Goal: Task Accomplishment & Management: Use online tool/utility

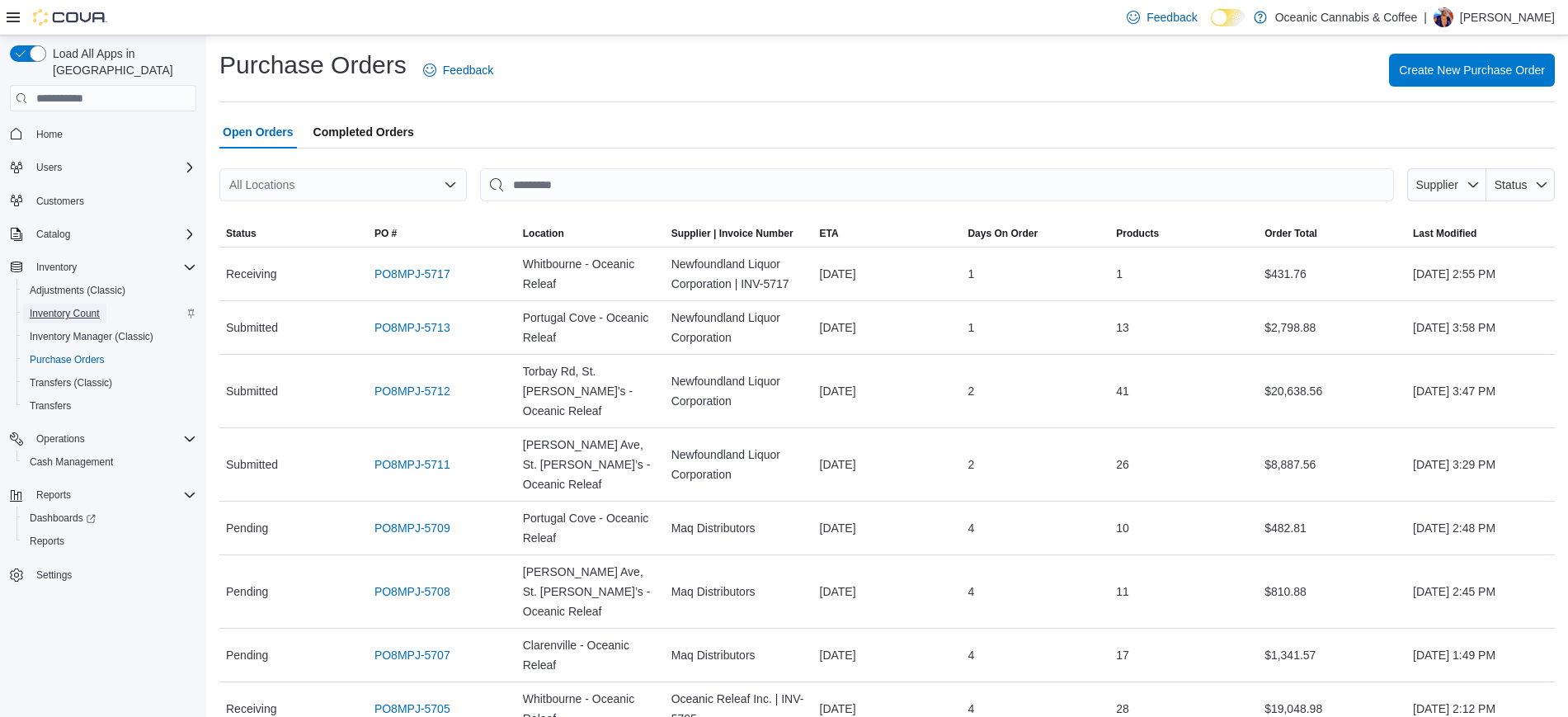
click at [103, 303] on link "Inventory Count" at bounding box center [65, 313] width 84 height 20
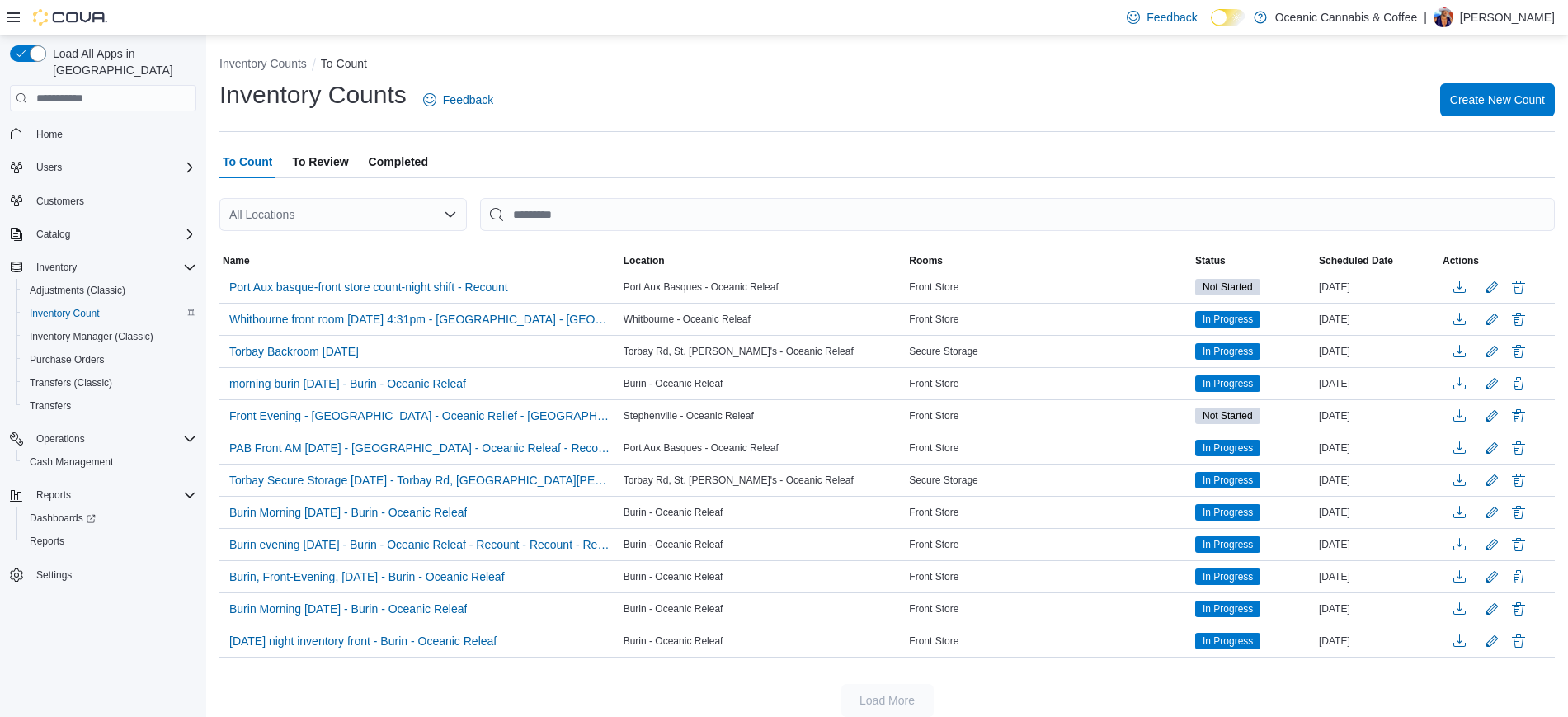
click at [337, 165] on span "To Review" at bounding box center [320, 162] width 56 height 33
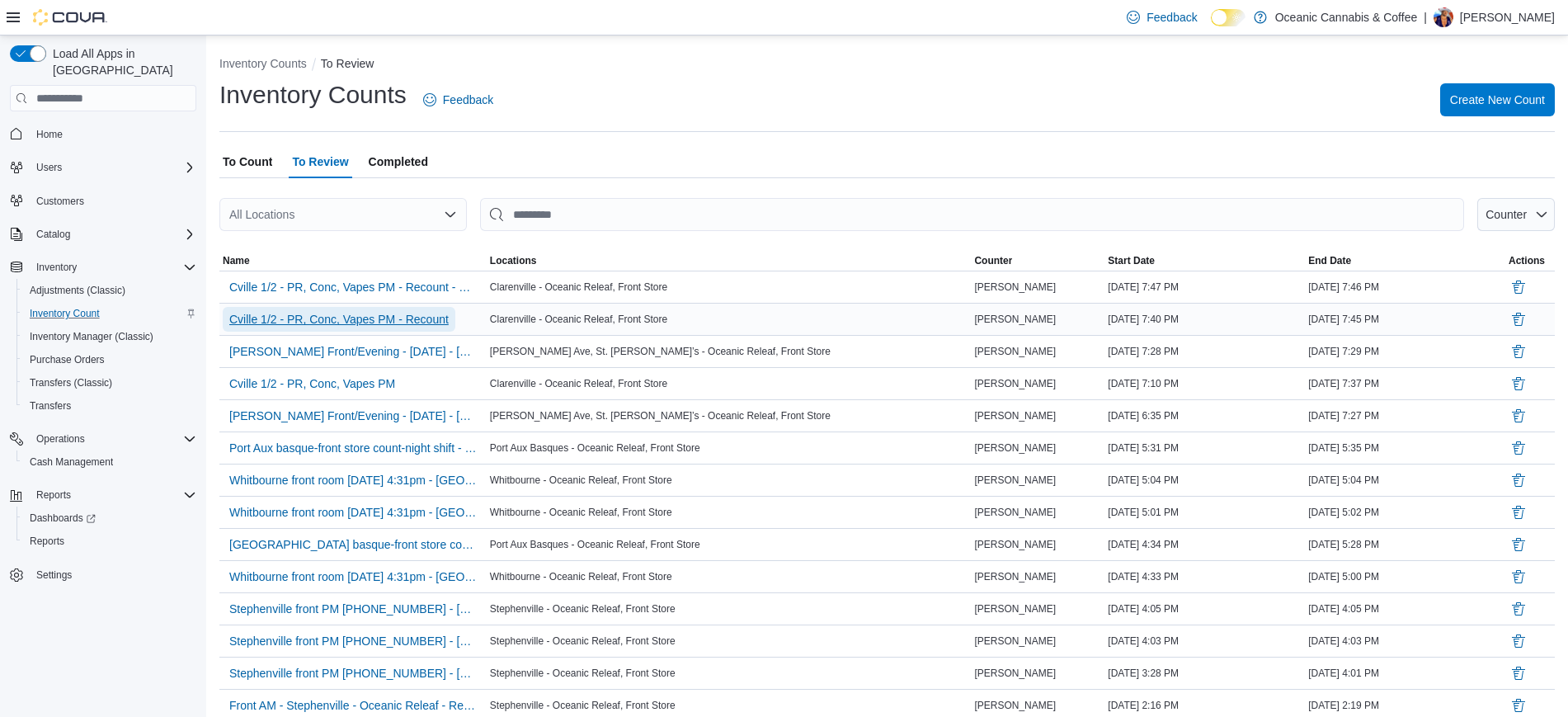
click at [409, 307] on span "Cville 1/2 - PR, Conc, Vapes PM - Recount" at bounding box center [339, 319] width 219 height 25
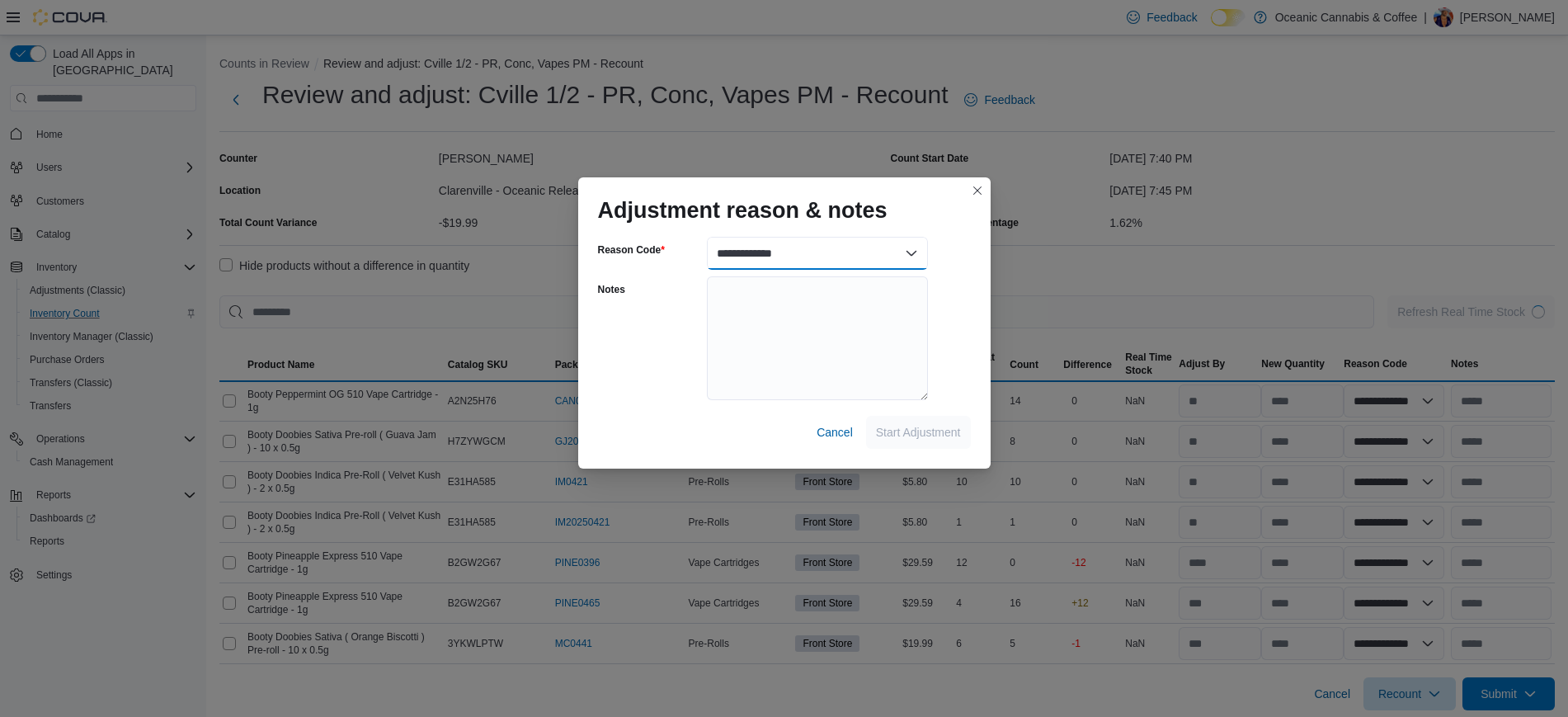
click at [877, 258] on select "**********" at bounding box center [817, 252] width 221 height 33
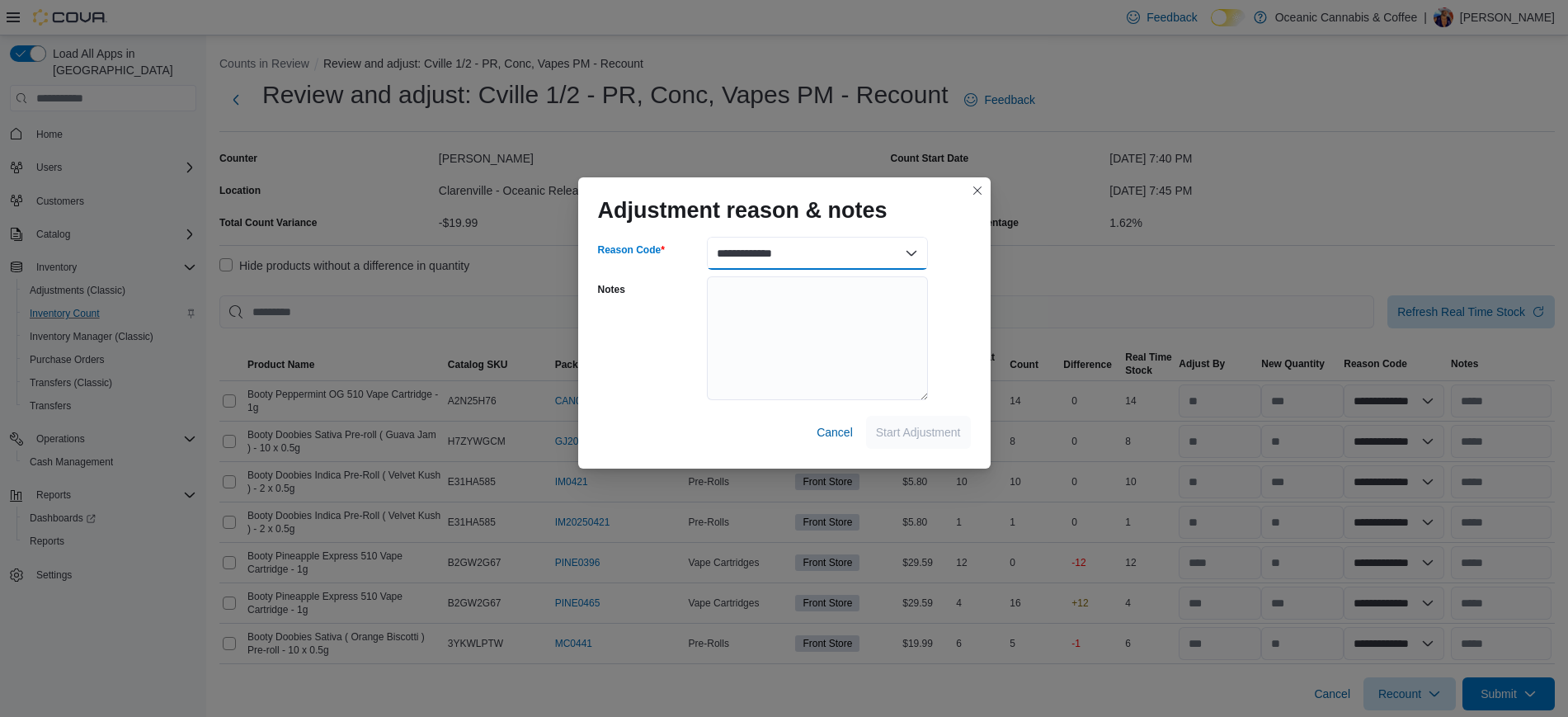
select select "**********"
click at [707, 236] on select "**********" at bounding box center [817, 252] width 221 height 33
click at [915, 428] on span "Start Adjustment" at bounding box center [918, 431] width 85 height 17
select select "**********"
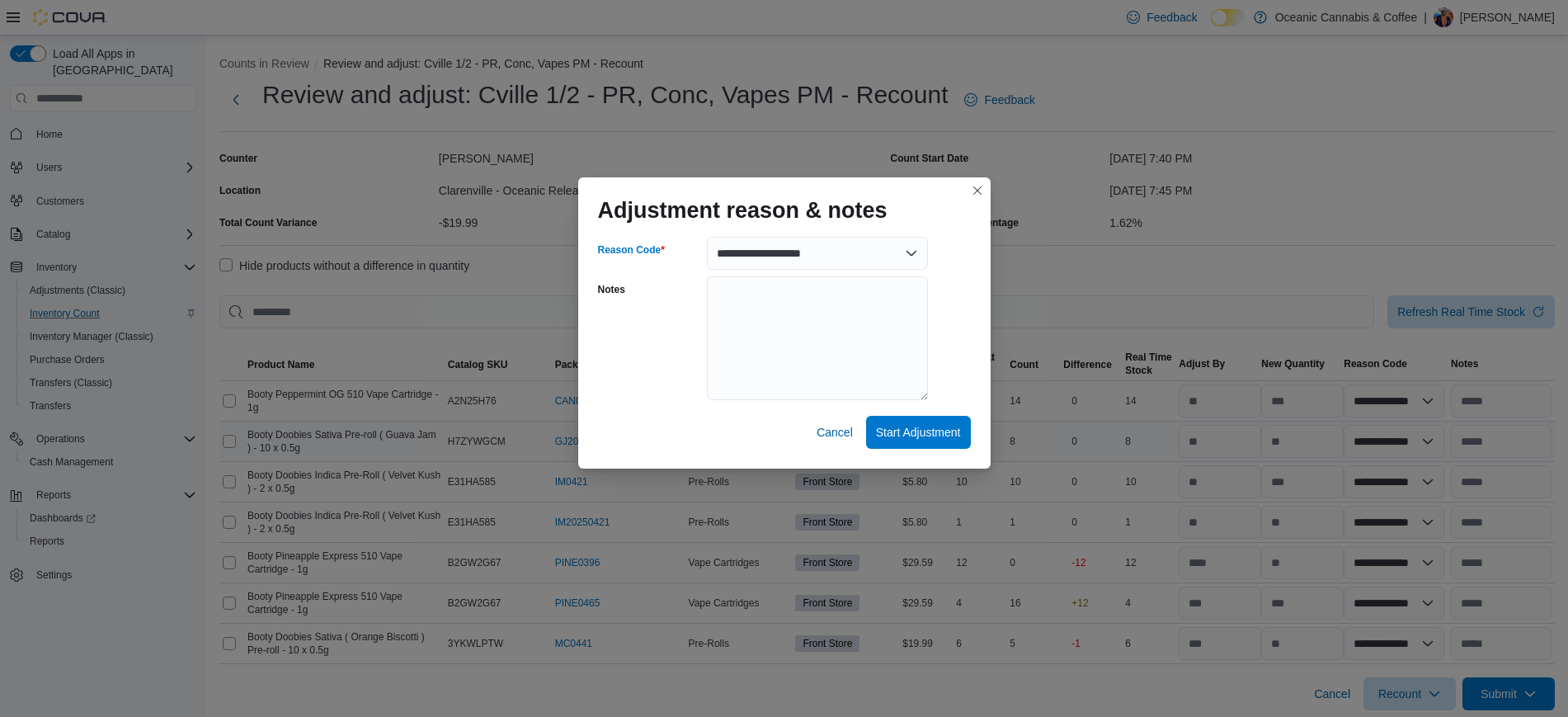
select select "**********"
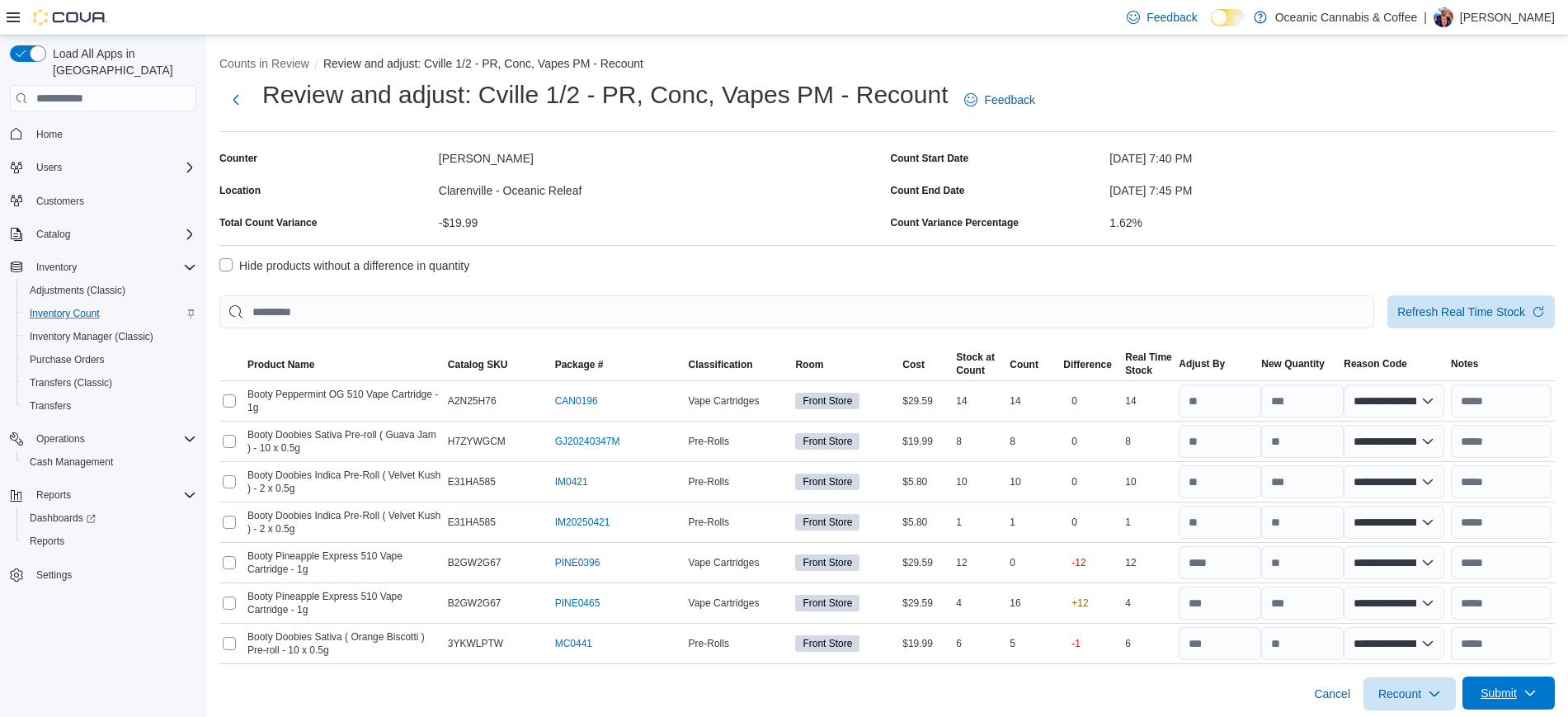
click at [1517, 686] on span "Submit" at bounding box center [1498, 693] width 36 height 17
click at [1461, 648] on span "Submit without Adjustments" at bounding box center [1477, 654] width 142 height 17
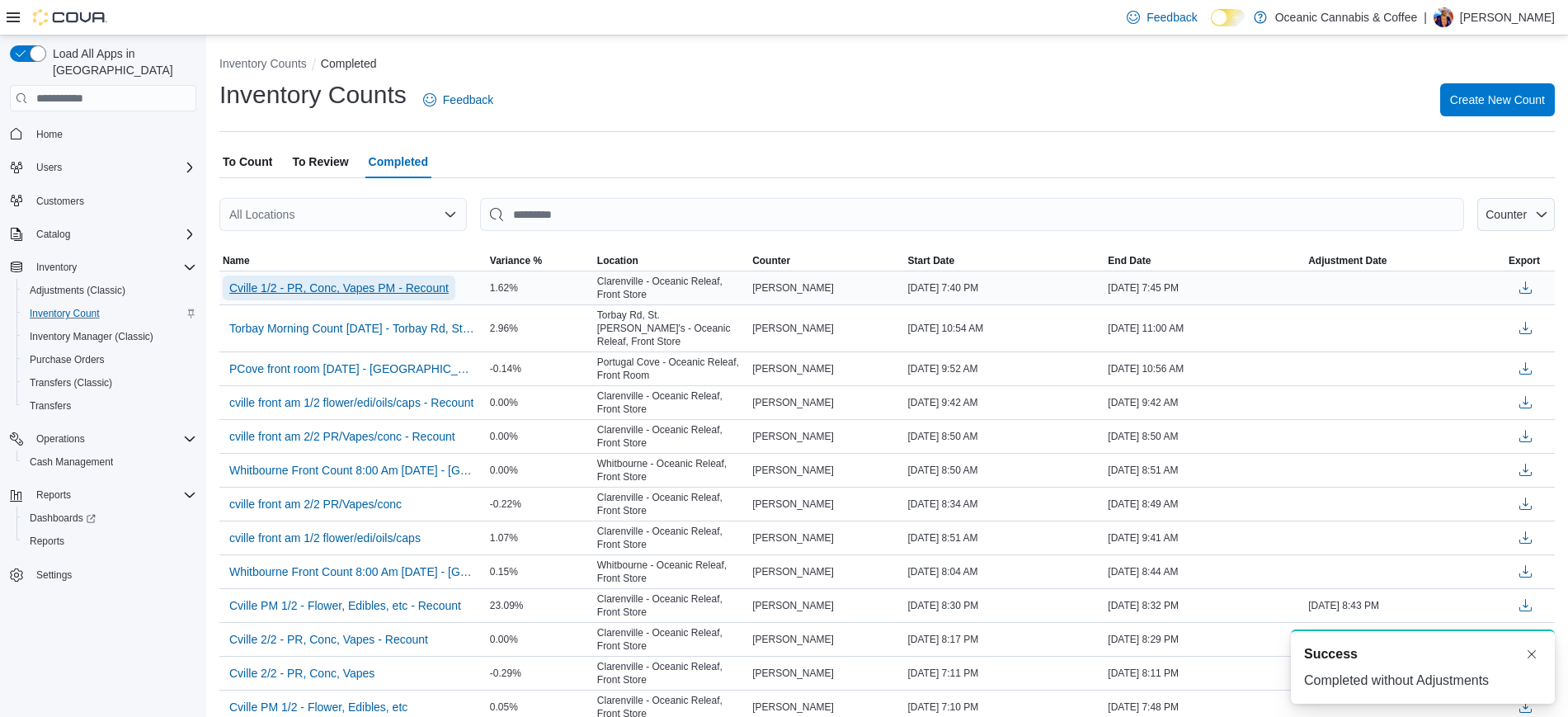
click at [349, 297] on span "Cville 1/2 - PR, Conc, Vapes PM - Recount" at bounding box center [339, 287] width 219 height 25
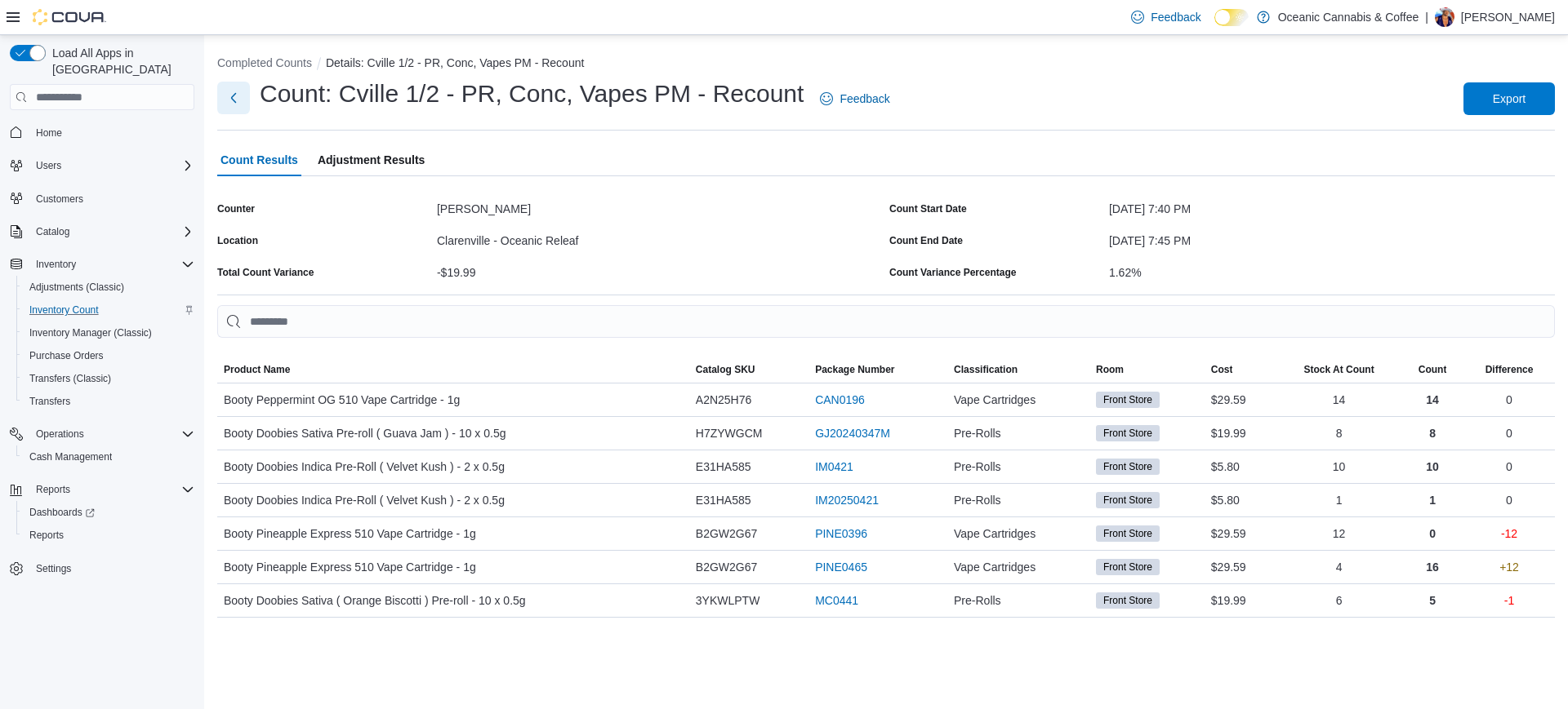
click at [240, 88] on button "Next" at bounding box center [233, 98] width 33 height 33
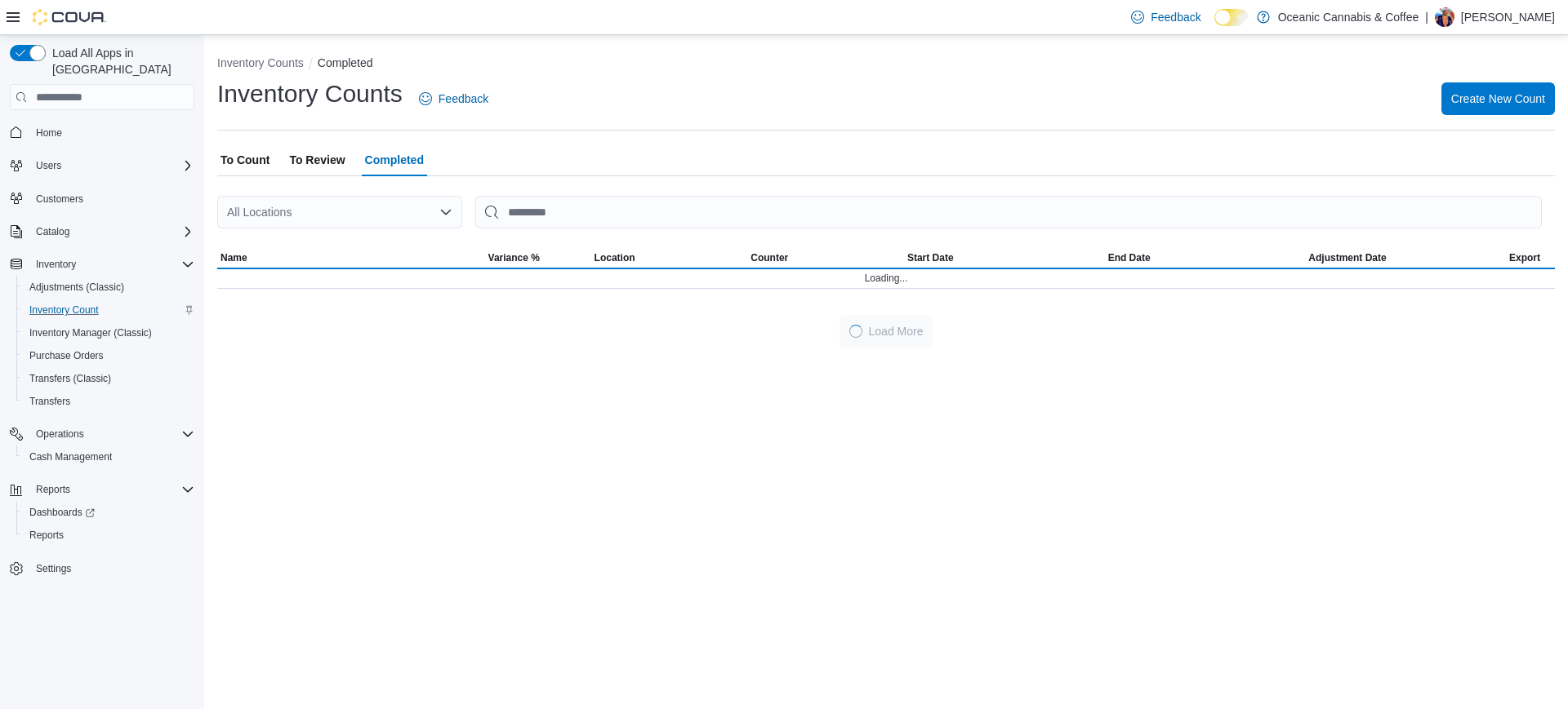
click at [309, 154] on span "To Review" at bounding box center [317, 160] width 55 height 33
click at [395, 155] on span "Completed" at bounding box center [395, 160] width 59 height 33
click at [324, 155] on span "To Review" at bounding box center [317, 160] width 55 height 33
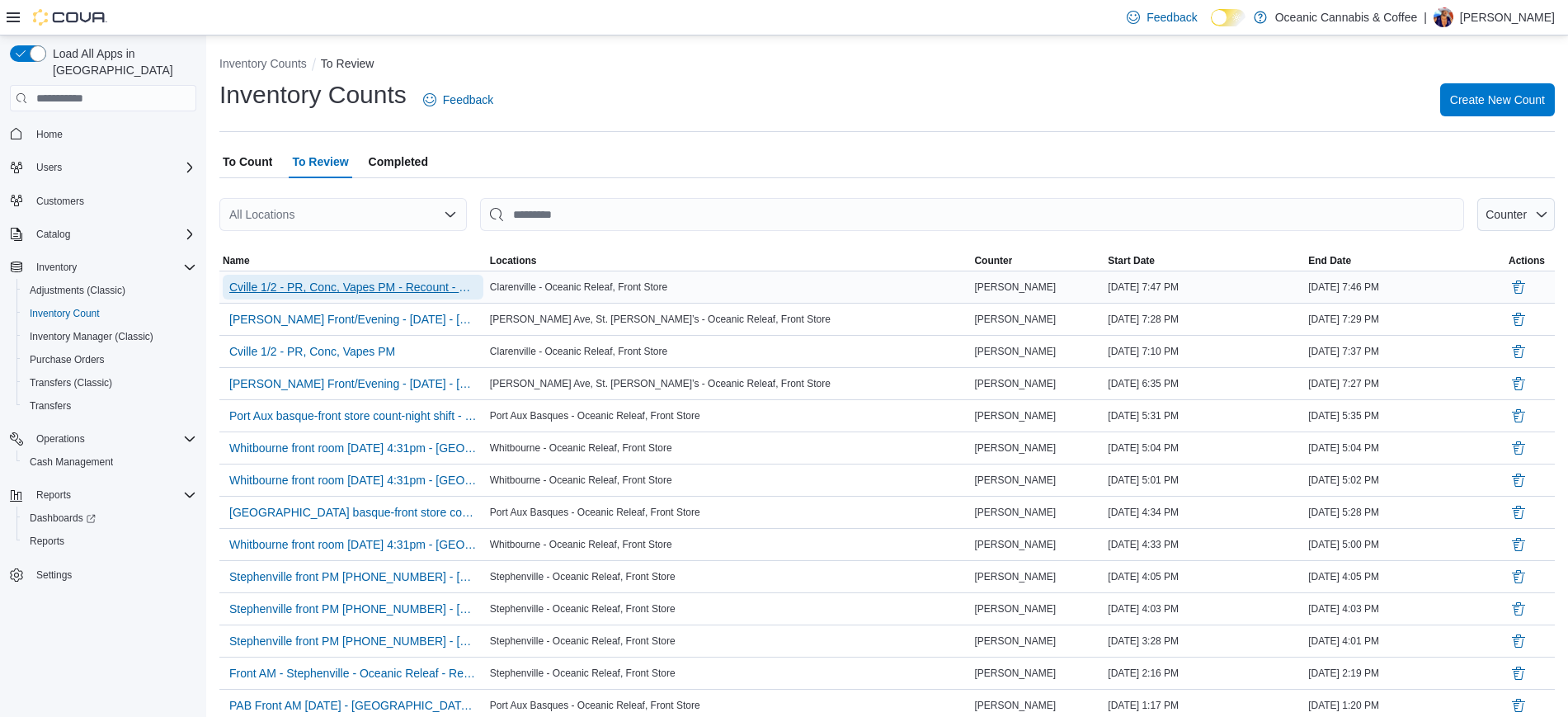
click at [349, 299] on span "Cville 1/2 - PR, Conc, Vapes PM - Recount - Recount" at bounding box center [353, 287] width 247 height 25
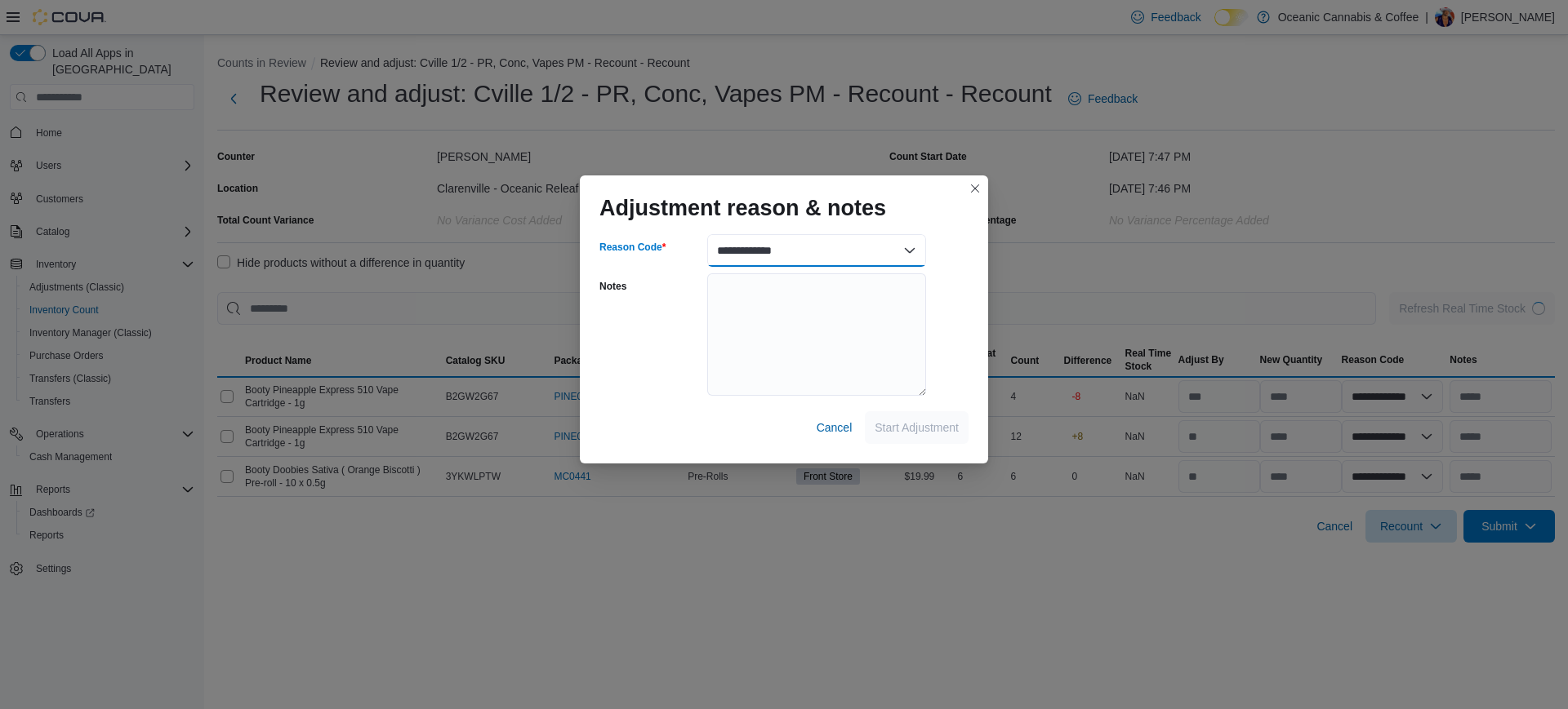
click at [835, 249] on select "**********" at bounding box center [817, 249] width 219 height 33
select select "**********"
click at [708, 234] on select "**********" at bounding box center [817, 249] width 219 height 33
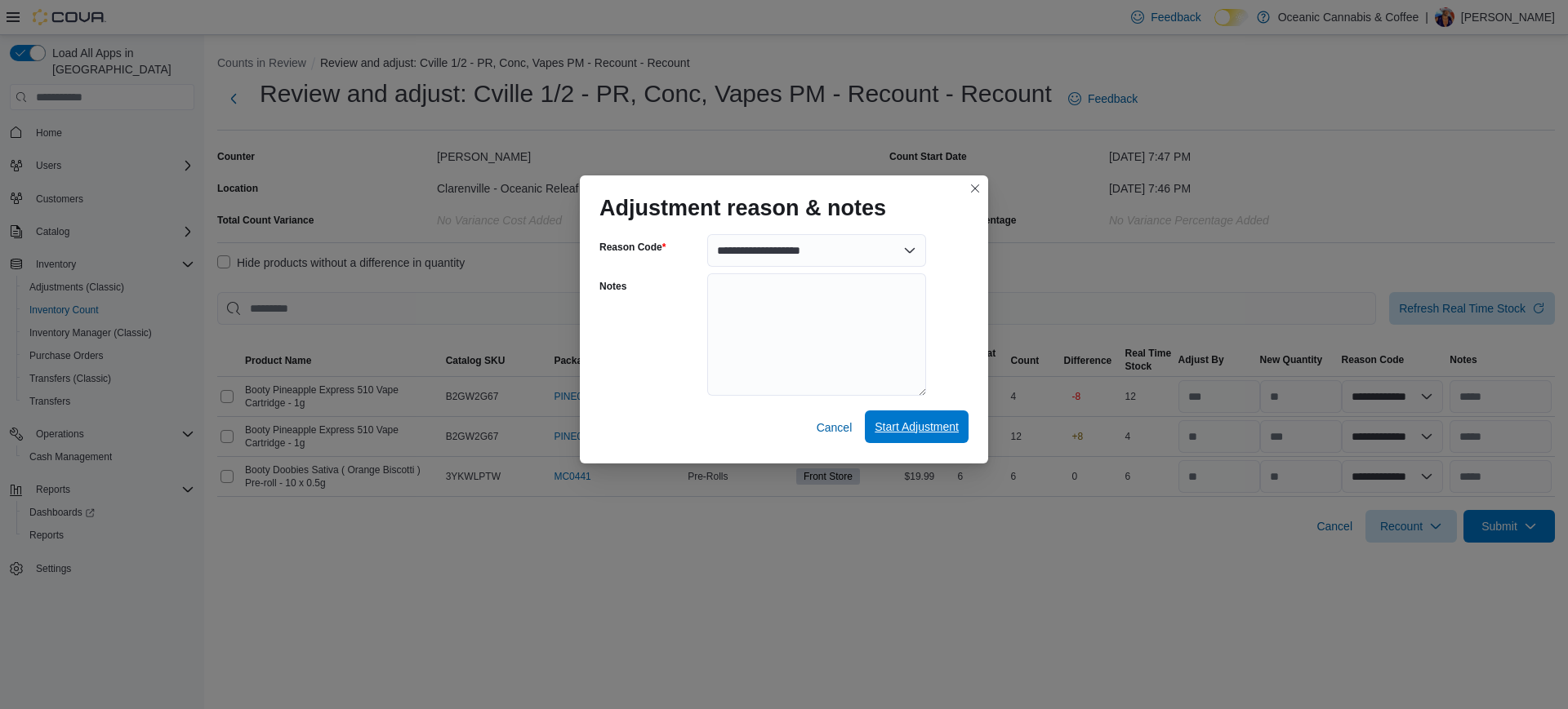
click at [937, 421] on span "Start Adjustment" at bounding box center [916, 426] width 84 height 17
select select "**********"
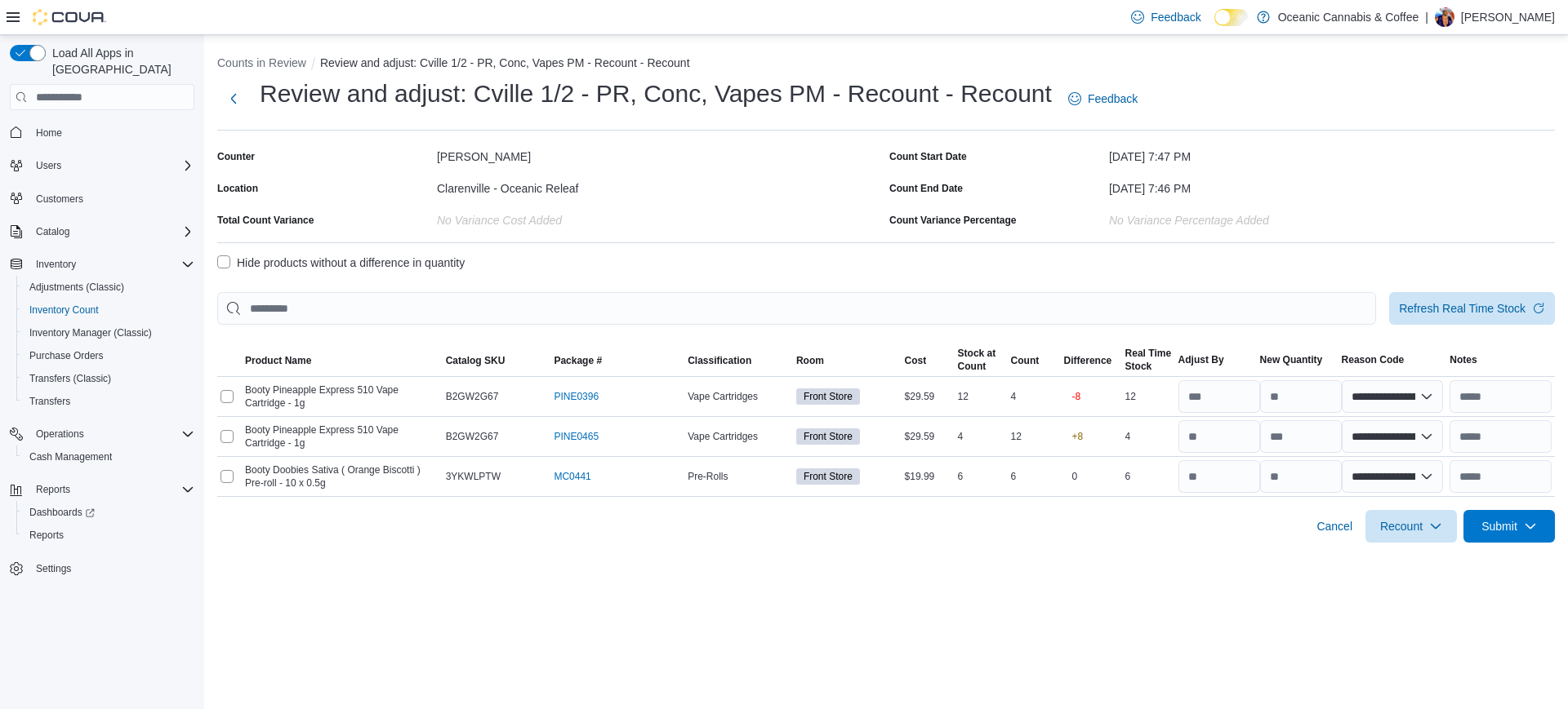
click at [253, 262] on label "Hide products without a difference in quantity" at bounding box center [340, 262] width 248 height 20
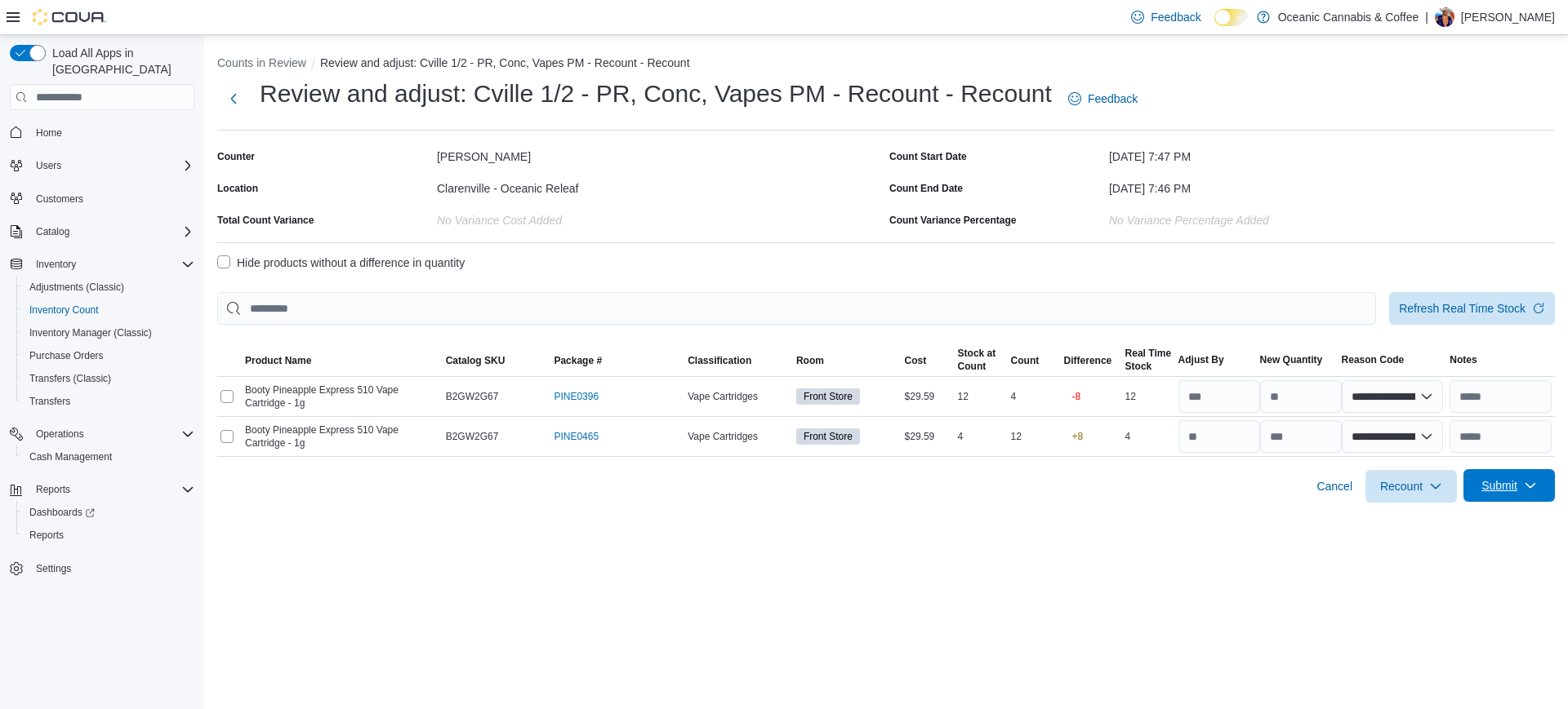
click at [1501, 483] on span "Submit" at bounding box center [1499, 485] width 36 height 17
click at [1440, 557] on span "Submit without Adjustments" at bounding box center [1477, 558] width 140 height 17
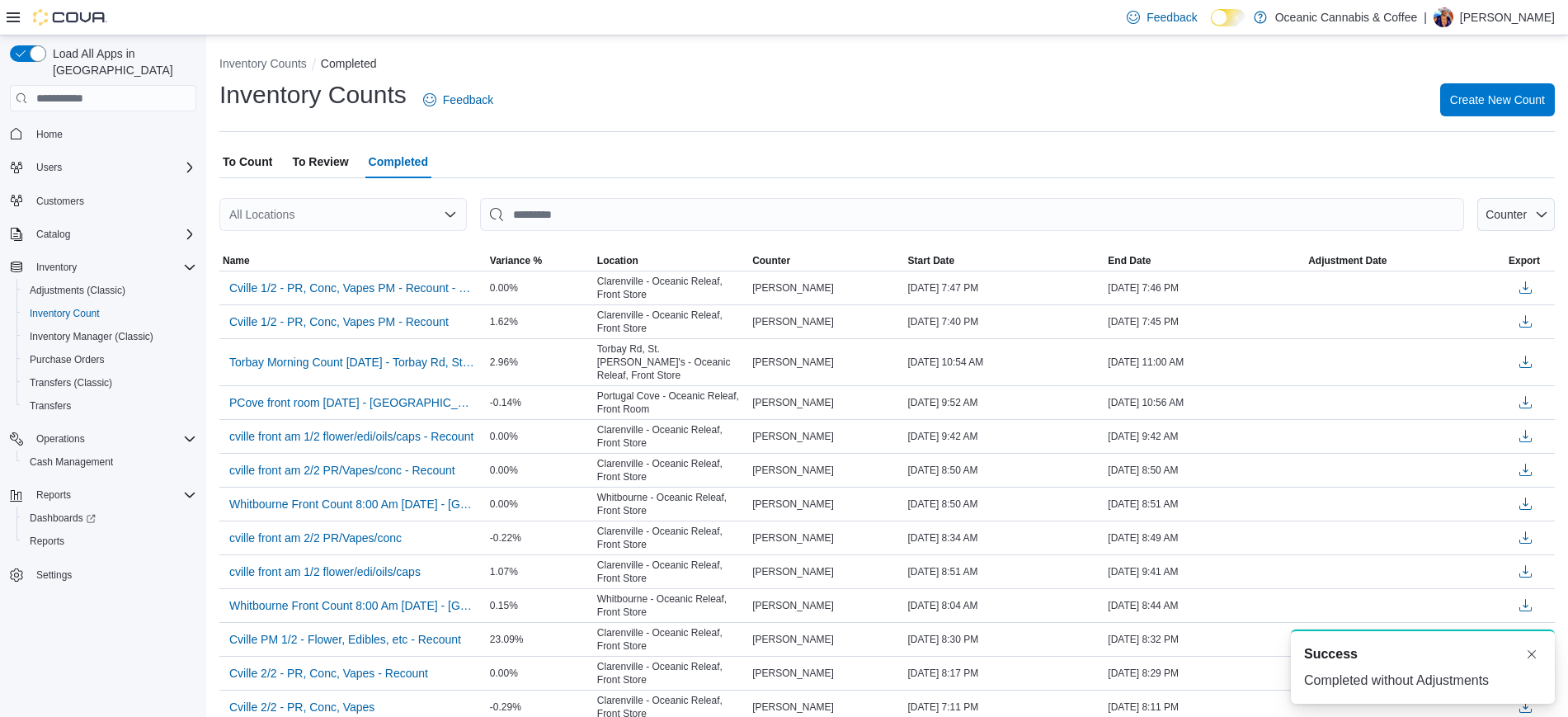
click at [338, 163] on span "To Review" at bounding box center [320, 162] width 56 height 33
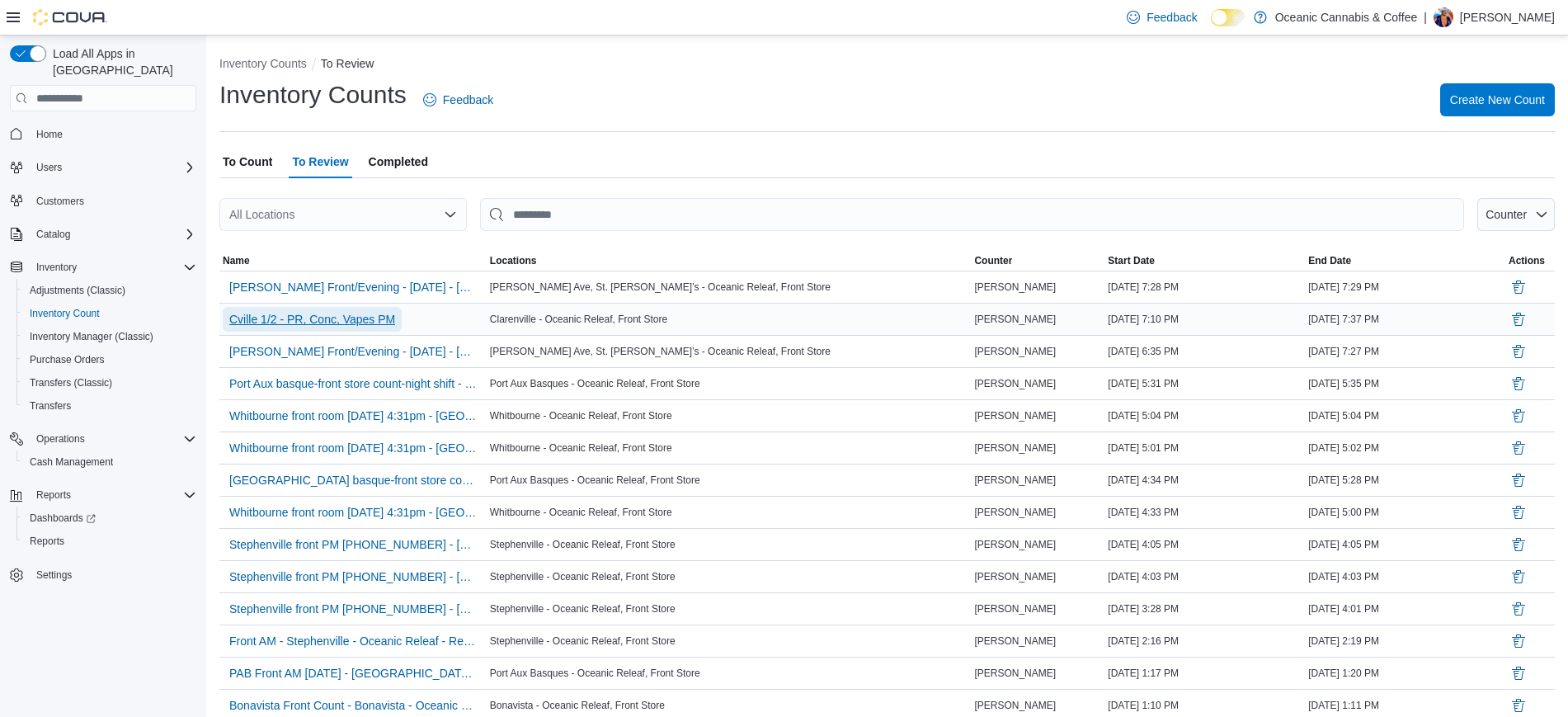
click at [399, 318] on button "Cville 1/2 - PR, Conc, Vapes PM" at bounding box center [312, 319] width 179 height 25
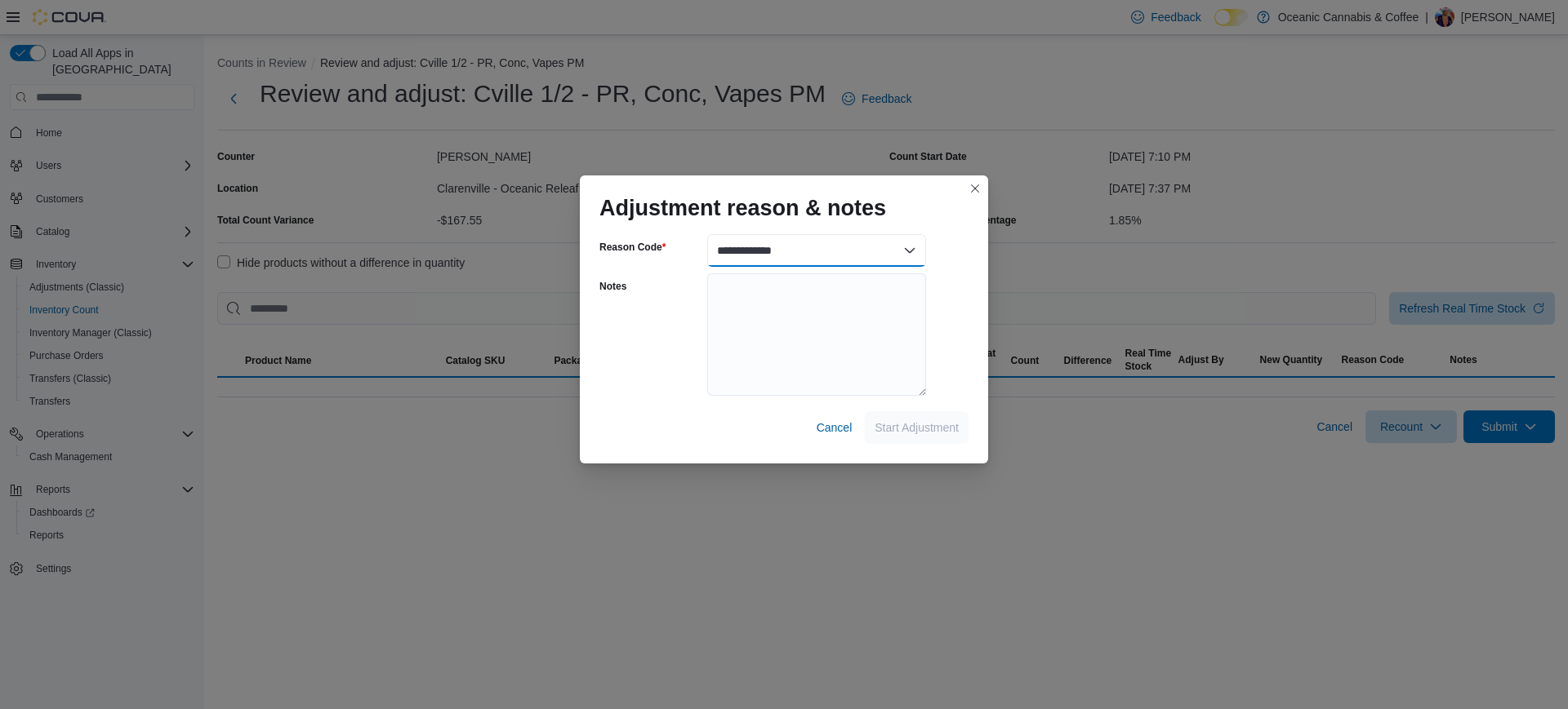
click at [760, 252] on select "**********" at bounding box center [817, 249] width 219 height 33
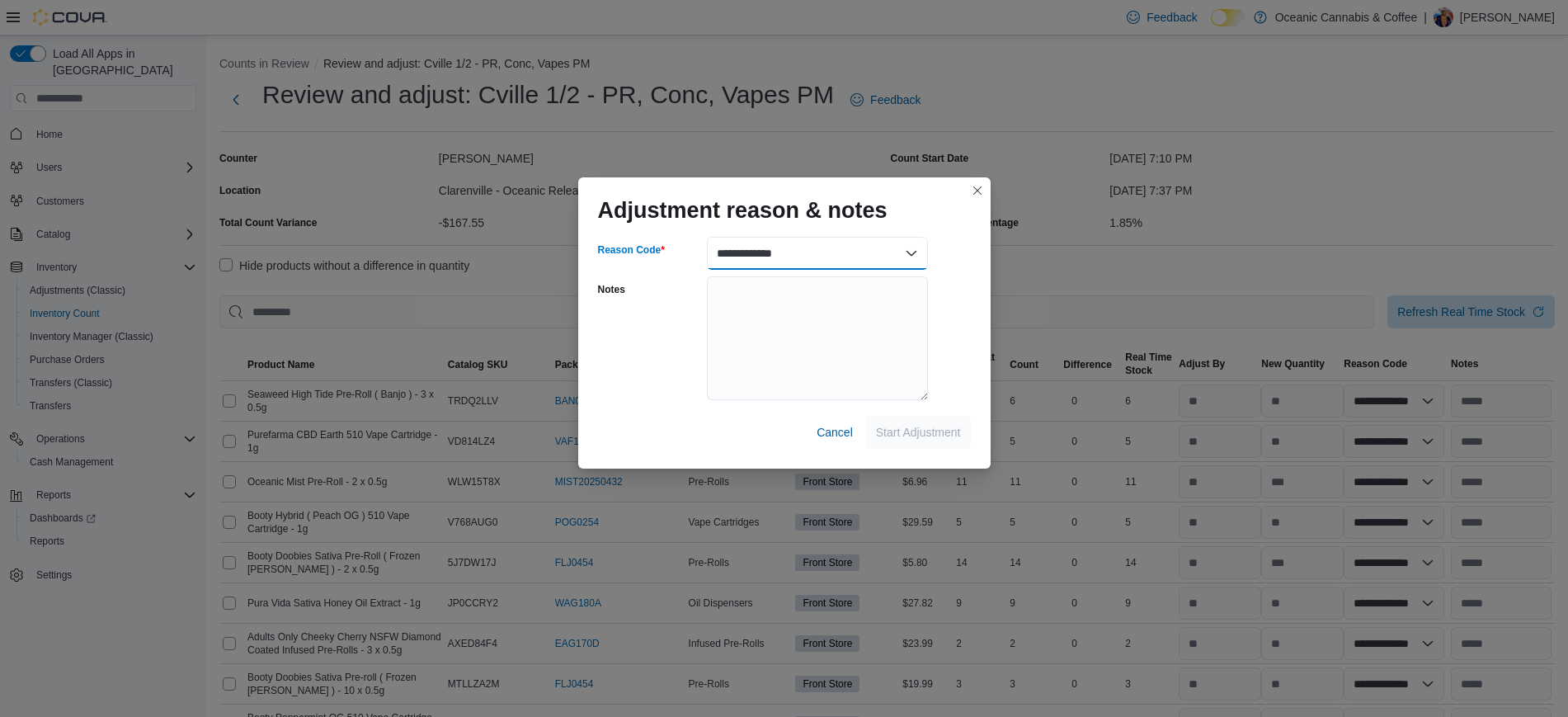
select select "**********"
click at [707, 236] on select "**********" at bounding box center [817, 252] width 221 height 33
click at [929, 424] on span "Start Adjustment" at bounding box center [918, 431] width 85 height 17
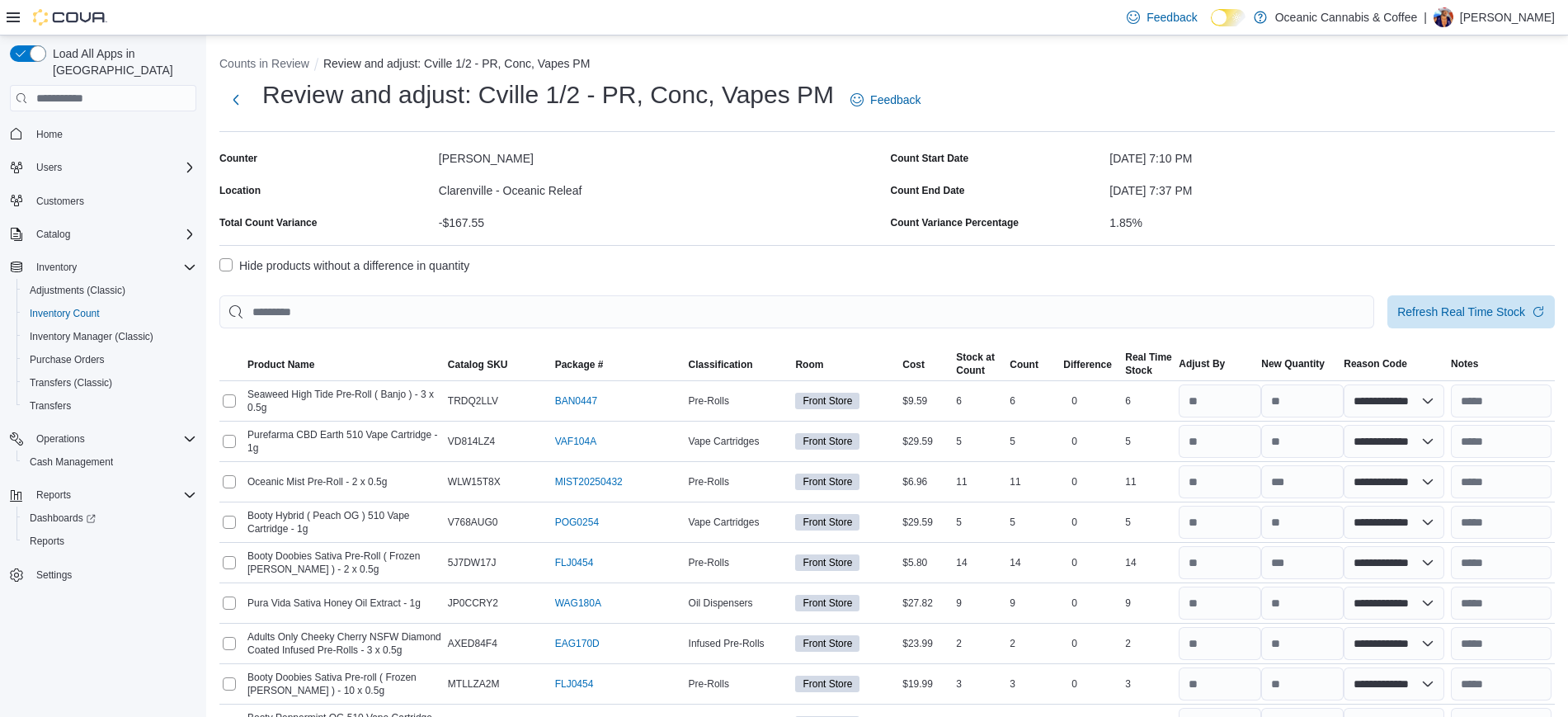
select select "**********"
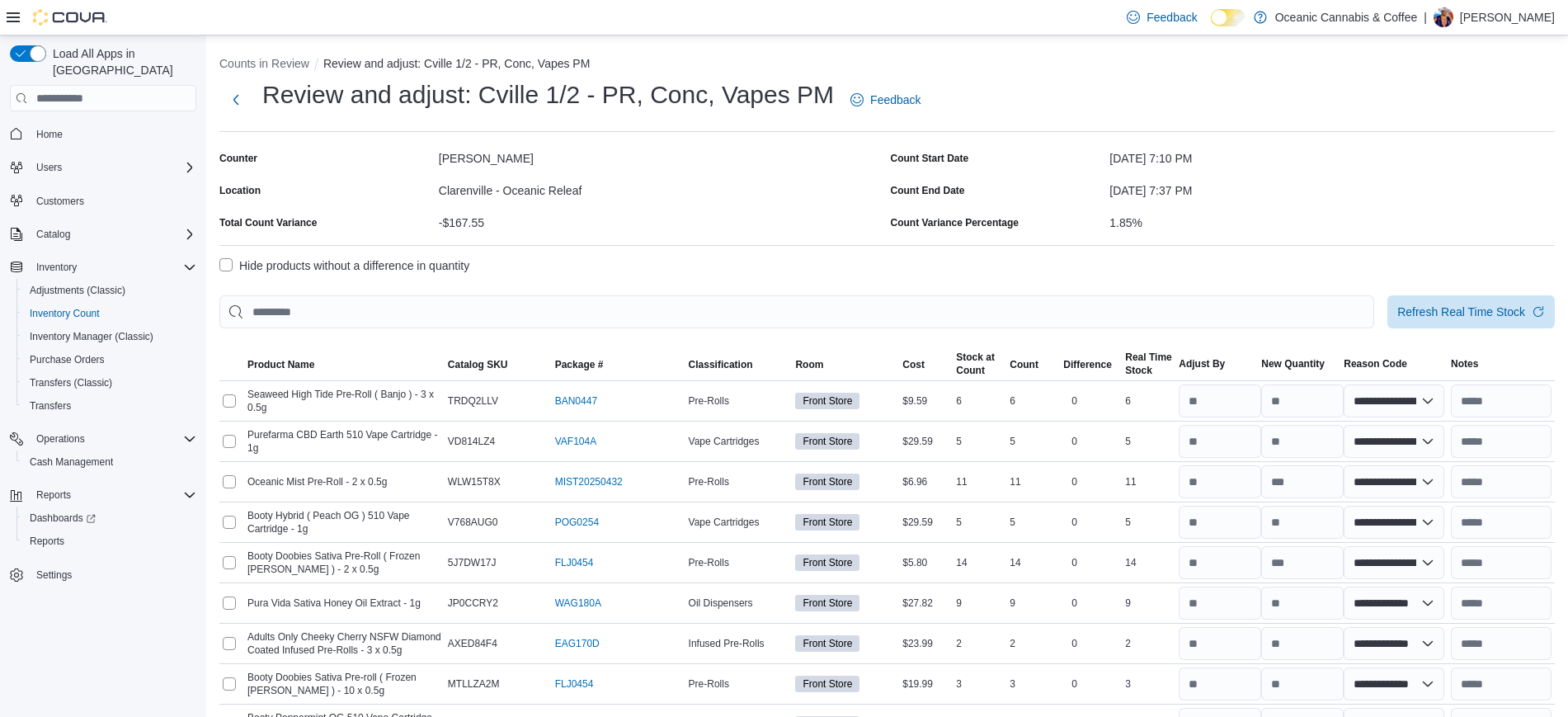
select select "**********"
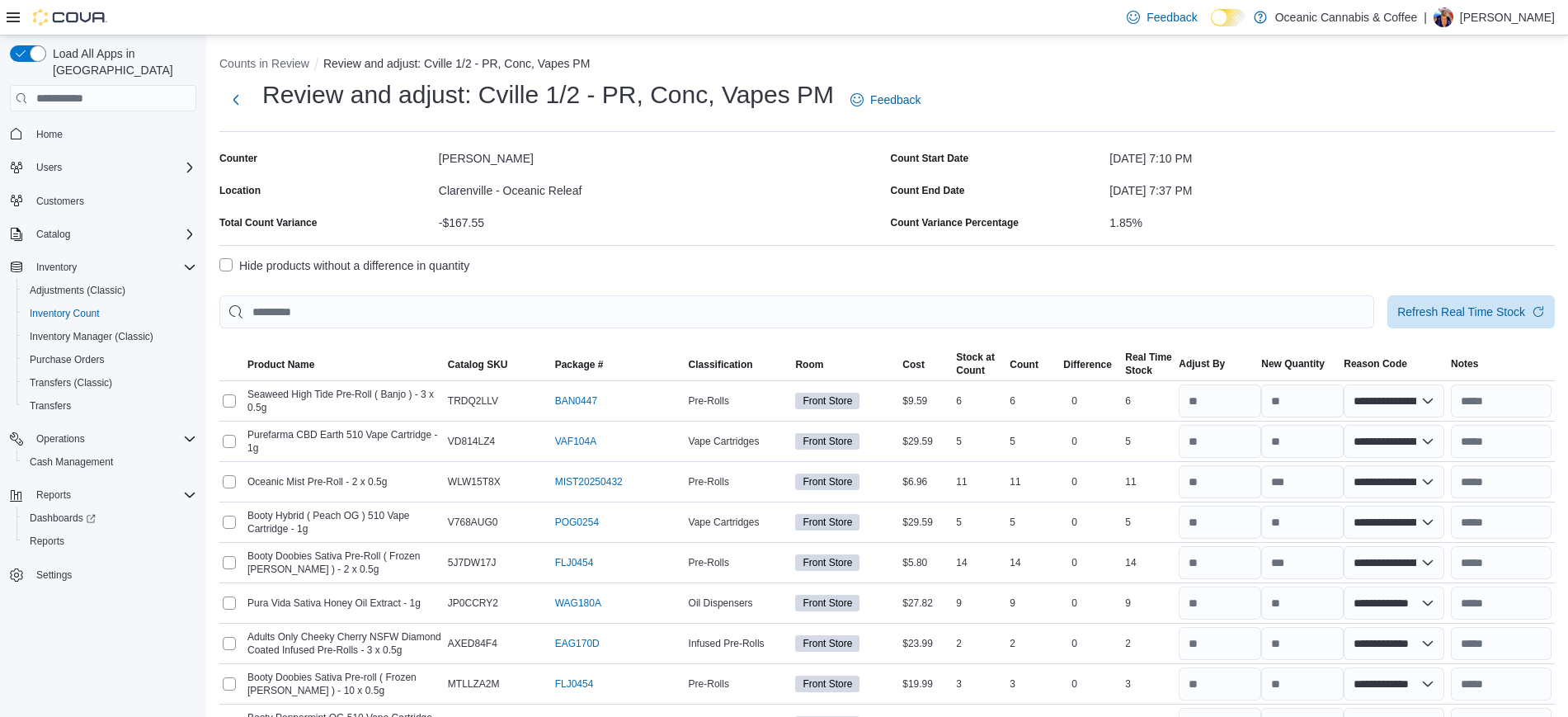
select select "**********"
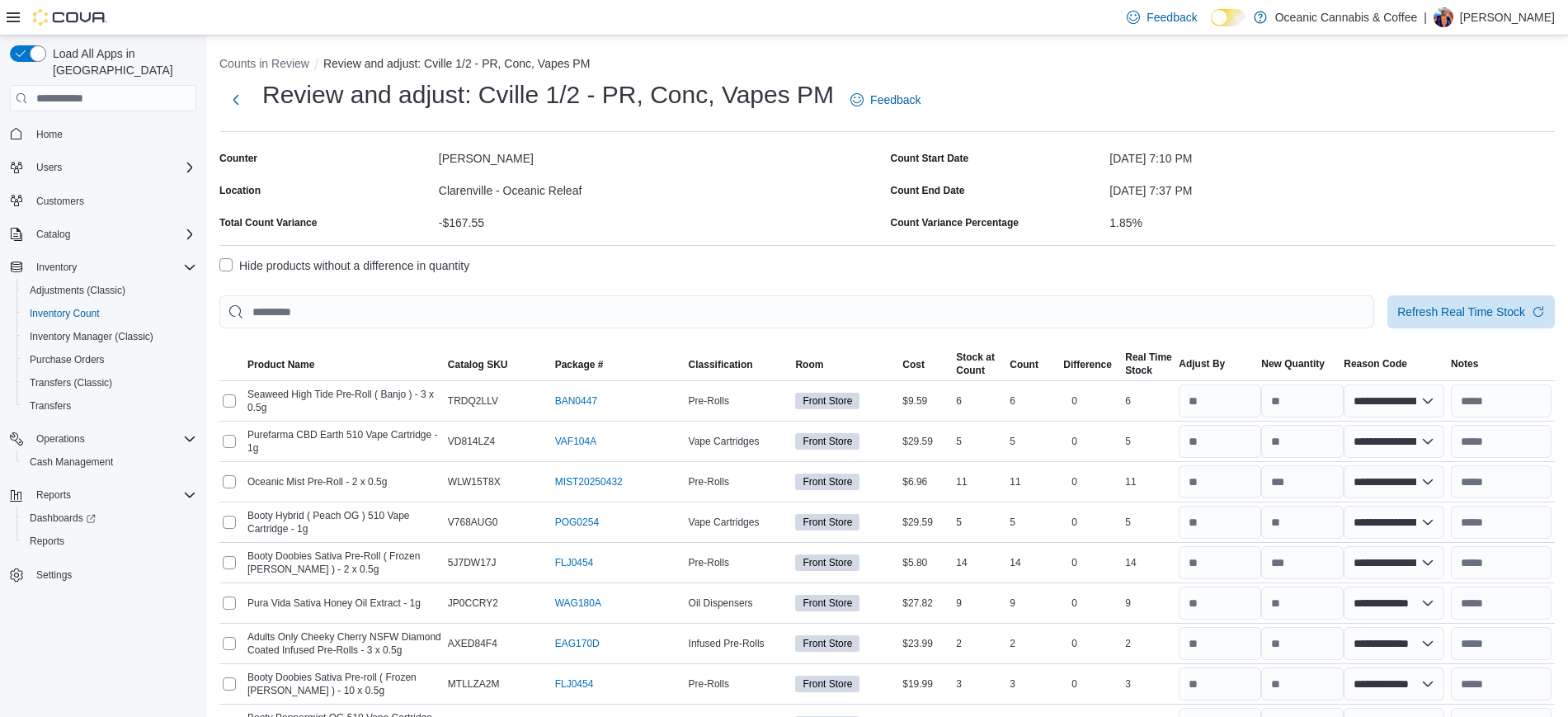
select select "**********"
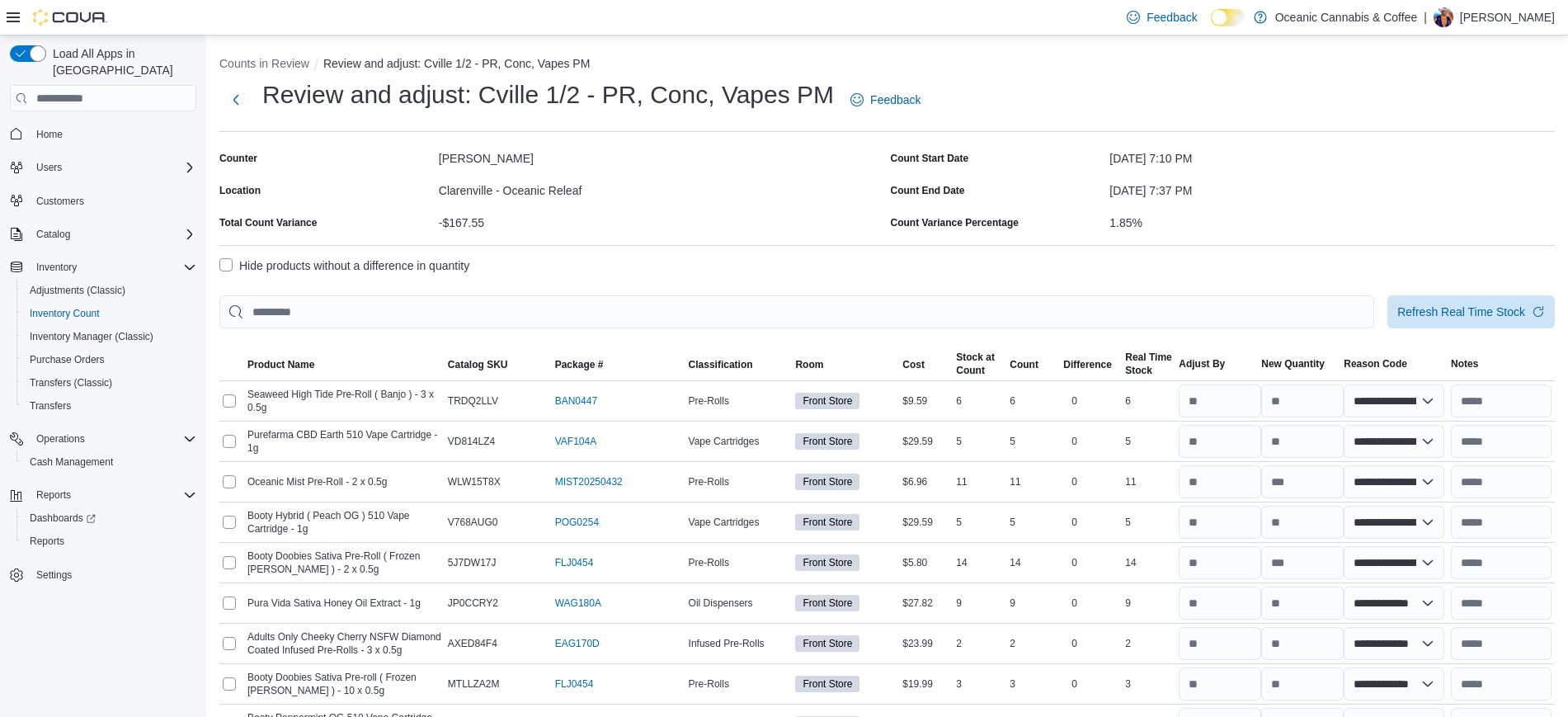
select select "**********"
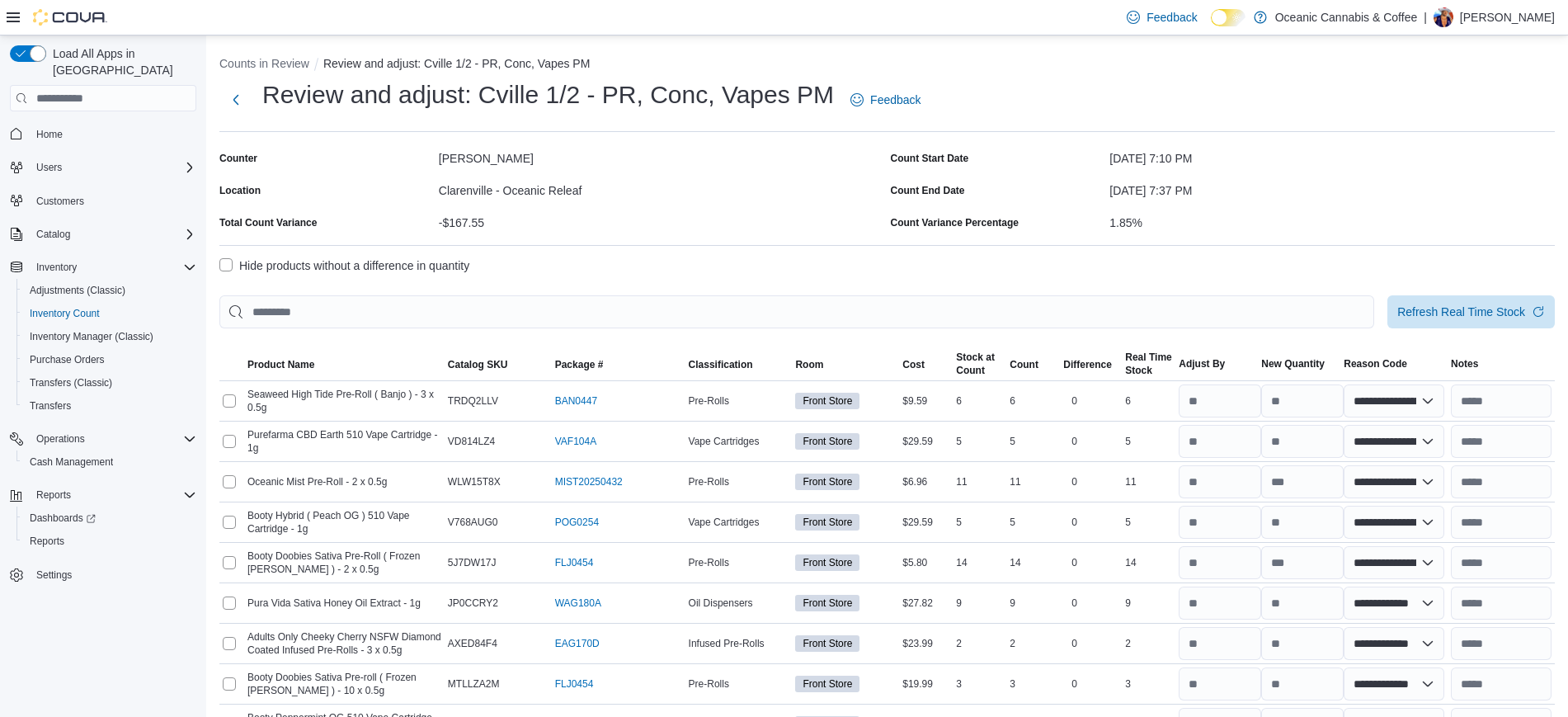
select select "**********"
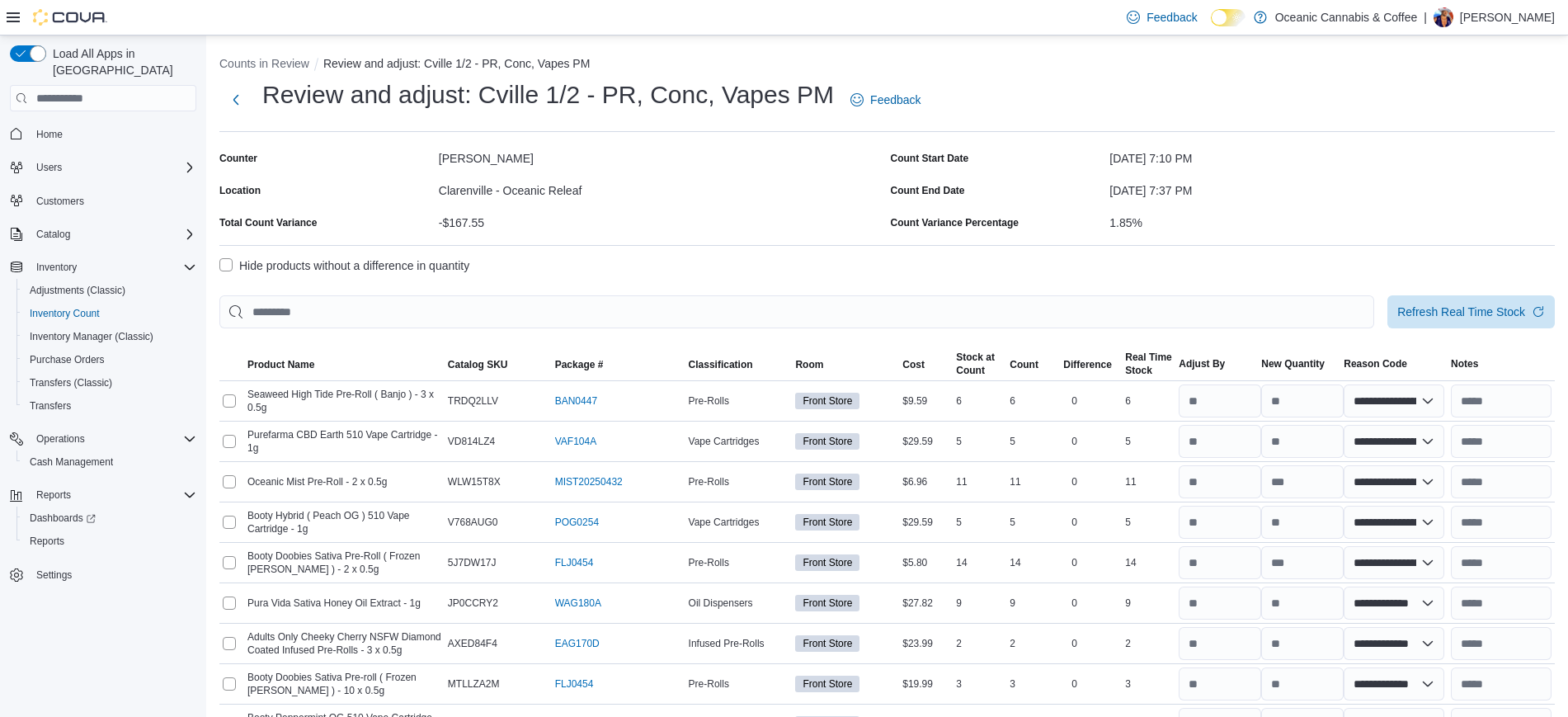
select select "**********"
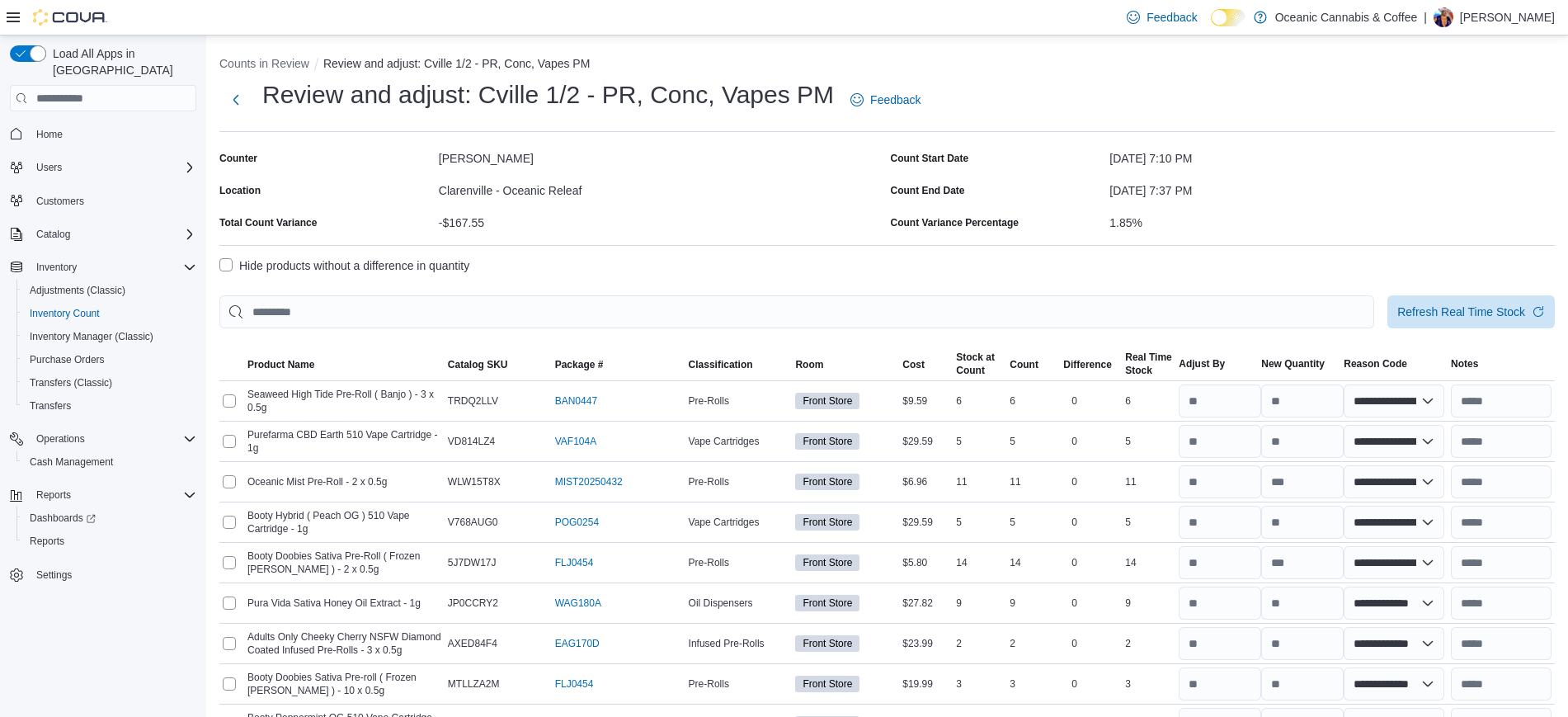
select select "**********"
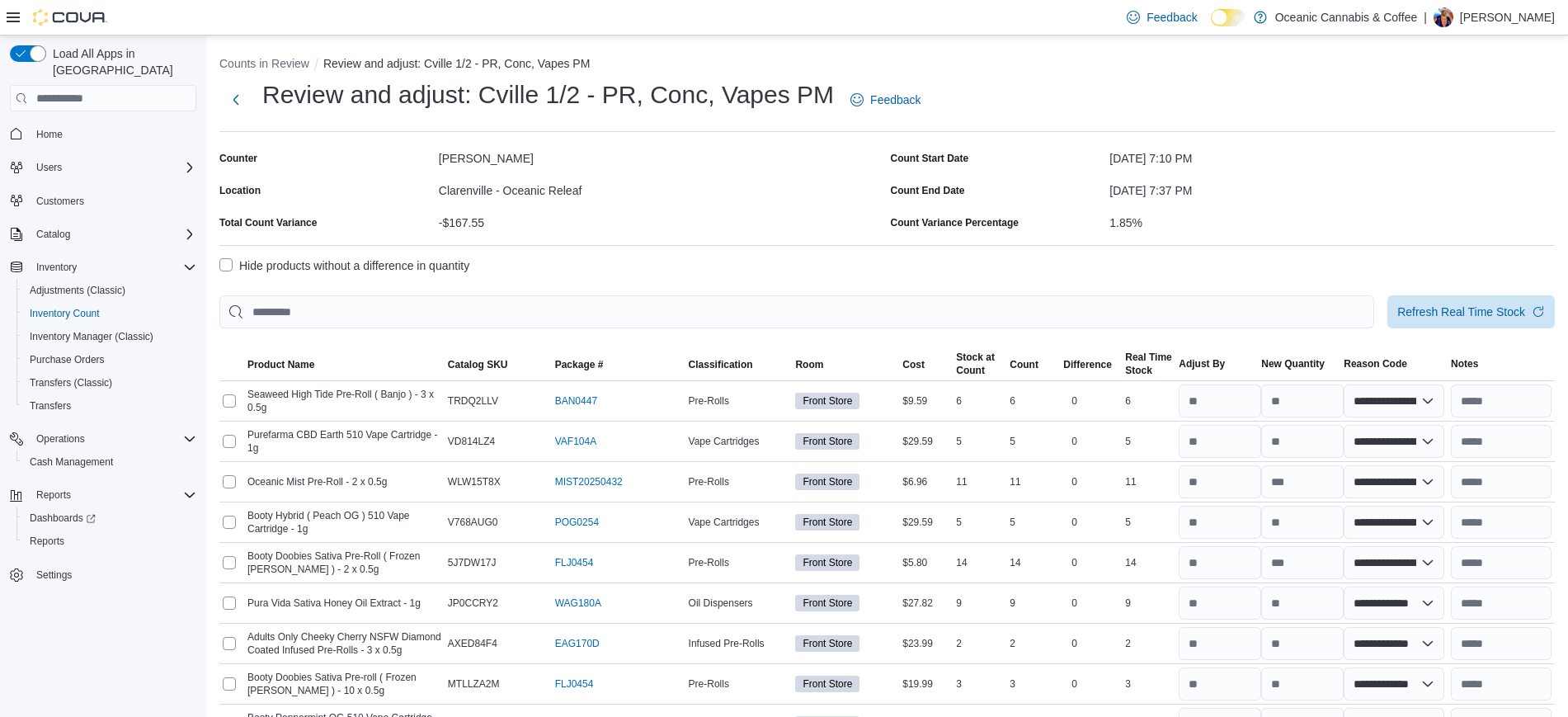
select select "**********"
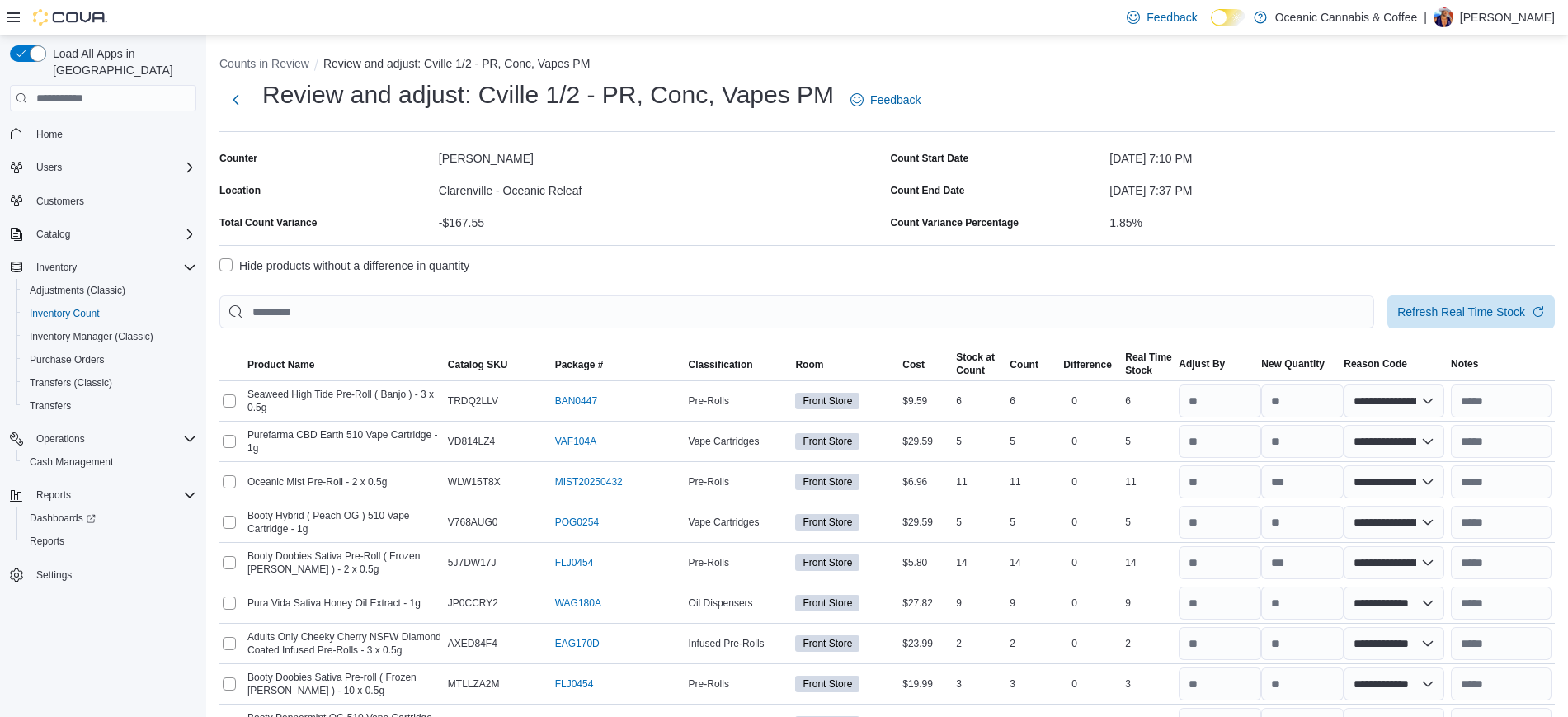
select select "**********"
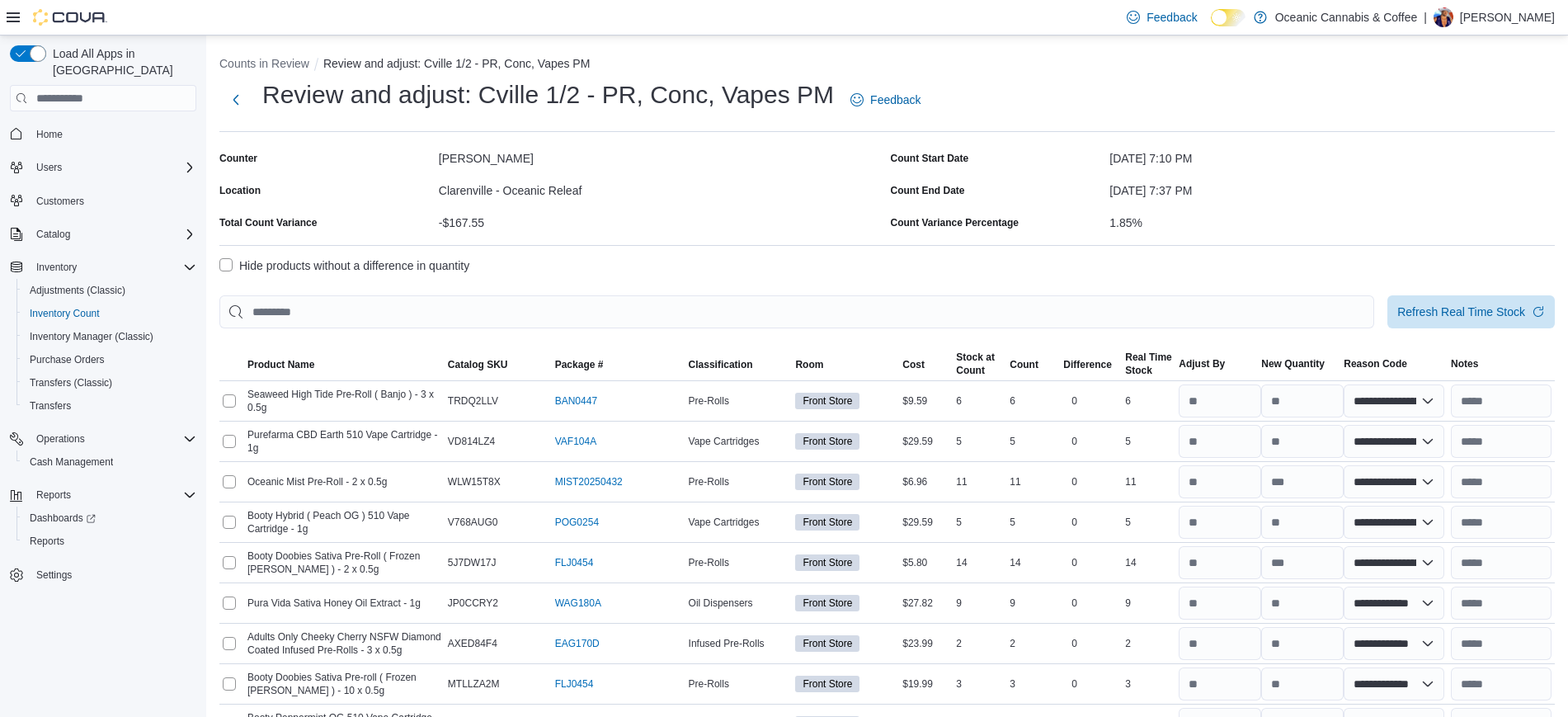
select select "**********"
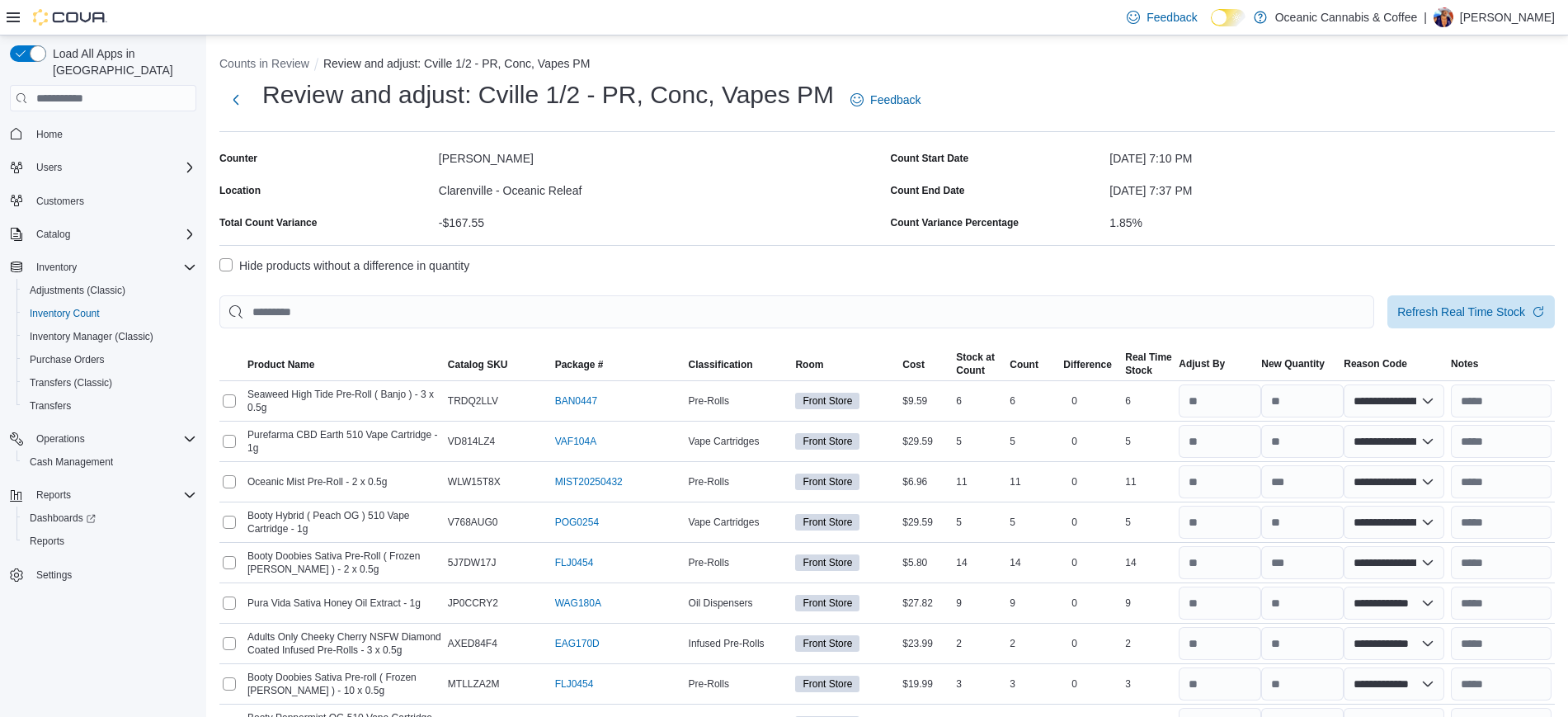
select select "**********"
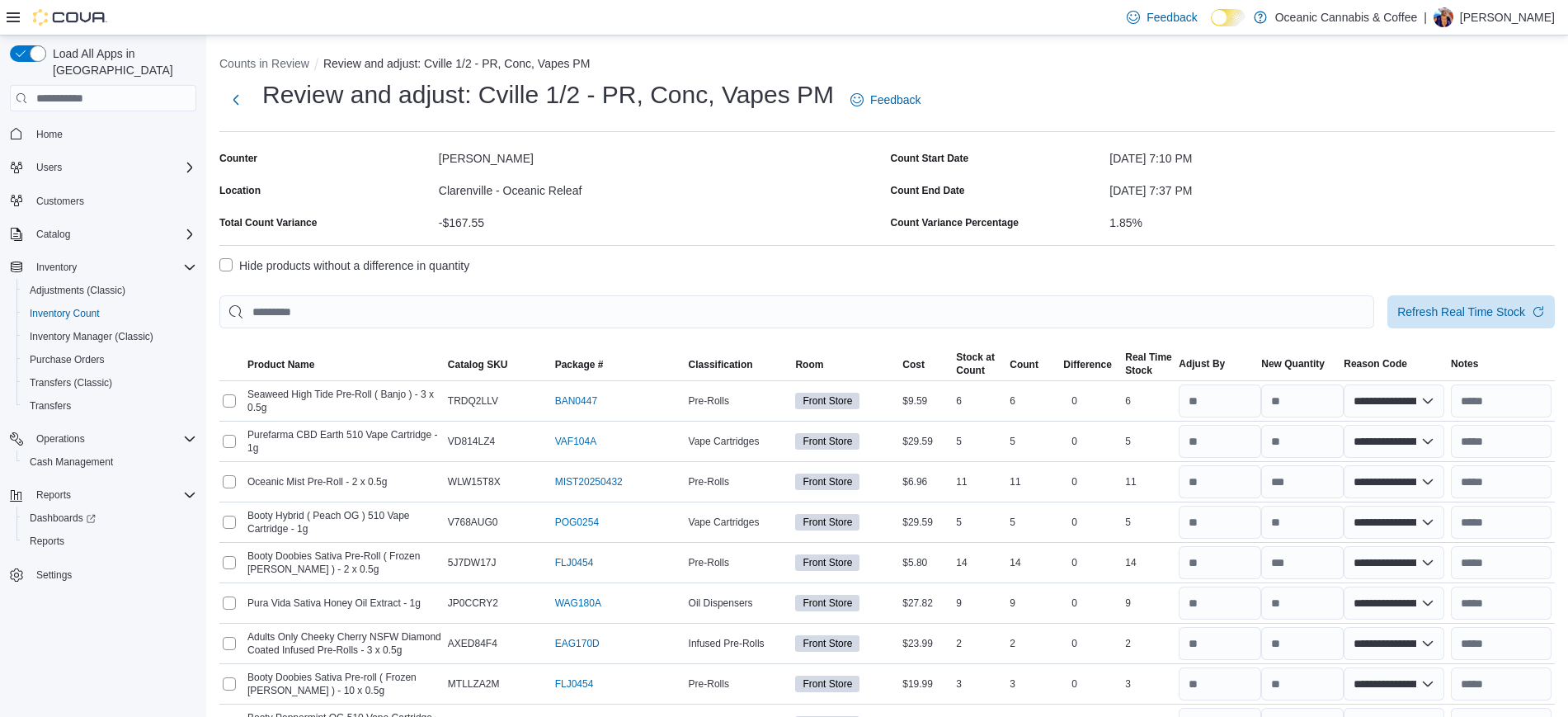
select select "**********"
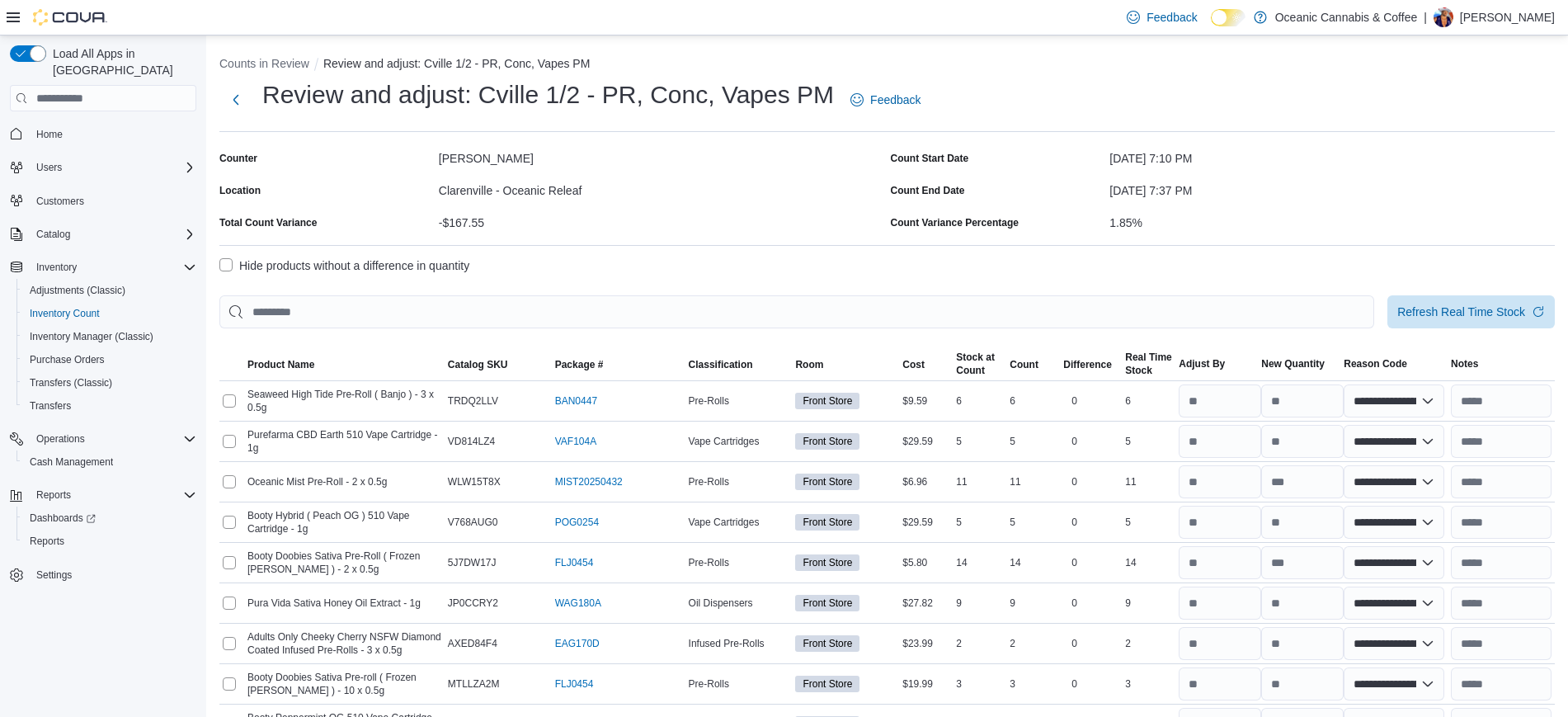
select select "**********"
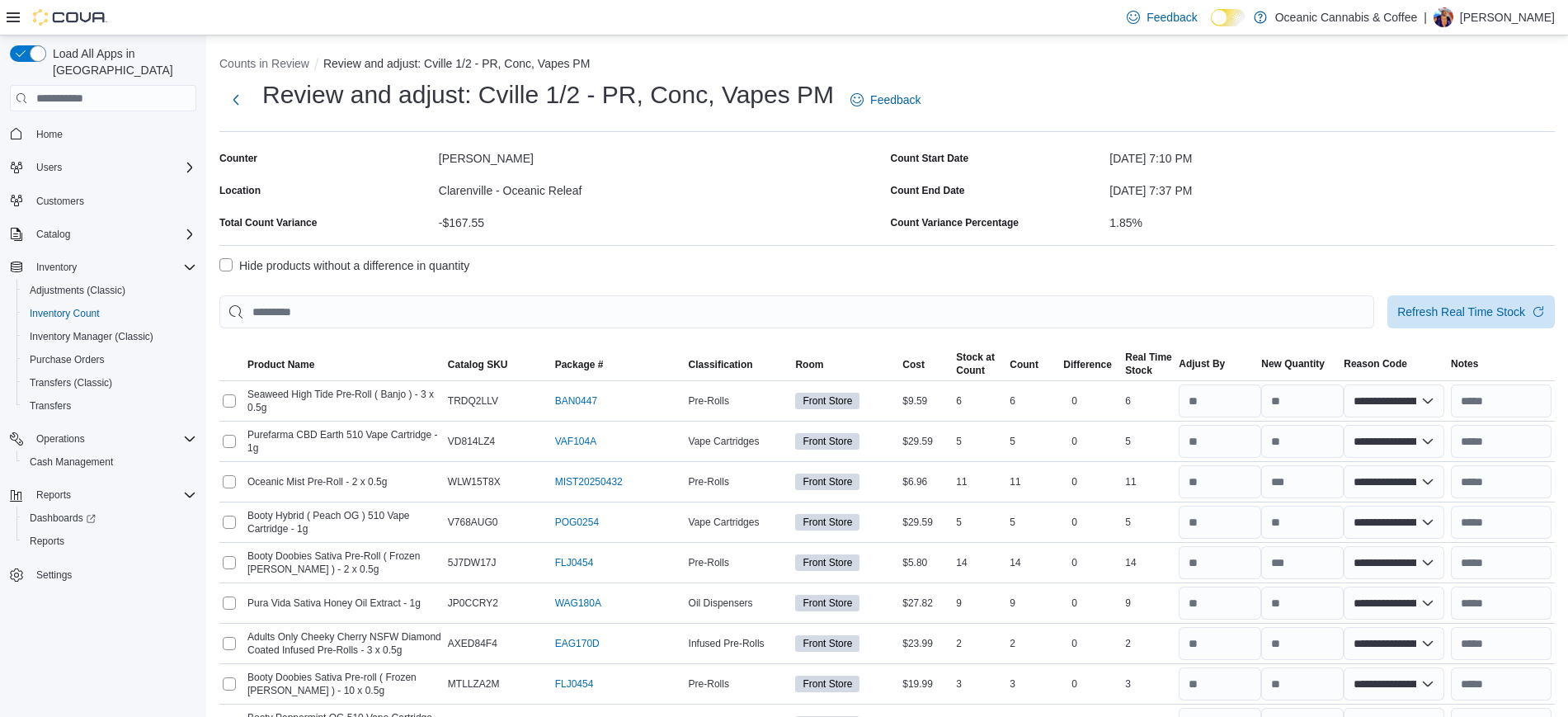
click at [361, 258] on label "Hide products without a difference in quantity" at bounding box center [344, 265] width 250 height 20
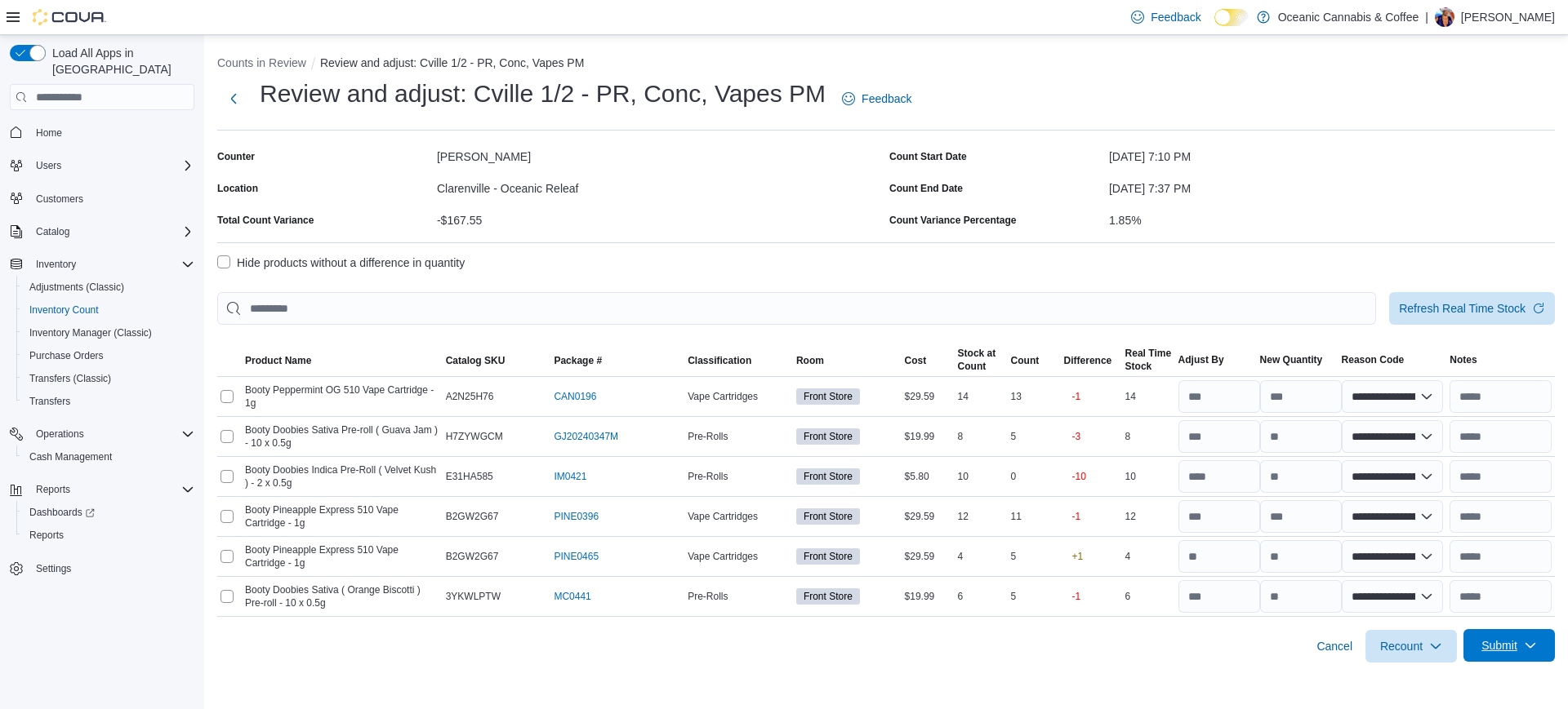
click at [1507, 650] on span "Submit" at bounding box center [1499, 645] width 36 height 17
click at [1461, 598] on span "Submit without Adjustments" at bounding box center [1477, 606] width 140 height 33
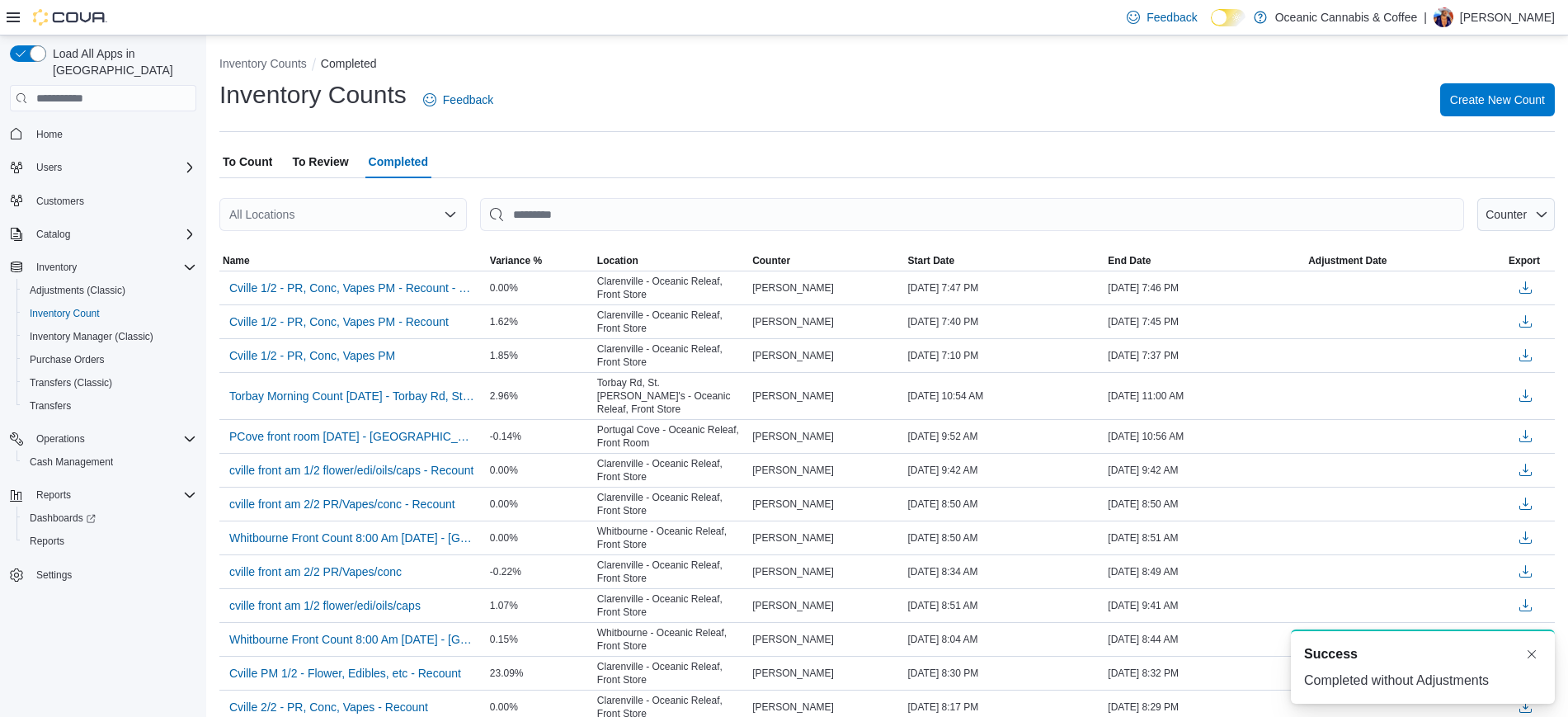
click at [265, 157] on span "To Count" at bounding box center [247, 162] width 50 height 33
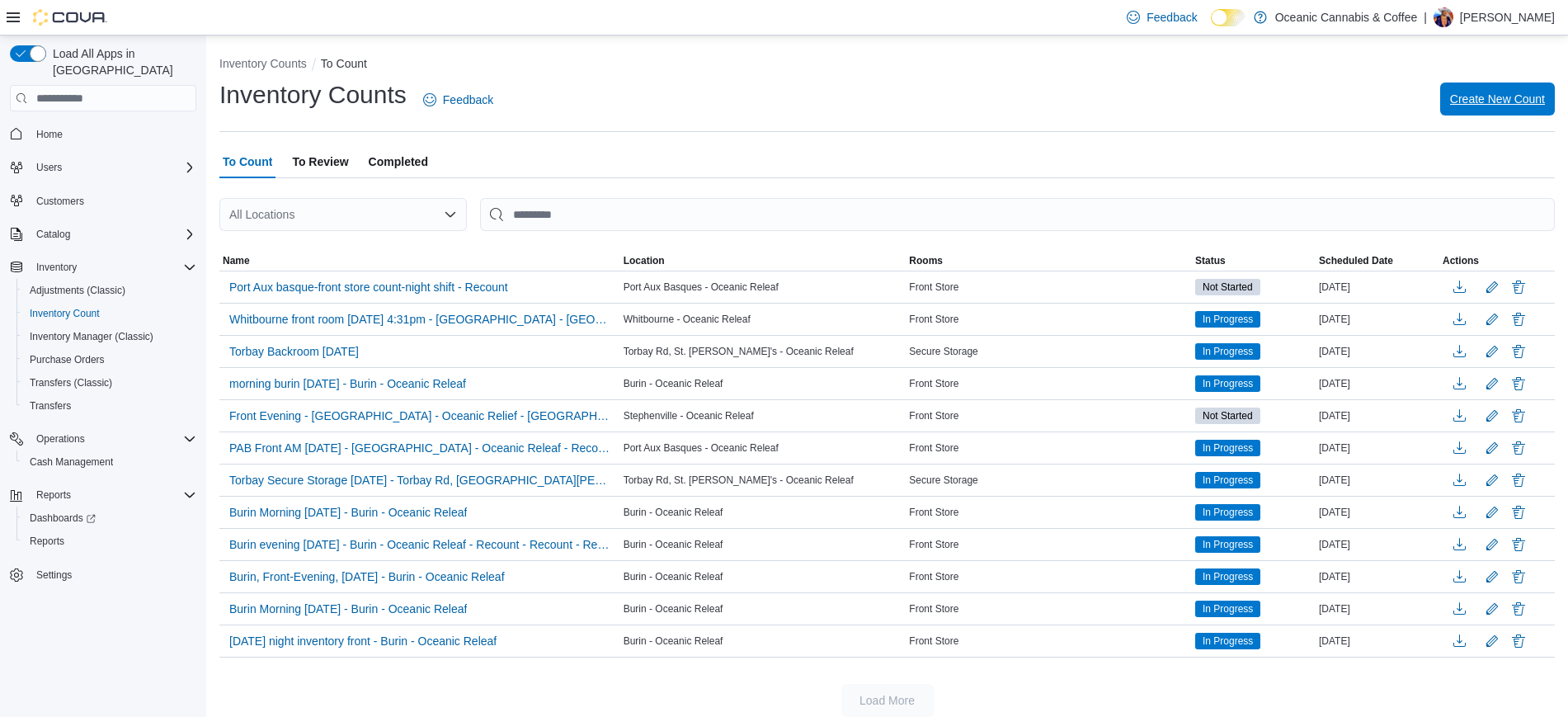
click at [1525, 112] on span "Create New Count" at bounding box center [1497, 99] width 95 height 33
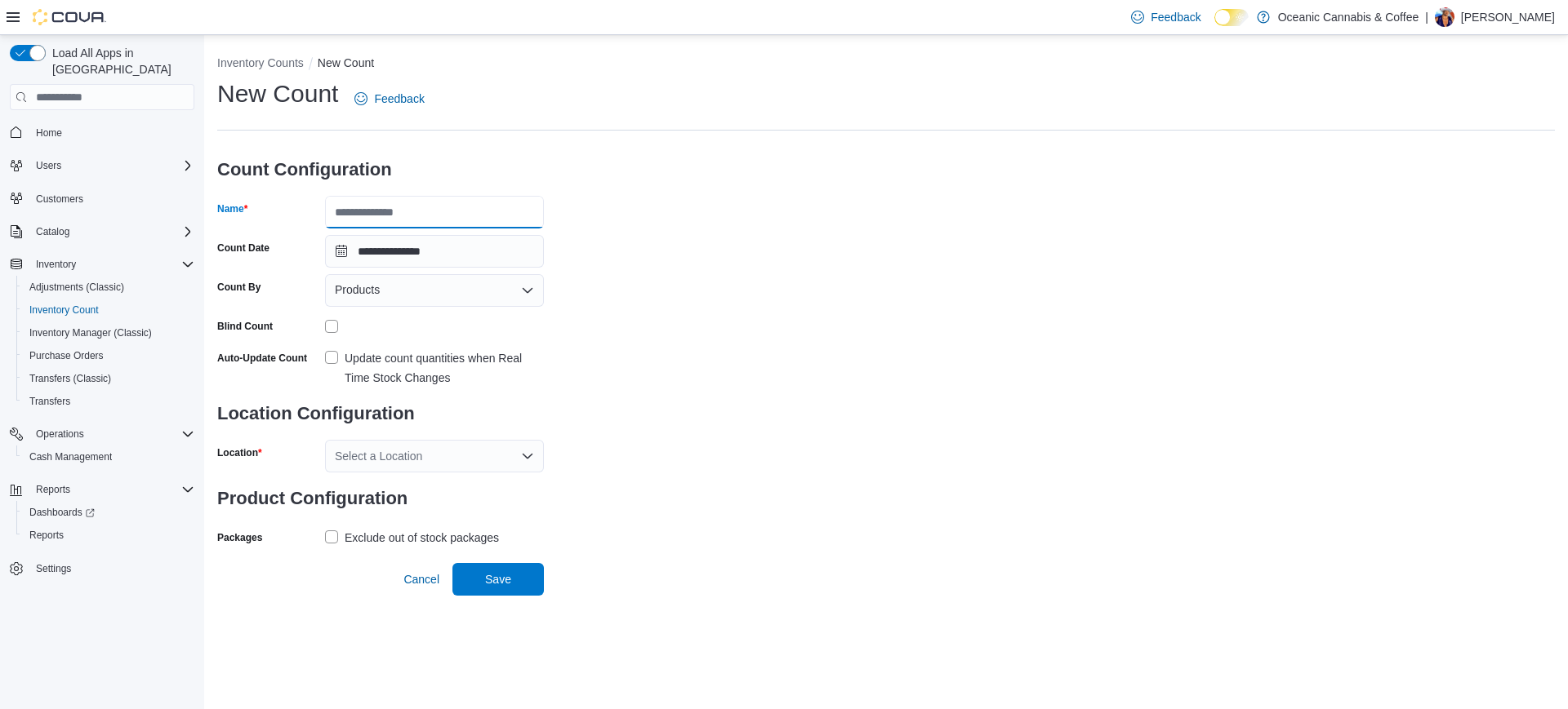
click at [367, 214] on input "Name" at bounding box center [434, 212] width 219 height 33
click at [571, 221] on div "**********" at bounding box center [885, 314] width 1337 height 472
click at [489, 206] on input "Name" at bounding box center [434, 212] width 219 height 33
type input "**********"
click at [684, 368] on div "**********" at bounding box center [885, 314] width 1337 height 472
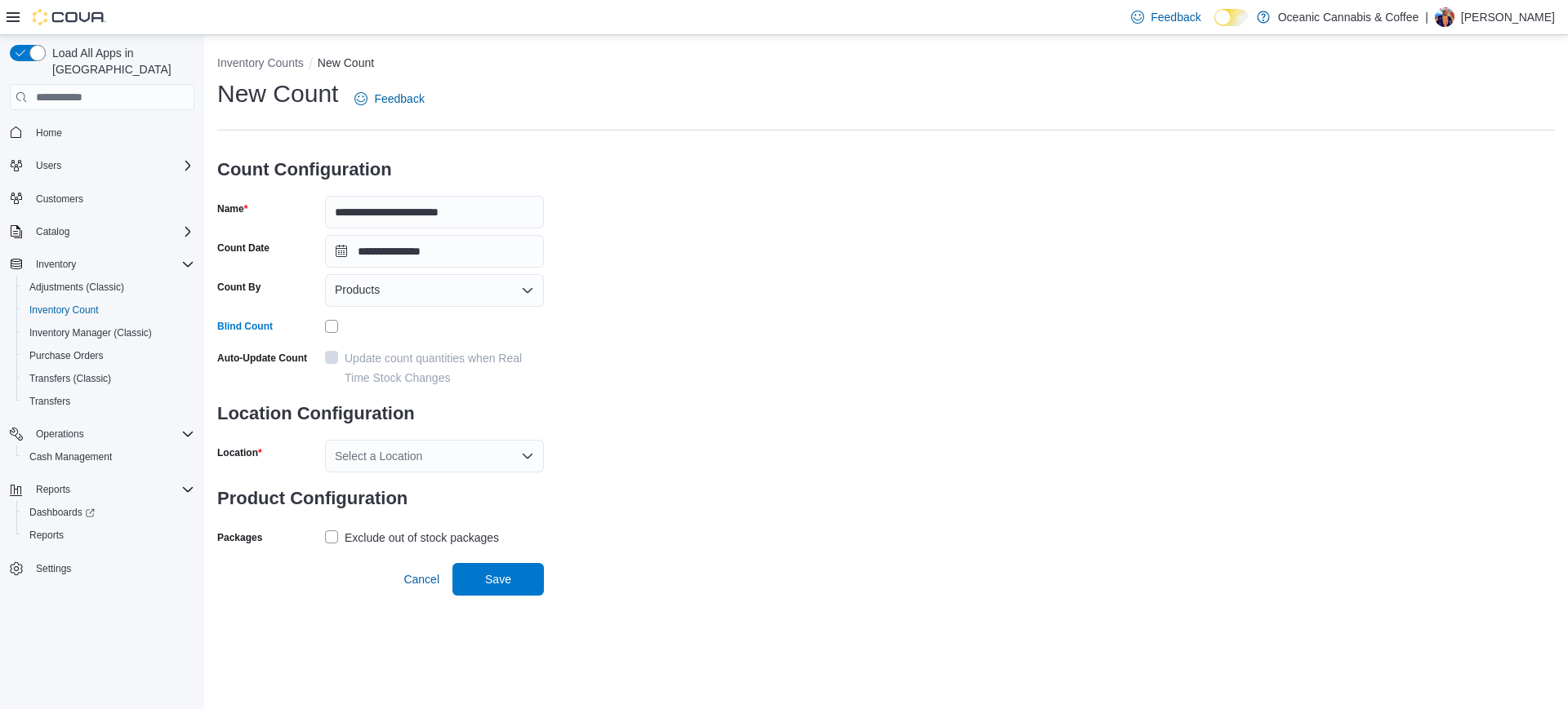
click at [493, 291] on div "Products" at bounding box center [434, 290] width 219 height 33
click at [407, 347] on span "Classifications" at bounding box center [444, 341] width 180 height 17
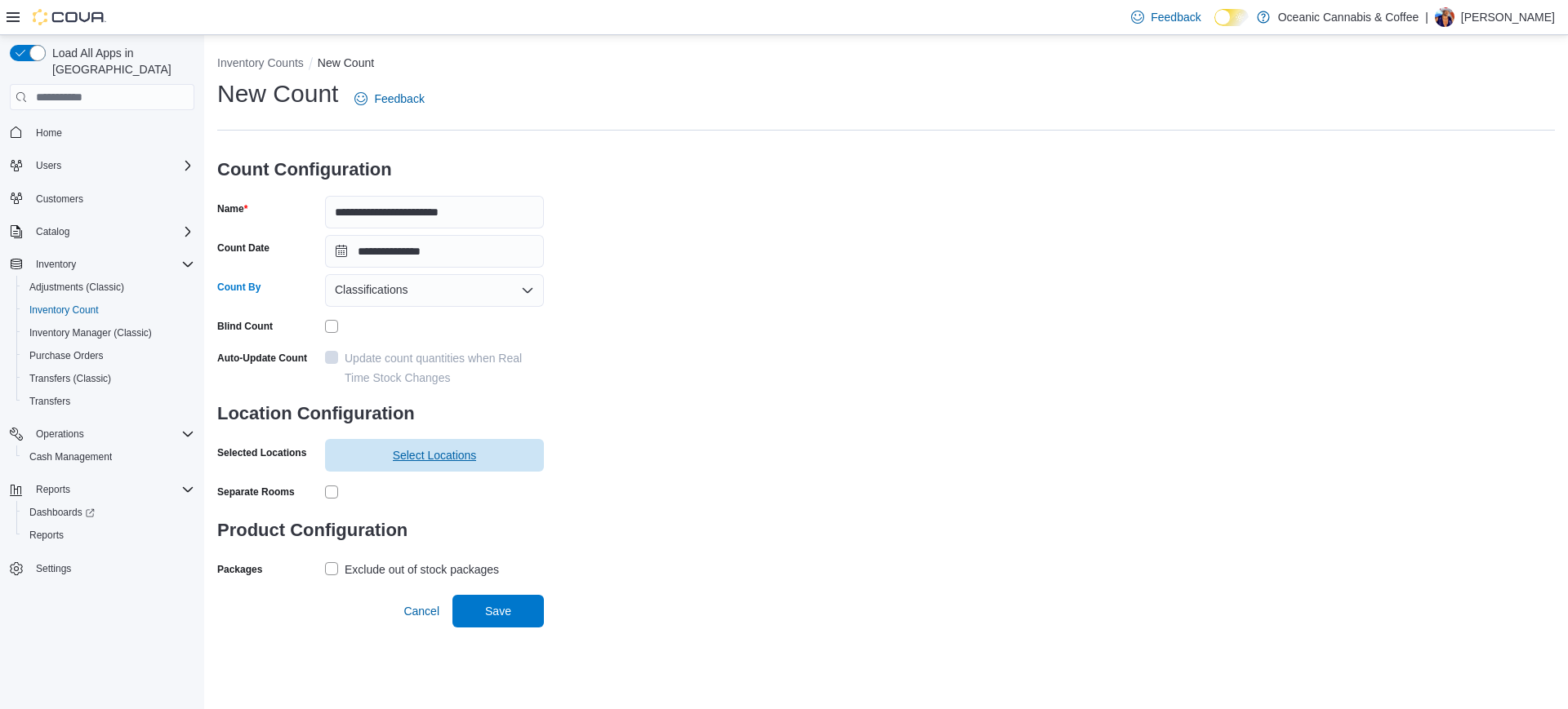
click at [355, 459] on span "Select Locations" at bounding box center [434, 455] width 199 height 33
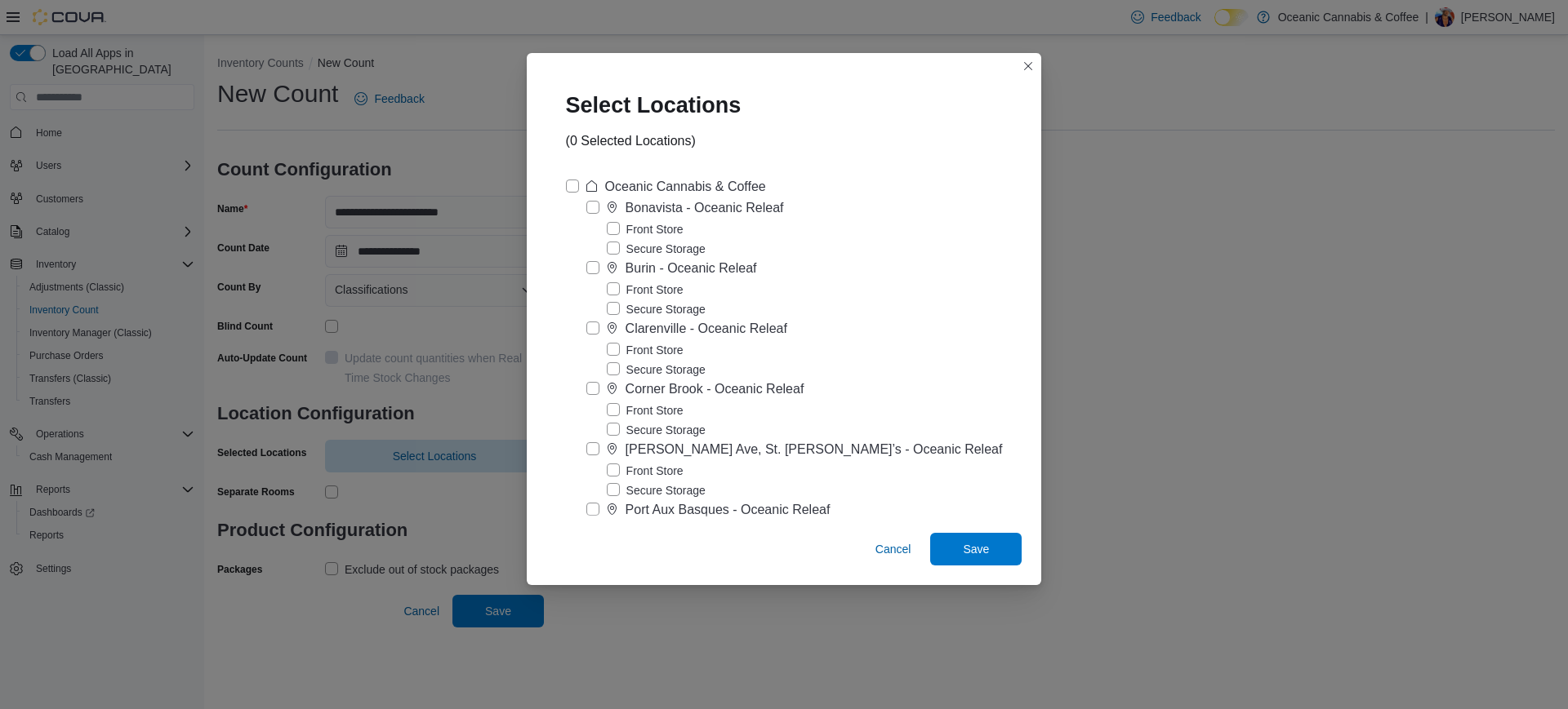
click at [627, 348] on label "Front Store" at bounding box center [645, 350] width 77 height 20
click at [963, 545] on span "Save" at bounding box center [976, 548] width 26 height 17
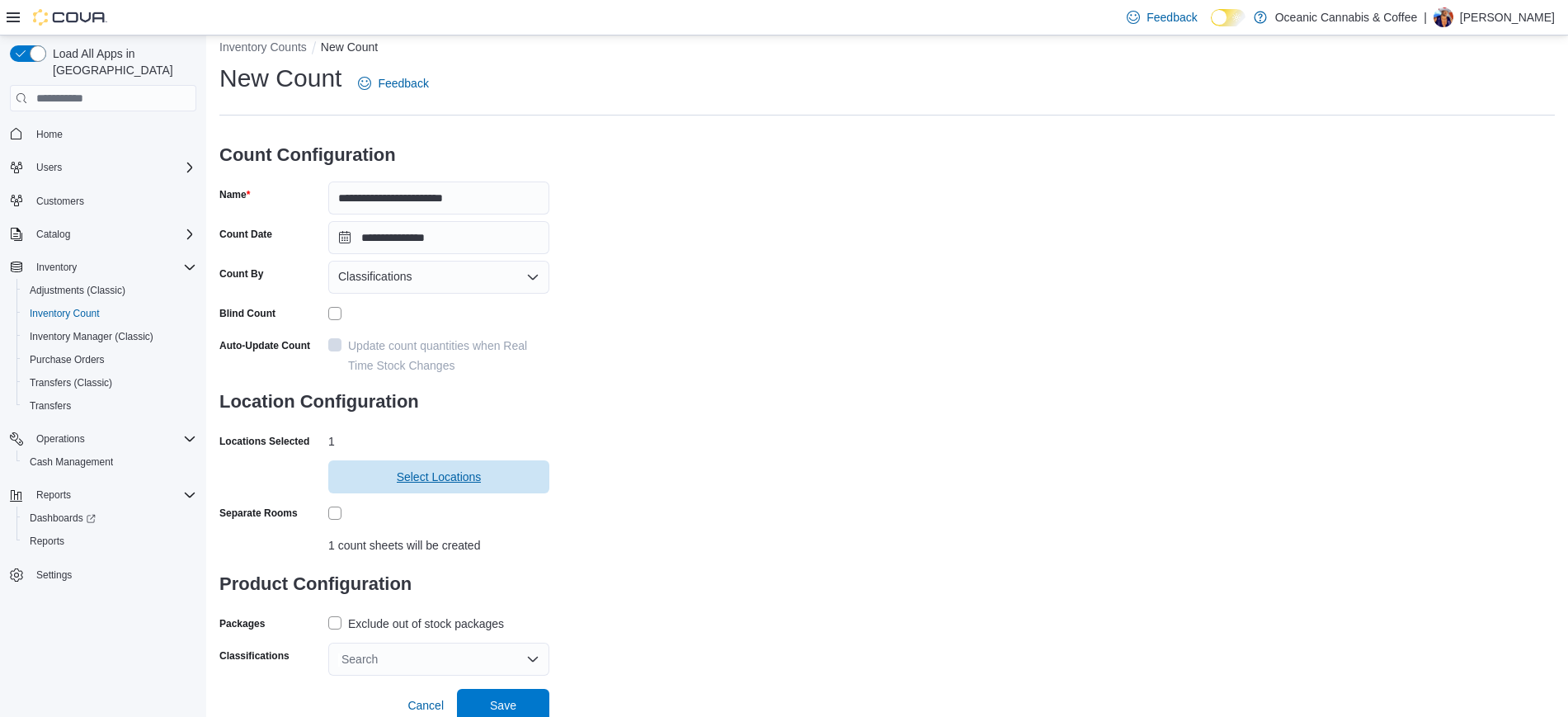
scroll to position [22, 0]
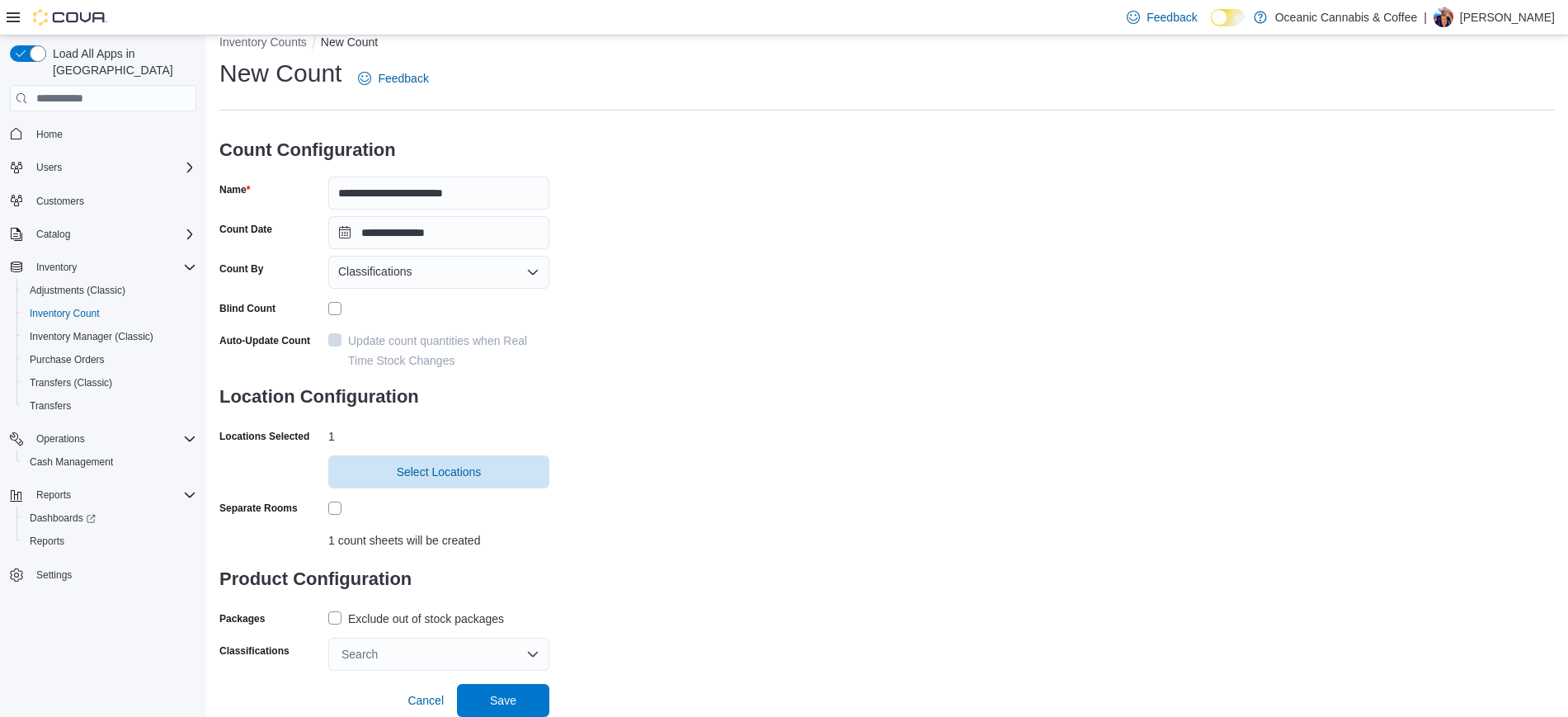
click at [341, 619] on label "Exclude out of stock packages" at bounding box center [416, 619] width 175 height 20
click at [443, 661] on div "Search" at bounding box center [439, 654] width 221 height 33
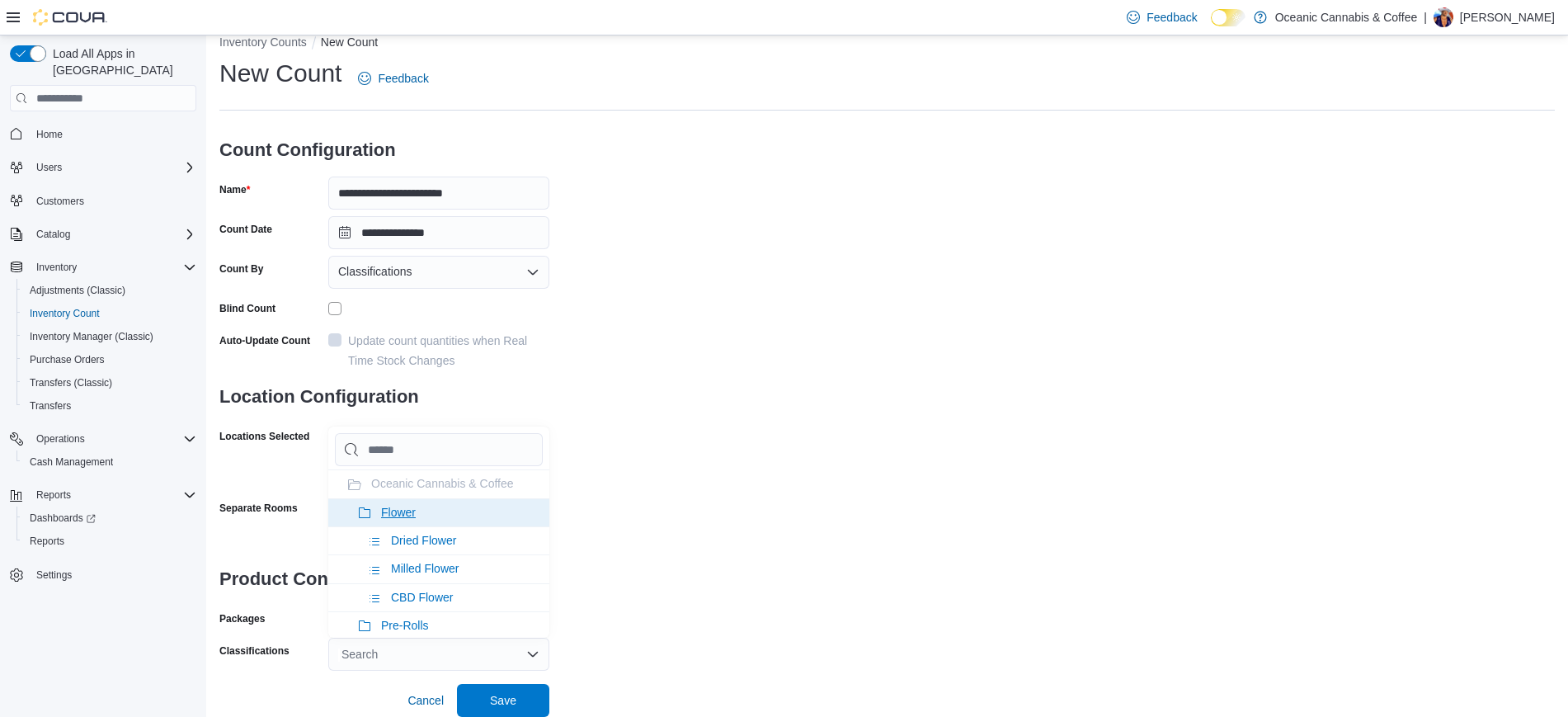
click at [442, 504] on li "Flower" at bounding box center [439, 513] width 221 height 28
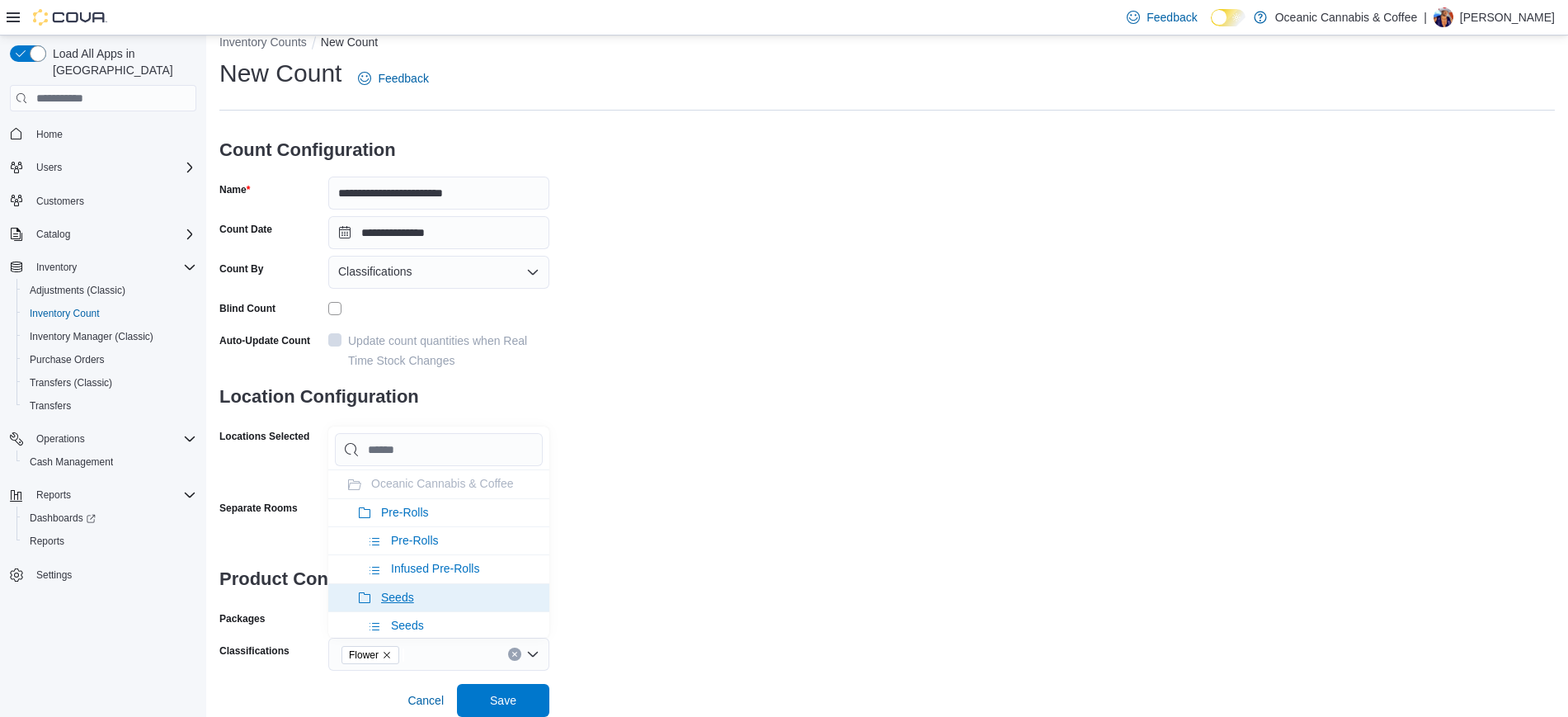
click at [470, 592] on li "Seeds" at bounding box center [439, 597] width 221 height 28
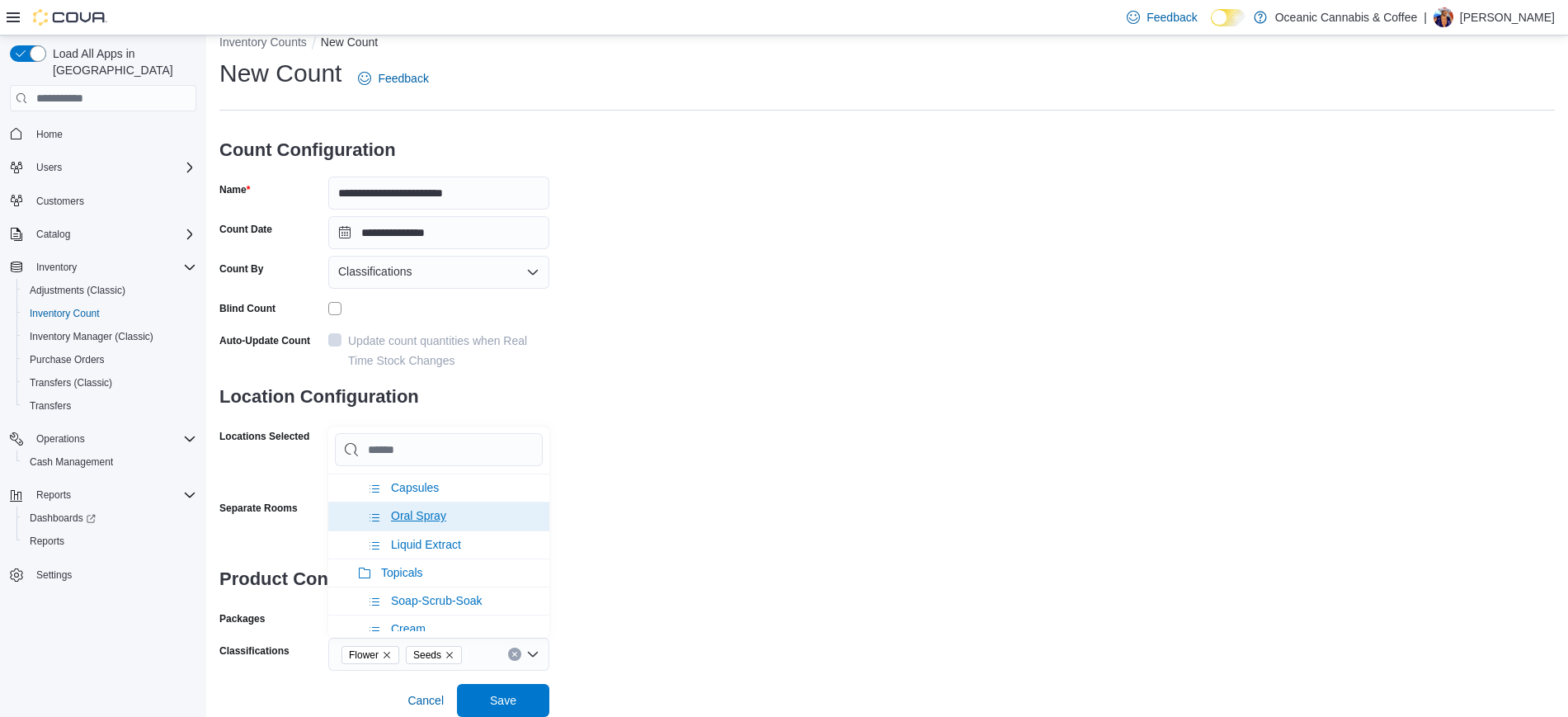
scroll to position [516, 0]
click at [485, 555] on li "Oil & Capsules" at bounding box center [439, 562] width 221 height 28
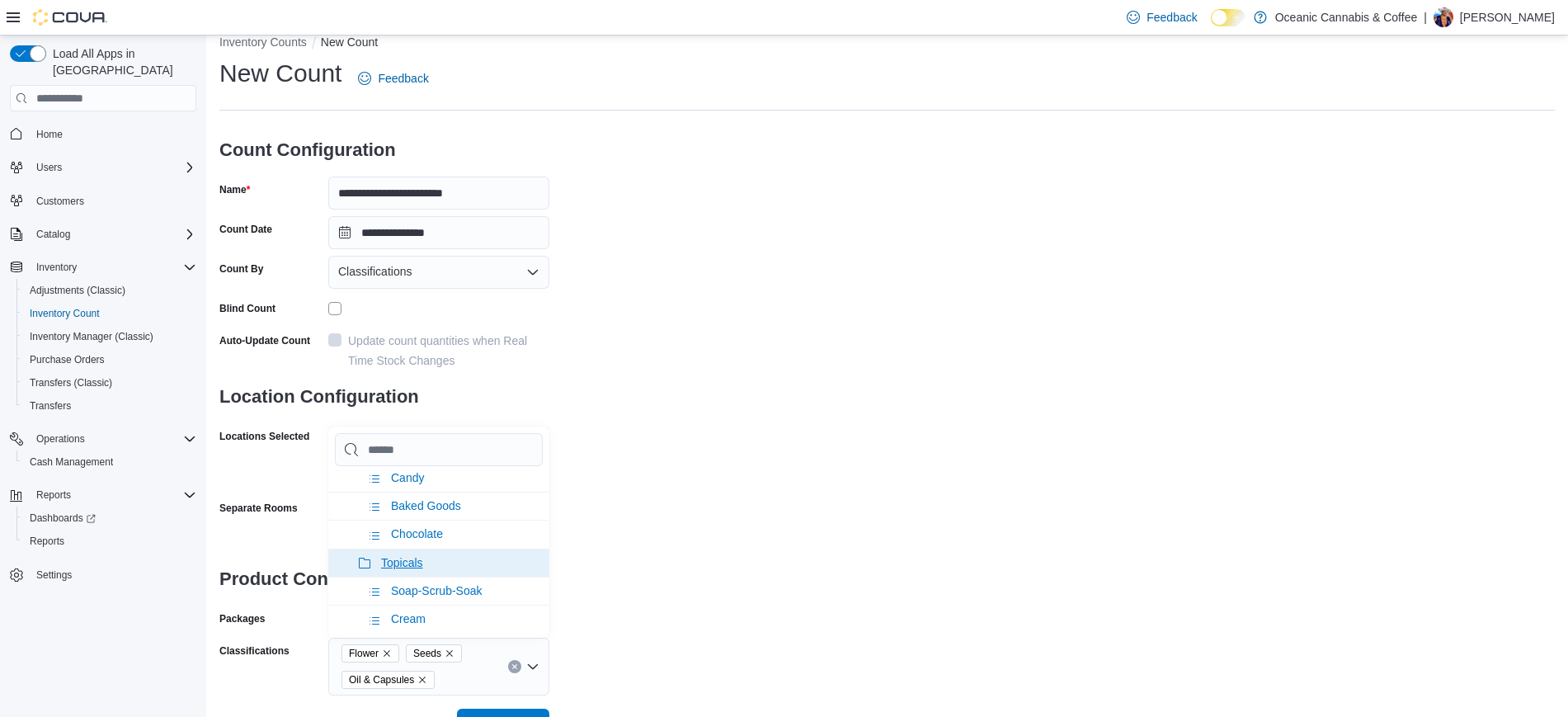
click at [449, 553] on li "Topicals" at bounding box center [439, 562] width 221 height 28
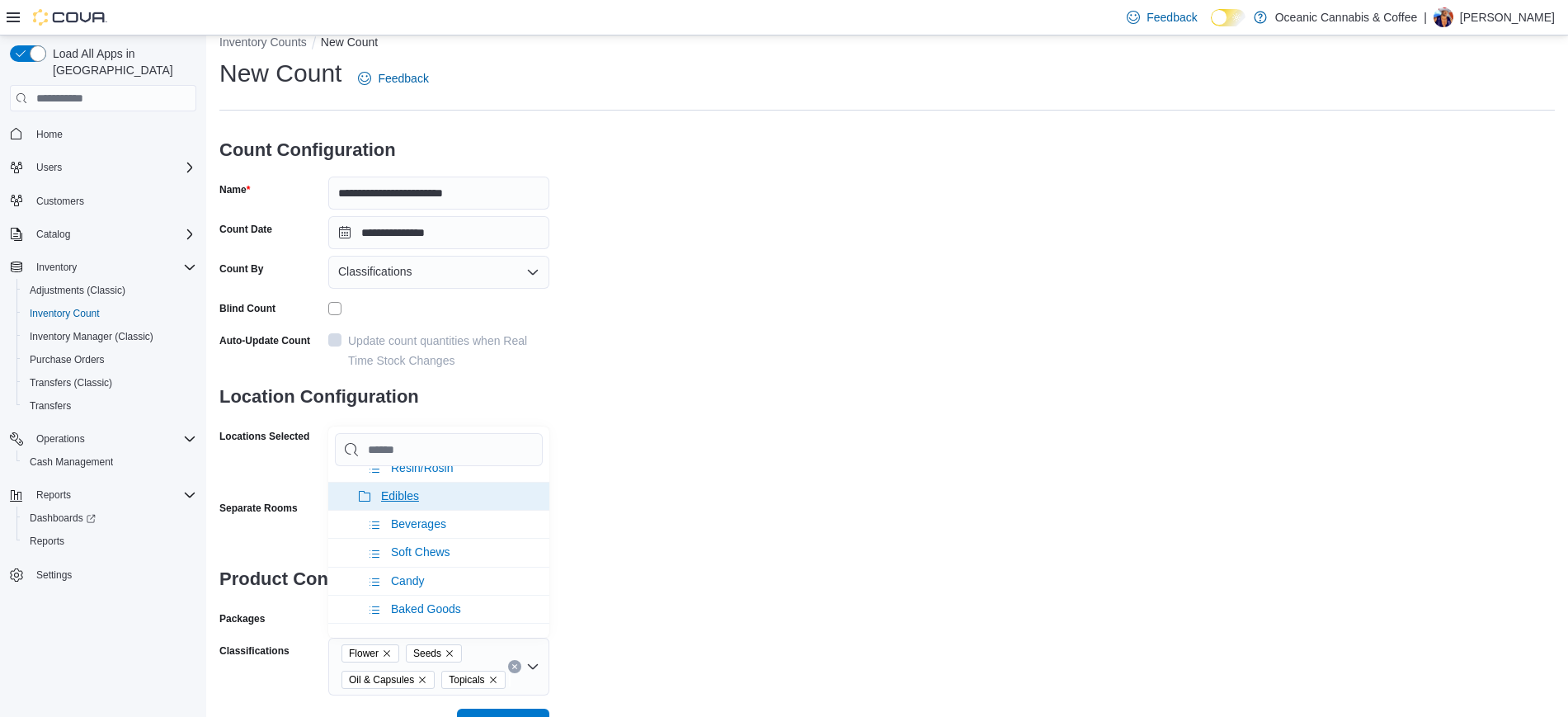
click at [459, 496] on li "Edibles" at bounding box center [439, 496] width 221 height 28
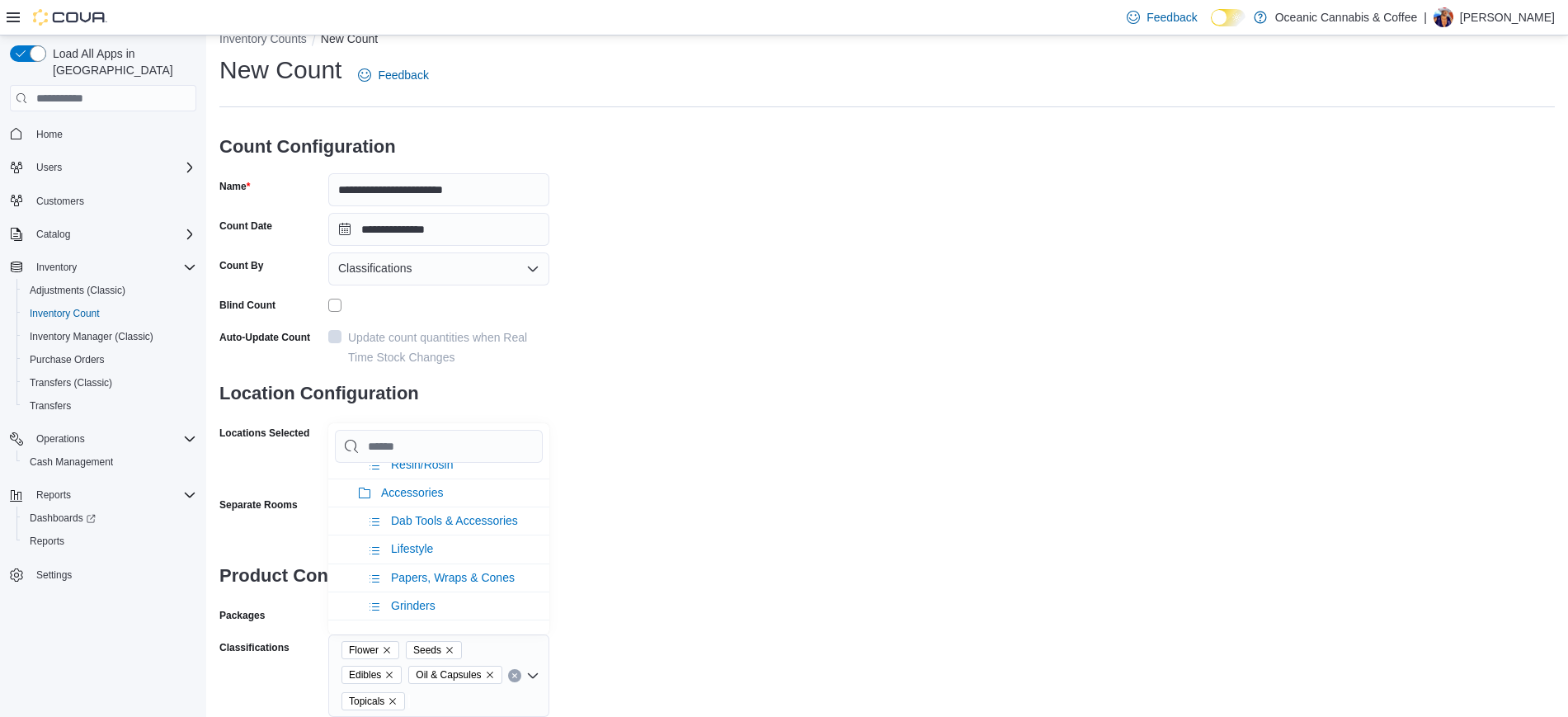
click at [824, 516] on div "**********" at bounding box center [887, 385] width 1336 height 663
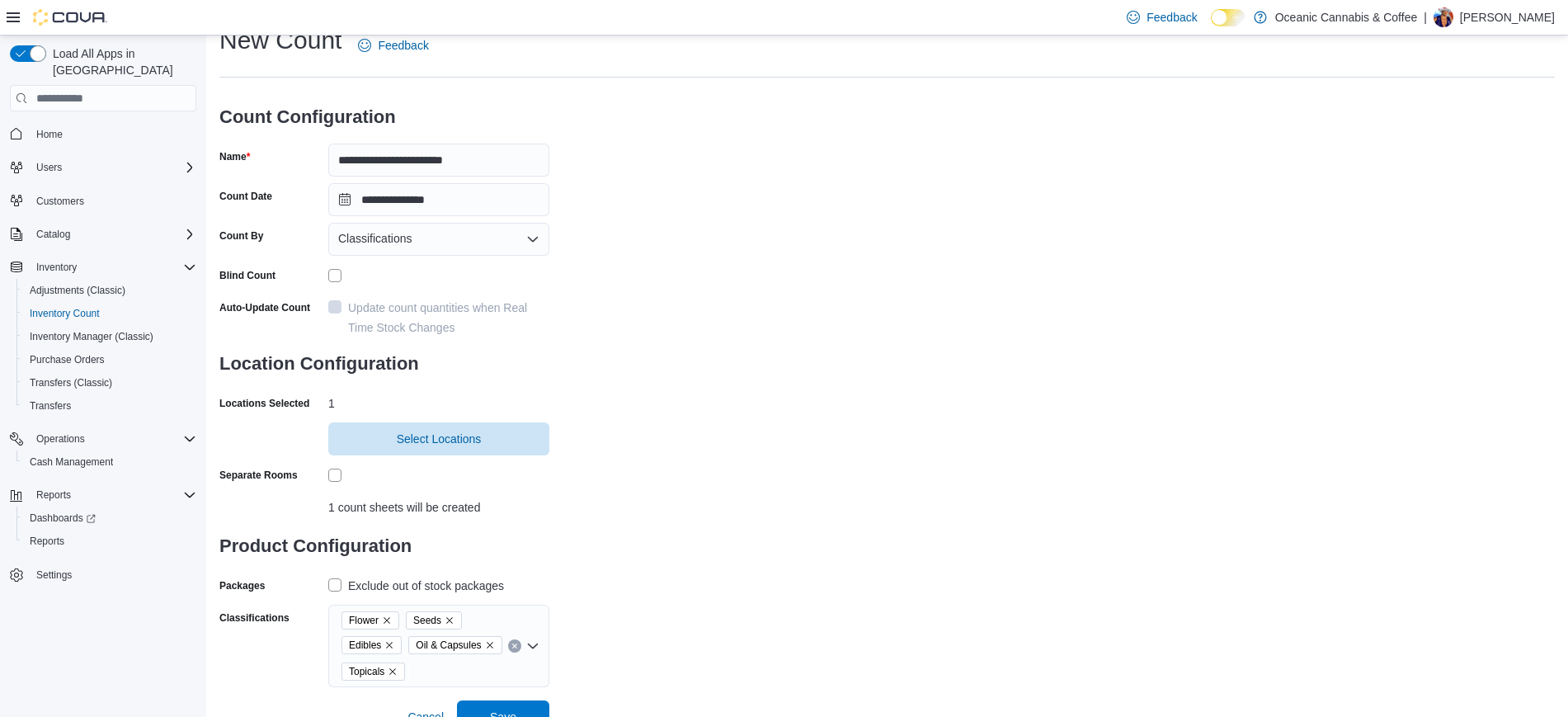
scroll to position [71, 0]
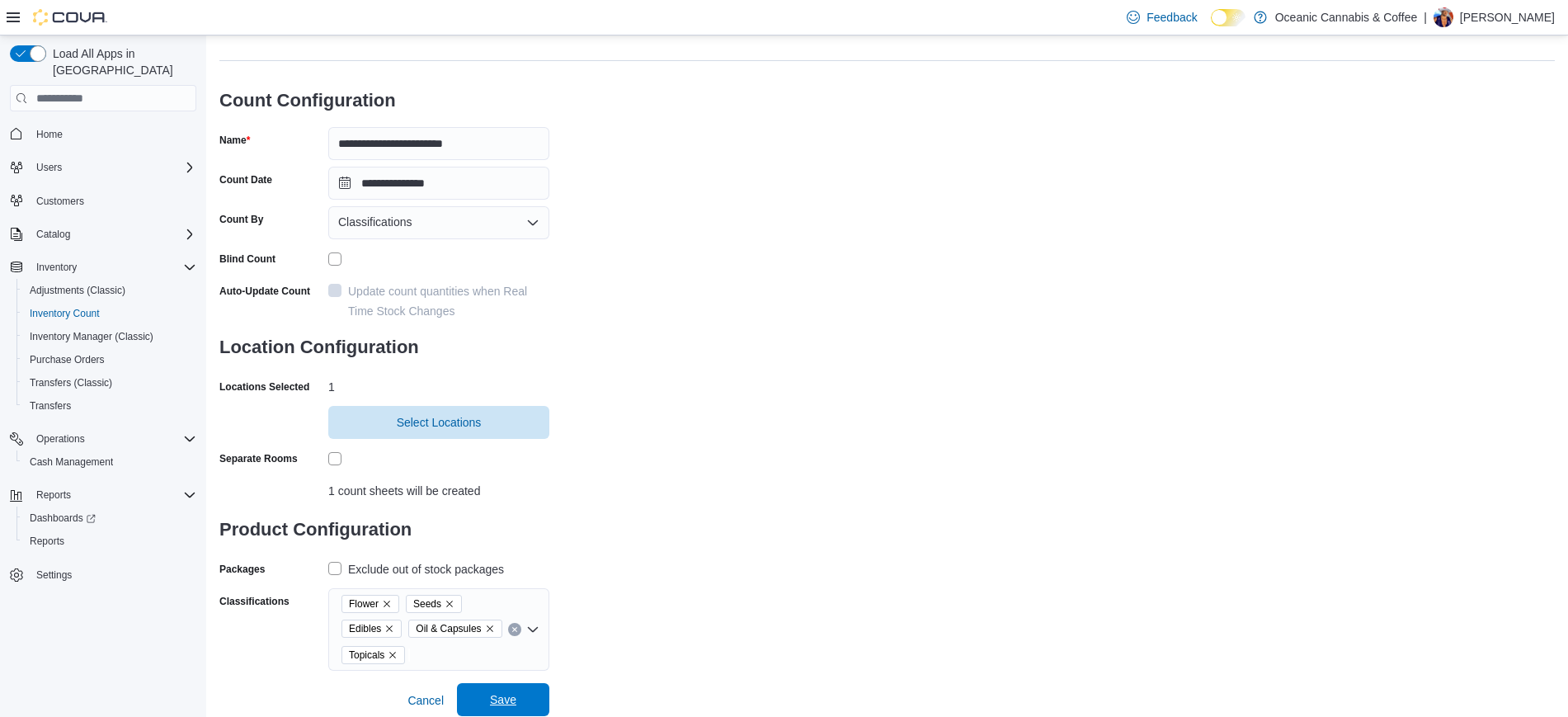
click at [513, 699] on span "Save" at bounding box center [502, 699] width 26 height 17
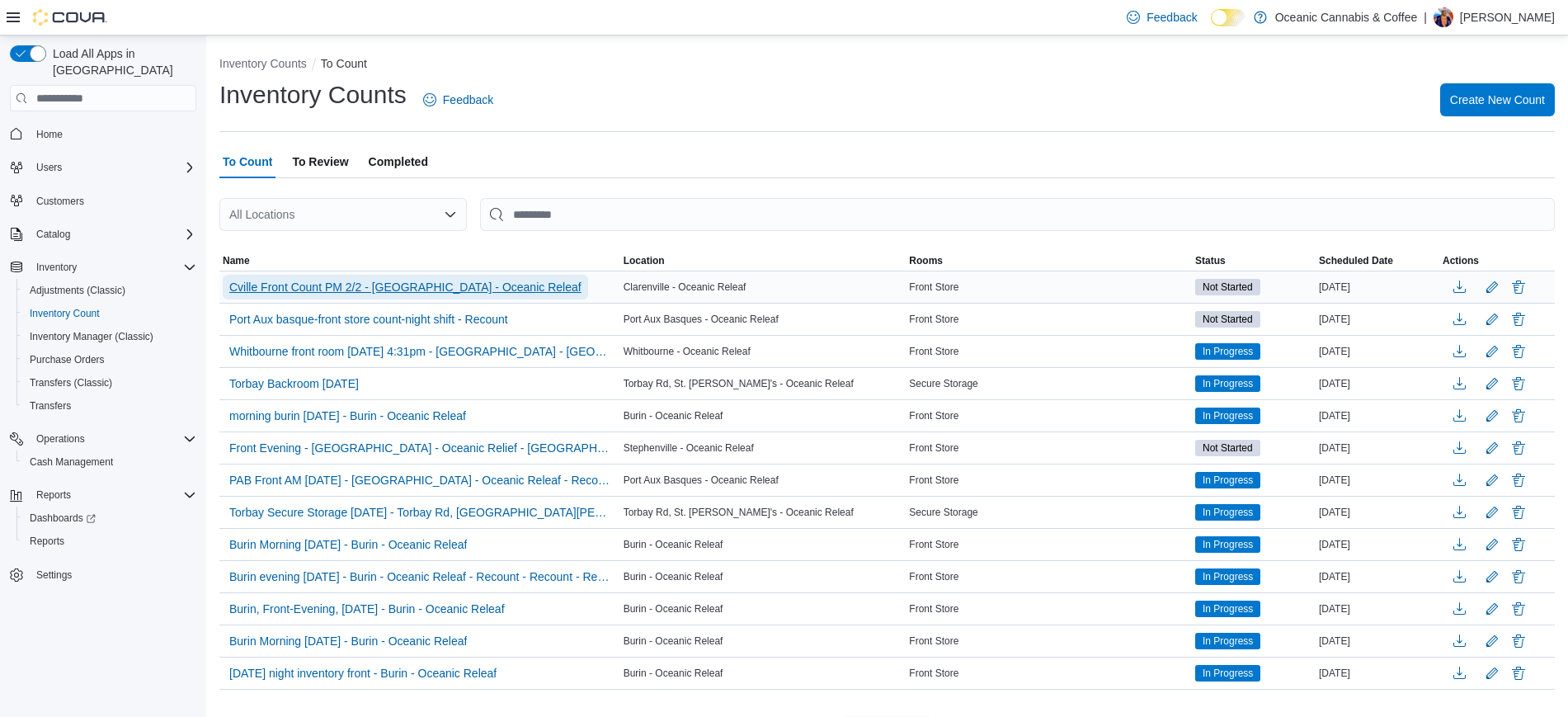
click at [366, 283] on span "Cville Front Count PM 2/2 - Clarenville - Oceanic Releaf" at bounding box center [405, 287] width 352 height 17
click at [399, 284] on span "Cville Front Count PM 2/2 - Clarenville - Oceanic Releaf" at bounding box center [405, 287] width 352 height 17
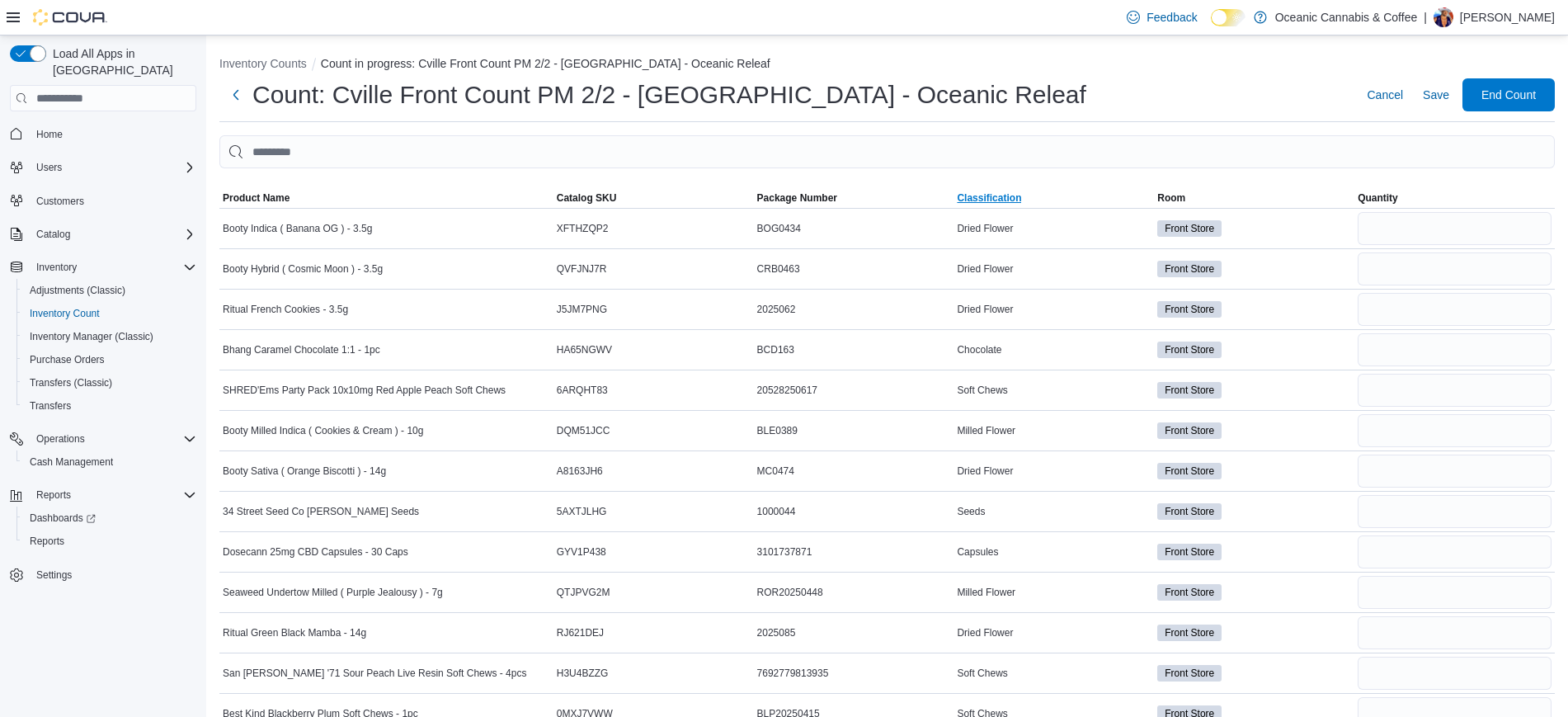
click at [1011, 202] on span "Classification" at bounding box center [989, 197] width 65 height 13
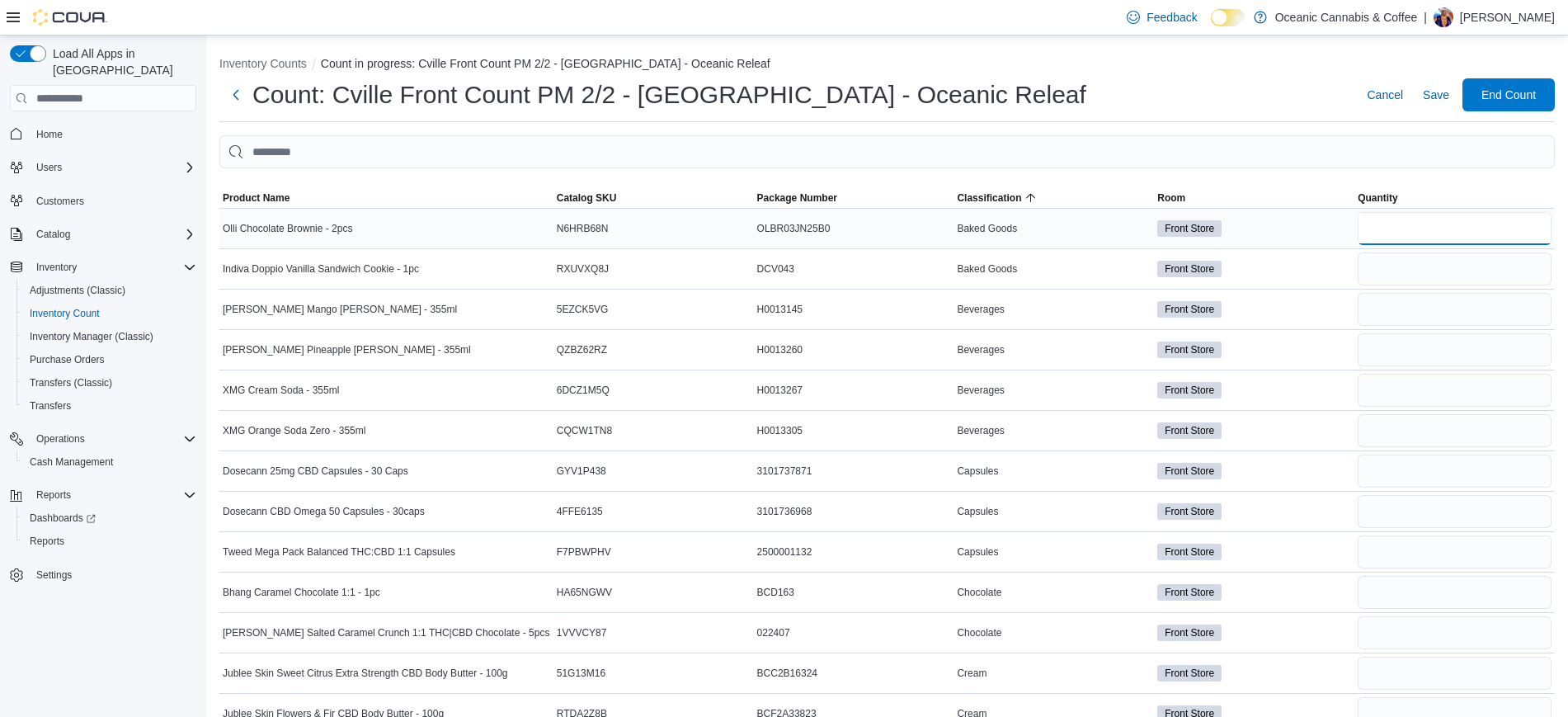
click at [1454, 225] on input "number" at bounding box center [1454, 228] width 193 height 33
type input "*"
click at [1440, 266] on input "number" at bounding box center [1454, 268] width 193 height 33
type input "*"
click at [1414, 307] on input "number" at bounding box center [1454, 309] width 193 height 33
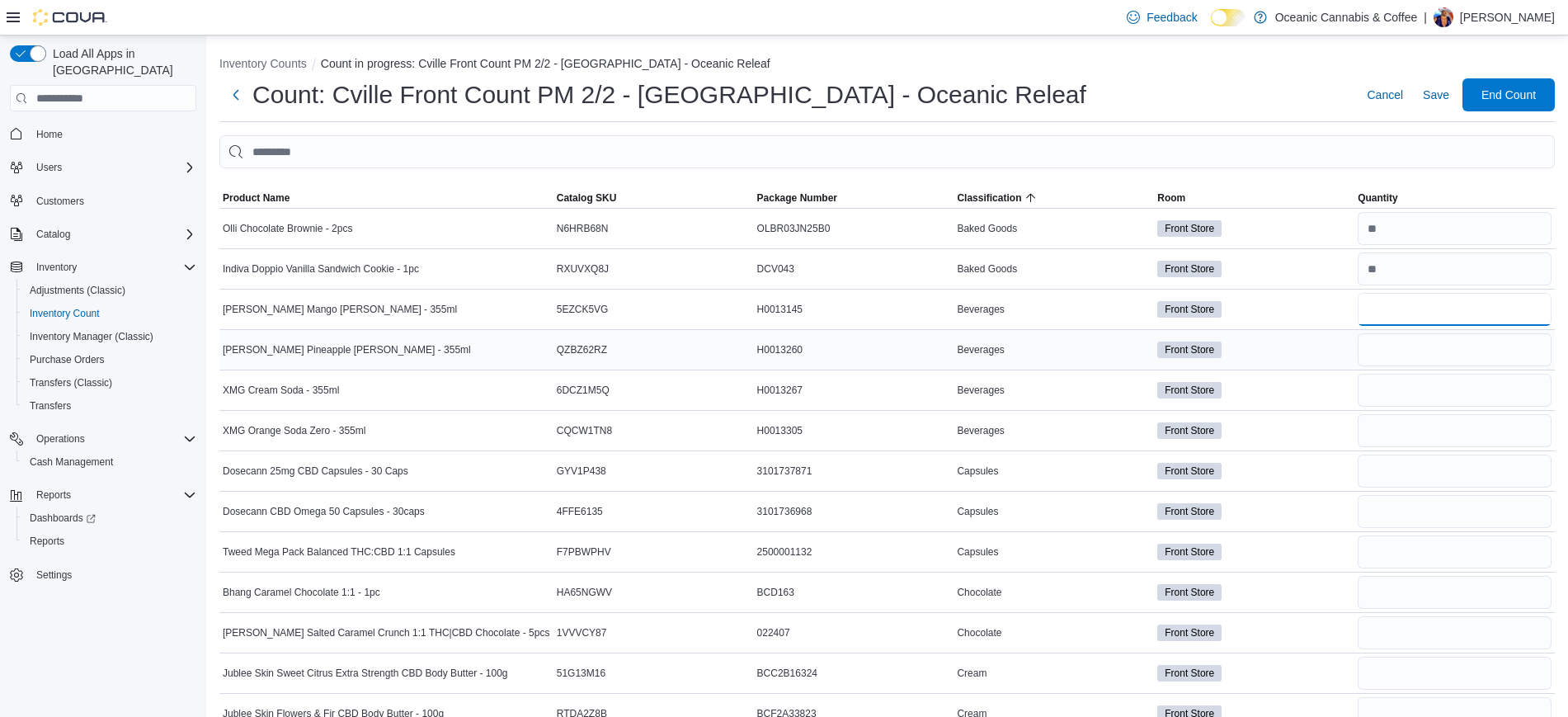
type input "*"
click at [1411, 339] on input "number" at bounding box center [1454, 349] width 193 height 33
type input "*"
click at [1411, 381] on input "number" at bounding box center [1454, 390] width 193 height 33
type input "*"
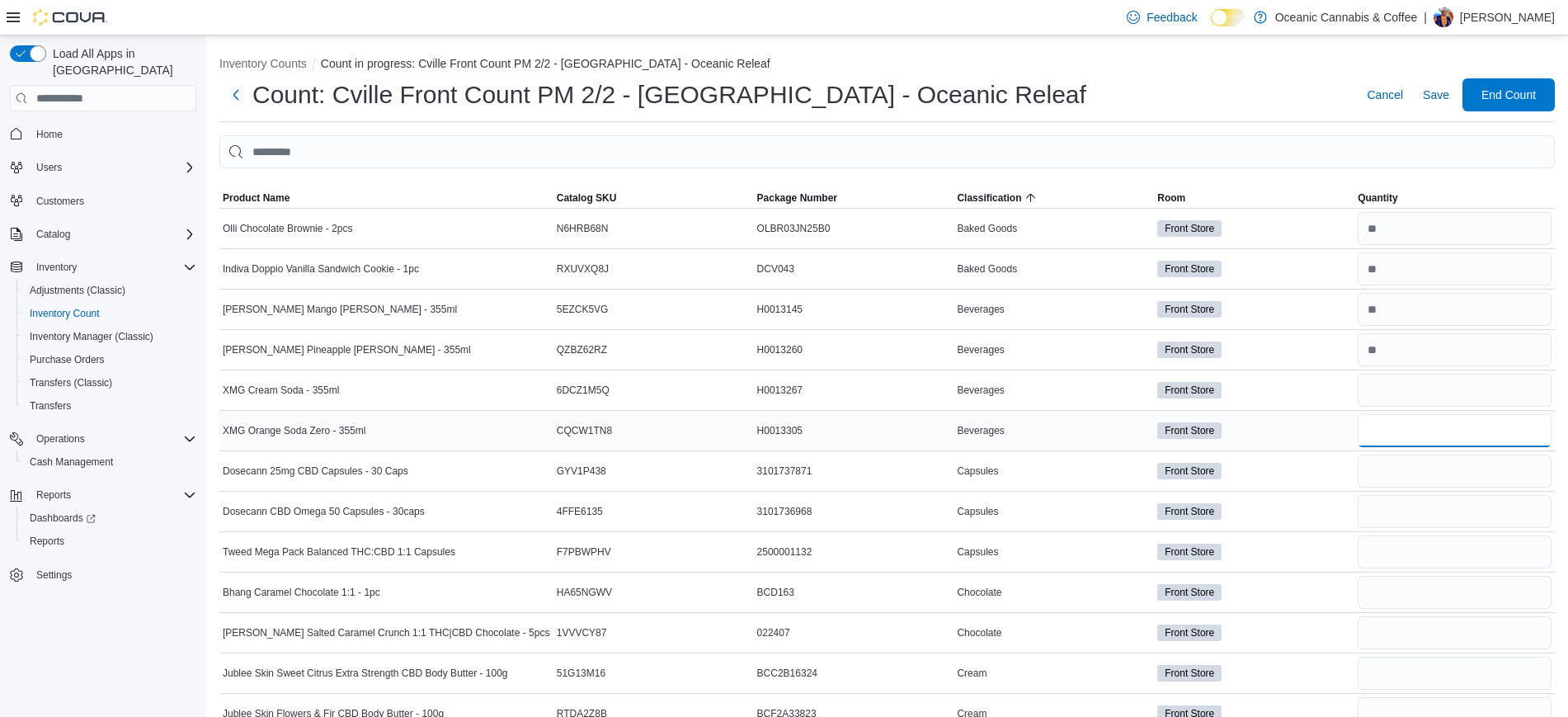
click at [1404, 424] on input "number" at bounding box center [1454, 430] width 193 height 33
click at [1407, 399] on input "number" at bounding box center [1454, 390] width 193 height 33
click at [1410, 359] on input "number" at bounding box center [1454, 349] width 193 height 33
click at [1400, 428] on input "number" at bounding box center [1454, 430] width 193 height 33
type input "*"
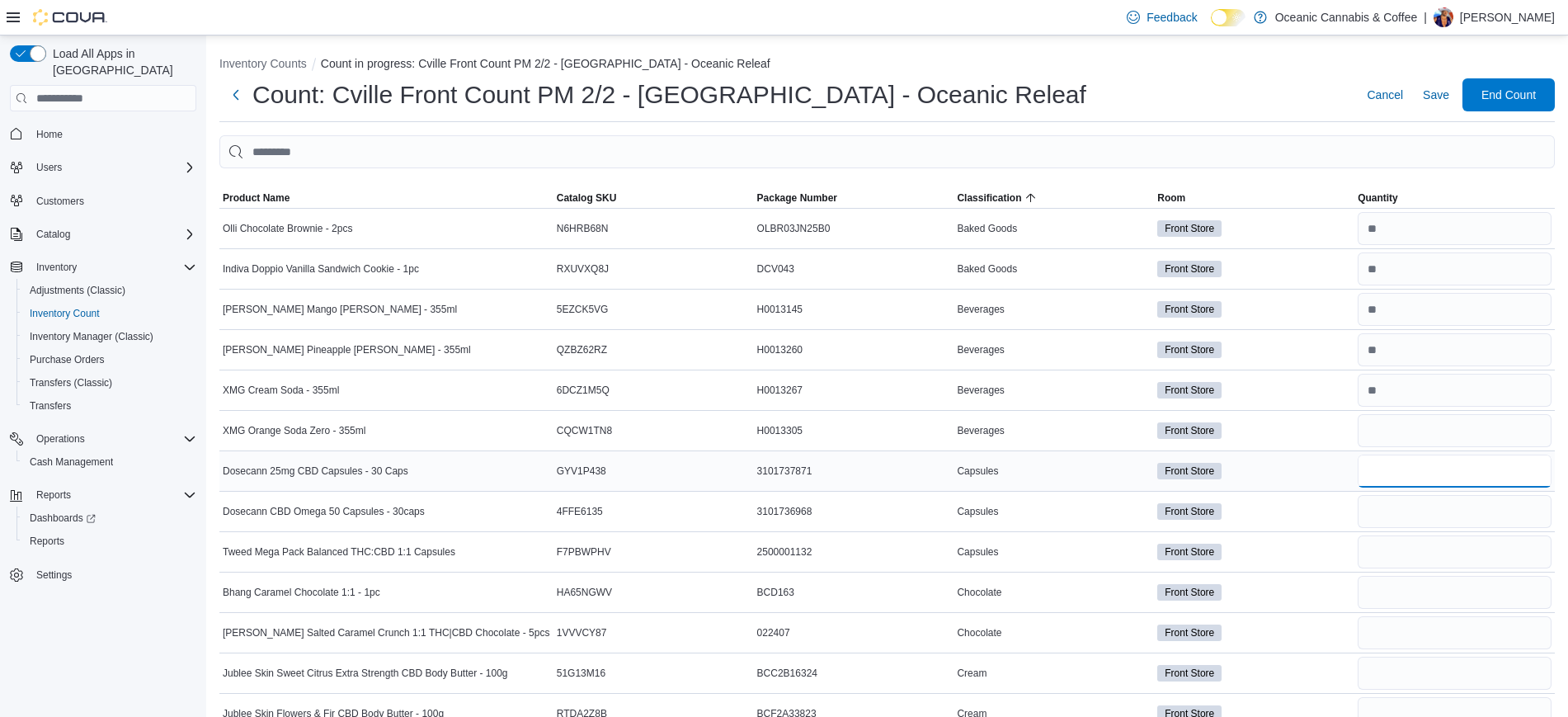
click at [1449, 455] on input "number" at bounding box center [1454, 471] width 193 height 33
type input "*"
click at [1443, 503] on input "number" at bounding box center [1454, 511] width 193 height 33
type input "*"
click at [1440, 561] on input "number" at bounding box center [1454, 551] width 193 height 33
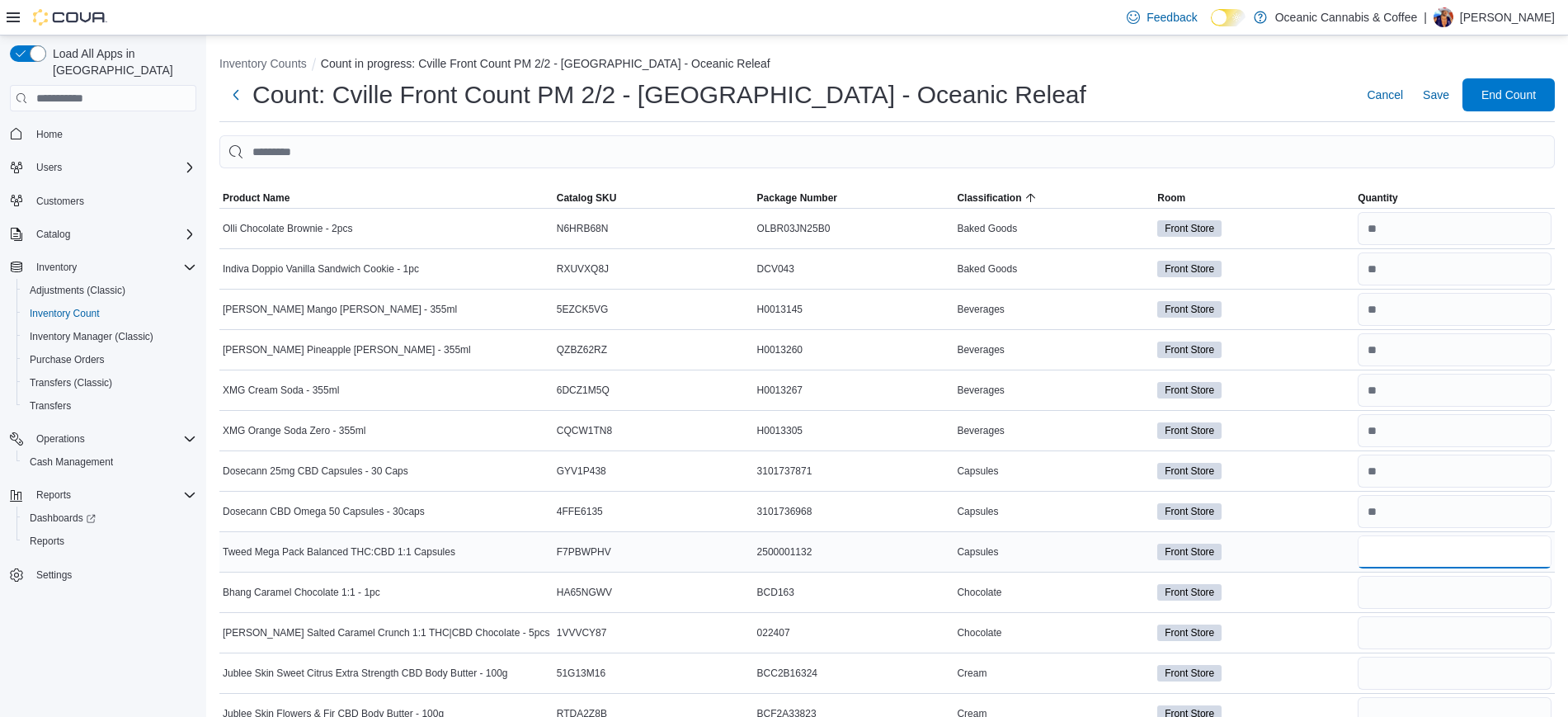
type input "*"
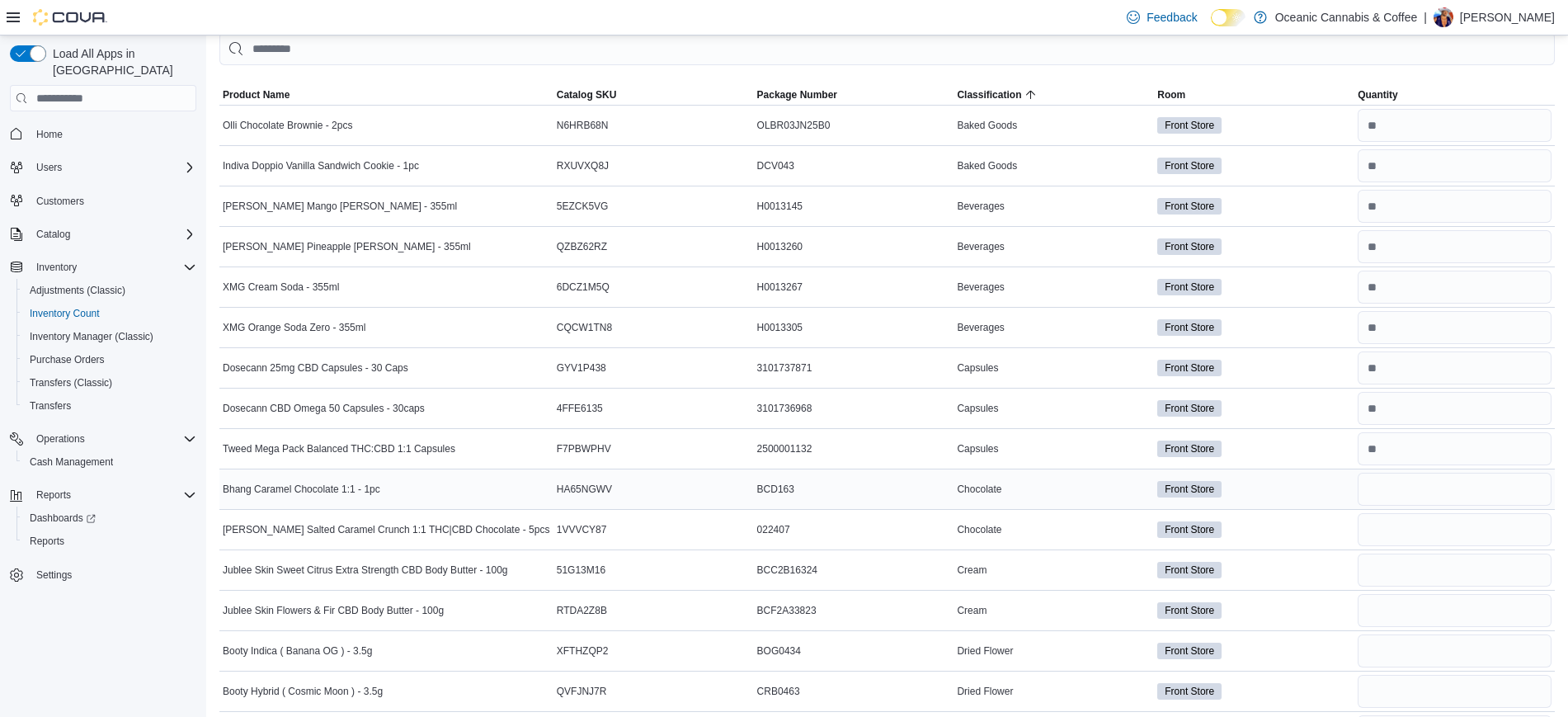
click at [1427, 507] on div at bounding box center [1454, 490] width 200 height 40
click at [1399, 505] on input "number" at bounding box center [1454, 489] width 193 height 33
type input "*"
click at [1410, 526] on input "number" at bounding box center [1454, 530] width 193 height 33
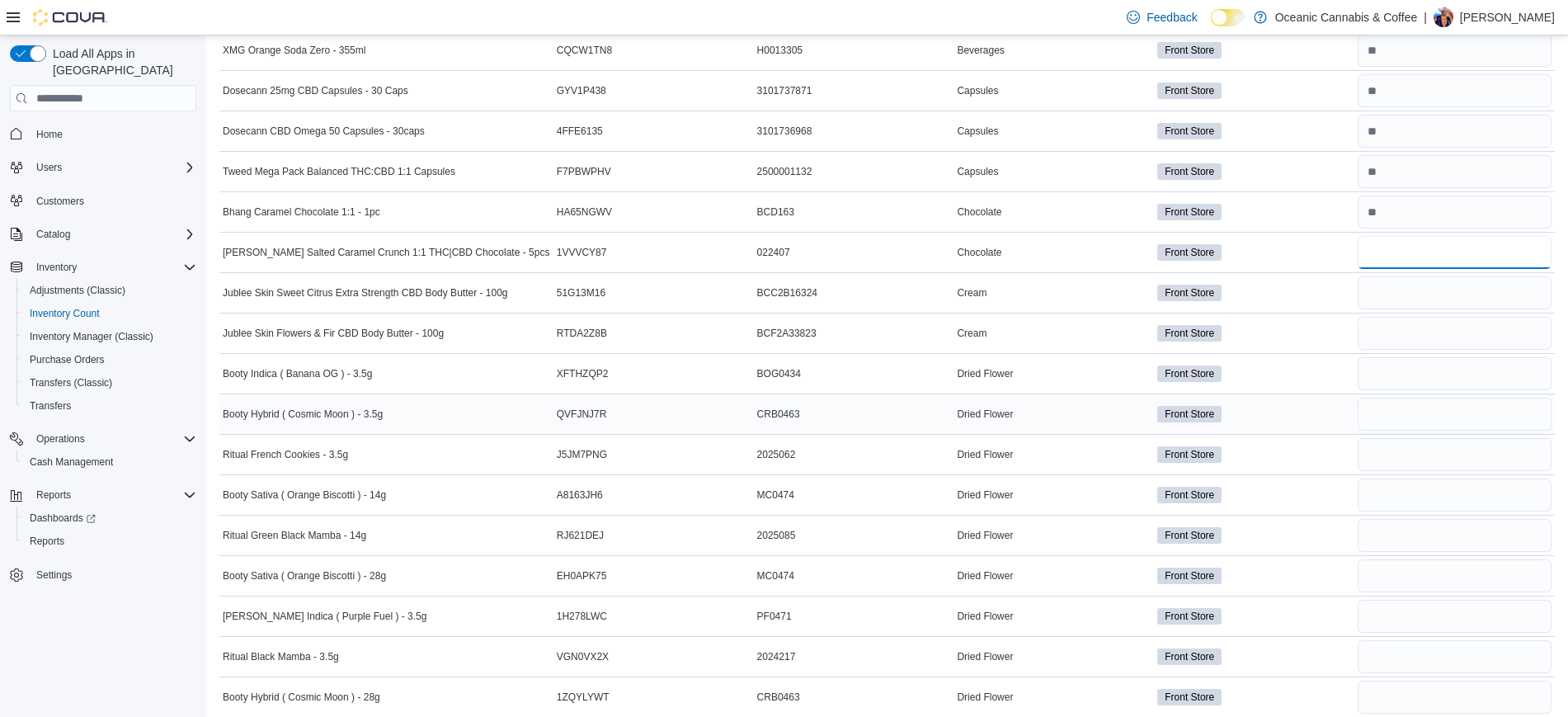
scroll to position [413, 0]
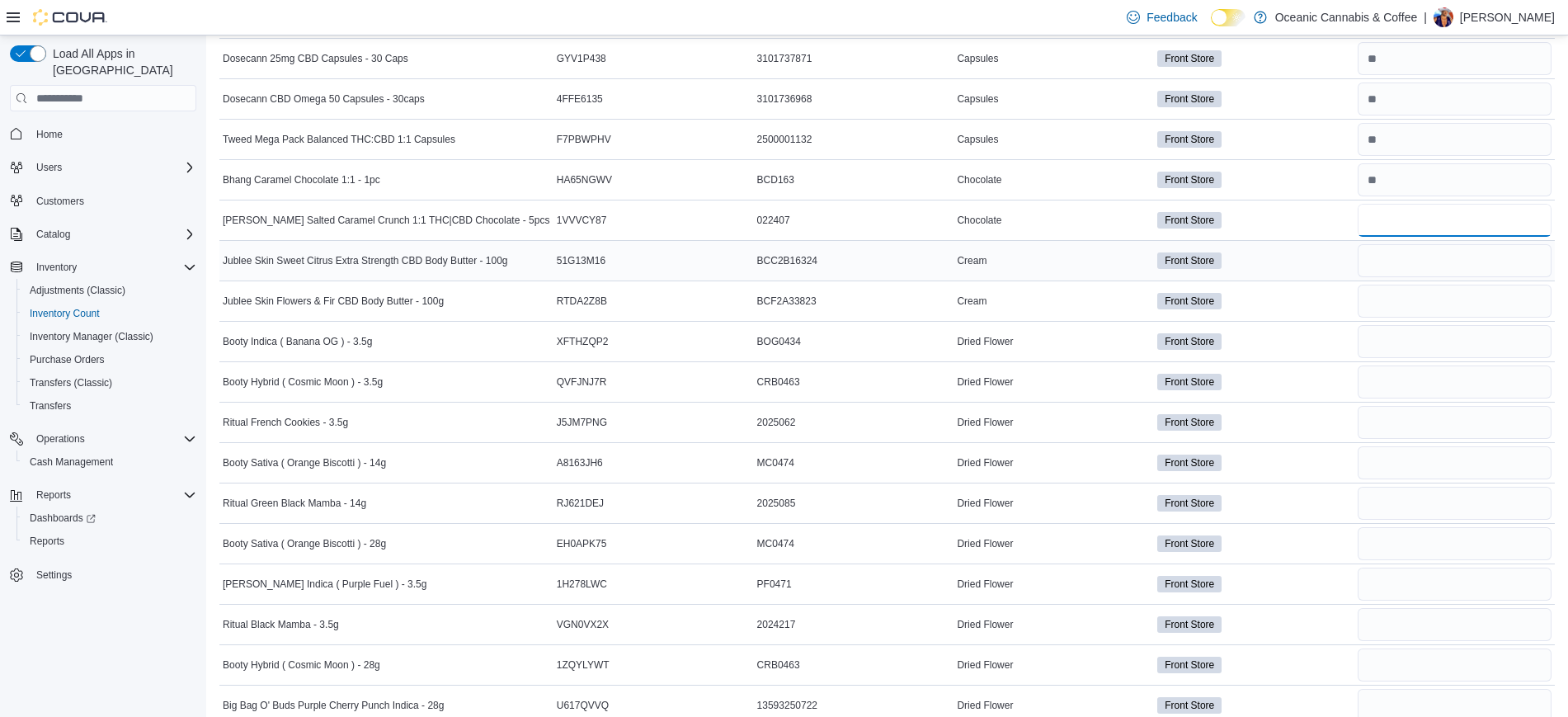
type input "*"
click at [1426, 255] on input "number" at bounding box center [1454, 260] width 193 height 33
type input "*"
click at [1416, 302] on input "number" at bounding box center [1454, 300] width 193 height 33
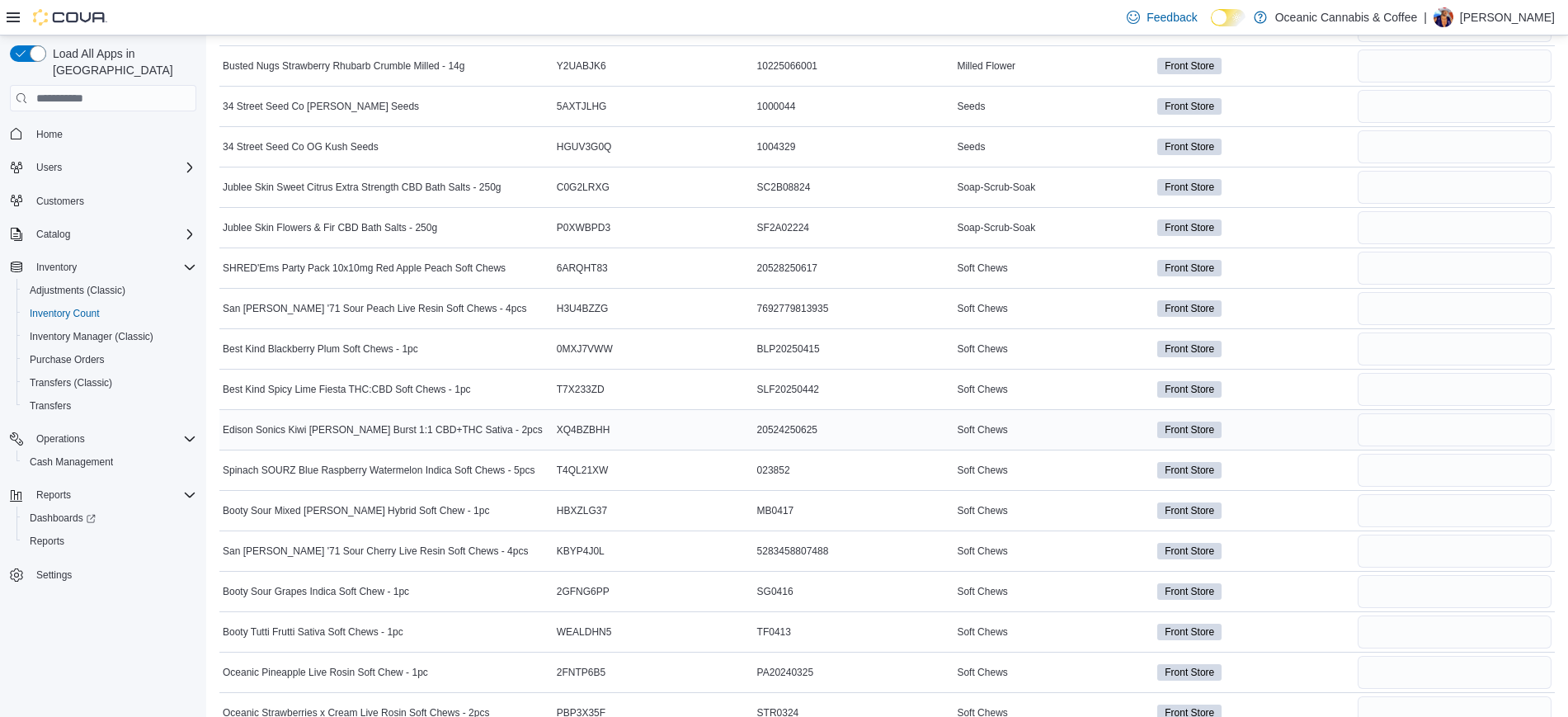
scroll to position [2173, 0]
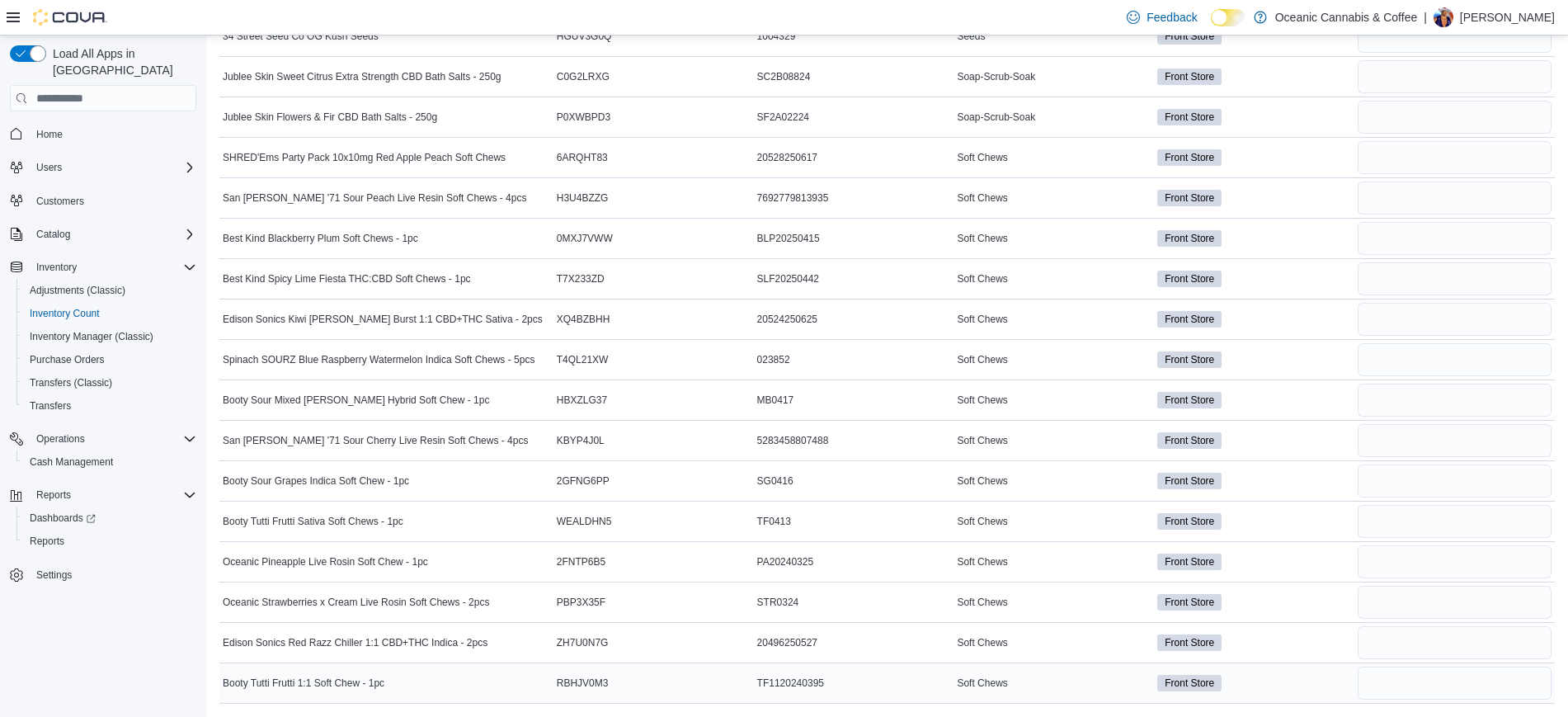
type input "*"
click at [1350, 665] on td "Front Store" at bounding box center [1254, 683] width 200 height 41
click at [1397, 692] on input "number" at bounding box center [1454, 683] width 193 height 33
click at [1400, 692] on input "number" at bounding box center [1454, 683] width 193 height 33
type input "*"
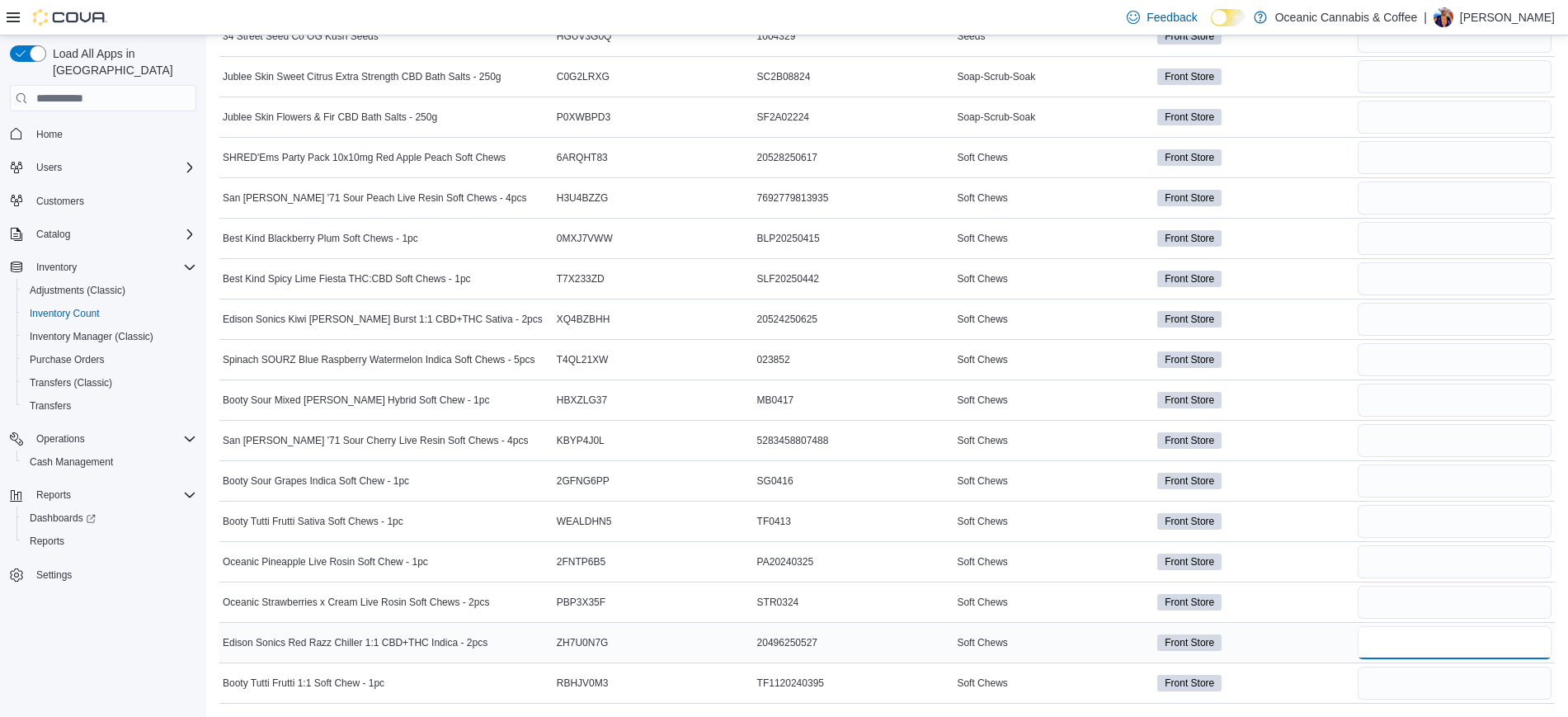
click at [1398, 646] on input "number" at bounding box center [1454, 642] width 193 height 33
type input "*"
click at [1392, 607] on input "number" at bounding box center [1454, 601] width 193 height 33
type input "*"
click at [1386, 573] on input "number" at bounding box center [1454, 561] width 193 height 33
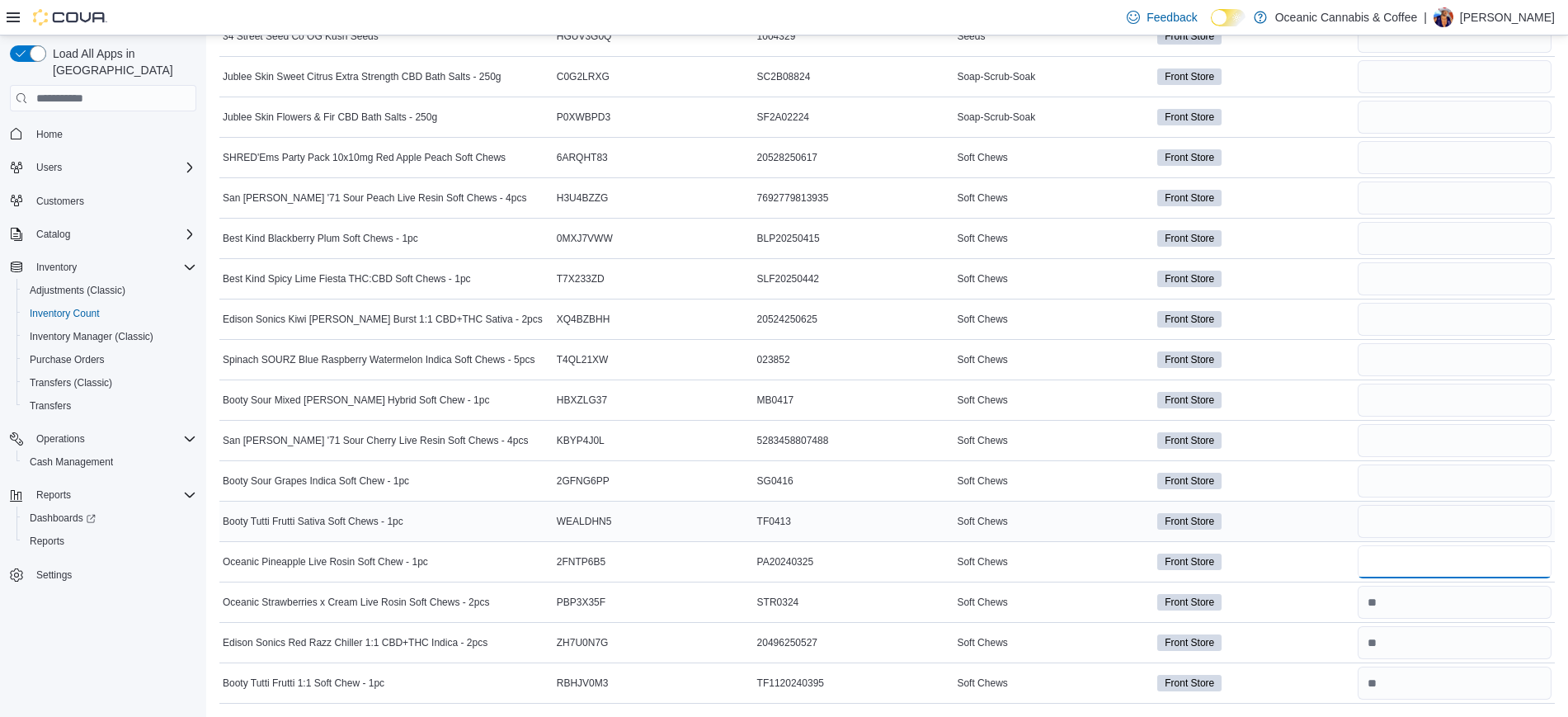
type input "*"
click at [1398, 531] on input "number" at bounding box center [1454, 521] width 193 height 33
type input "*"
click at [1442, 493] on input "number" at bounding box center [1454, 481] width 193 height 33
type input "*"
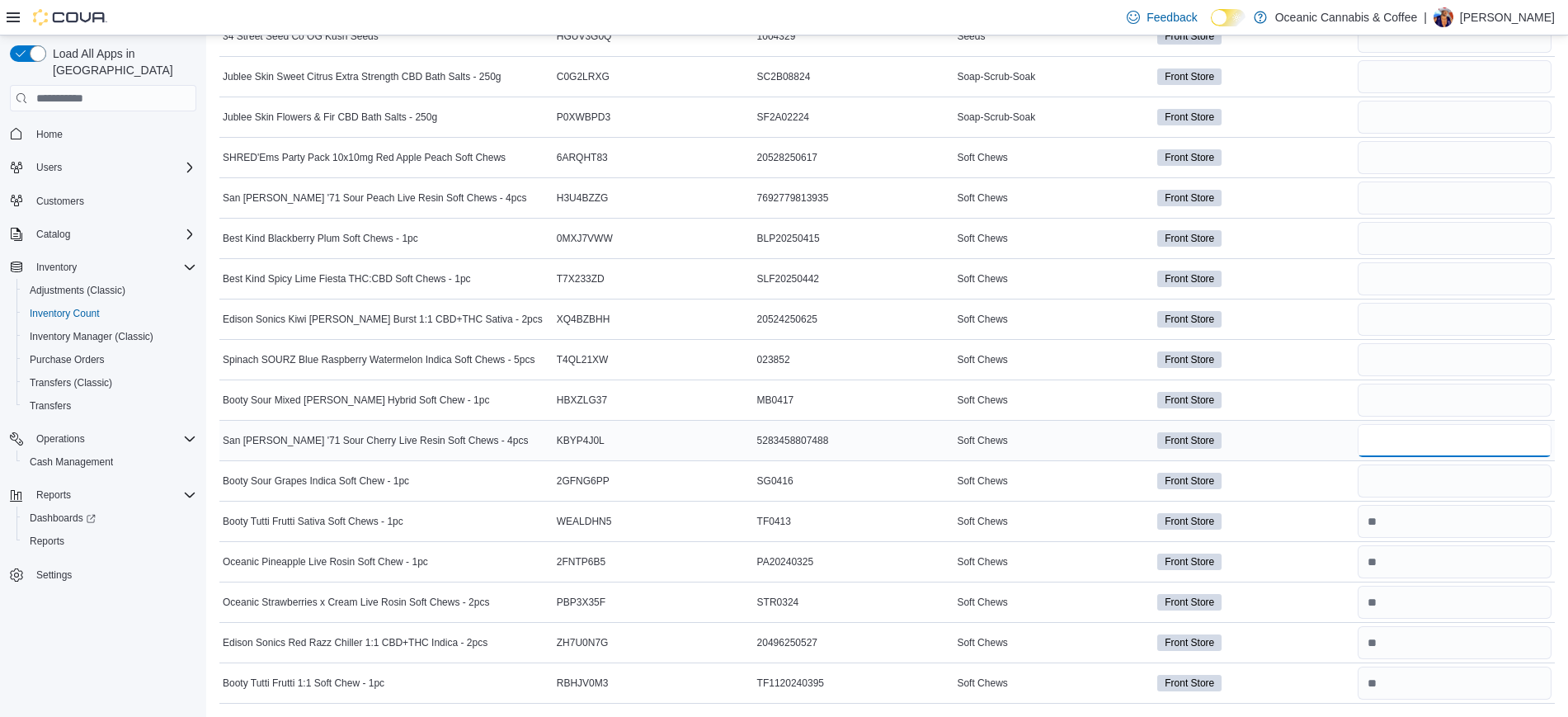
click at [1432, 430] on input "number" at bounding box center [1454, 440] width 193 height 33
type input "*"
click at [1448, 393] on input "number" at bounding box center [1454, 400] width 193 height 33
type input "*"
click at [1406, 342] on div at bounding box center [1454, 360] width 200 height 40
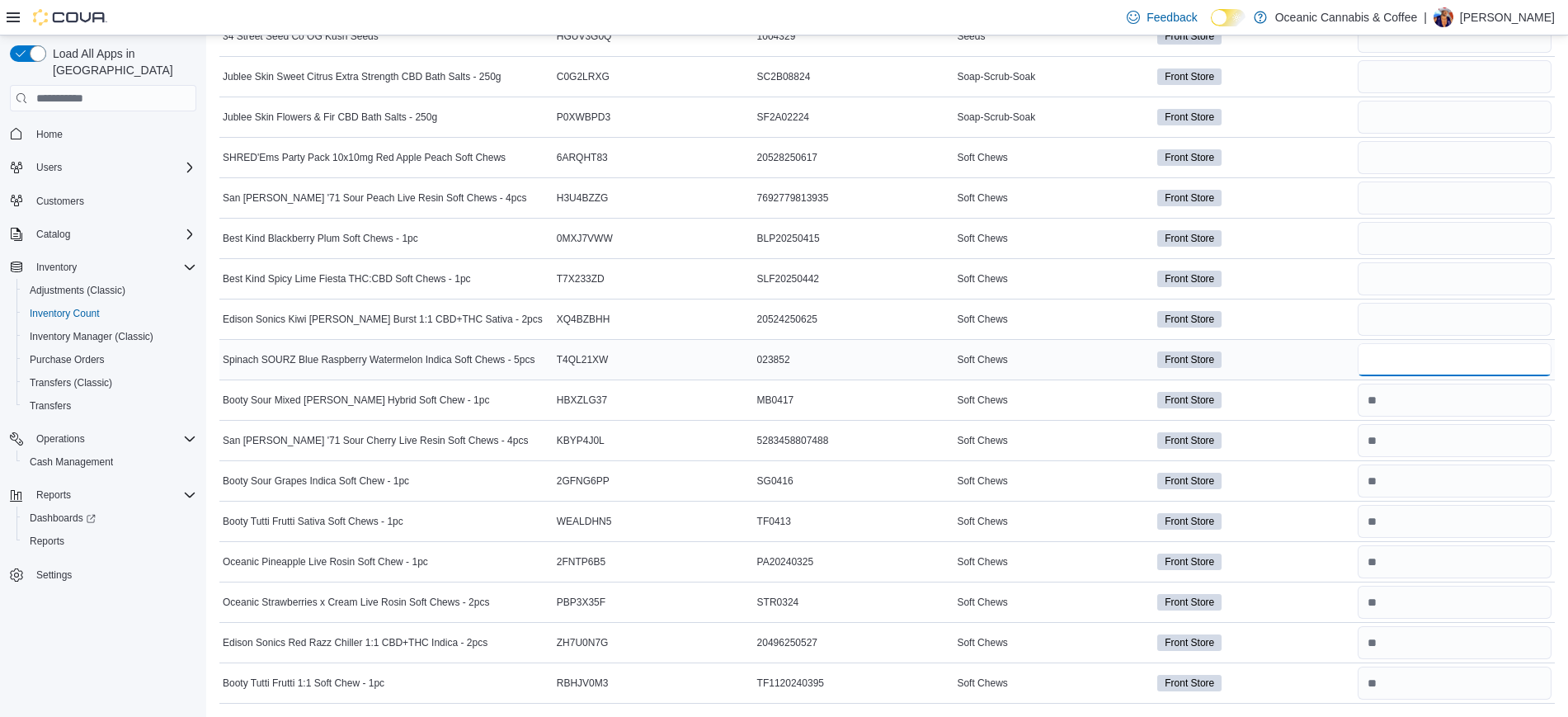
click at [1405, 343] on input "number" at bounding box center [1454, 359] width 193 height 33
type input "*"
click at [1389, 332] on input "number" at bounding box center [1454, 319] width 193 height 33
type input "*"
click at [1395, 278] on input "number" at bounding box center [1454, 278] width 193 height 33
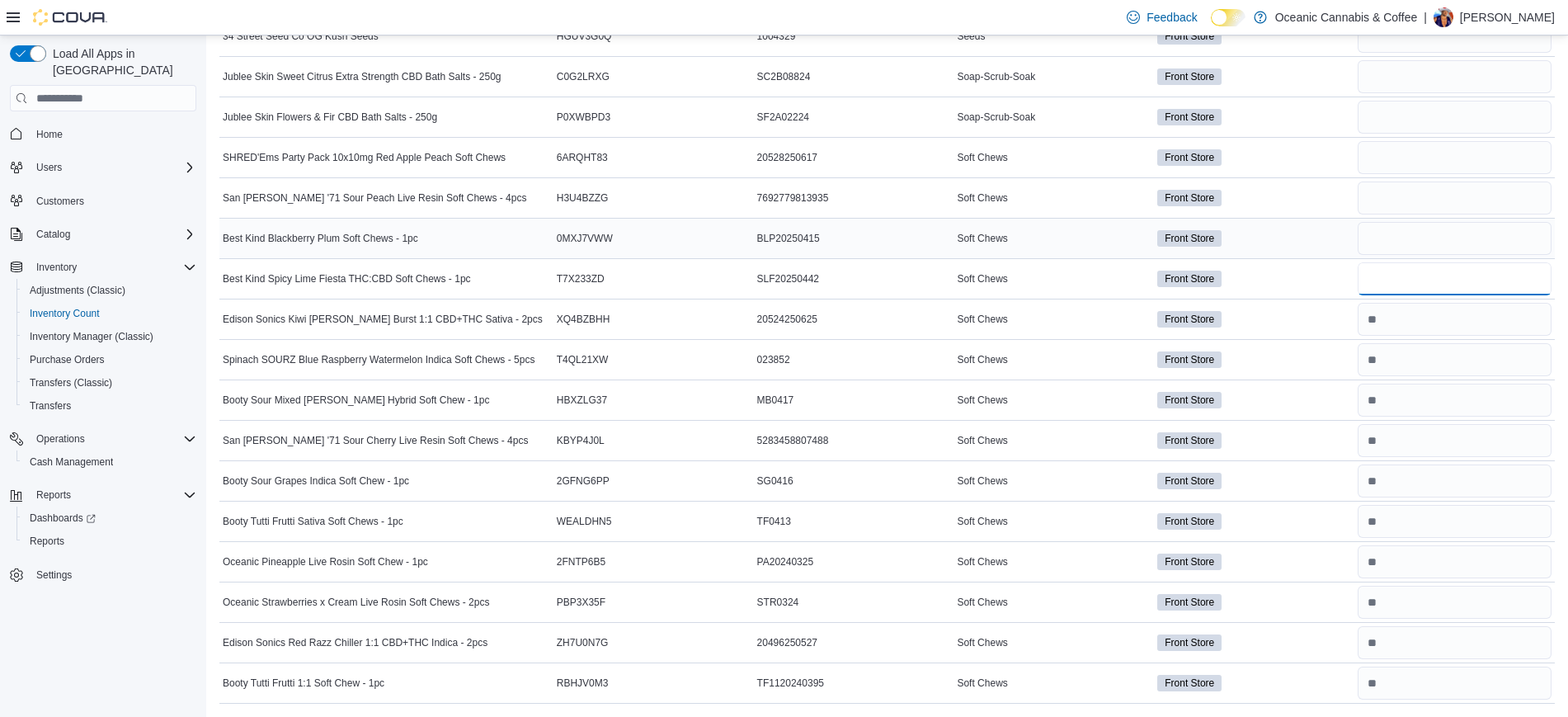
type input "*"
click at [1375, 236] on input "number" at bounding box center [1454, 238] width 193 height 33
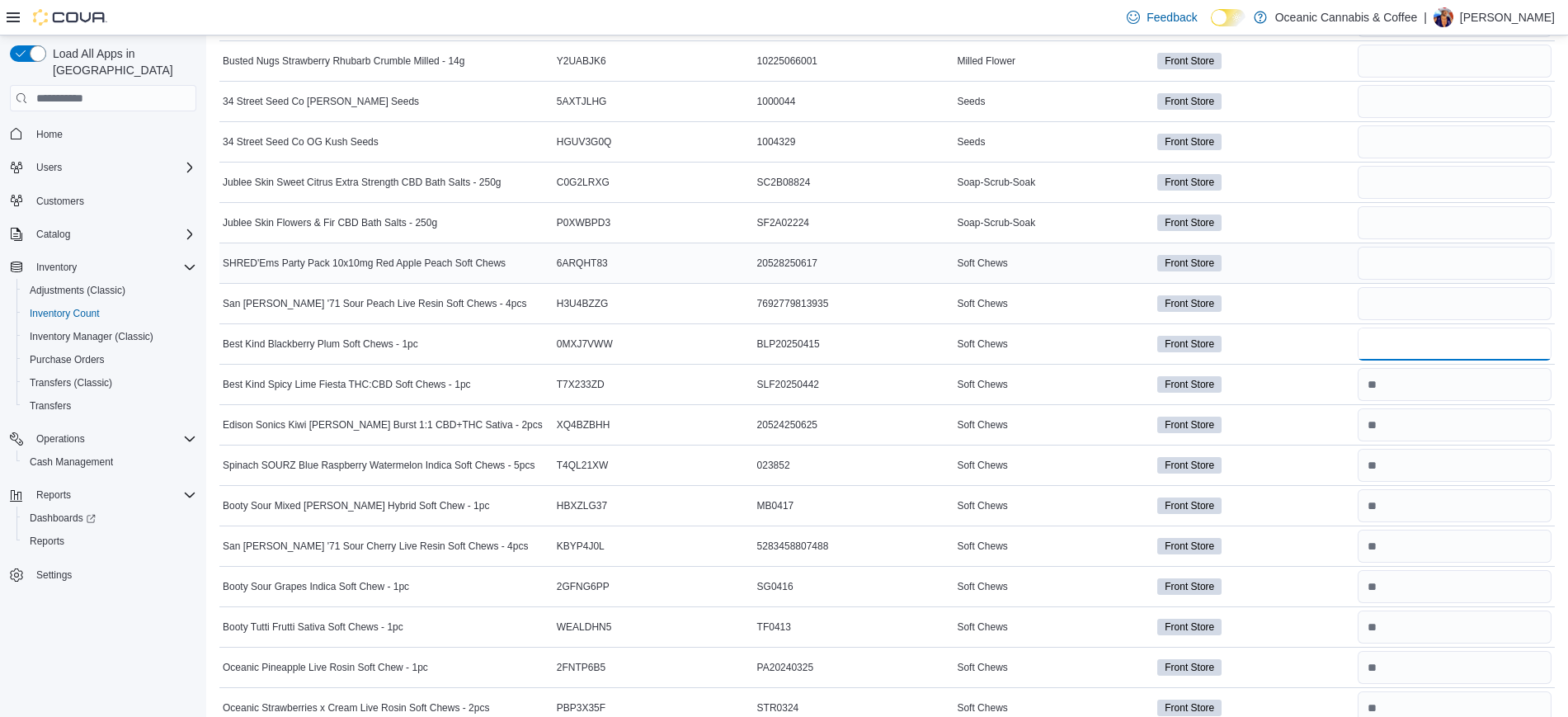
scroll to position [1968, 0]
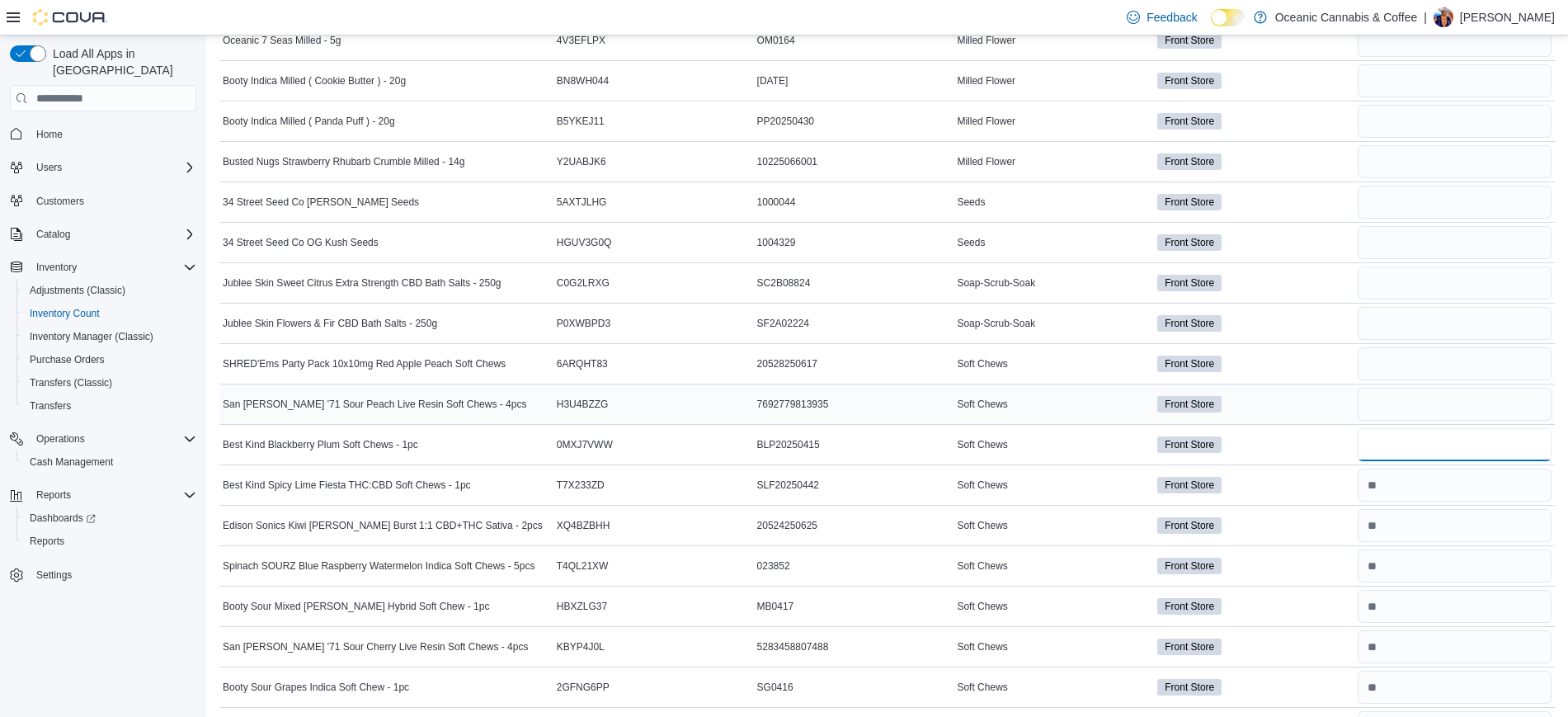
type input "*"
click at [1406, 411] on input "number" at bounding box center [1454, 404] width 193 height 33
type input "*"
click at [1394, 352] on input "number" at bounding box center [1454, 363] width 193 height 33
type input "*"
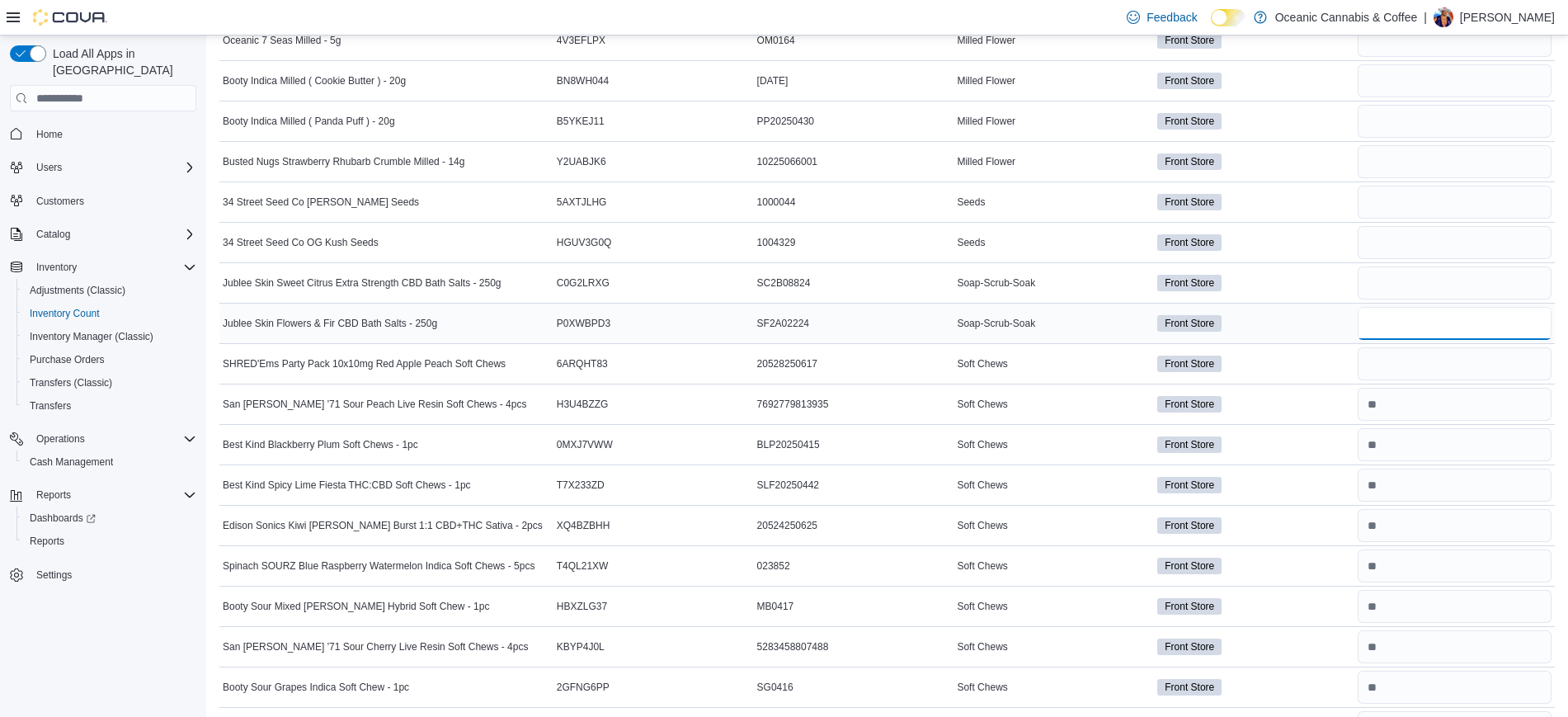
click at [1388, 337] on input "number" at bounding box center [1454, 323] width 193 height 33
type input "*"
click at [1387, 284] on input "number" at bounding box center [1454, 282] width 193 height 33
click at [1387, 284] on input "*" at bounding box center [1454, 282] width 193 height 33
type input "*"
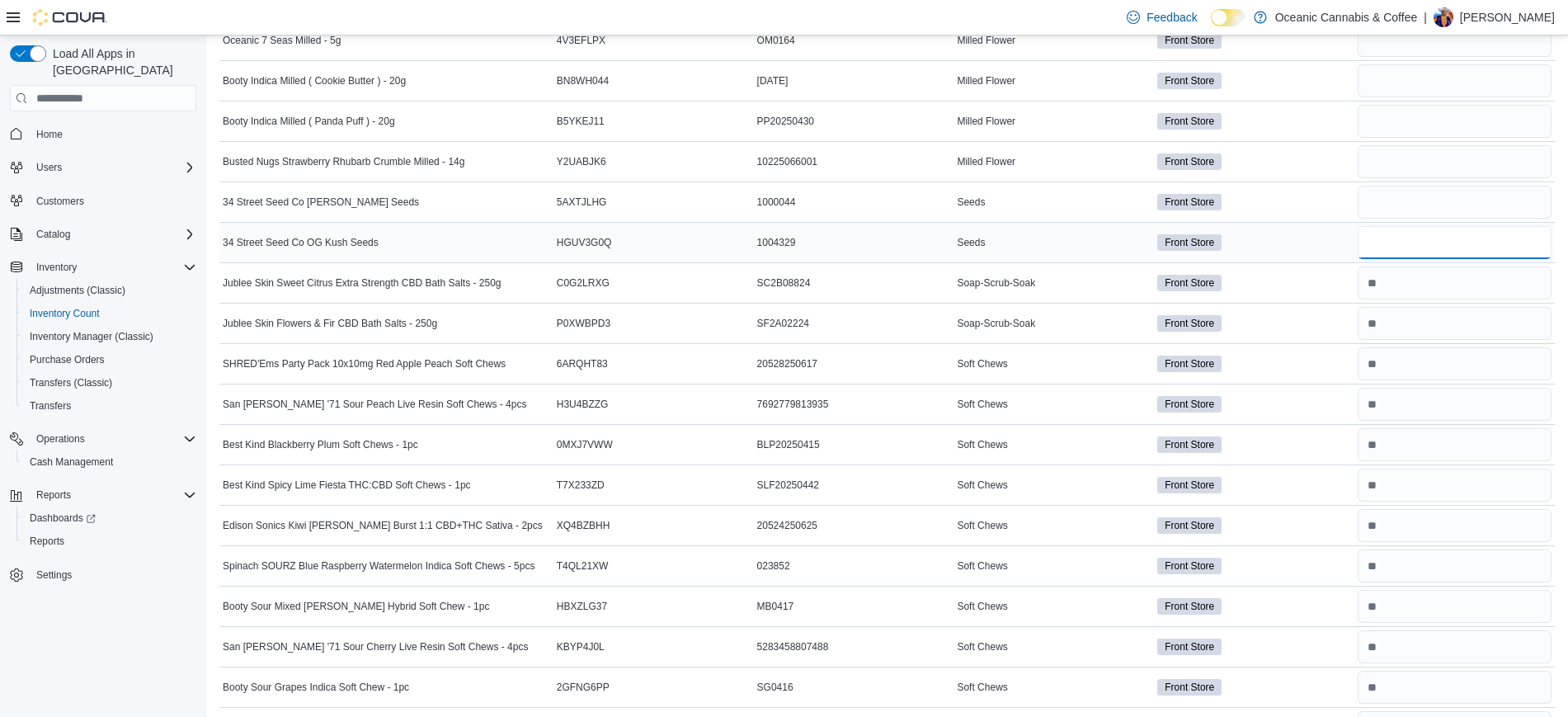
click at [1391, 245] on input "number" at bounding box center [1454, 242] width 193 height 33
type input "*"
click at [1398, 210] on input "number" at bounding box center [1454, 201] width 193 height 33
type input "*"
click at [1298, 204] on div "Front Store" at bounding box center [1254, 201] width 200 height 23
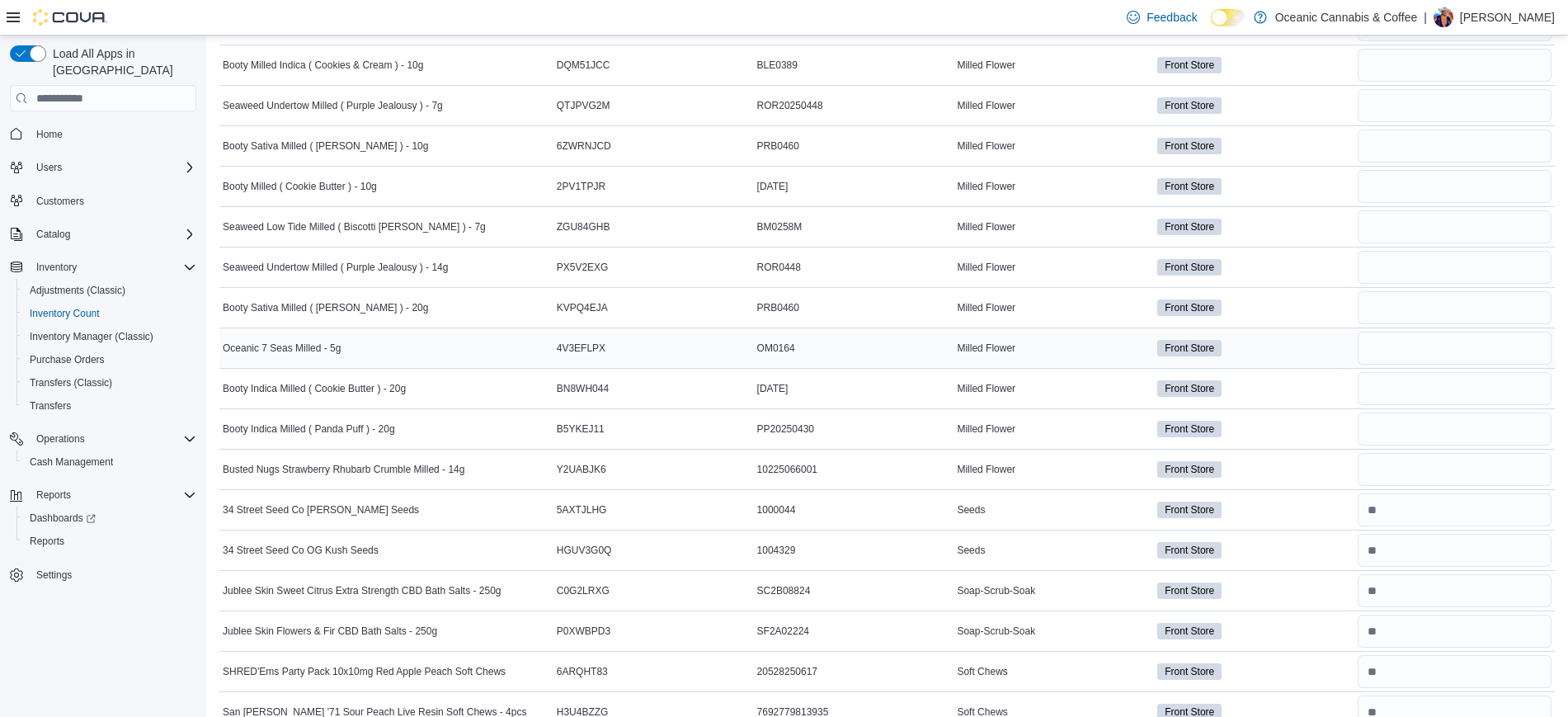
scroll to position [1657, 0]
click at [1430, 461] on input "number" at bounding box center [1454, 471] width 193 height 33
click at [1418, 511] on input "number" at bounding box center [1454, 511] width 193 height 33
type input "*"
click at [1398, 462] on input "number" at bounding box center [1454, 471] width 193 height 33
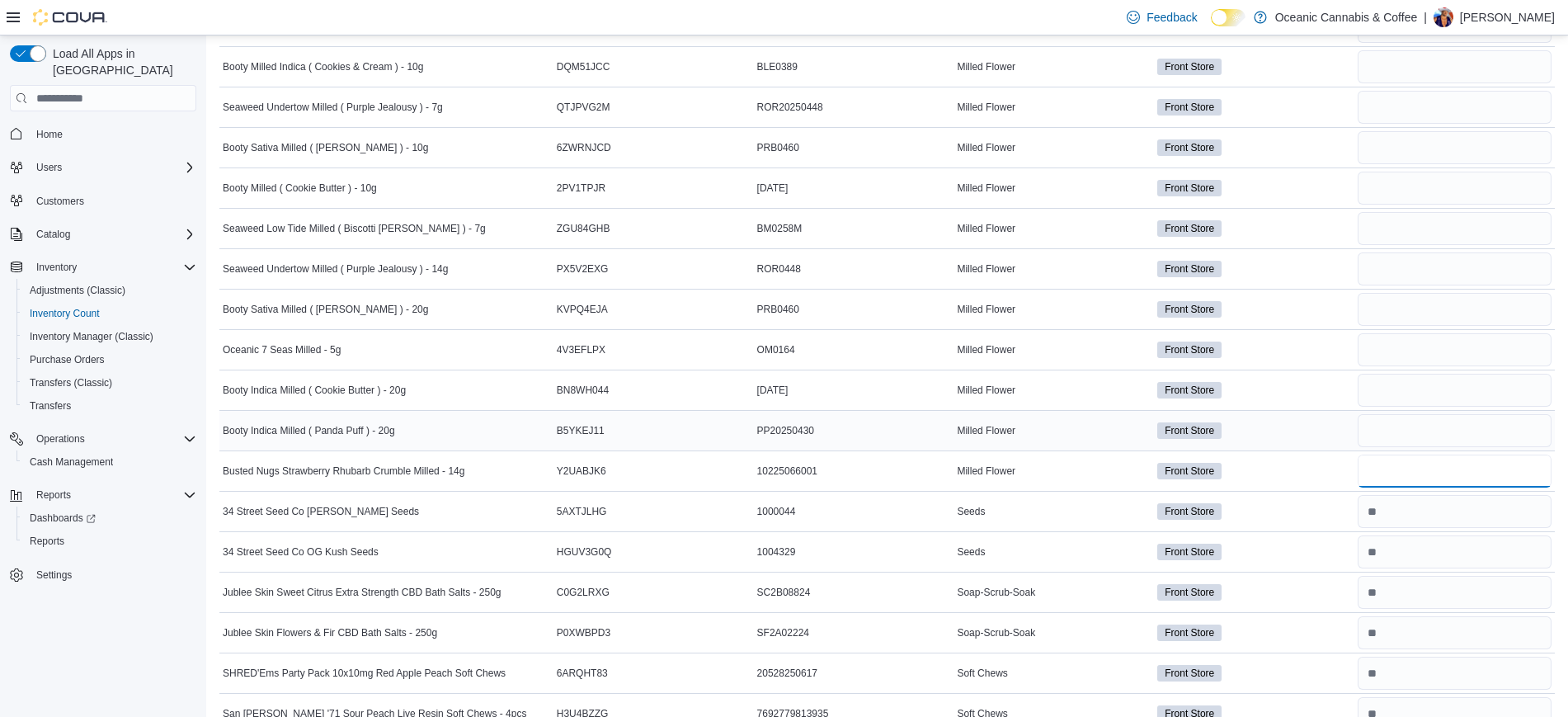
type input "*"
click at [1377, 444] on input "number" at bounding box center [1454, 430] width 193 height 33
type input "*"
click at [1398, 385] on input "number" at bounding box center [1454, 390] width 193 height 33
type input "*"
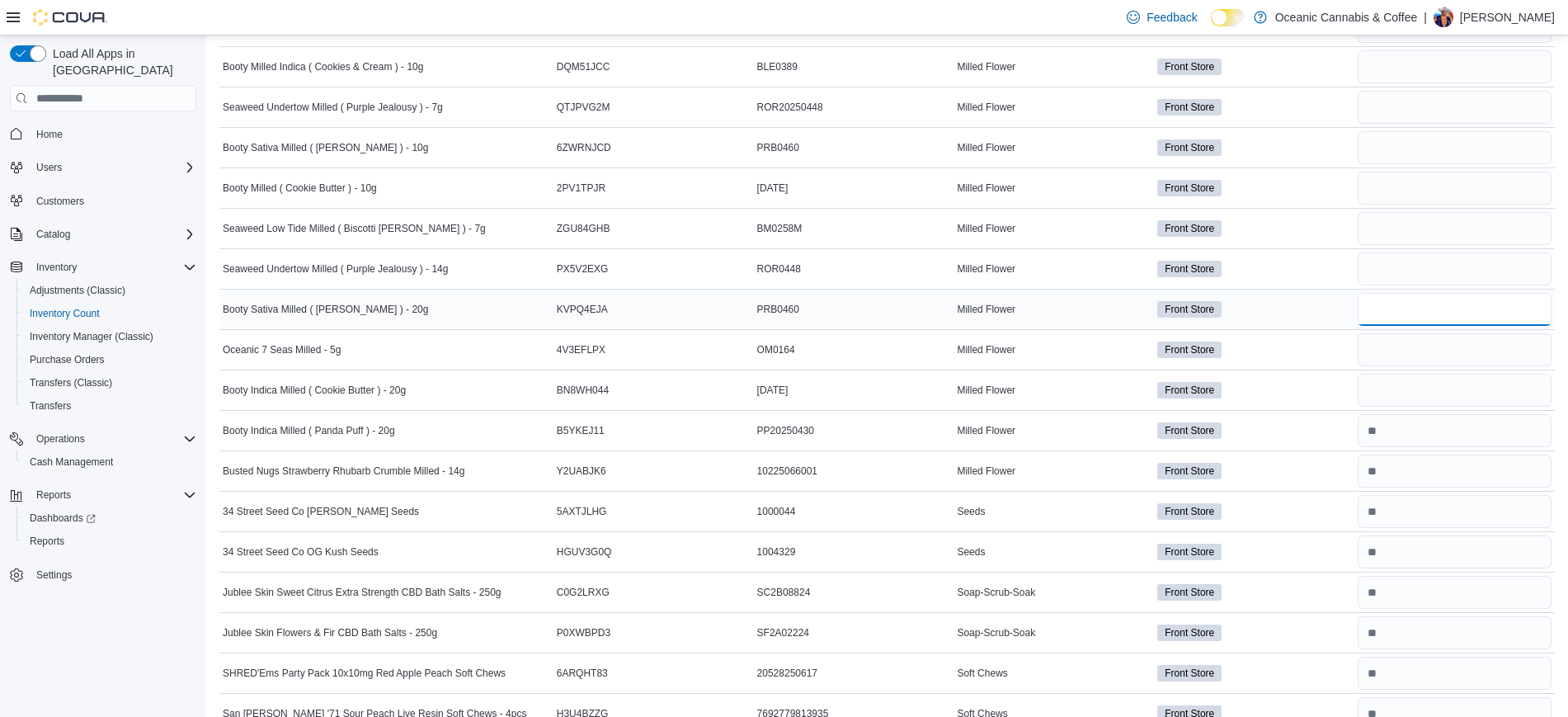
click at [1405, 310] on input "number" at bounding box center [1454, 309] width 193 height 33
type input "*"
click at [1404, 341] on input "number" at bounding box center [1454, 349] width 193 height 33
type input "*"
click at [1411, 274] on input "number" at bounding box center [1454, 268] width 193 height 33
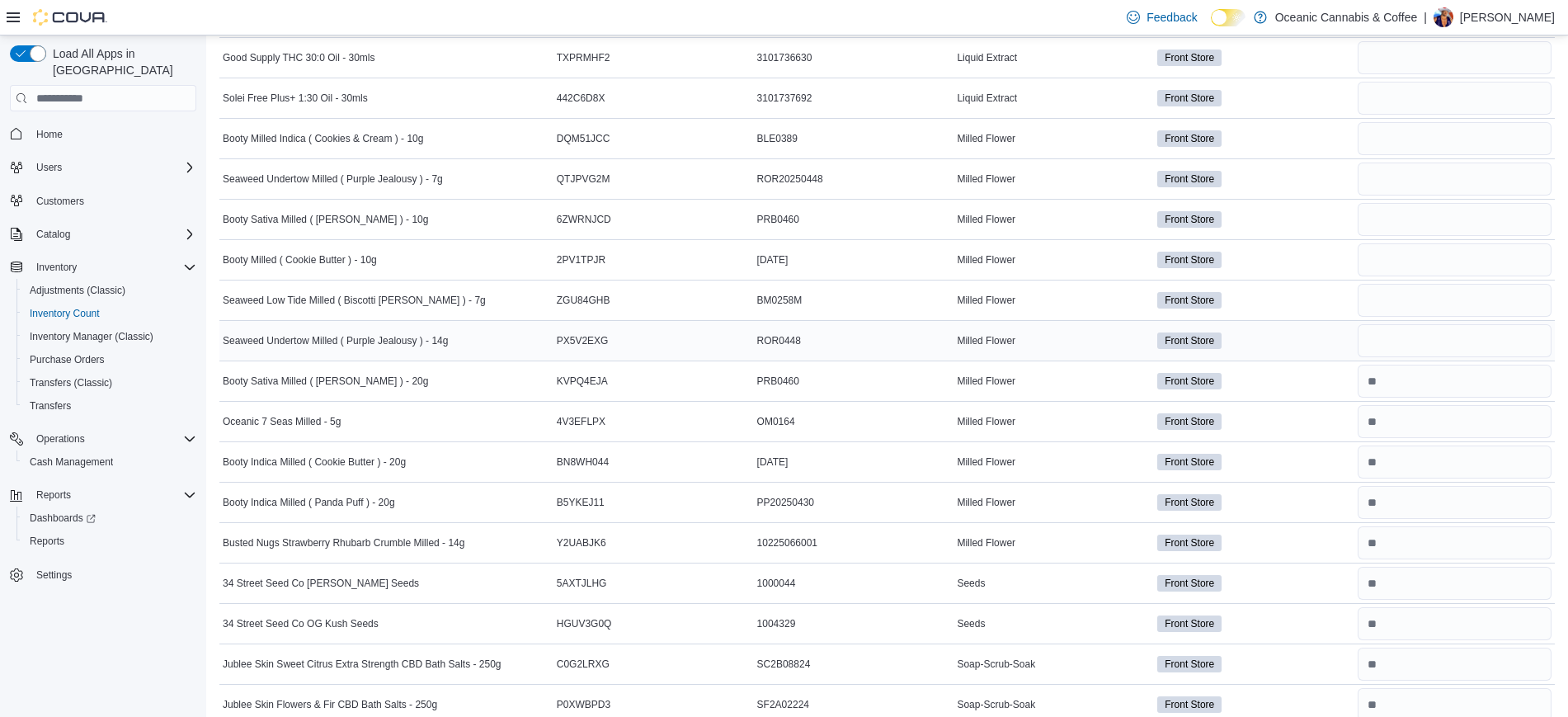
scroll to position [1555, 0]
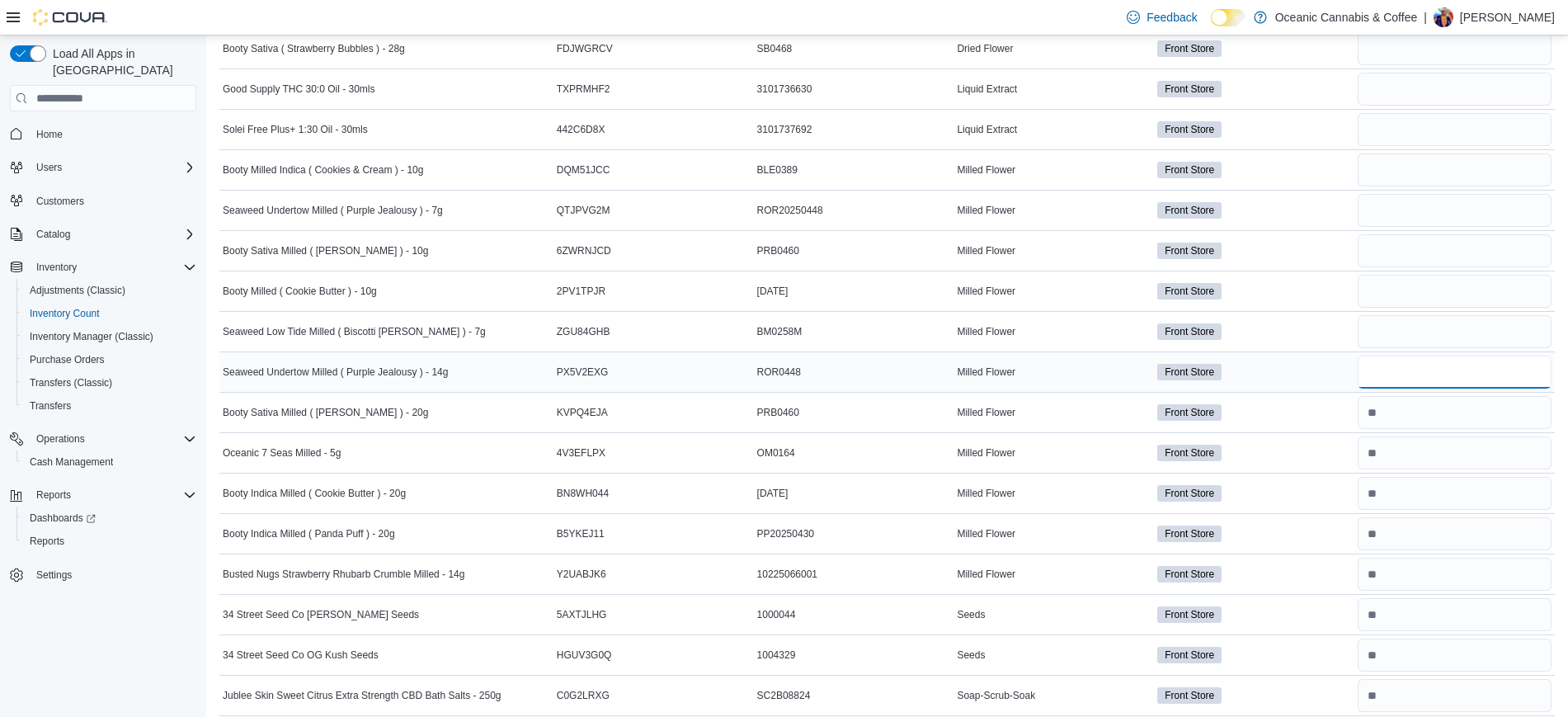
click at [1395, 378] on input "number" at bounding box center [1454, 372] width 193 height 33
type input "*"
click at [1419, 329] on input "number" at bounding box center [1454, 331] width 193 height 33
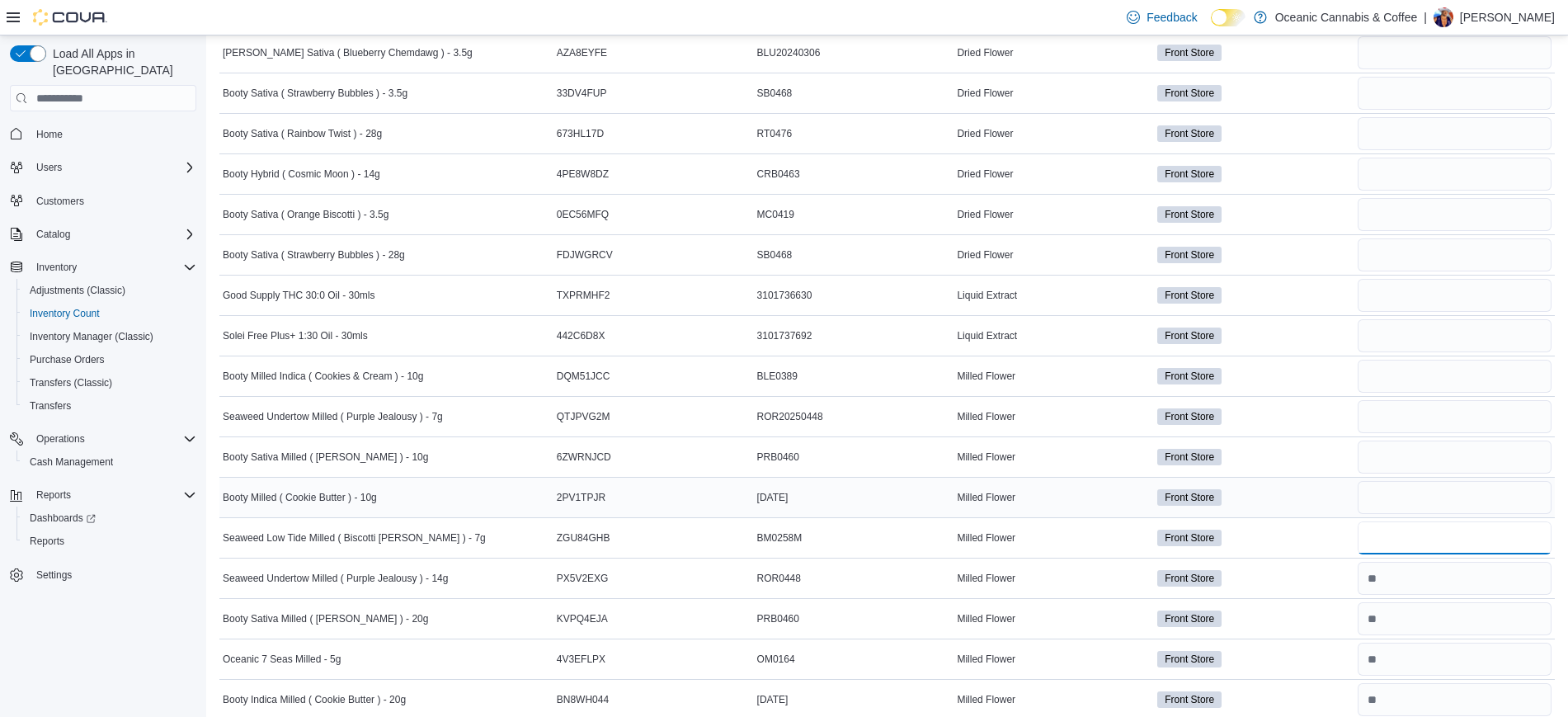
type input "*"
click at [1408, 492] on input "number" at bounding box center [1454, 497] width 193 height 33
type input "*"
click at [1395, 462] on input "number" at bounding box center [1454, 457] width 193 height 33
type input "*"
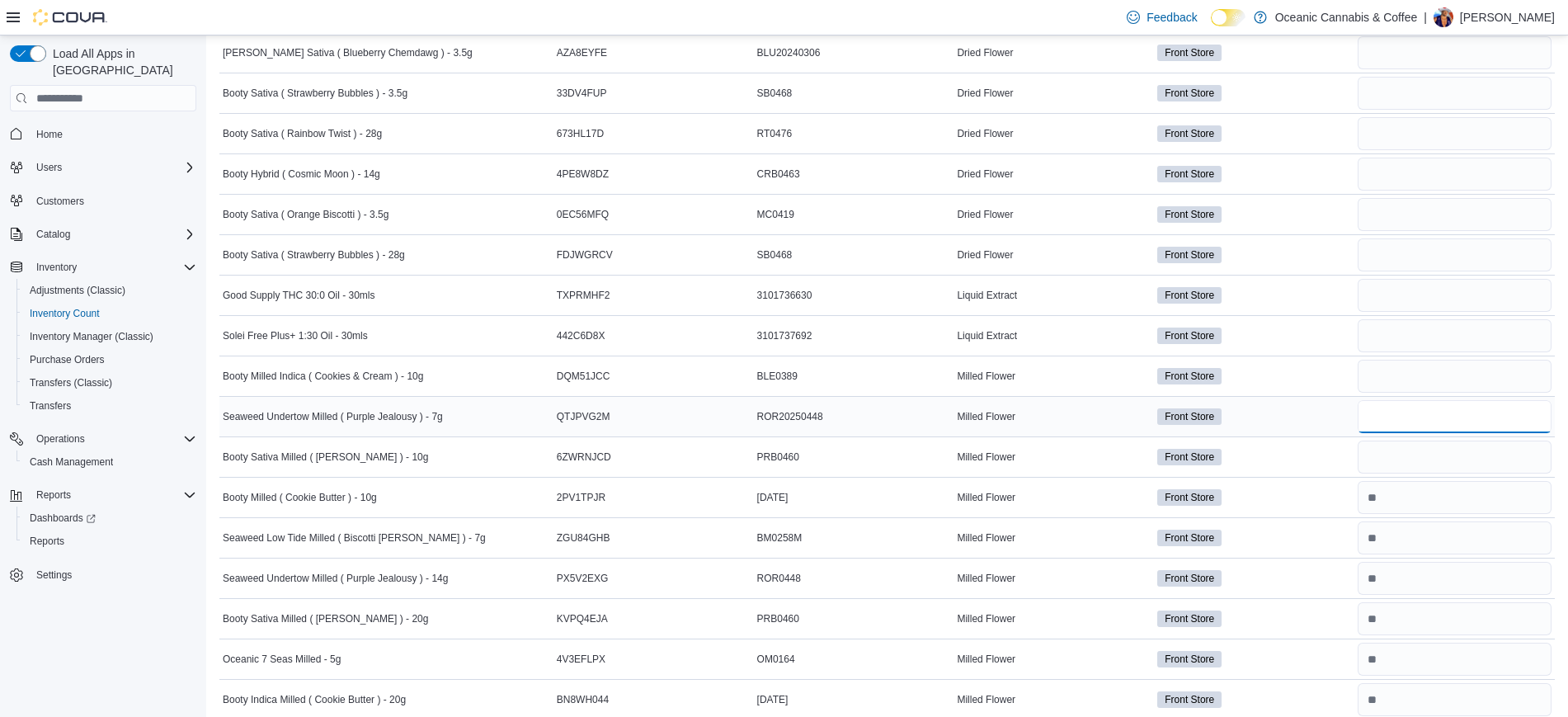
click at [1384, 414] on input "number" at bounding box center [1454, 416] width 193 height 33
type input "*"
click at [1395, 379] on input "number" at bounding box center [1454, 376] width 193 height 33
type input "*"
click at [1414, 330] on input "number" at bounding box center [1454, 335] width 193 height 33
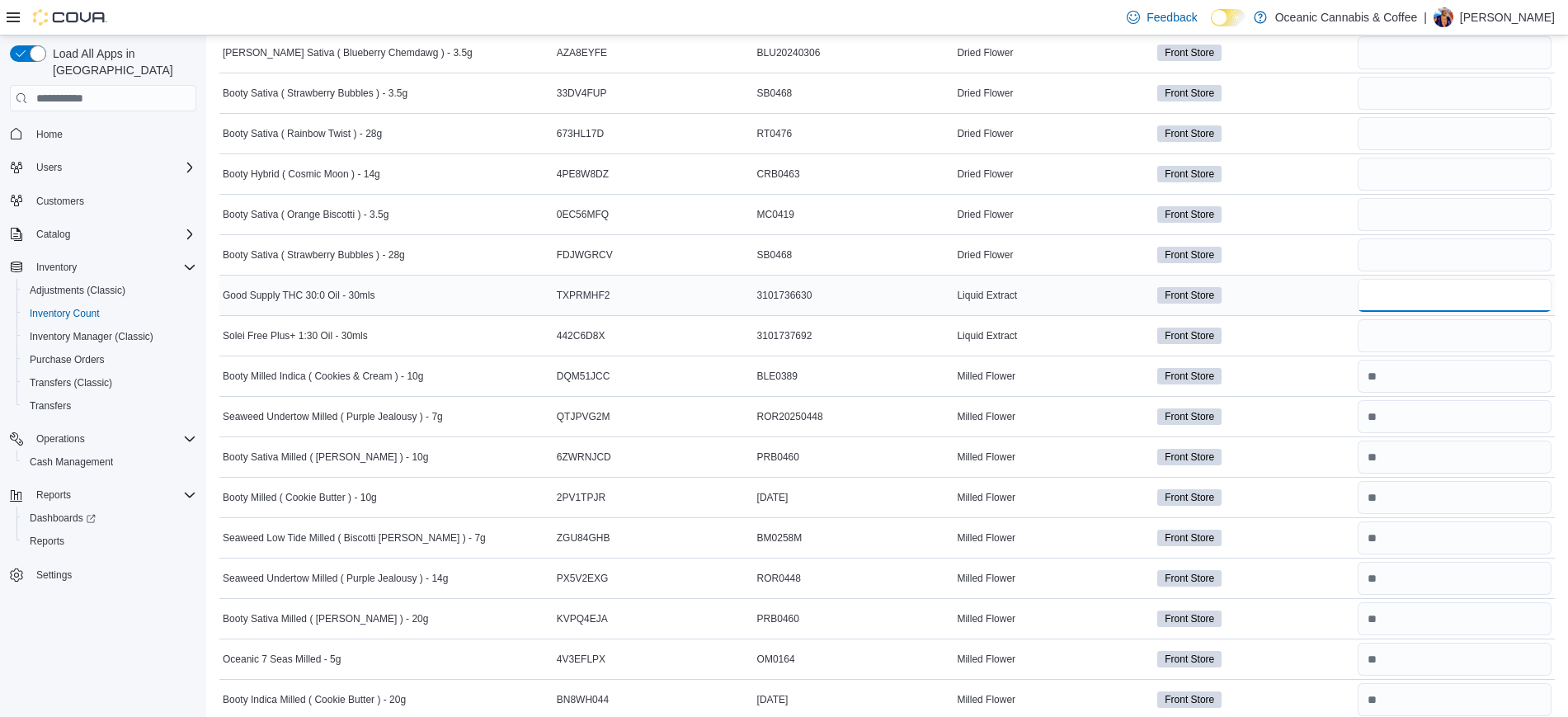
click at [1413, 295] on input "number" at bounding box center [1454, 295] width 193 height 33
type input "*"
click at [1434, 327] on input "number" at bounding box center [1454, 335] width 193 height 33
type input "*"
click at [1400, 248] on input "number" at bounding box center [1454, 254] width 193 height 33
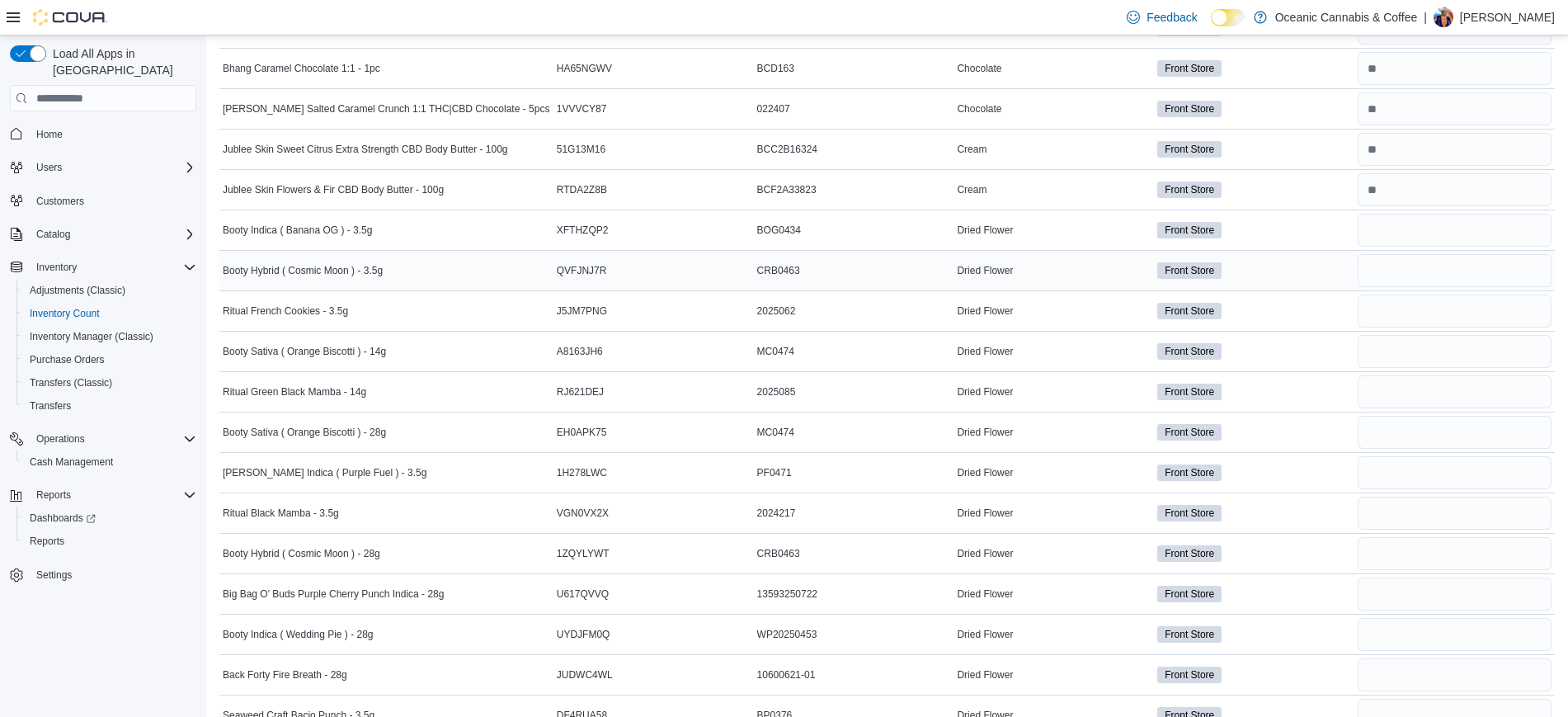
scroll to position [524, 0]
click at [1406, 238] on input "number" at bounding box center [1454, 230] width 193 height 33
click at [1436, 279] on input "number" at bounding box center [1454, 271] width 193 height 33
type input "*"
click at [1437, 308] on input "number" at bounding box center [1454, 311] width 193 height 33
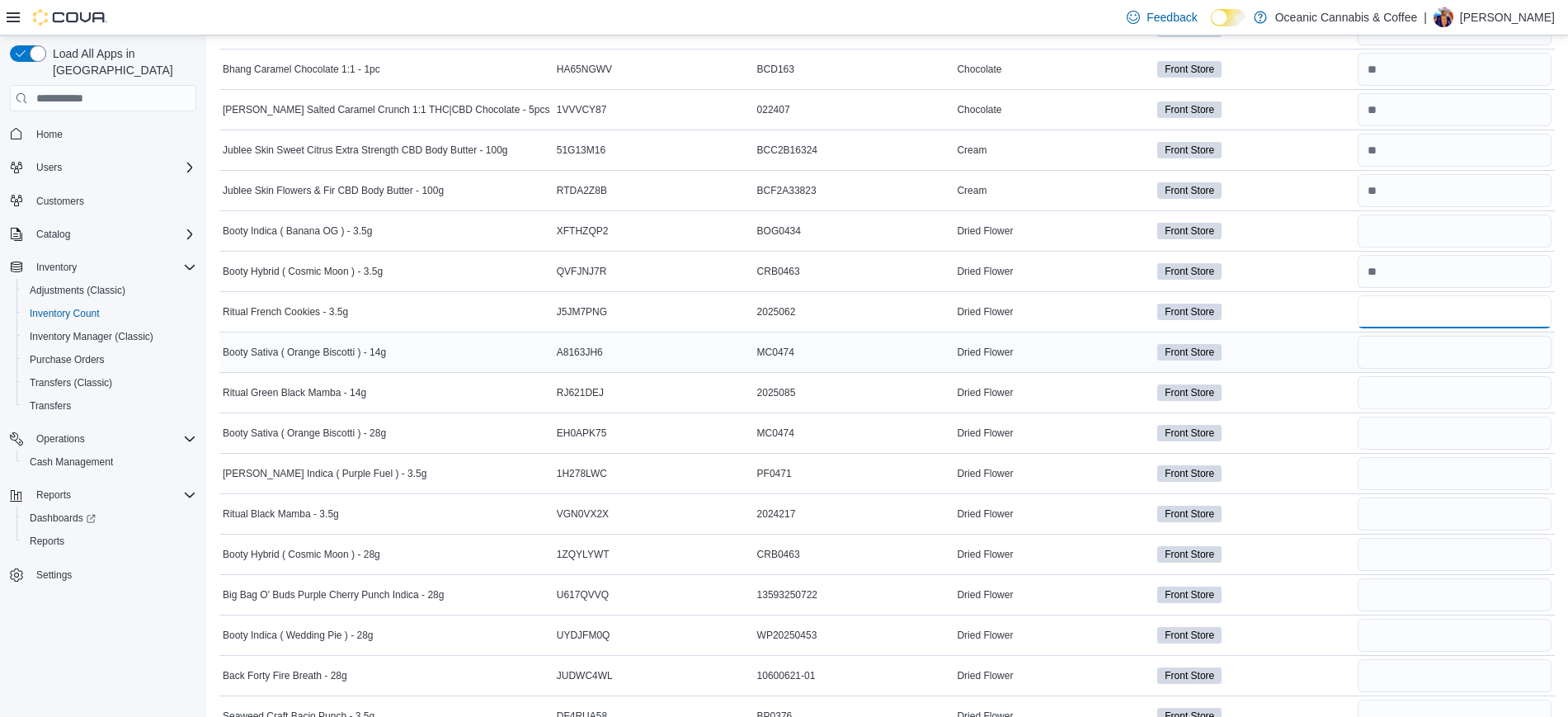
type input "*"
click at [1395, 360] on input "number" at bounding box center [1454, 352] width 193 height 33
click at [1398, 251] on div at bounding box center [1454, 271] width 200 height 40
click at [1404, 358] on input "number" at bounding box center [1454, 352] width 193 height 33
click at [1474, 477] on input "number" at bounding box center [1454, 473] width 193 height 33
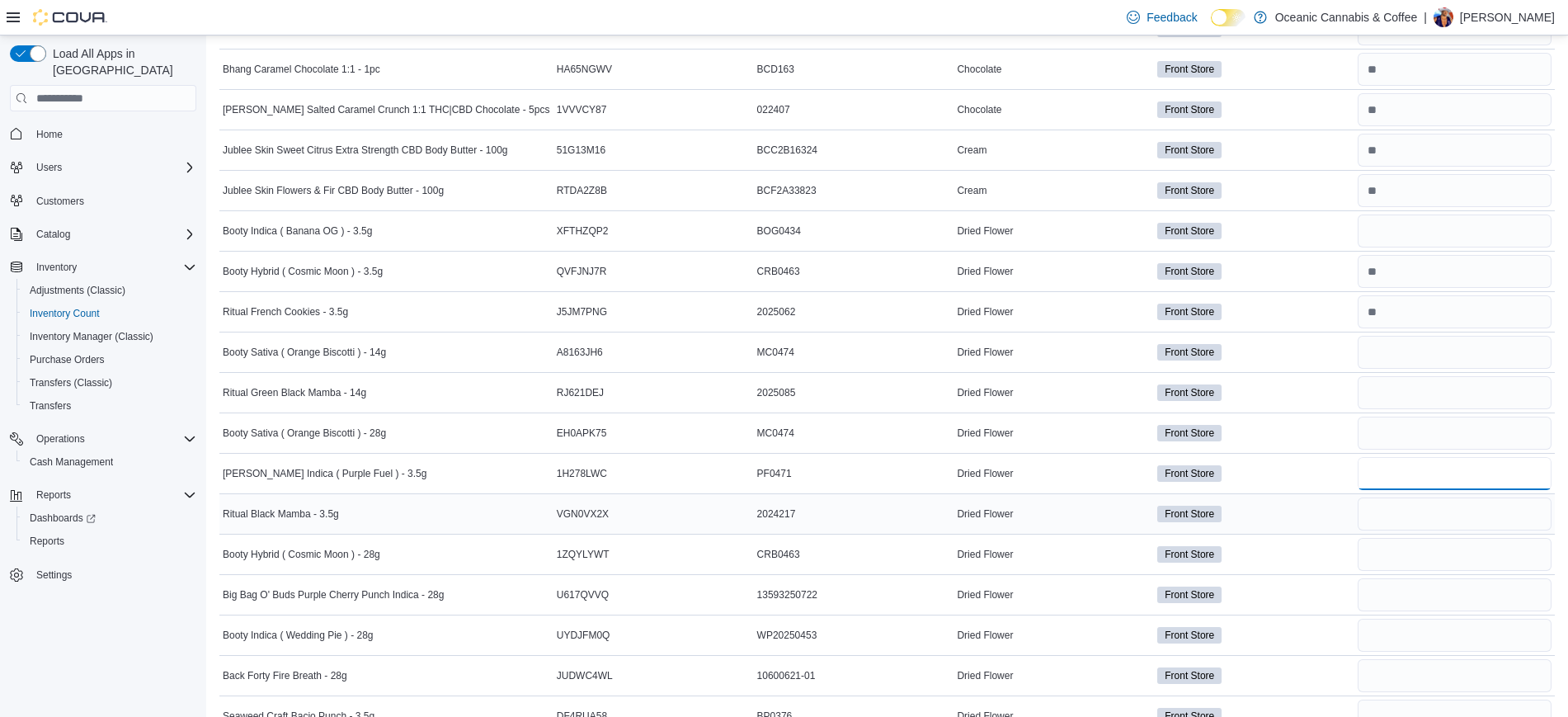
type input "*"
click at [1478, 514] on input "number" at bounding box center [1454, 514] width 193 height 33
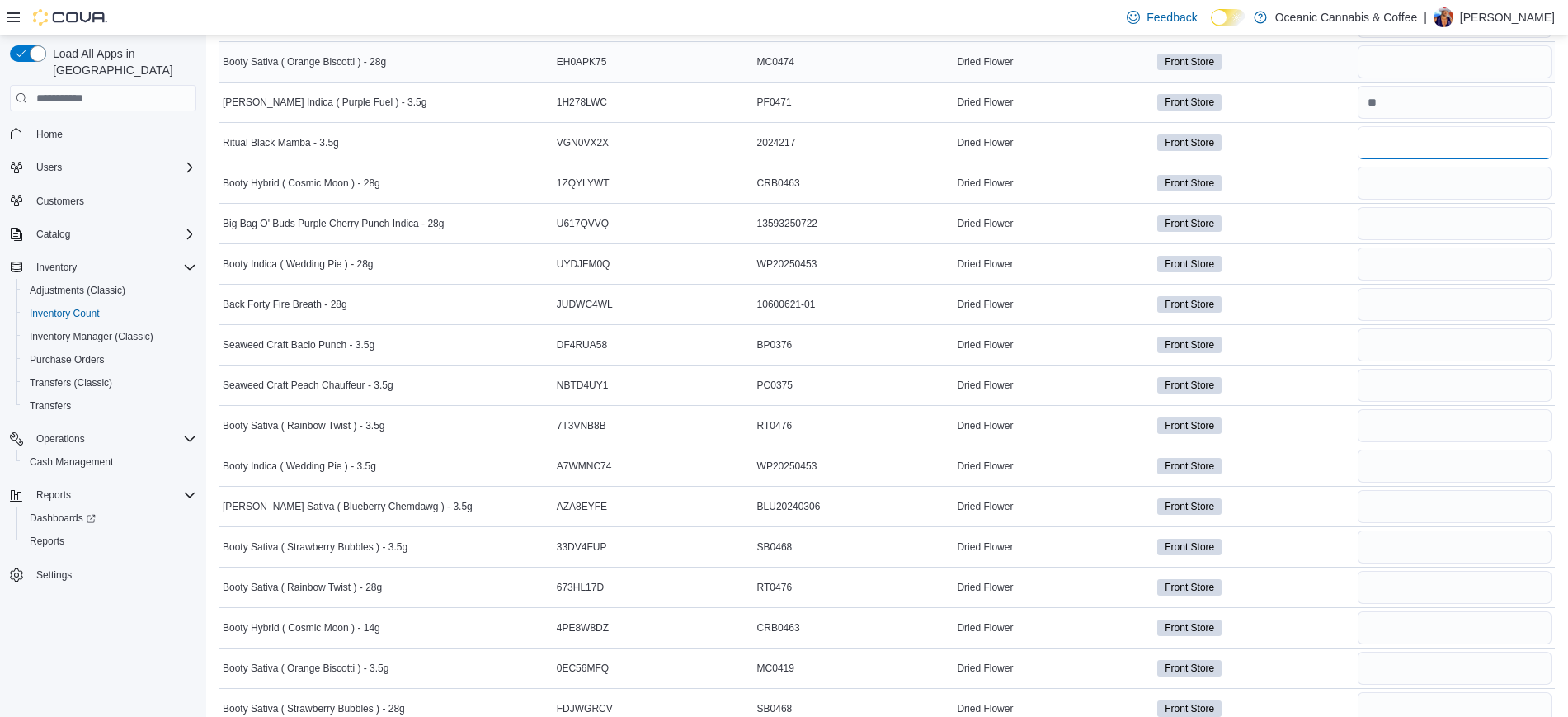
scroll to position [935, 0]
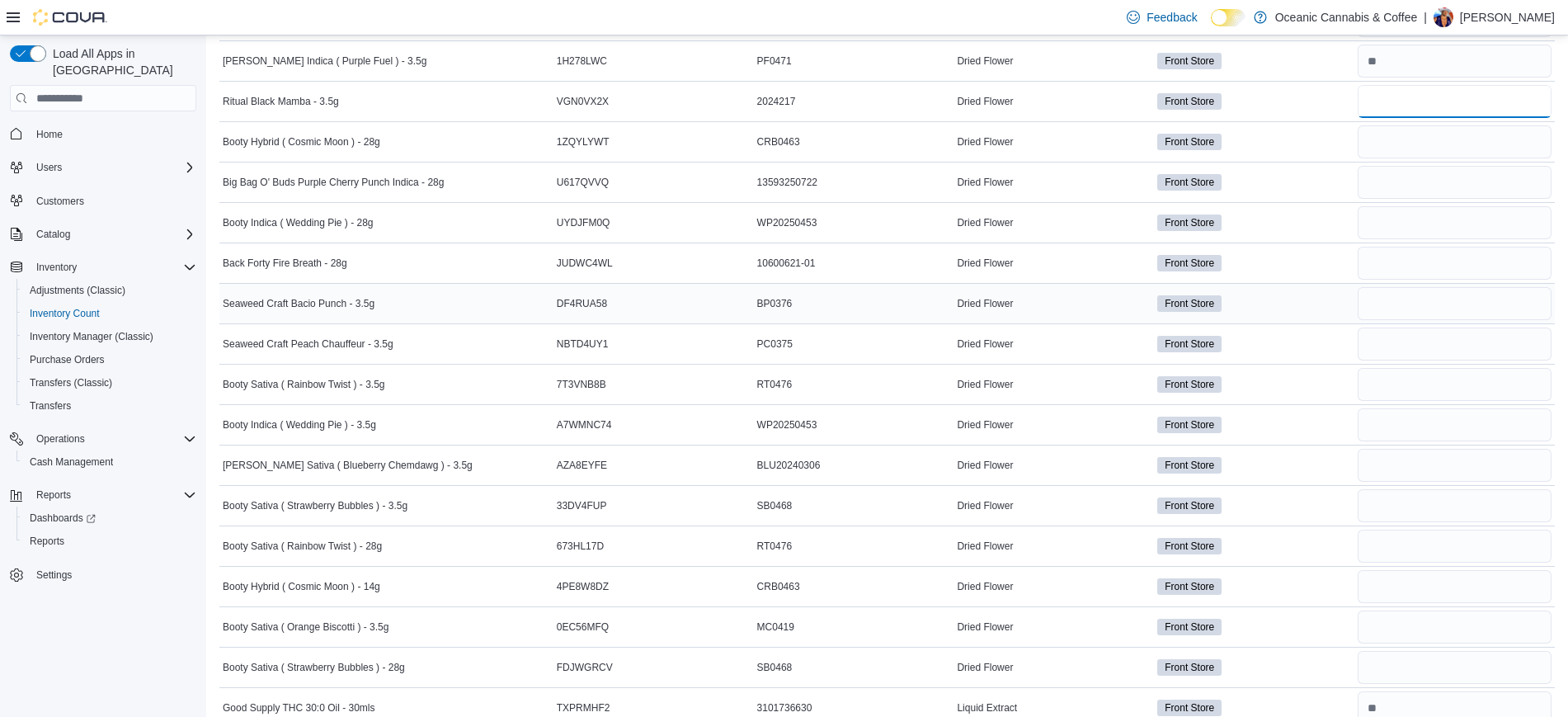
type input "*"
click at [1411, 290] on input "number" at bounding box center [1454, 303] width 193 height 33
type input "*"
click at [1409, 345] on input "number" at bounding box center [1454, 343] width 193 height 33
type input "*"
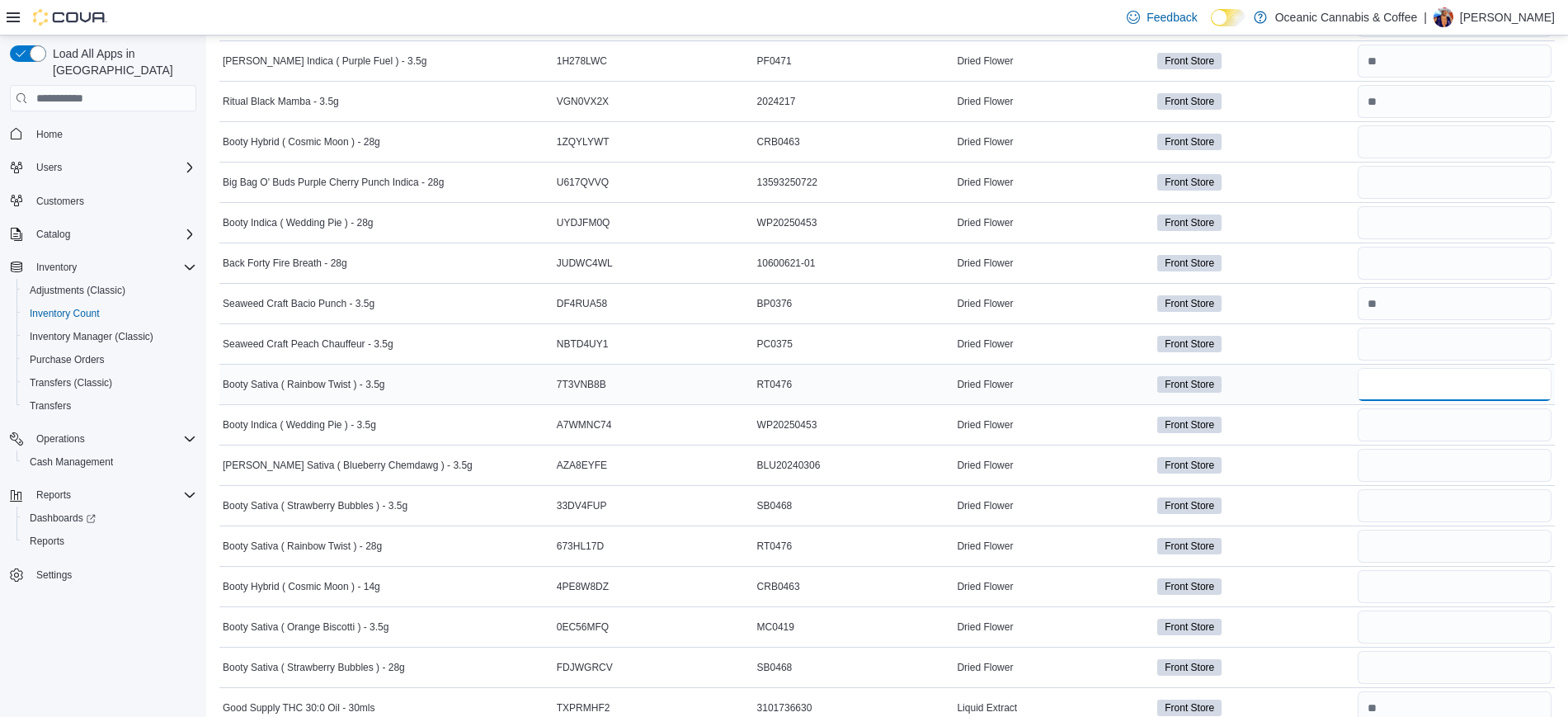
click at [1393, 390] on input "number" at bounding box center [1454, 384] width 193 height 33
type input "*"
click at [1408, 430] on input "number" at bounding box center [1454, 425] width 193 height 33
type input "*"
click at [1409, 453] on input "number" at bounding box center [1454, 465] width 193 height 33
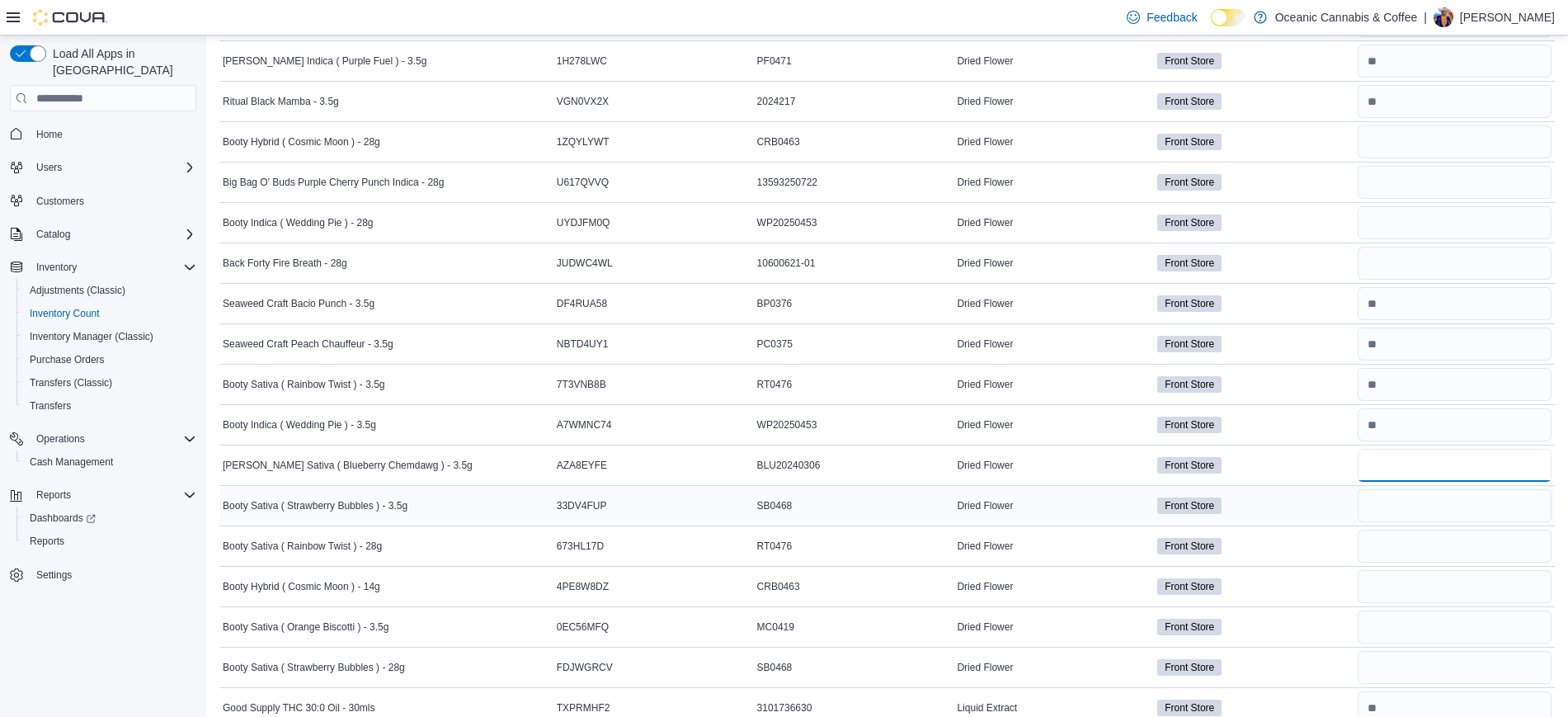
type input "*"
click at [1390, 508] on input "number" at bounding box center [1454, 506] width 193 height 33
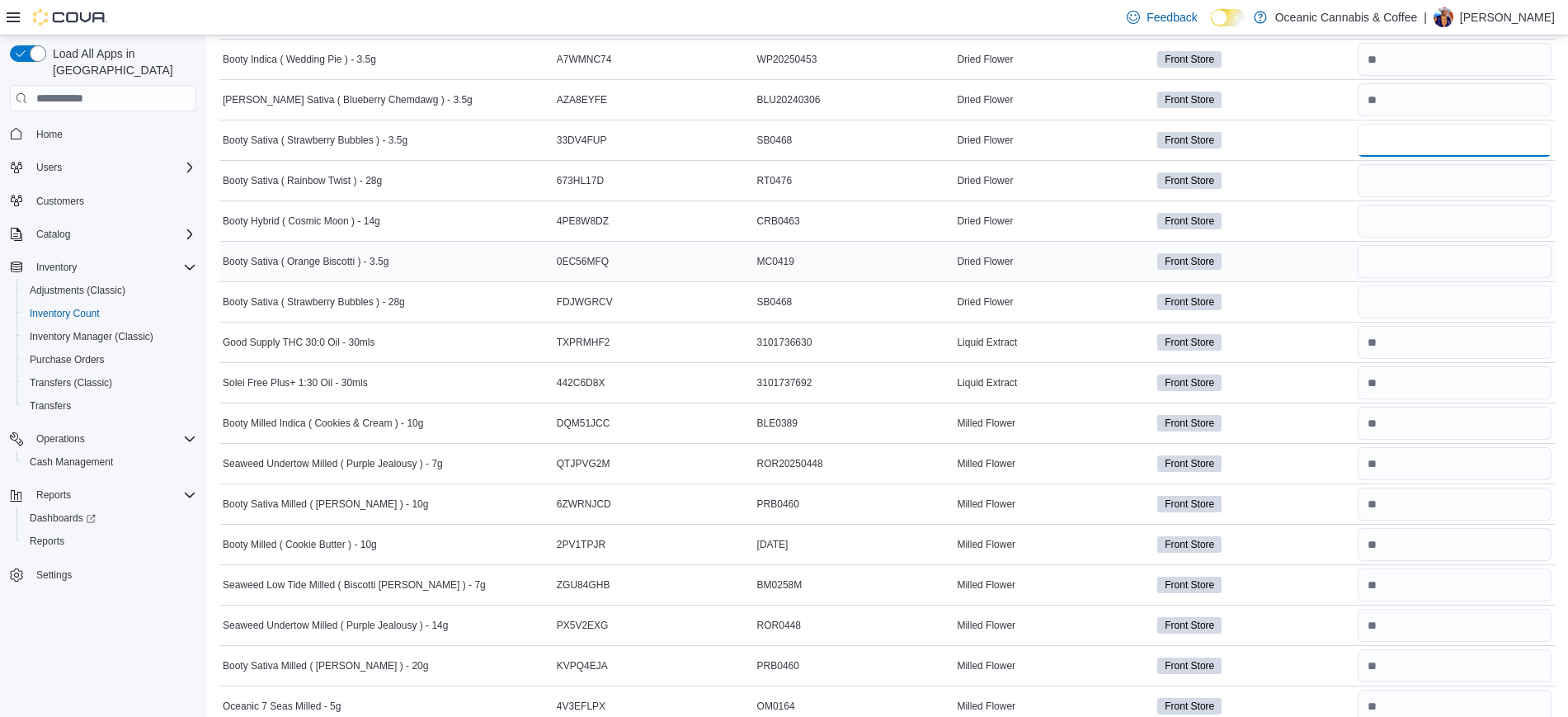
scroll to position [1039, 0]
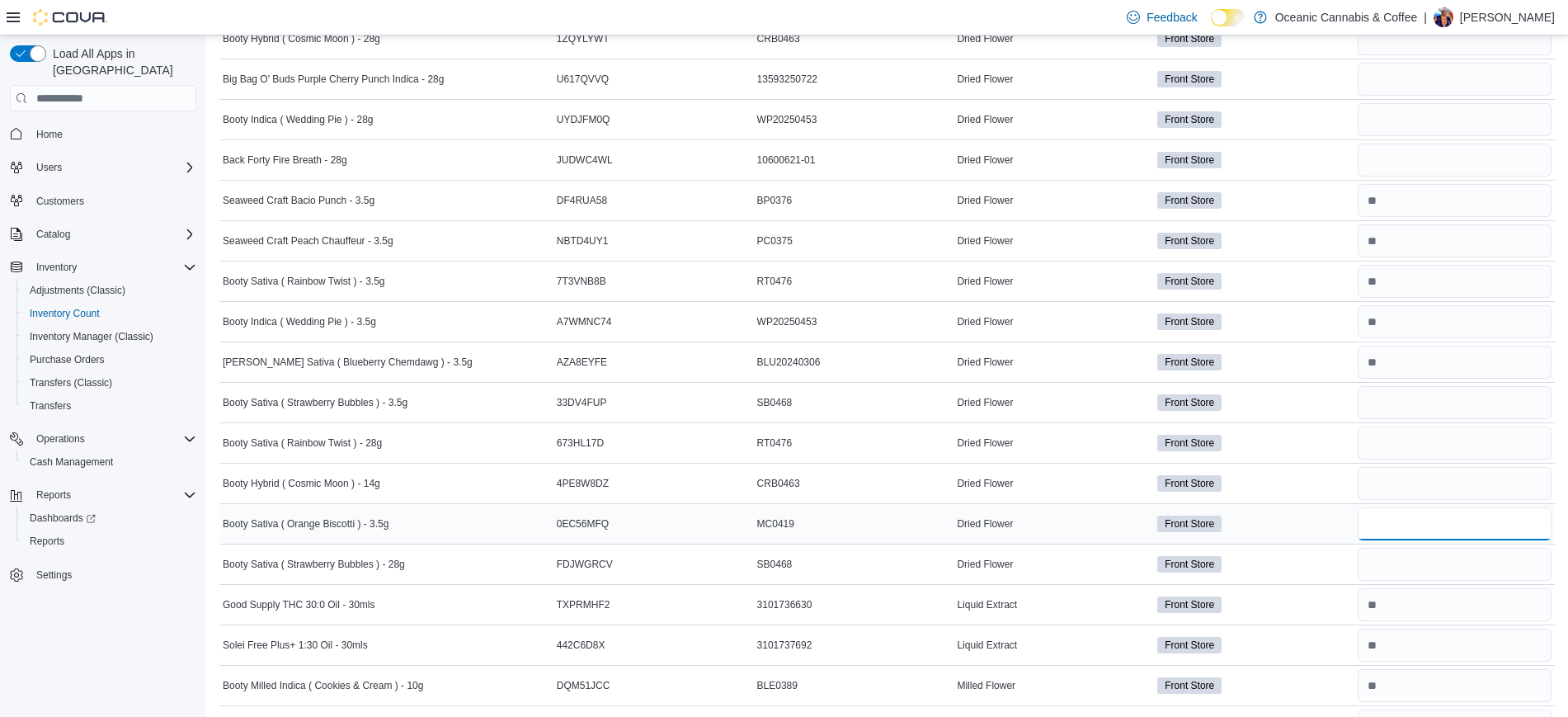
click at [1421, 535] on input "number" at bounding box center [1454, 524] width 193 height 33
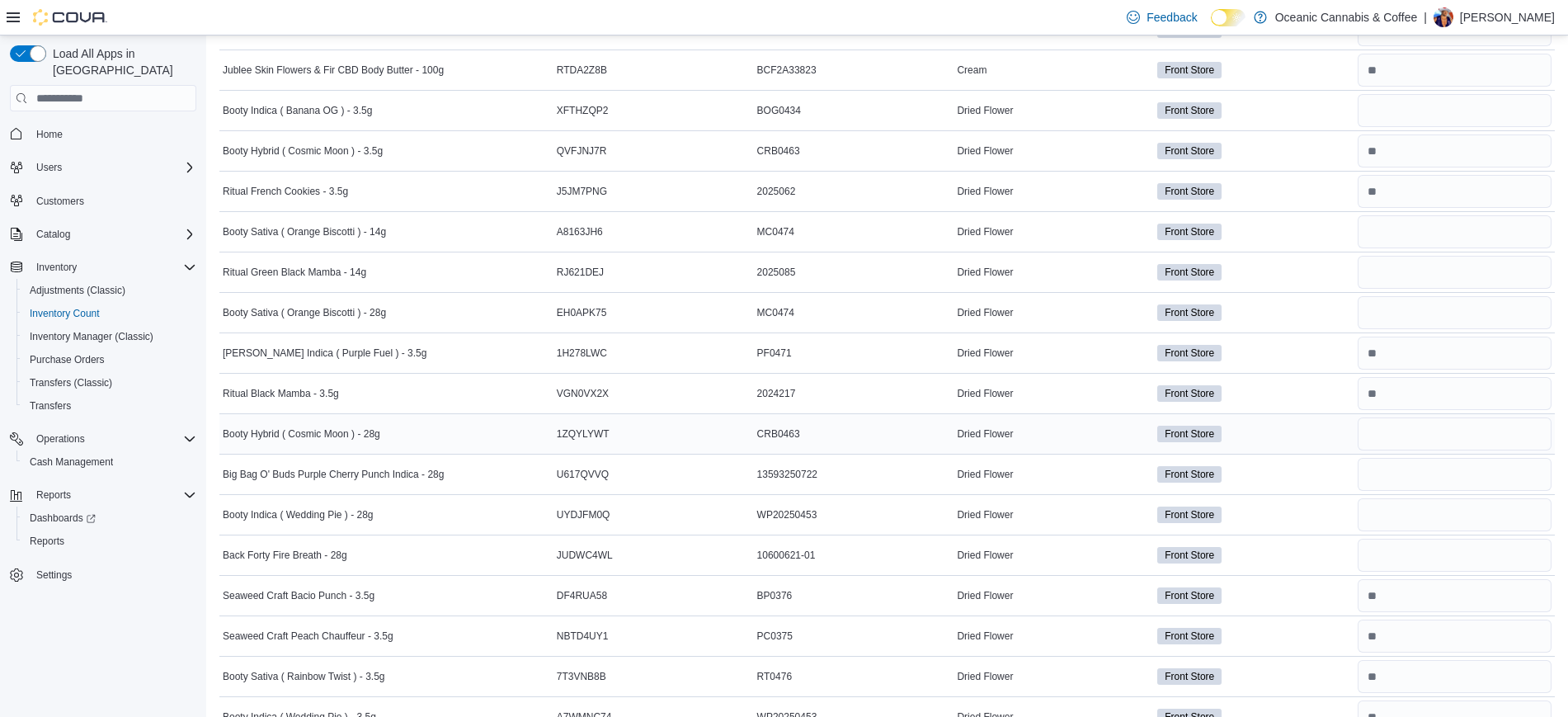
scroll to position [626, 0]
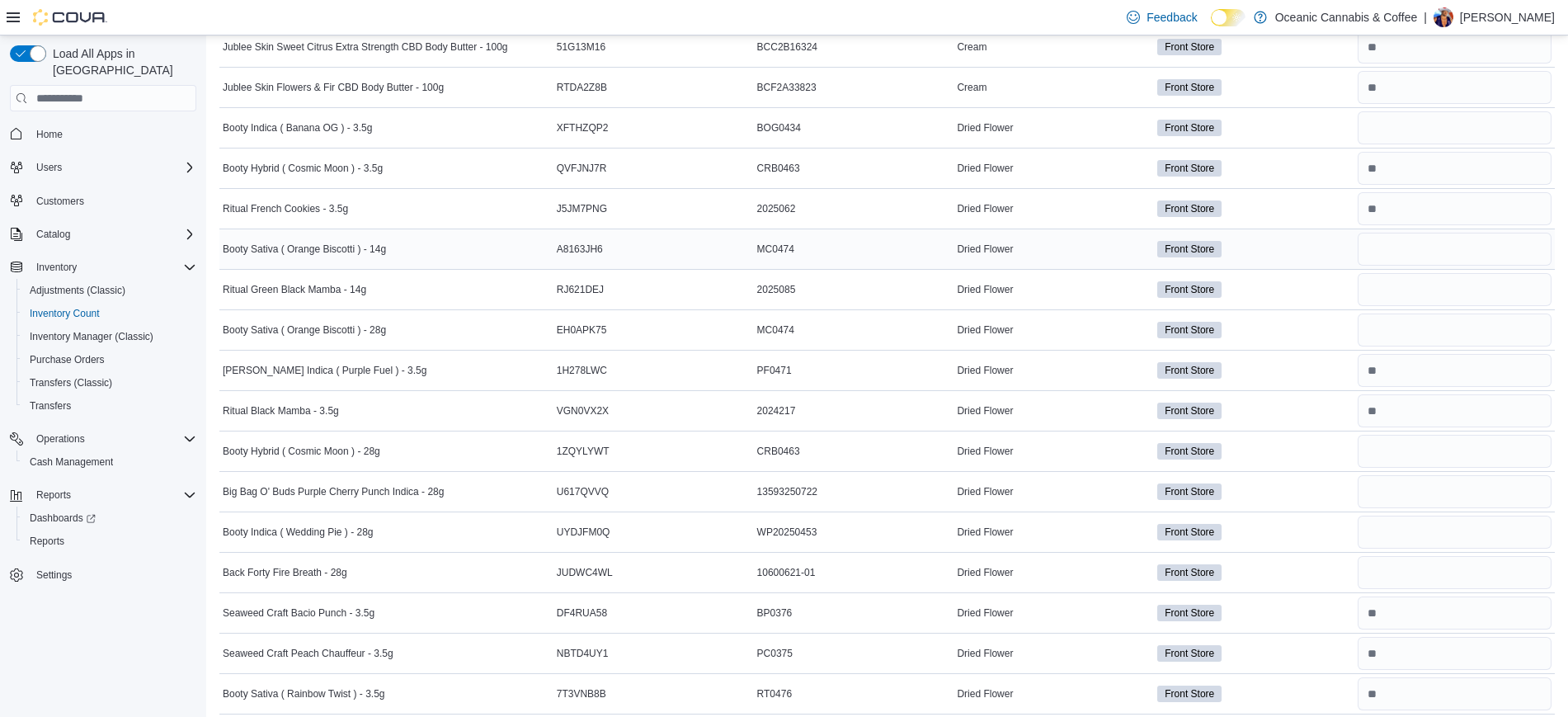
type input "*"
click at [1389, 248] on input "number" at bounding box center [1454, 248] width 193 height 33
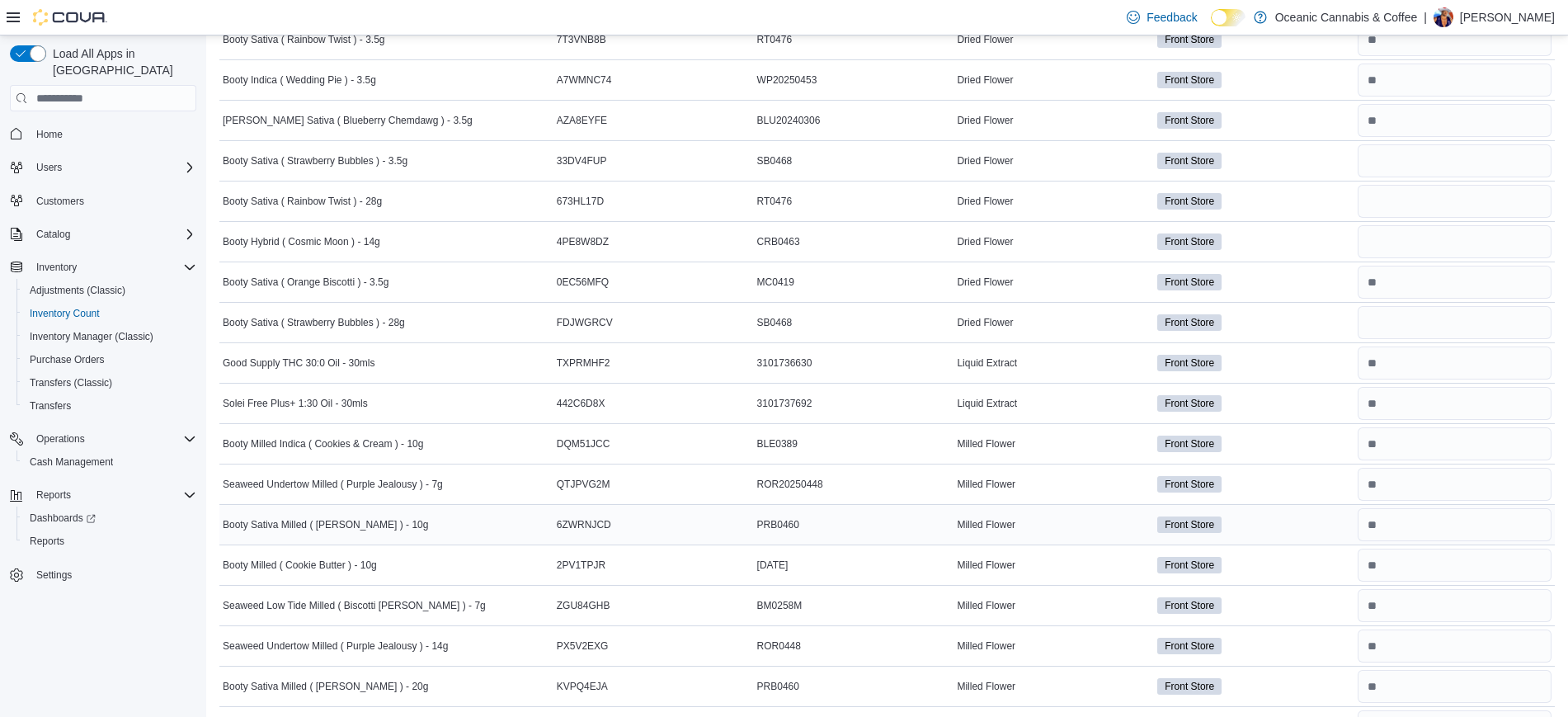
scroll to position [1142, 0]
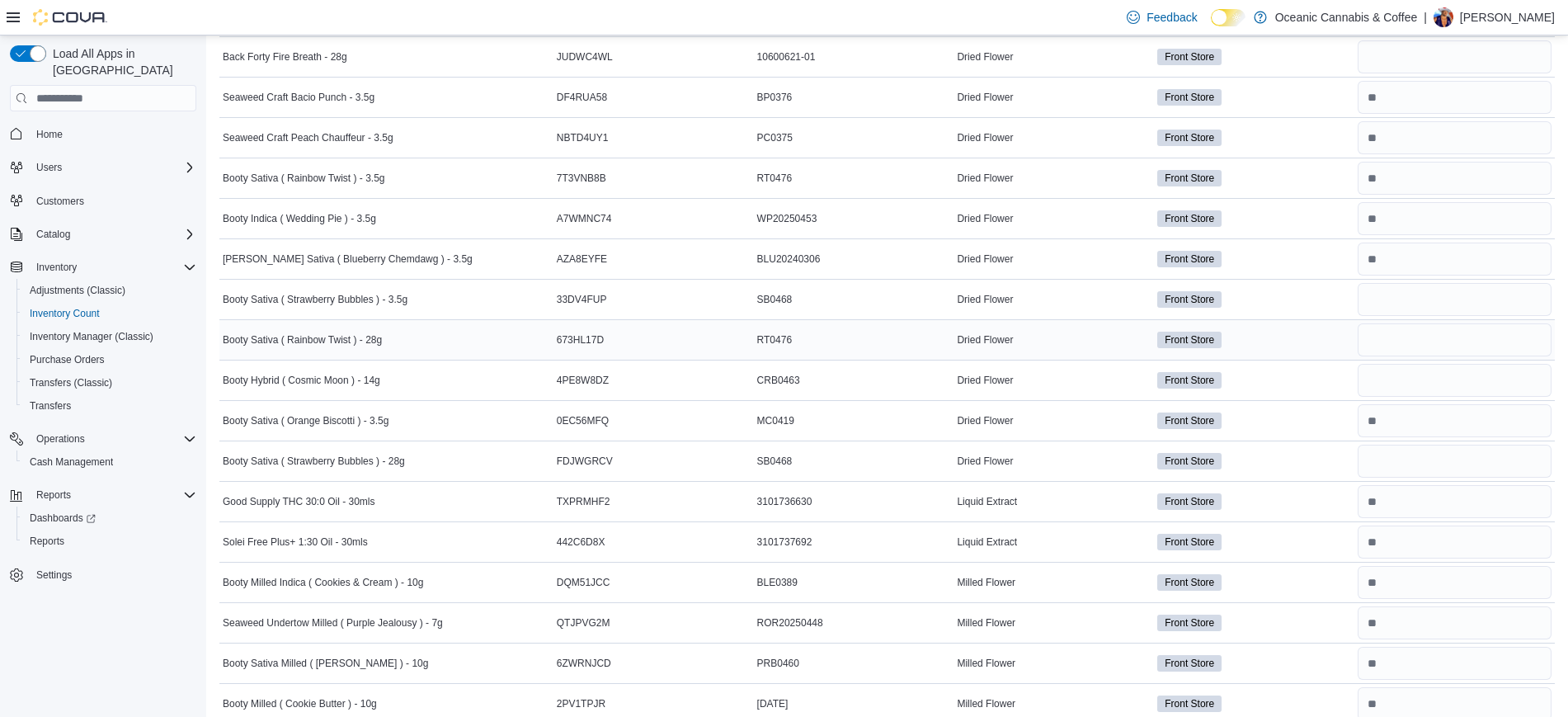
type input "*"
click at [1407, 332] on input "number" at bounding box center [1454, 339] width 193 height 33
type input "*"
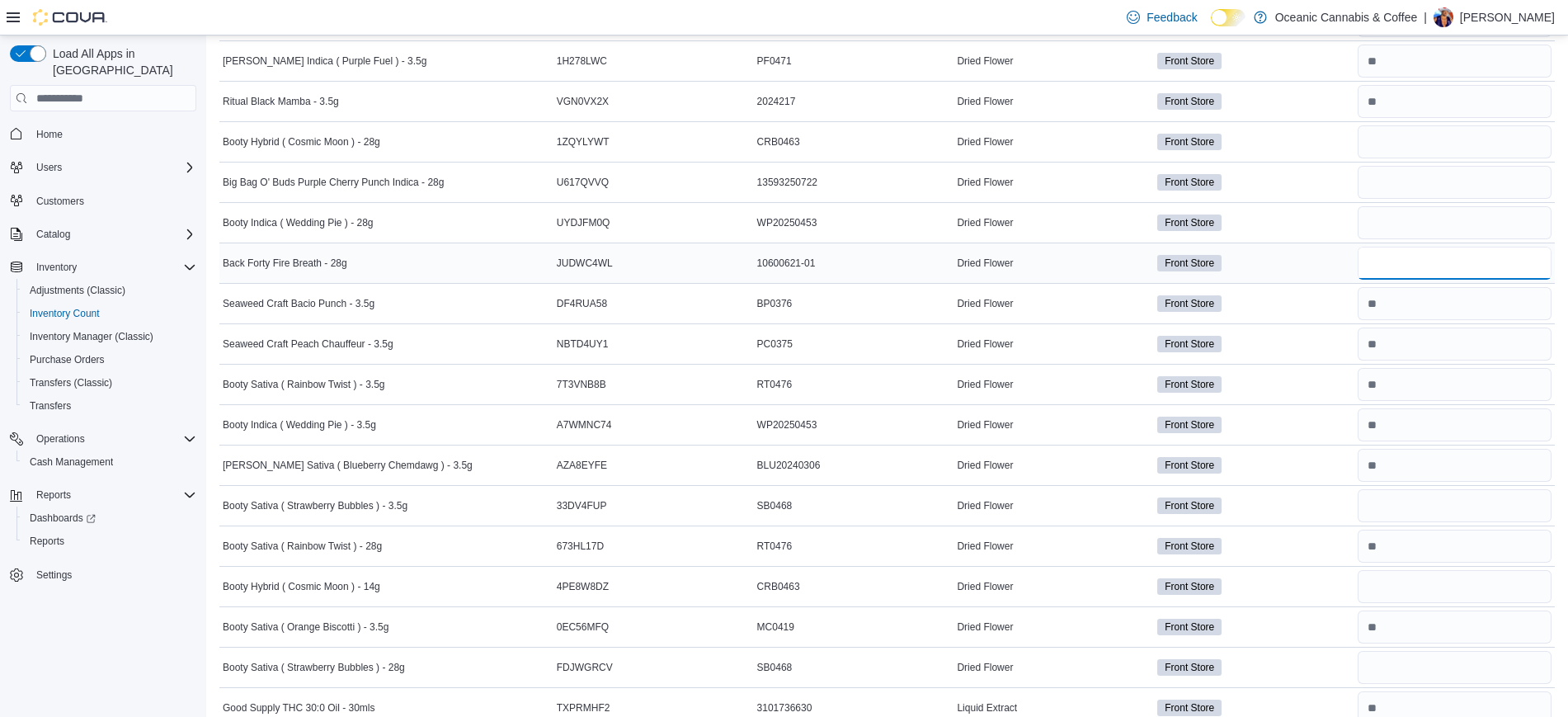
click at [1419, 254] on input "number" at bounding box center [1454, 262] width 193 height 33
type input "*"
click at [1435, 190] on input "number" at bounding box center [1454, 181] width 193 height 33
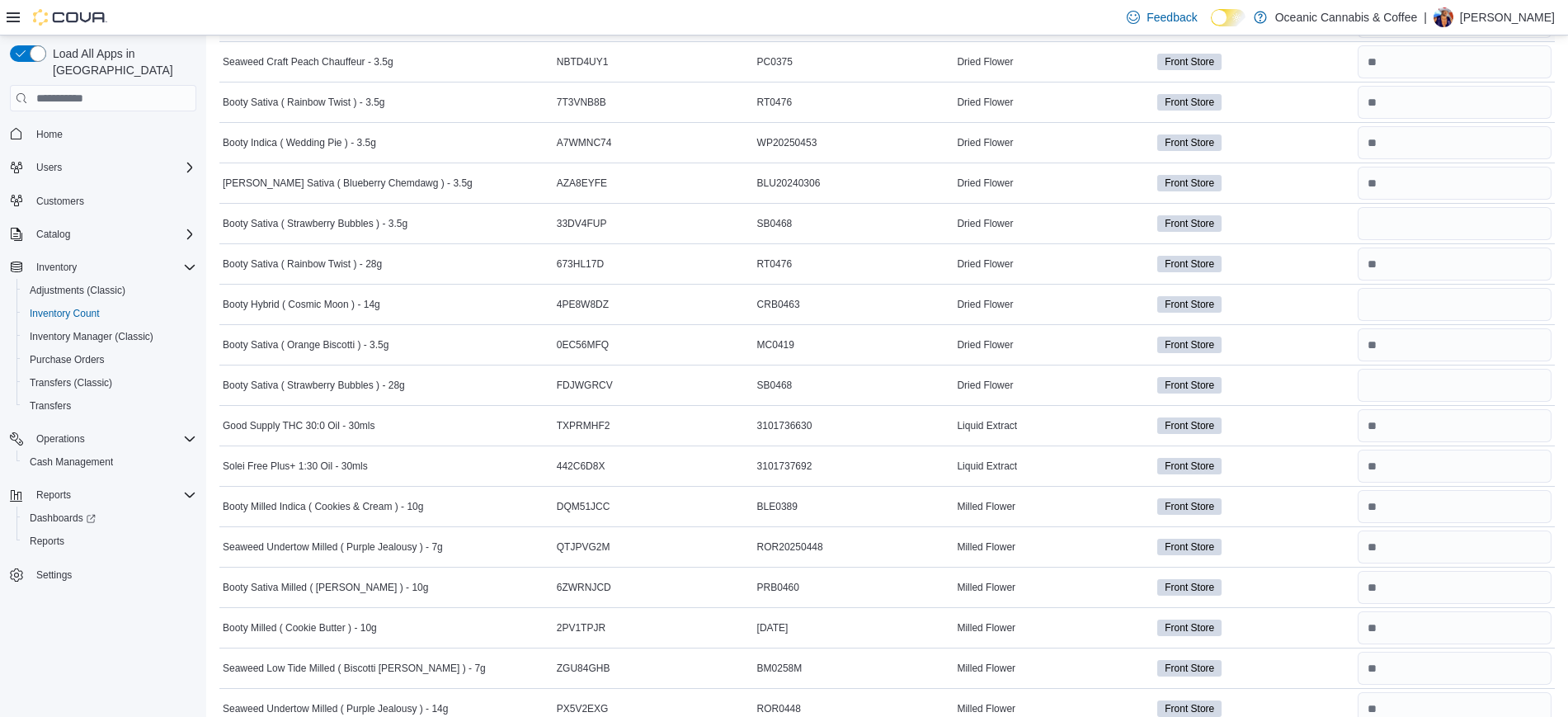
scroll to position [1246, 0]
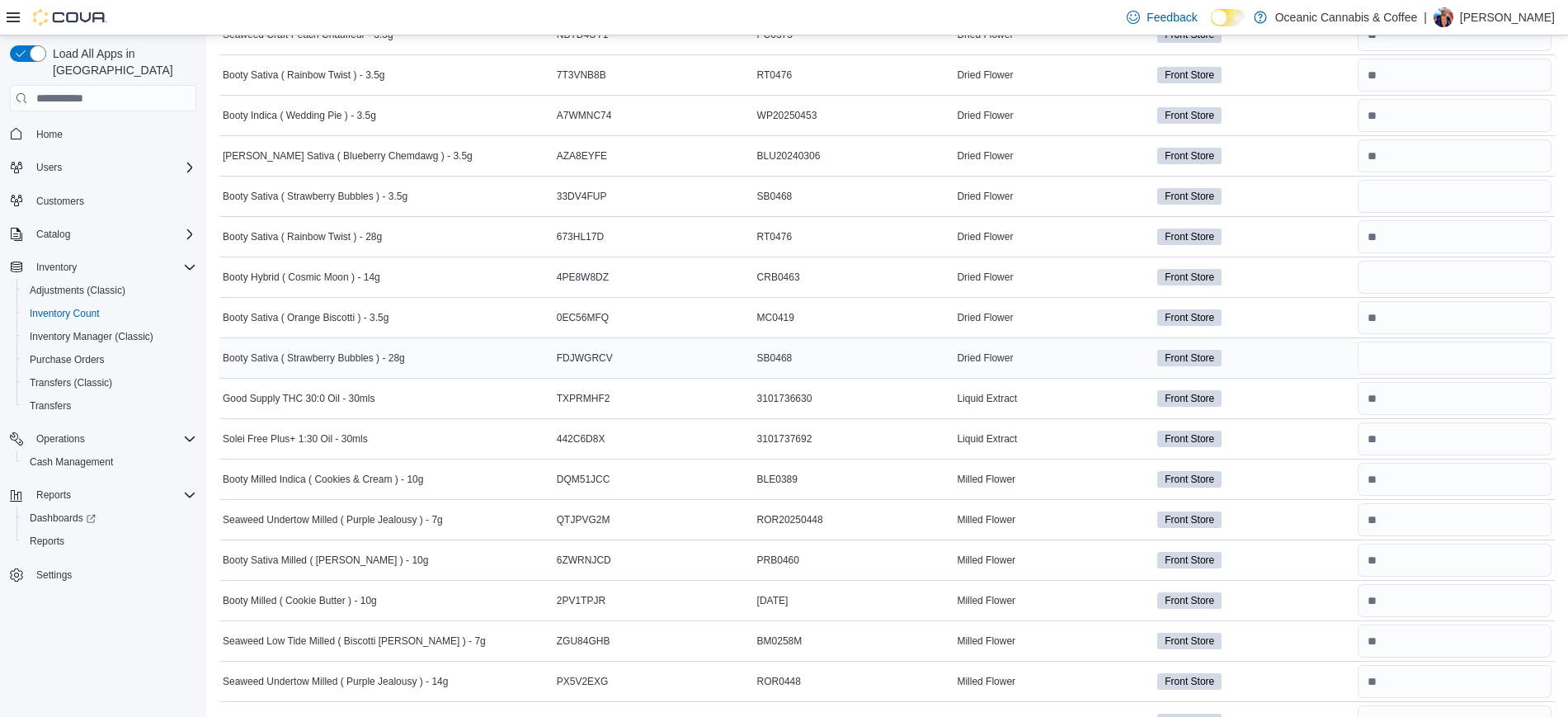
type input "*"
click at [1408, 344] on input "number" at bounding box center [1454, 358] width 193 height 33
type input "*"
click at [1408, 289] on input "number" at bounding box center [1454, 276] width 193 height 33
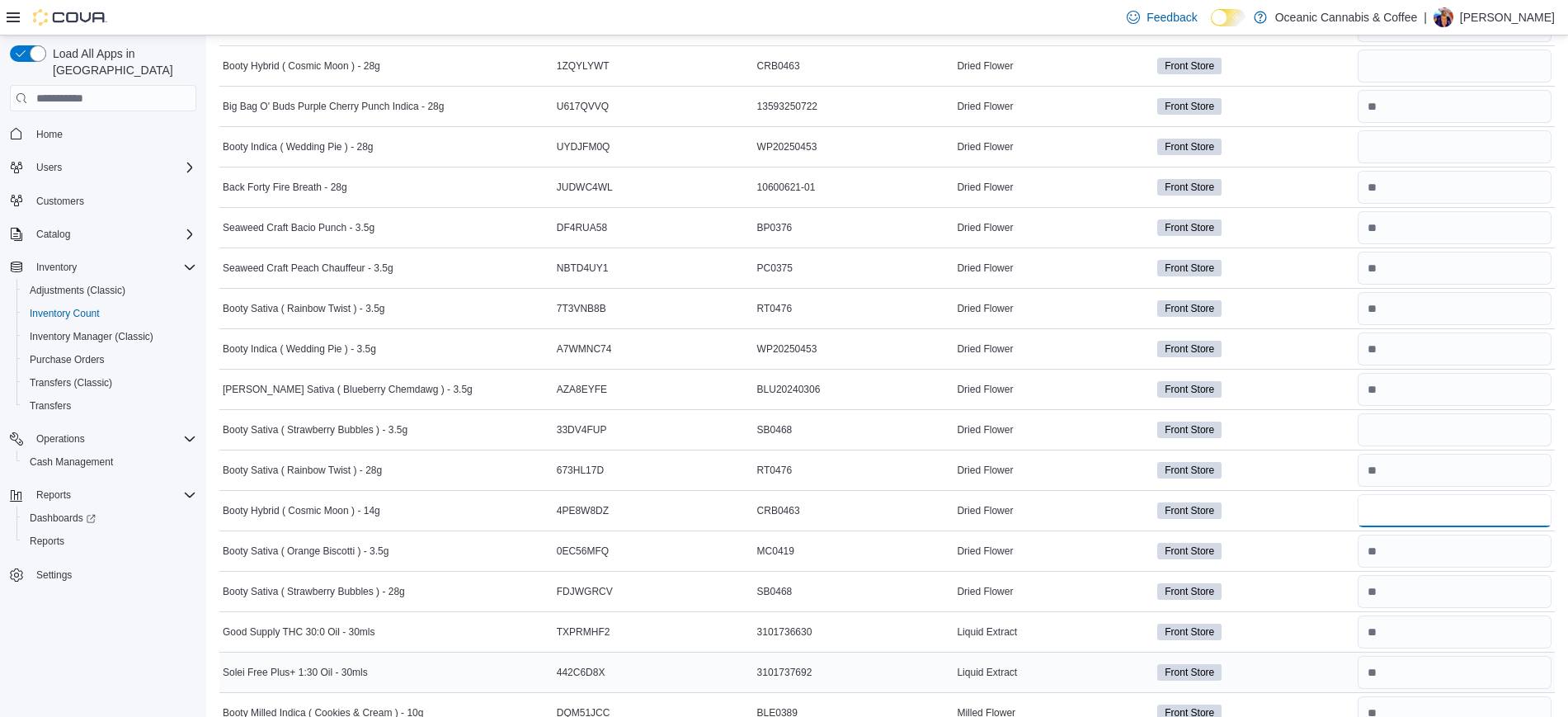
scroll to position [935, 0]
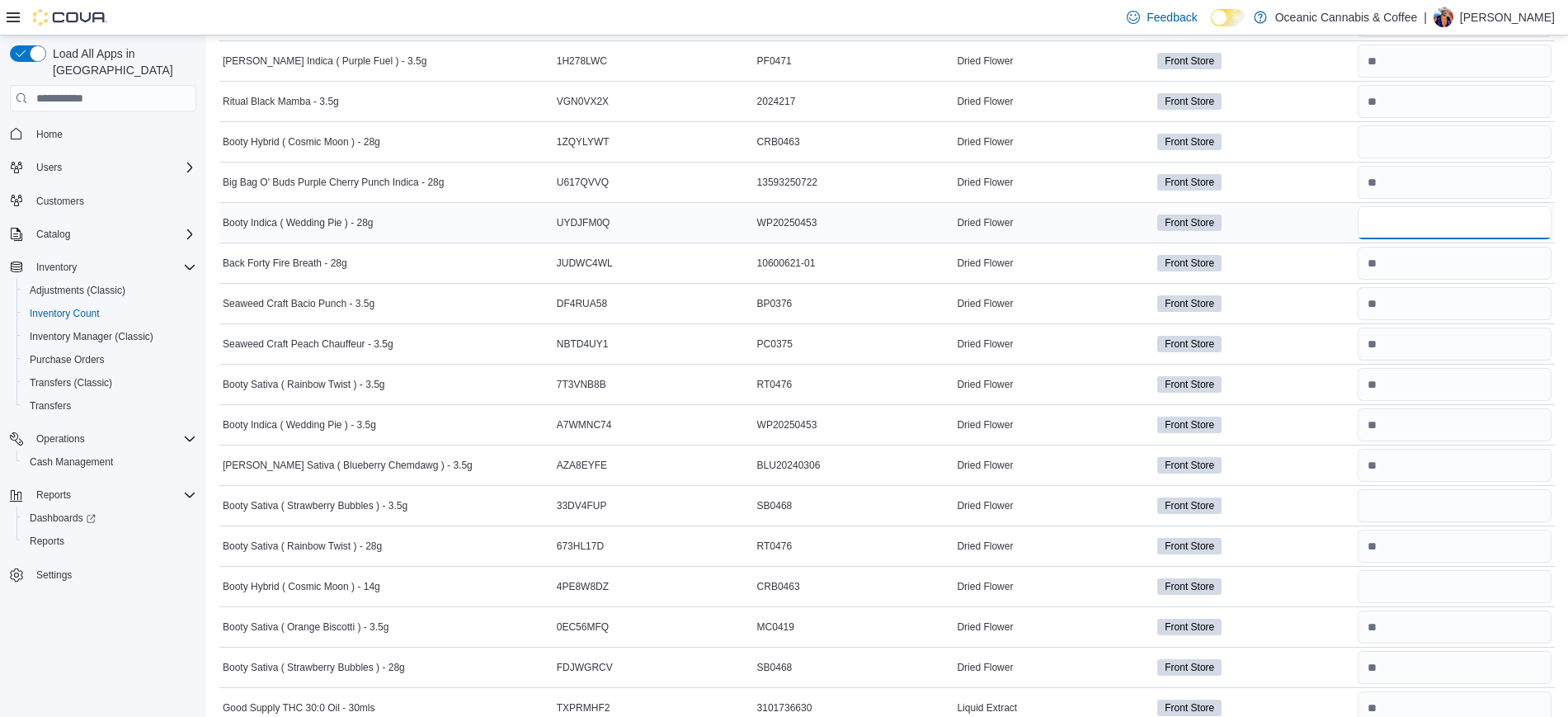
click at [1379, 215] on input "number" at bounding box center [1454, 222] width 193 height 33
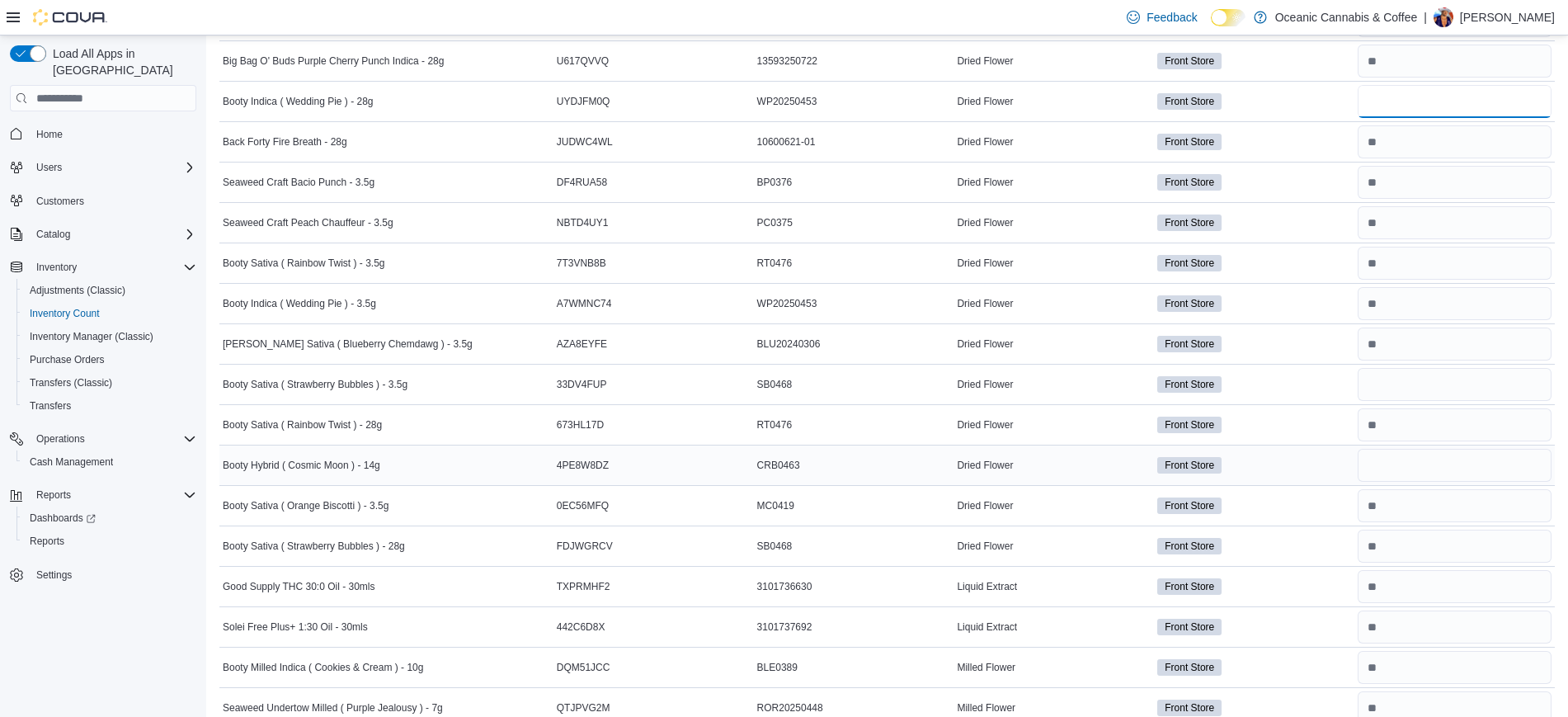
scroll to position [1142, 0]
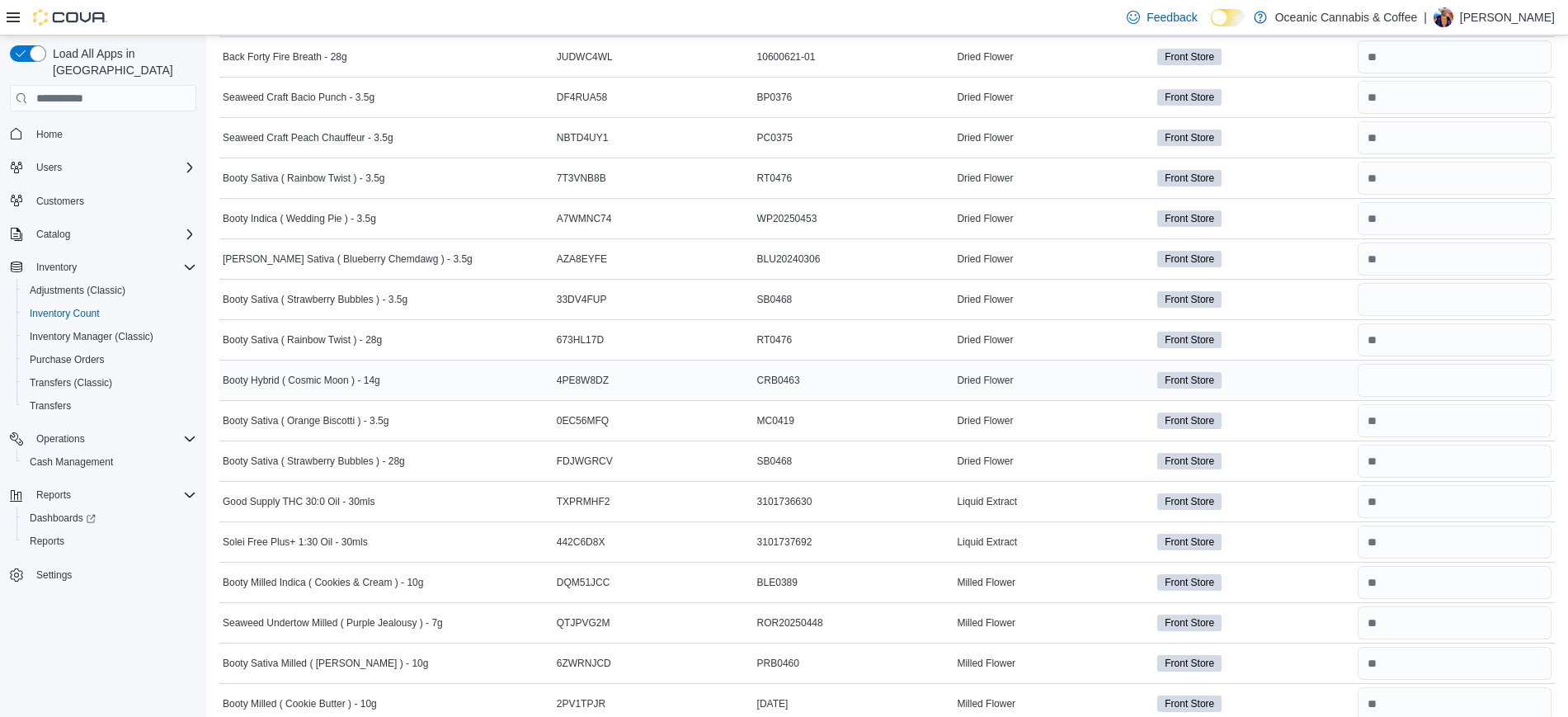
type input "*"
click at [1505, 372] on input "number" at bounding box center [1454, 380] width 193 height 33
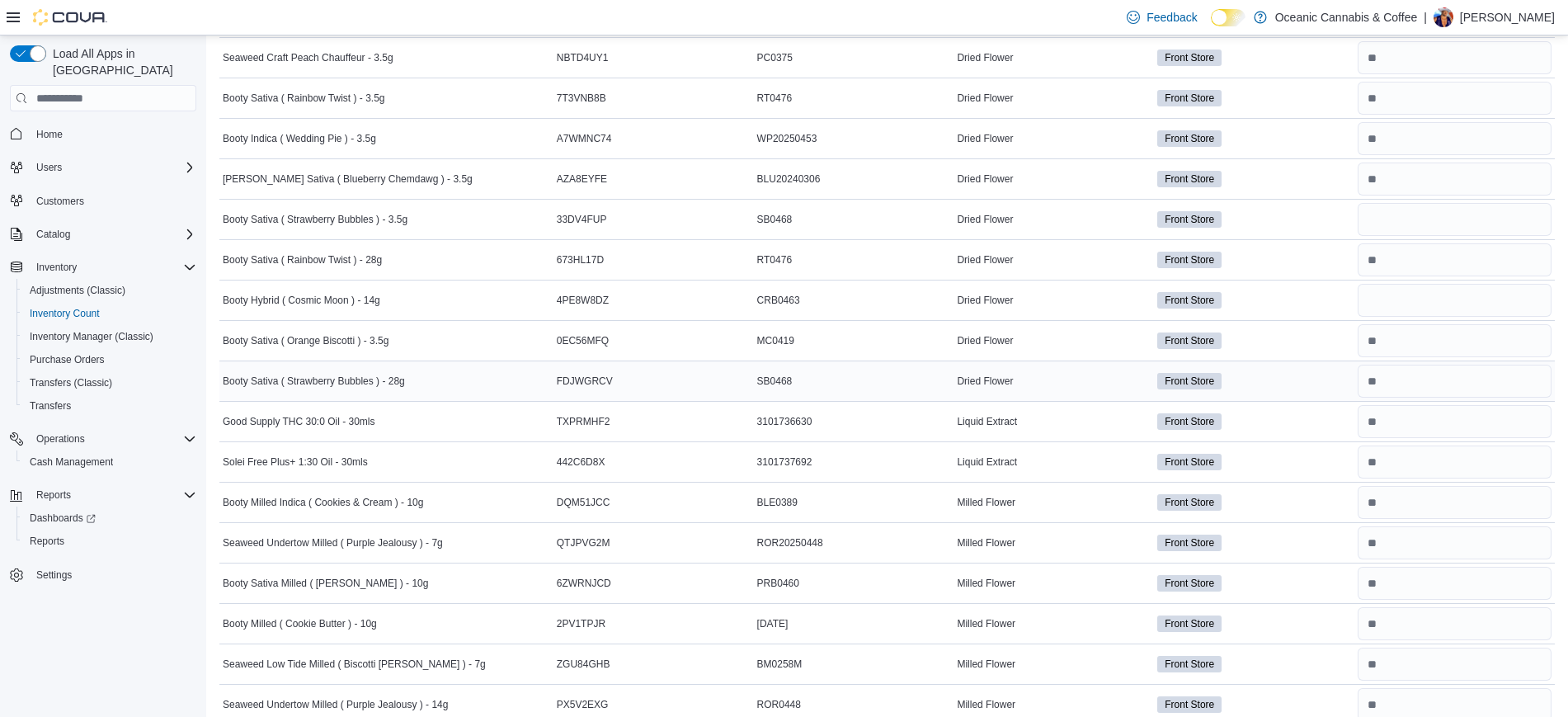
scroll to position [1246, 0]
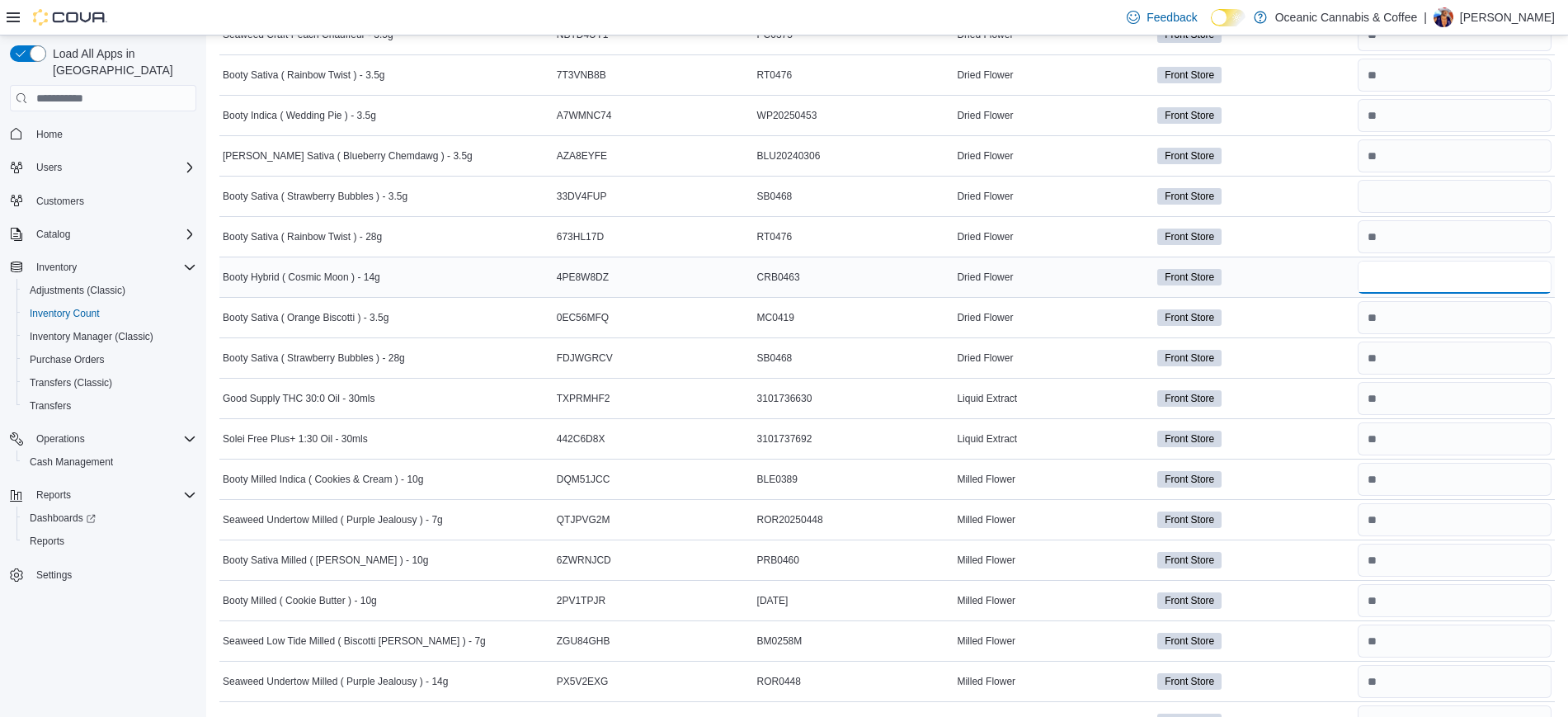
click at [1452, 291] on input "number" at bounding box center [1454, 276] width 193 height 33
click at [1389, 198] on input "number" at bounding box center [1454, 195] width 193 height 33
type input "*"
click at [1411, 275] on input "number" at bounding box center [1454, 276] width 193 height 33
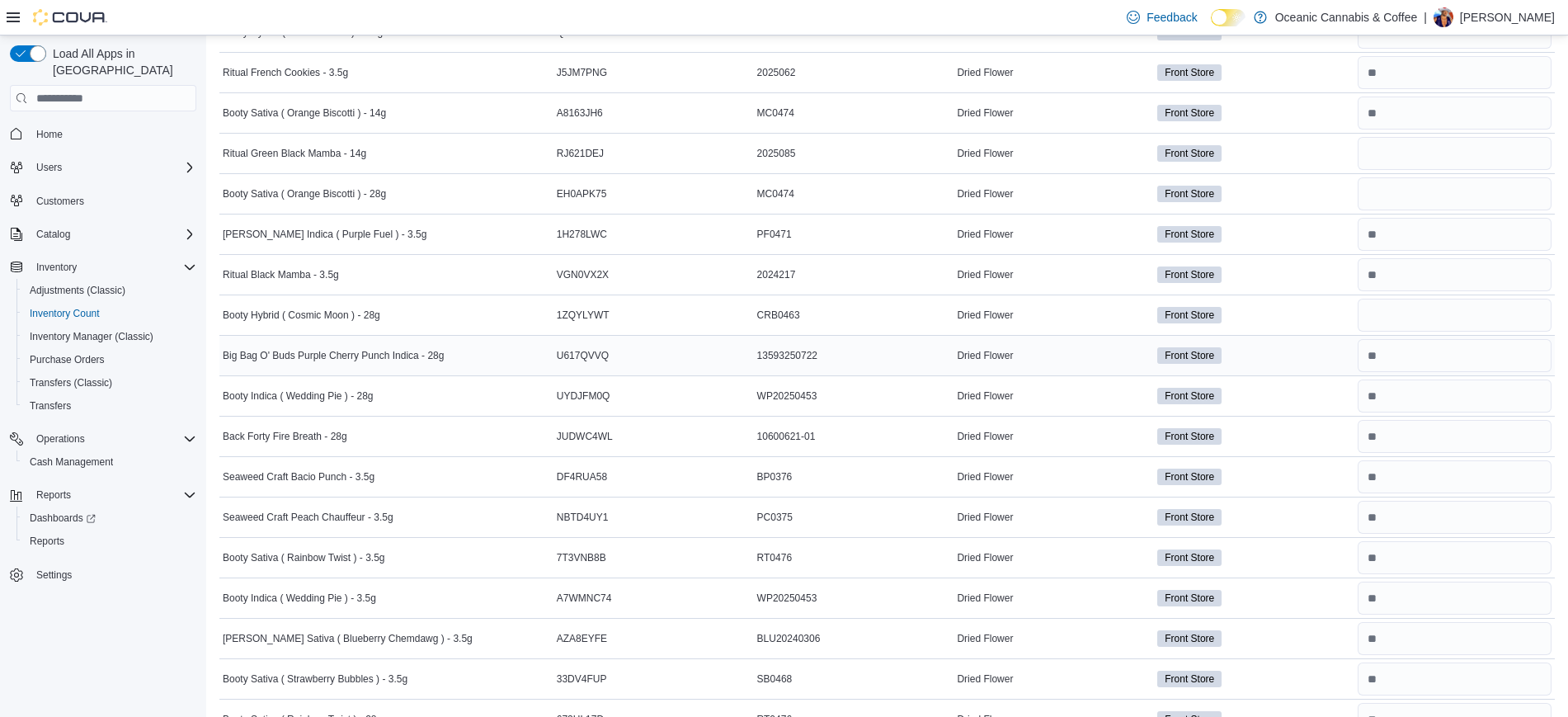
scroll to position [729, 0]
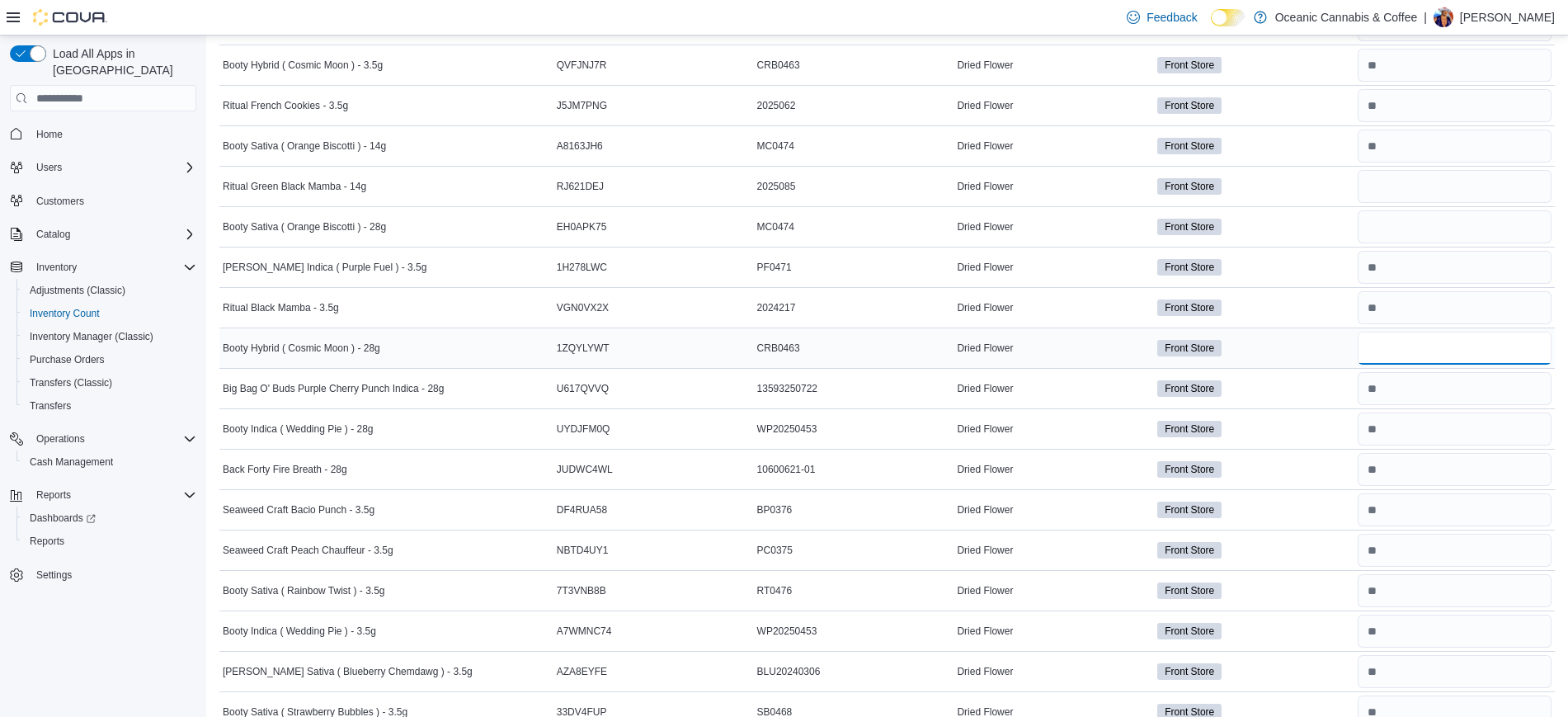
click at [1399, 345] on input "number" at bounding box center [1454, 348] width 193 height 33
click at [1397, 224] on input "number" at bounding box center [1454, 226] width 193 height 33
click at [1396, 232] on input "number" at bounding box center [1454, 226] width 193 height 33
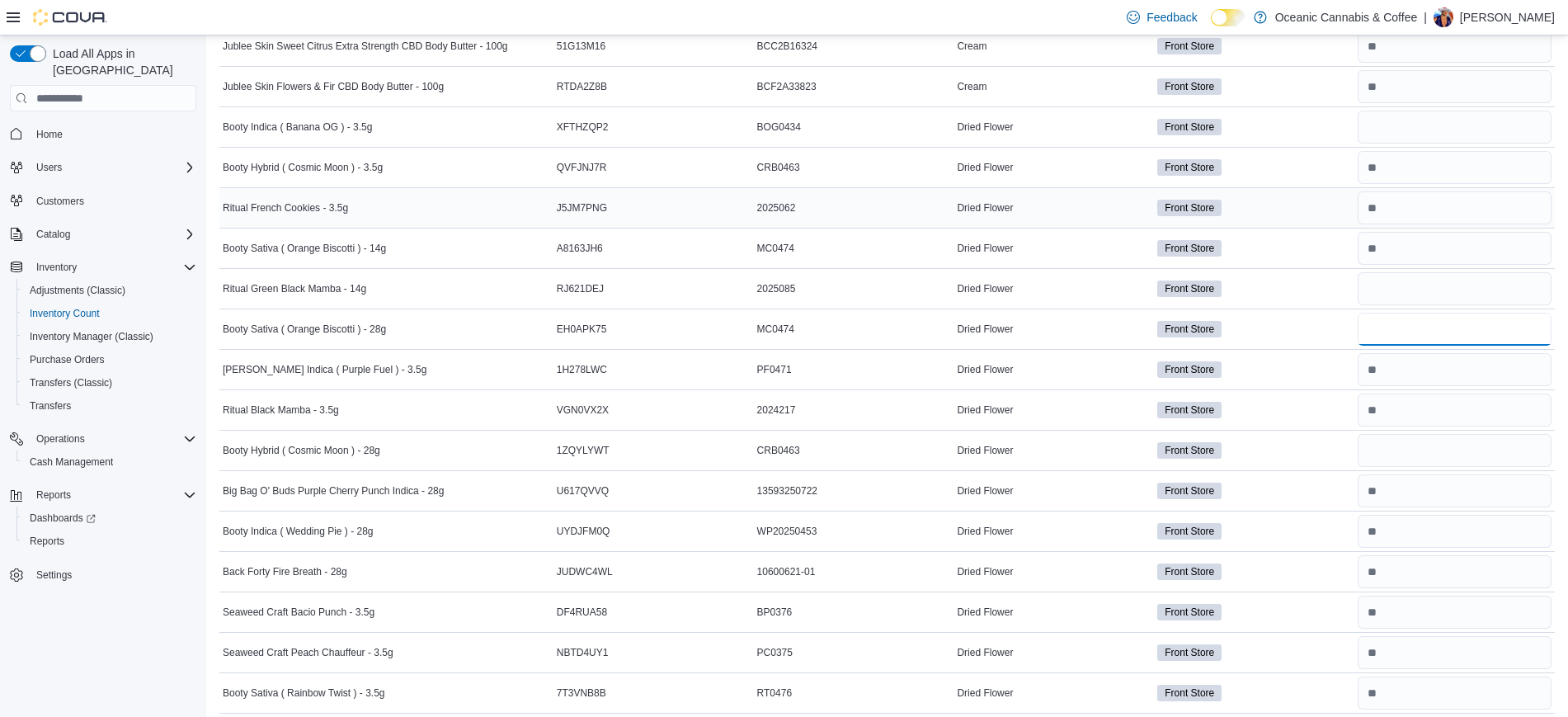
scroll to position [626, 0]
type input "*"
click at [1405, 149] on div at bounding box center [1454, 169] width 200 height 40
click at [1396, 141] on input "number" at bounding box center [1454, 128] width 193 height 33
click at [1399, 281] on input "number" at bounding box center [1454, 289] width 193 height 33
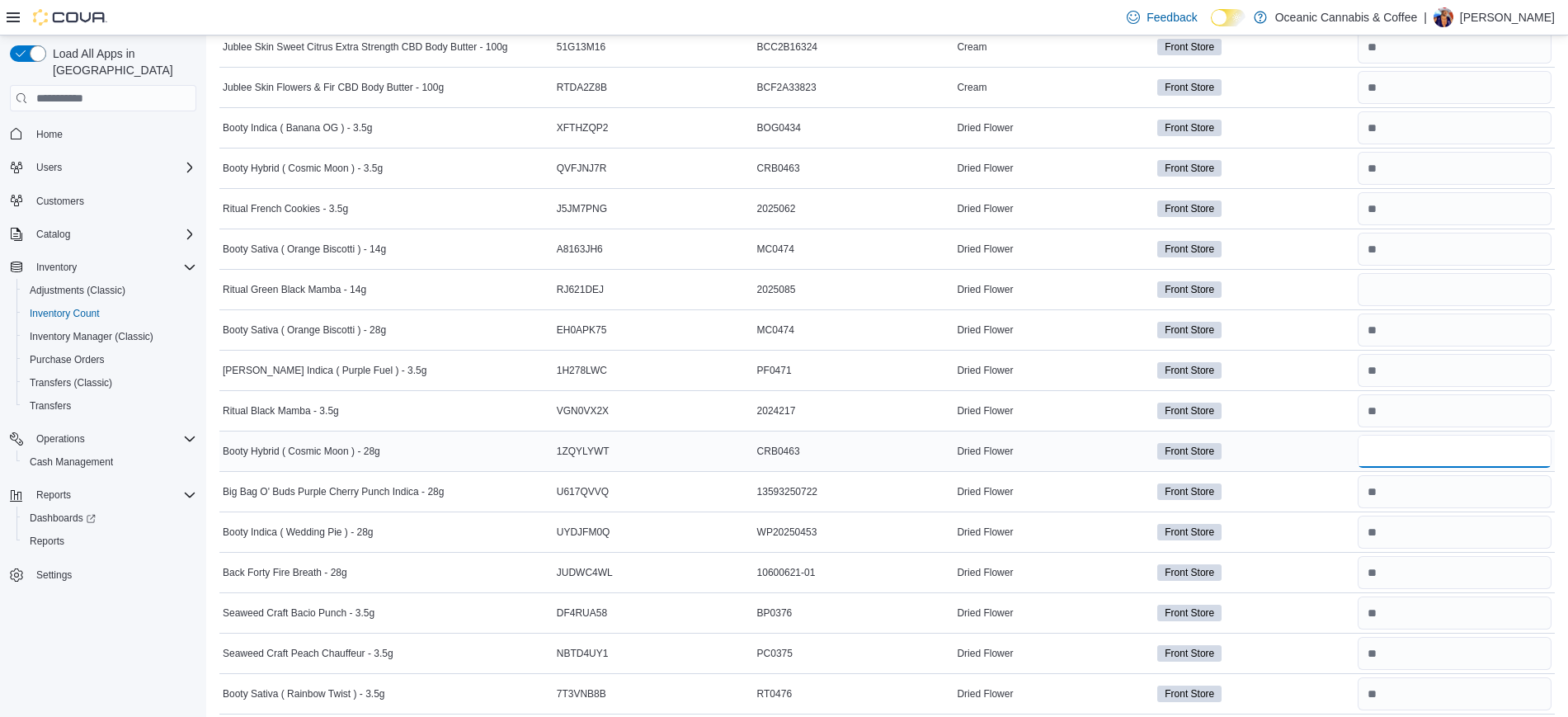
click at [1405, 444] on input "number" at bounding box center [1454, 451] width 193 height 33
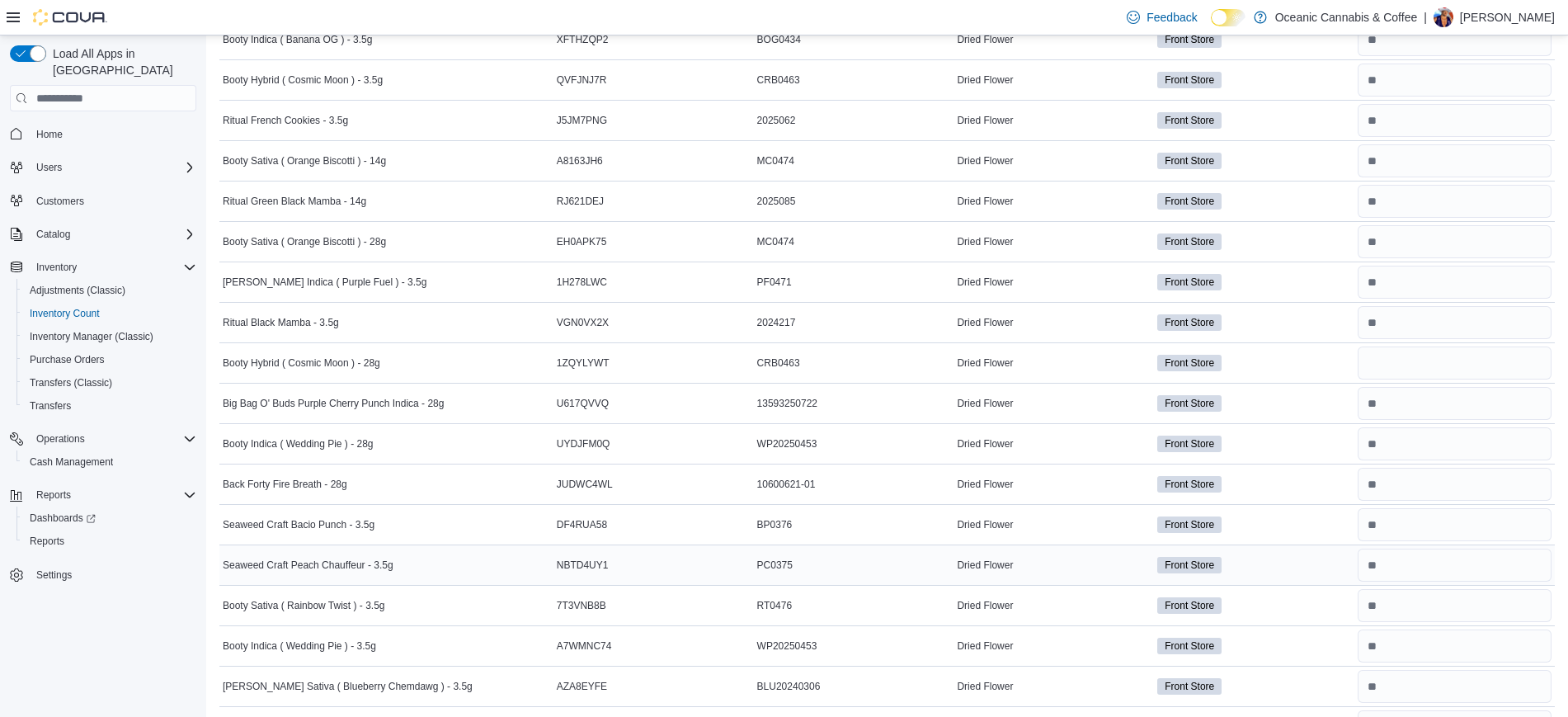
scroll to position [833, 0]
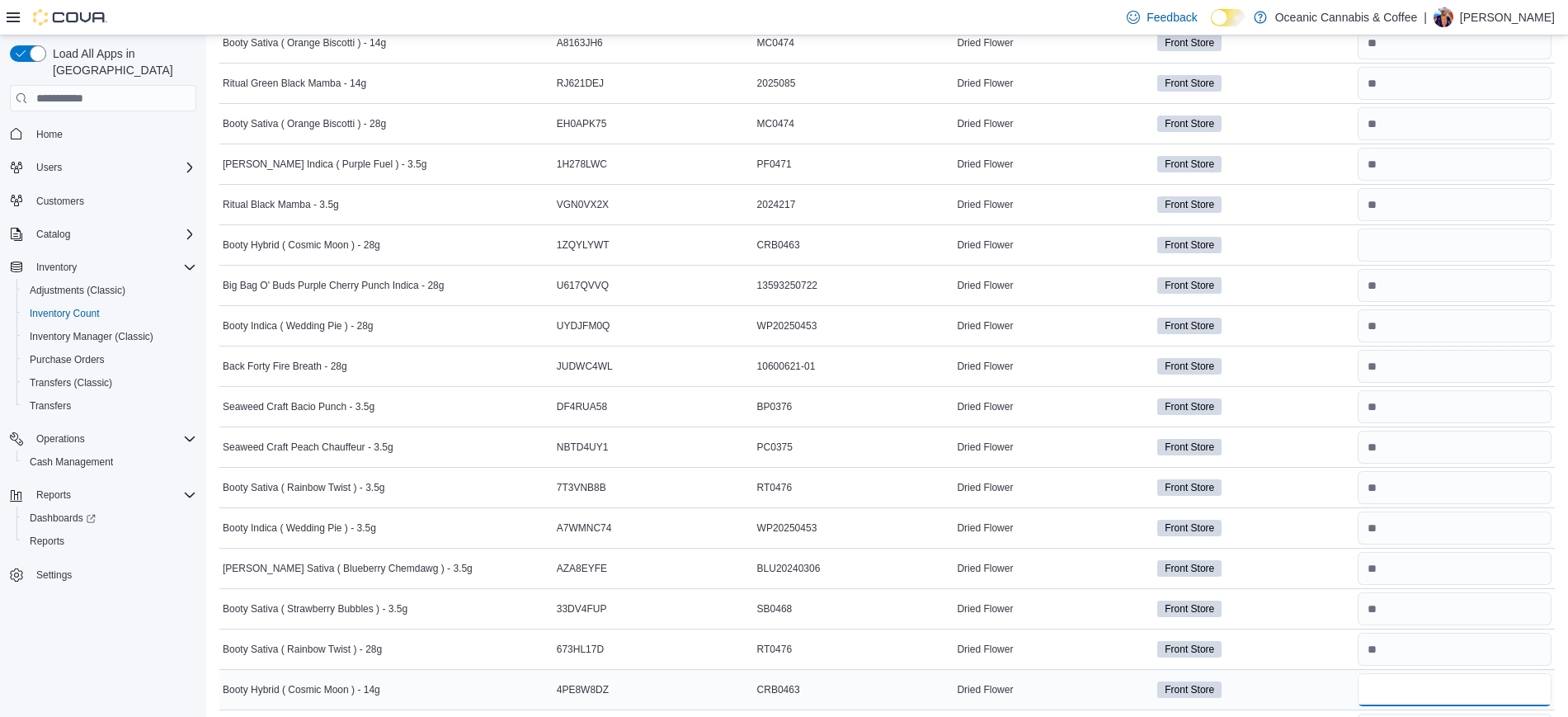
click at [1530, 682] on input "number" at bounding box center [1454, 689] width 193 height 33
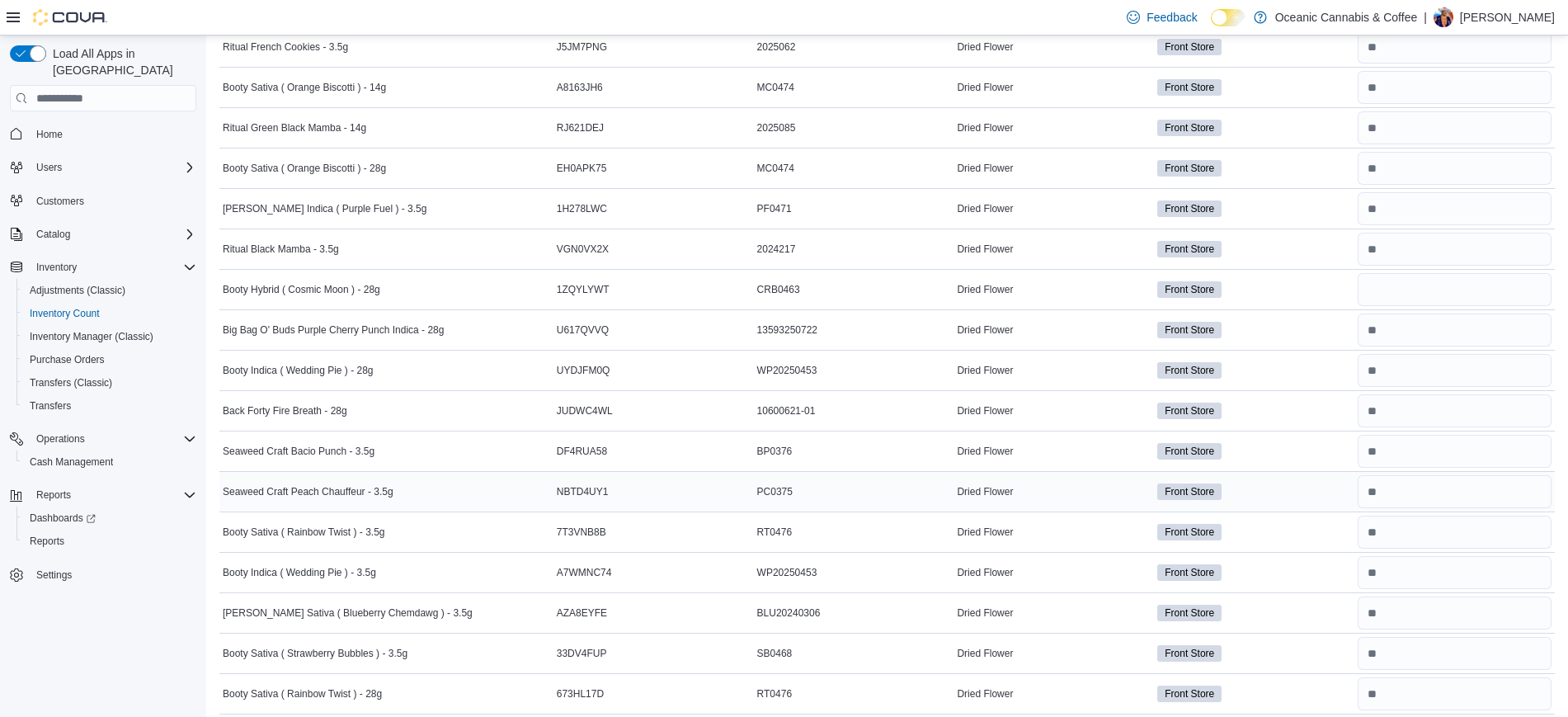
scroll to position [729, 0]
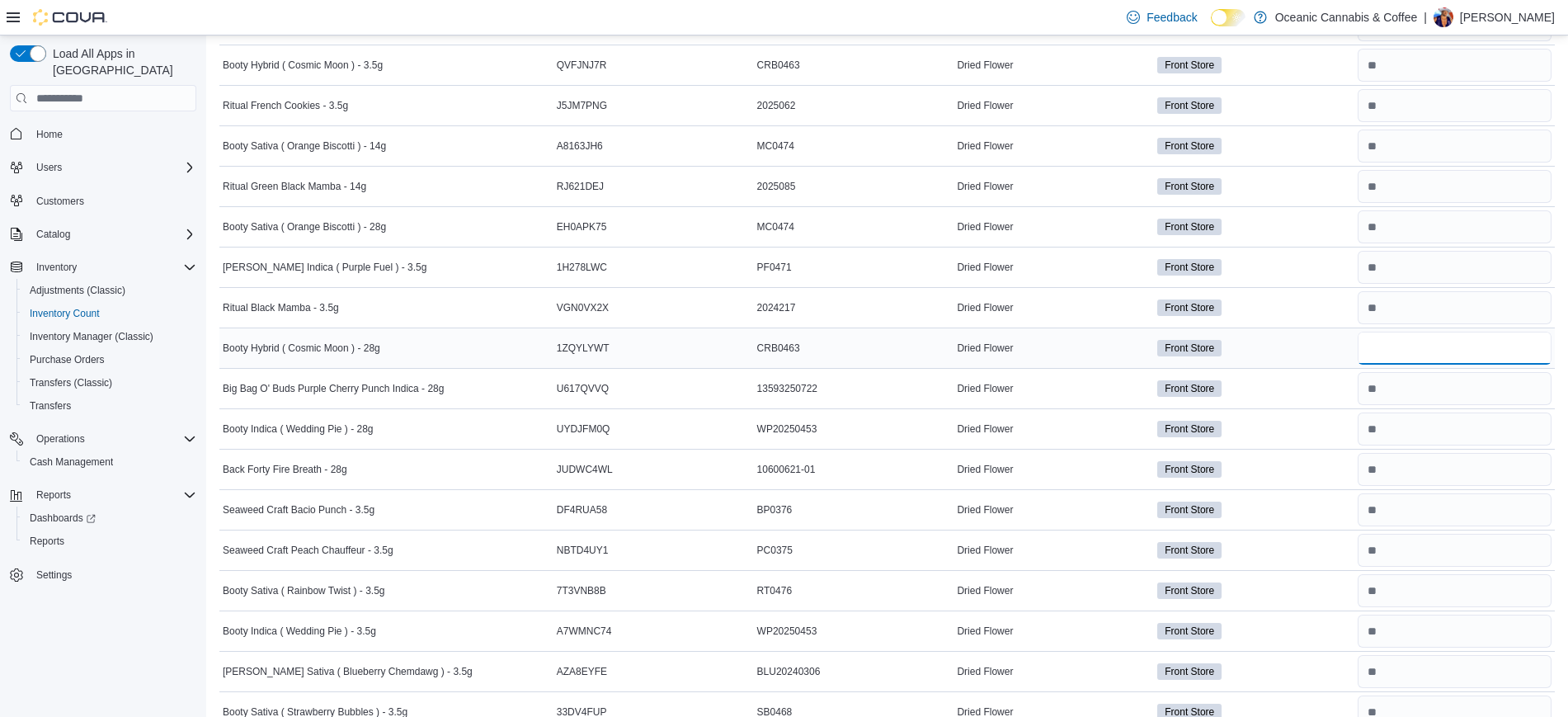
click at [1467, 359] on input "number" at bounding box center [1454, 348] width 193 height 33
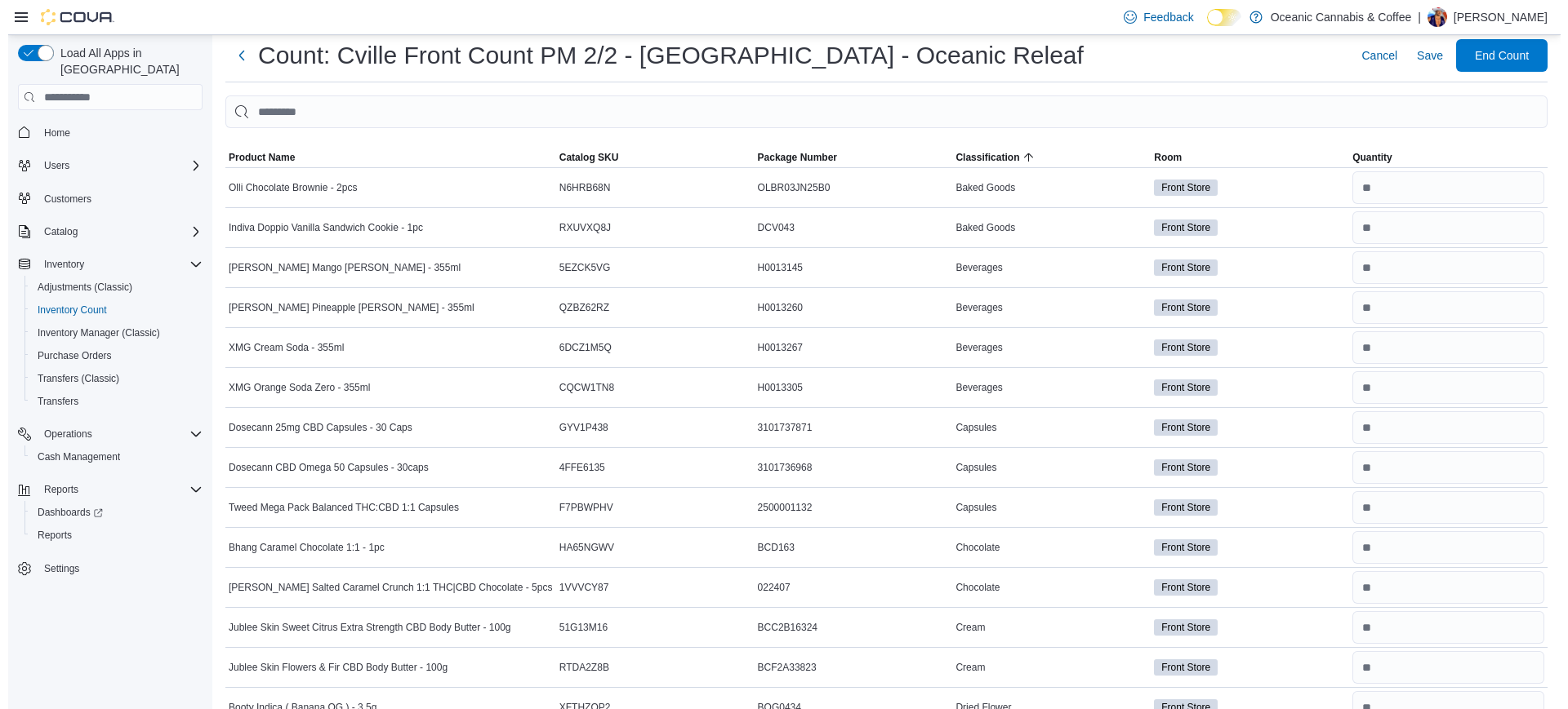
scroll to position [0, 0]
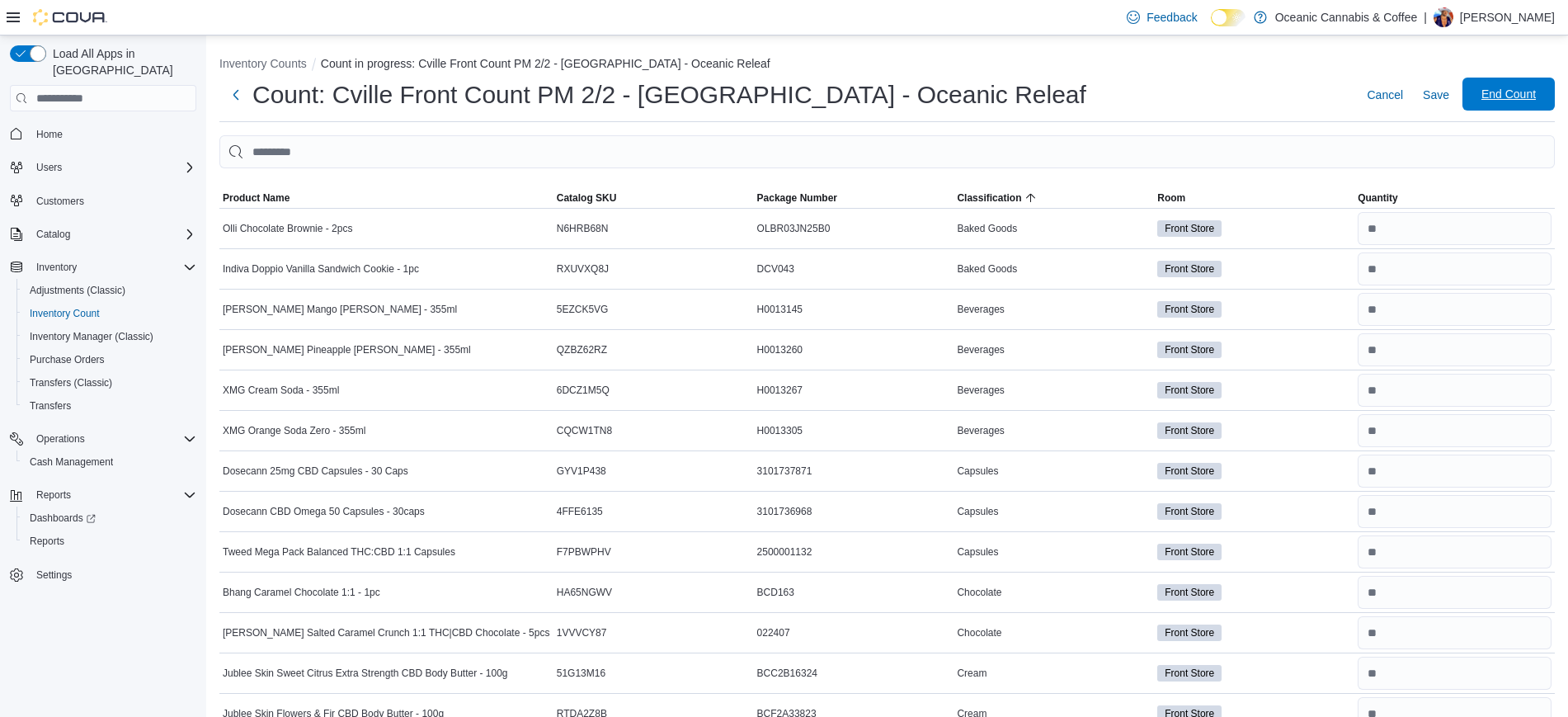
click at [1522, 92] on span "End Count" at bounding box center [1508, 94] width 55 height 17
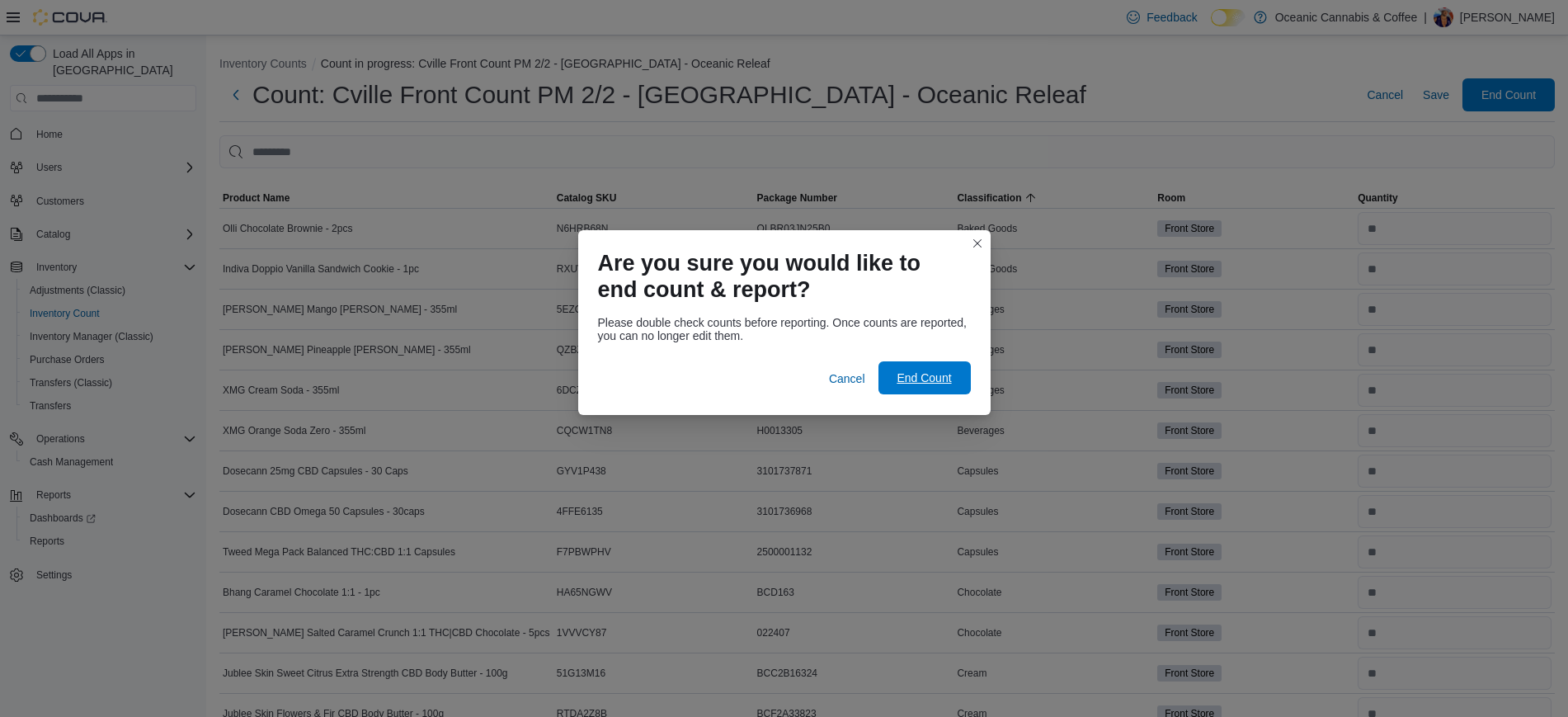
click at [947, 374] on span "End Count" at bounding box center [923, 378] width 55 height 17
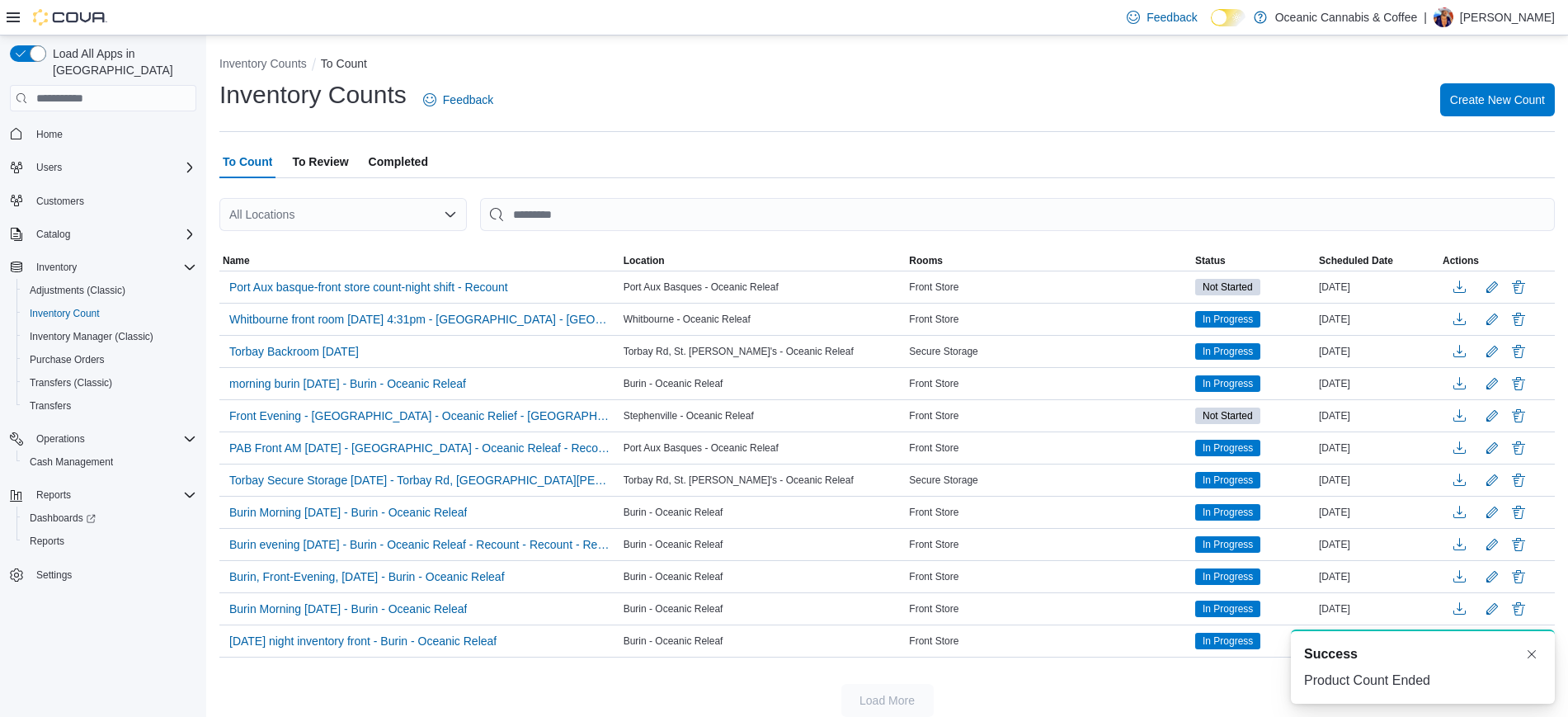
click at [320, 171] on span "To Review" at bounding box center [320, 162] width 56 height 33
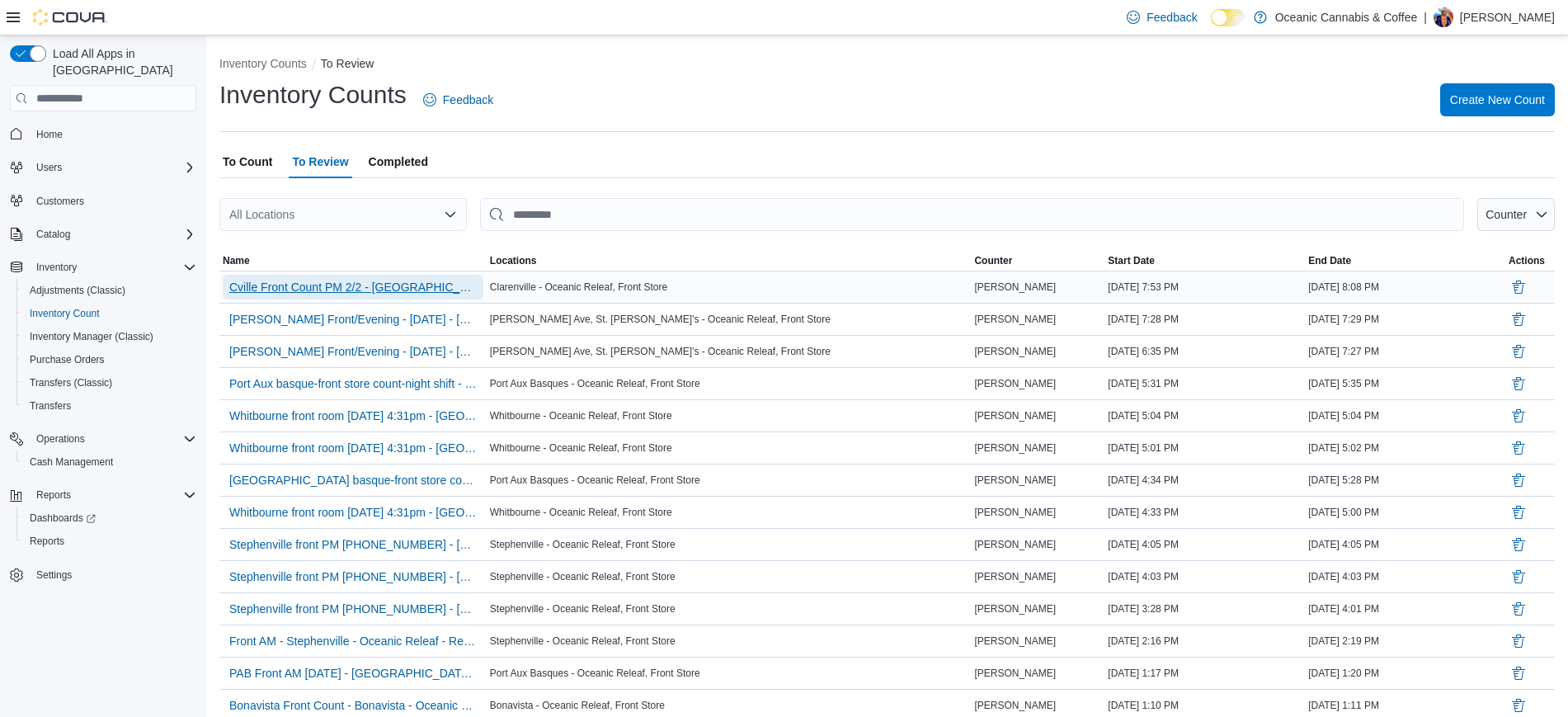
click at [325, 288] on span "Cville Front Count PM 2/2 - Clarenville - Oceanic Releaf" at bounding box center [353, 287] width 247 height 17
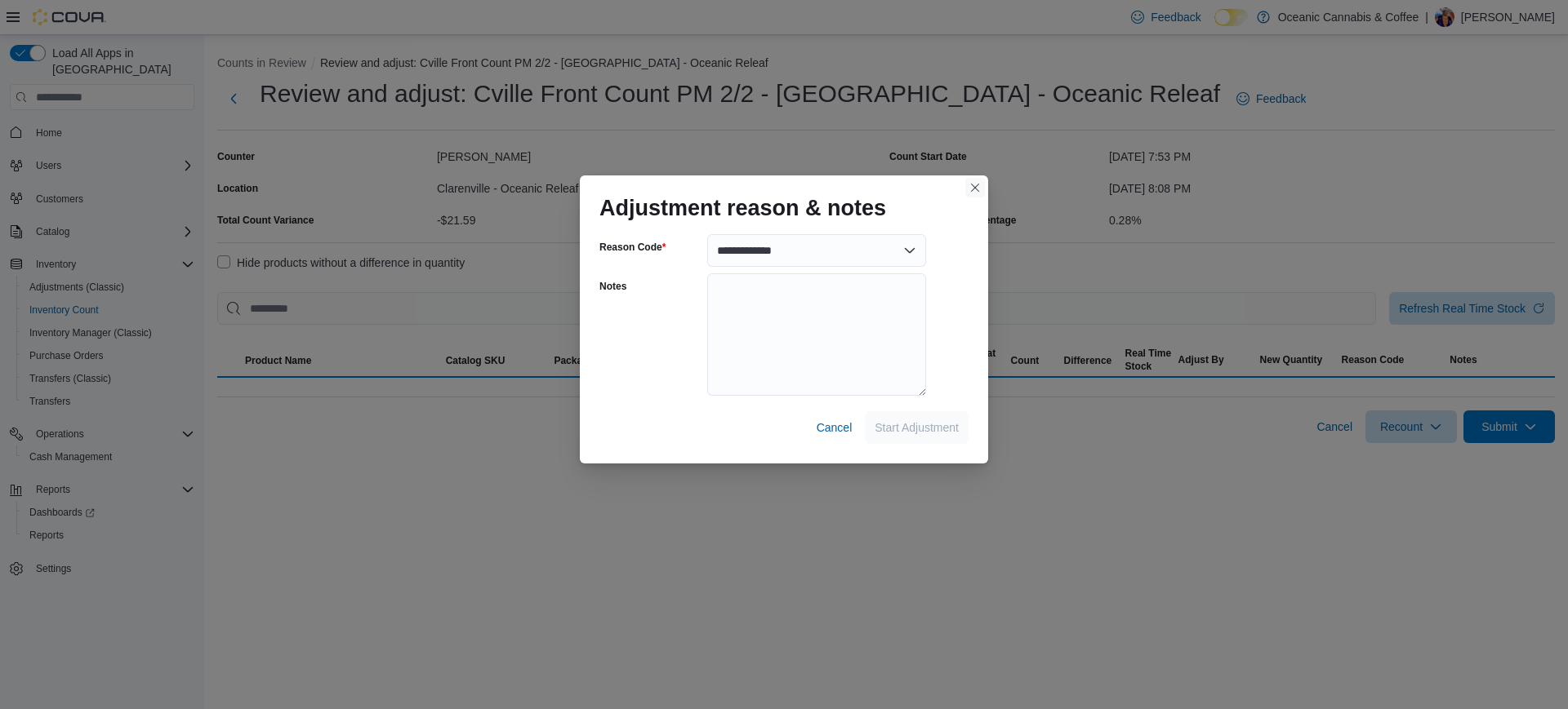
click at [976, 184] on button "Closes this modal window" at bounding box center [975, 187] width 20 height 20
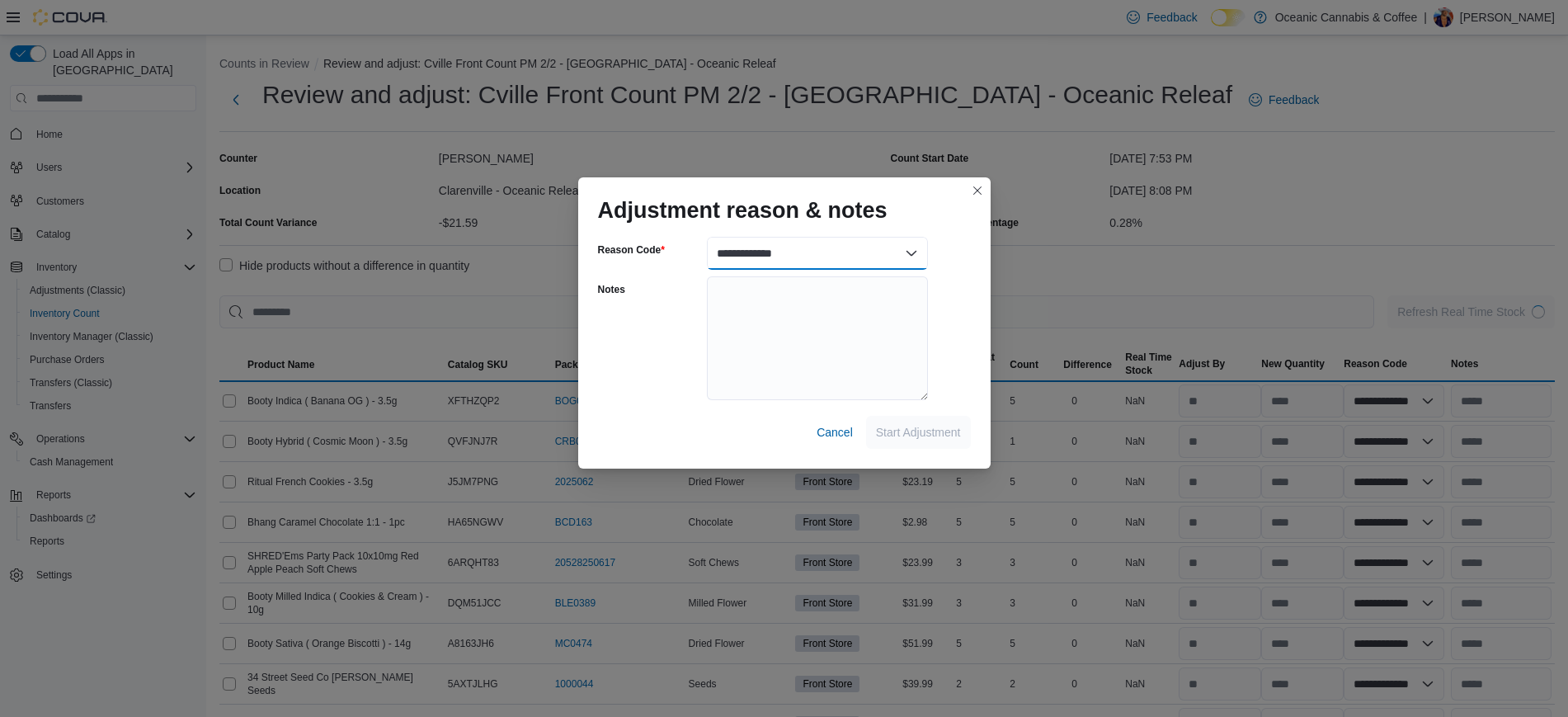
click at [887, 260] on select "**********" at bounding box center [817, 252] width 221 height 33
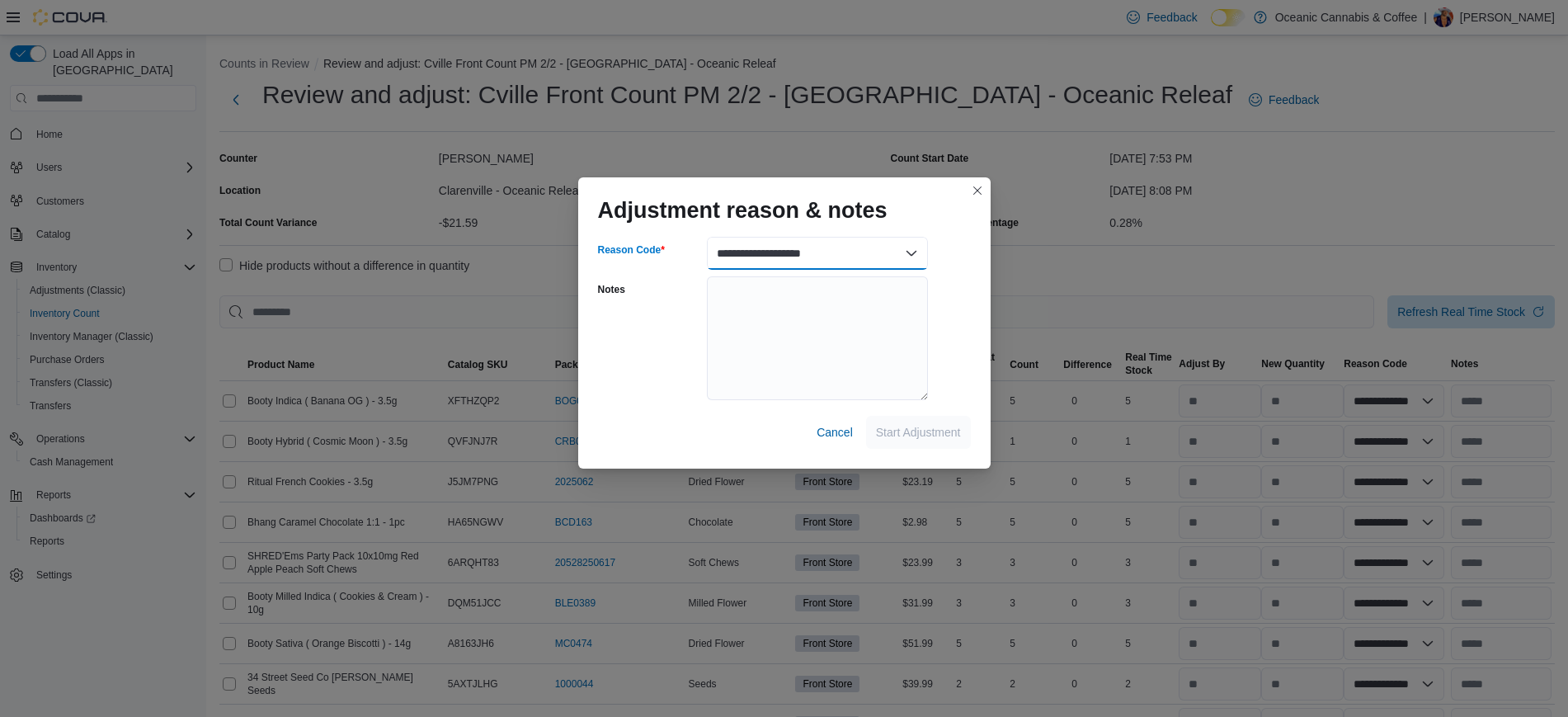
click at [707, 236] on select "**********" at bounding box center [817, 252] width 221 height 33
click at [908, 432] on span "Start Adjustment" at bounding box center [918, 431] width 85 height 17
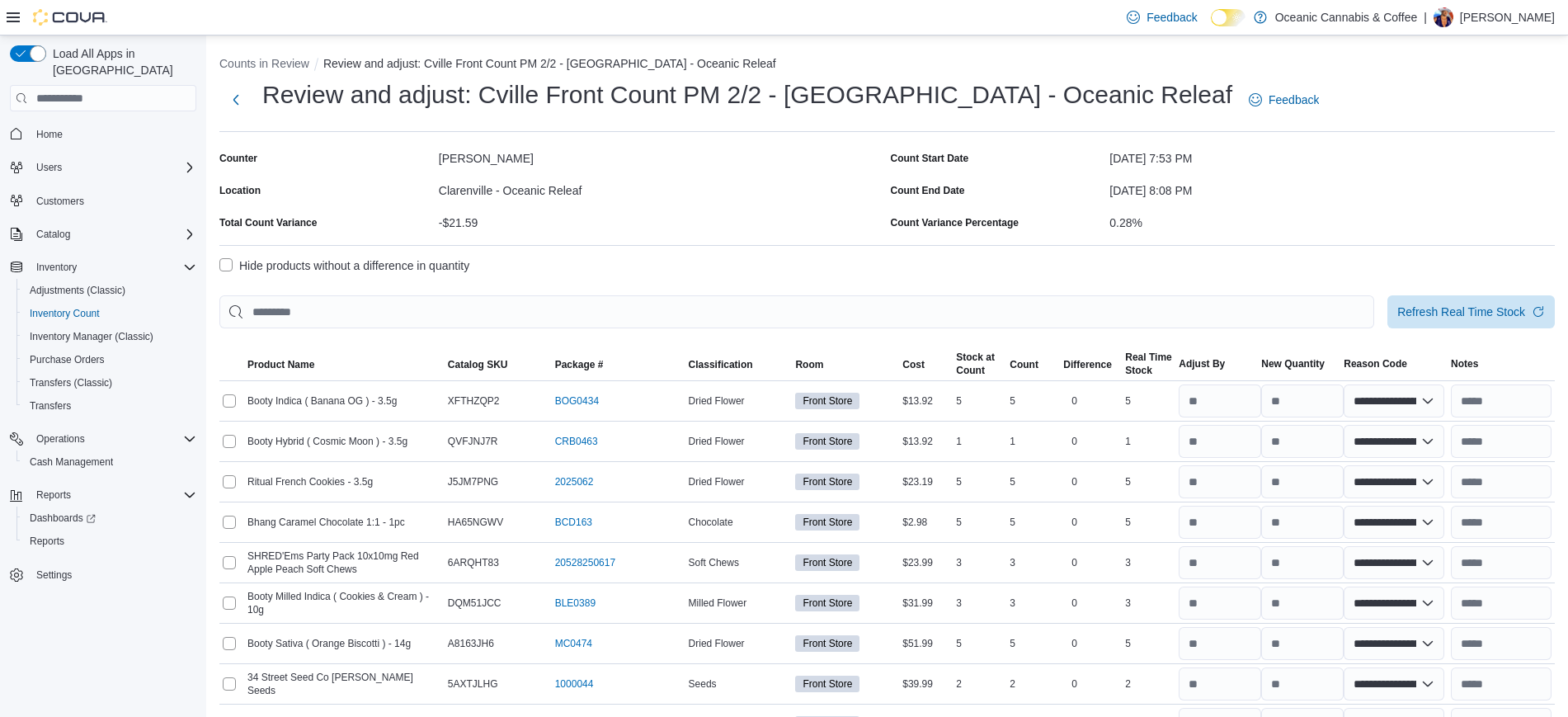
click at [328, 263] on label "Hide products without a difference in quantity" at bounding box center [344, 265] width 250 height 20
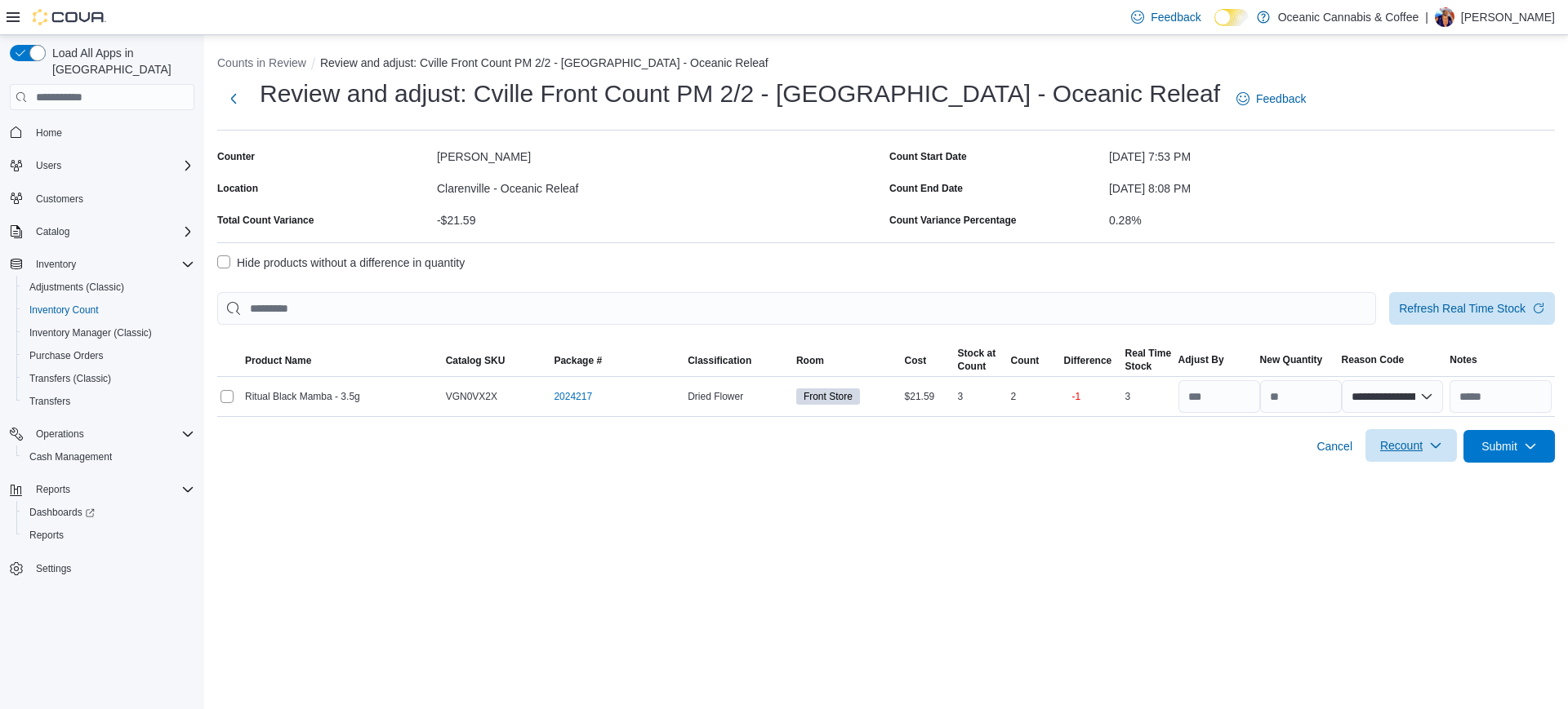
click at [1423, 442] on span "Recount" at bounding box center [1410, 445] width 72 height 33
click at [1370, 512] on span "Recount all with differences" at bounding box center [1410, 519] width 139 height 17
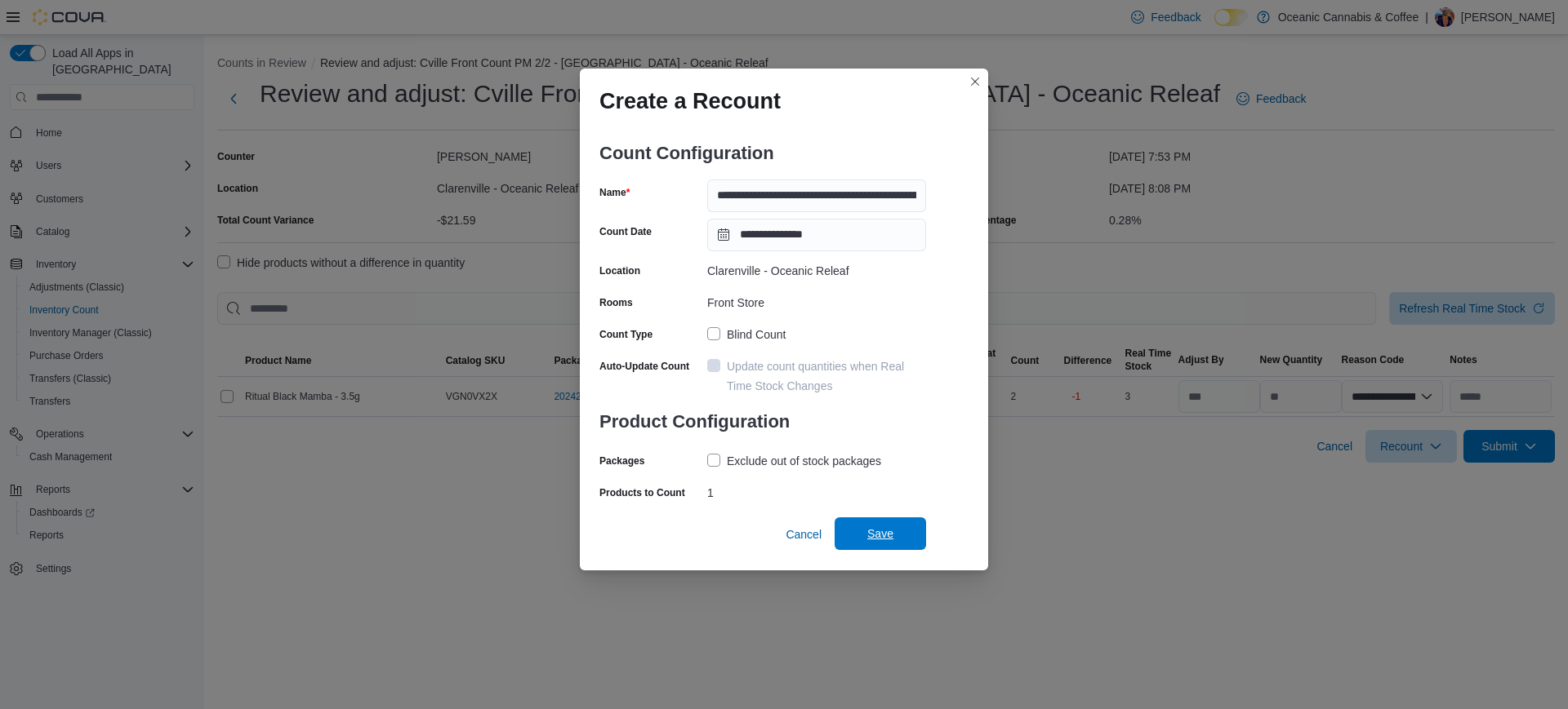
click at [869, 536] on span "Save" at bounding box center [880, 533] width 26 height 17
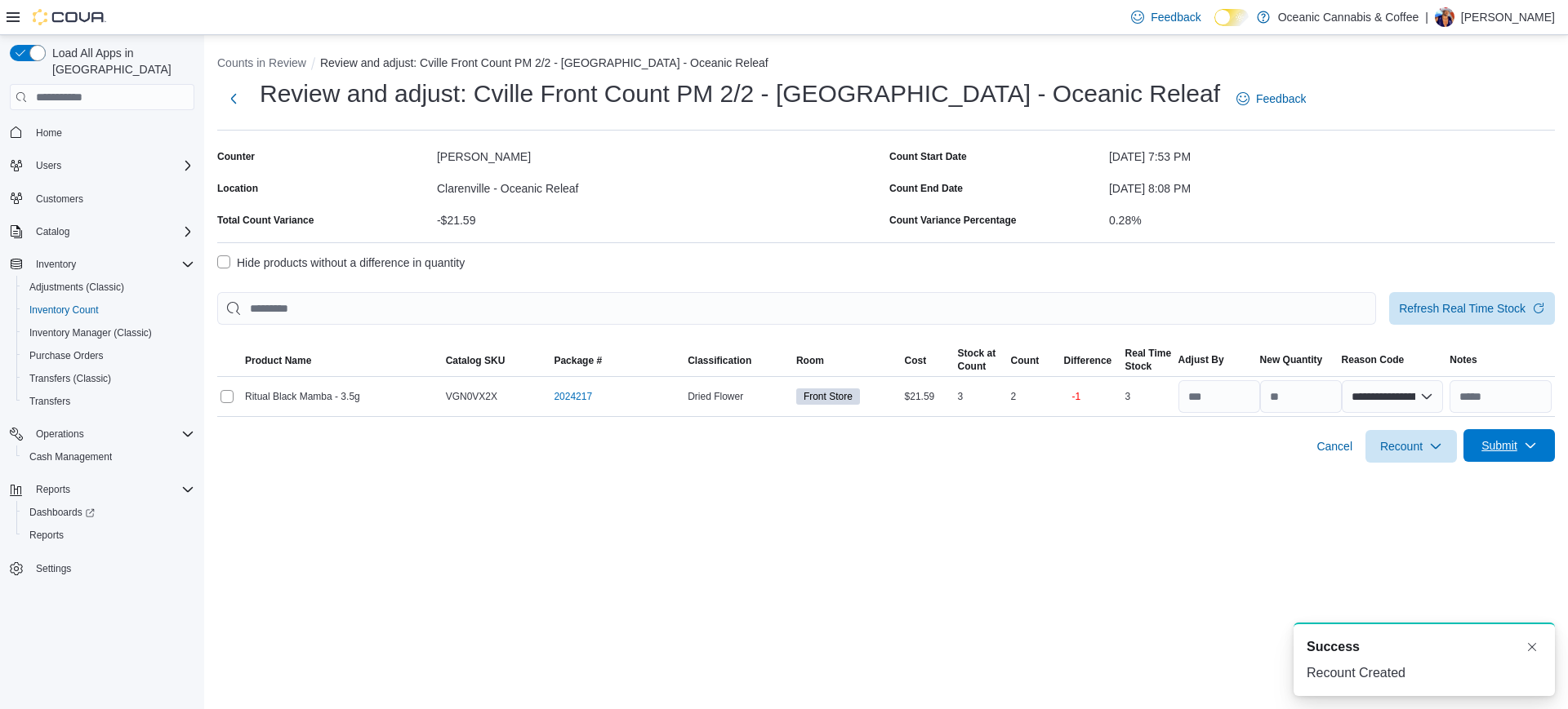
click at [1531, 437] on span "Submit" at bounding box center [1509, 445] width 72 height 33
click at [1426, 525] on span "Submit without Adjustments" at bounding box center [1477, 519] width 140 height 17
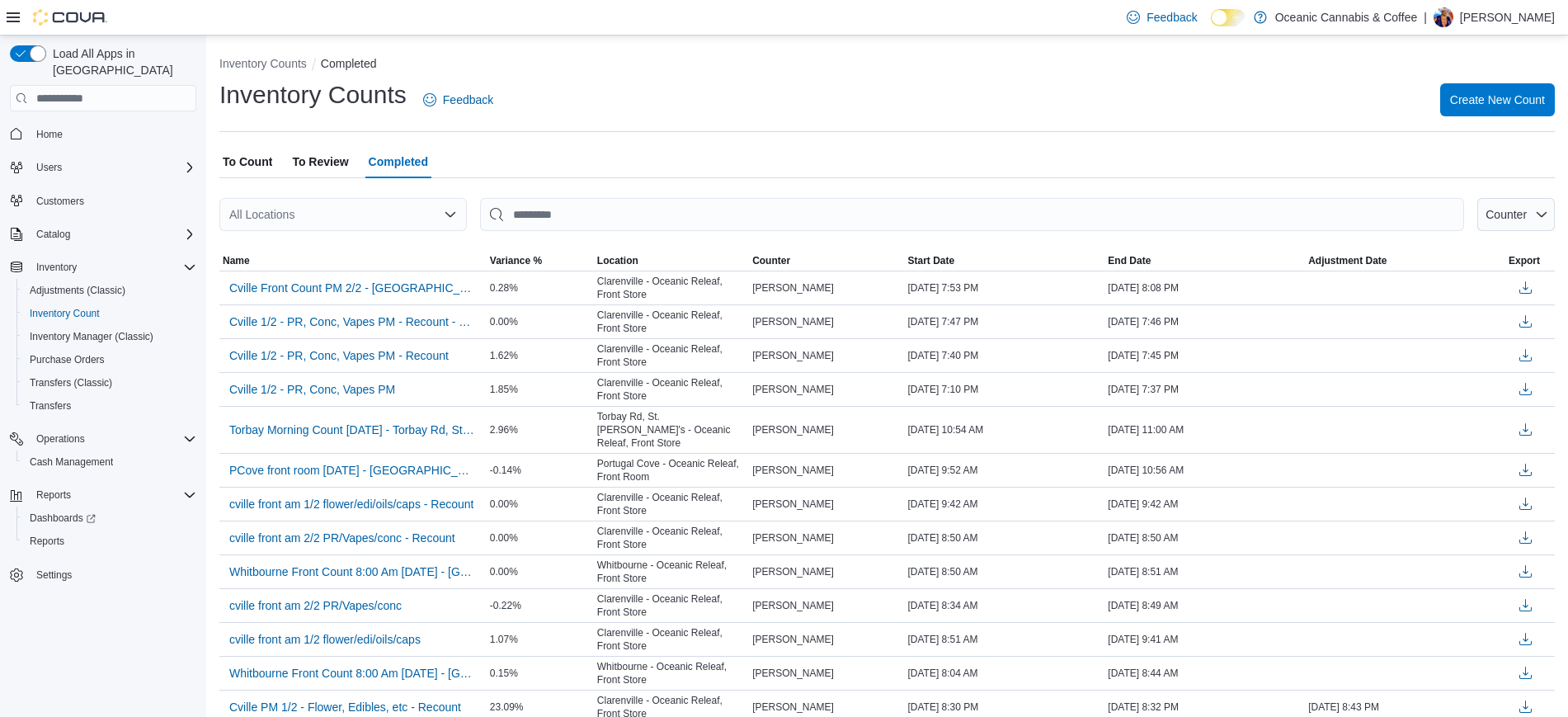
drag, startPoint x: 264, startPoint y: 154, endPoint x: 280, endPoint y: 145, distance: 18.4
click at [265, 154] on span "To Count" at bounding box center [247, 162] width 50 height 33
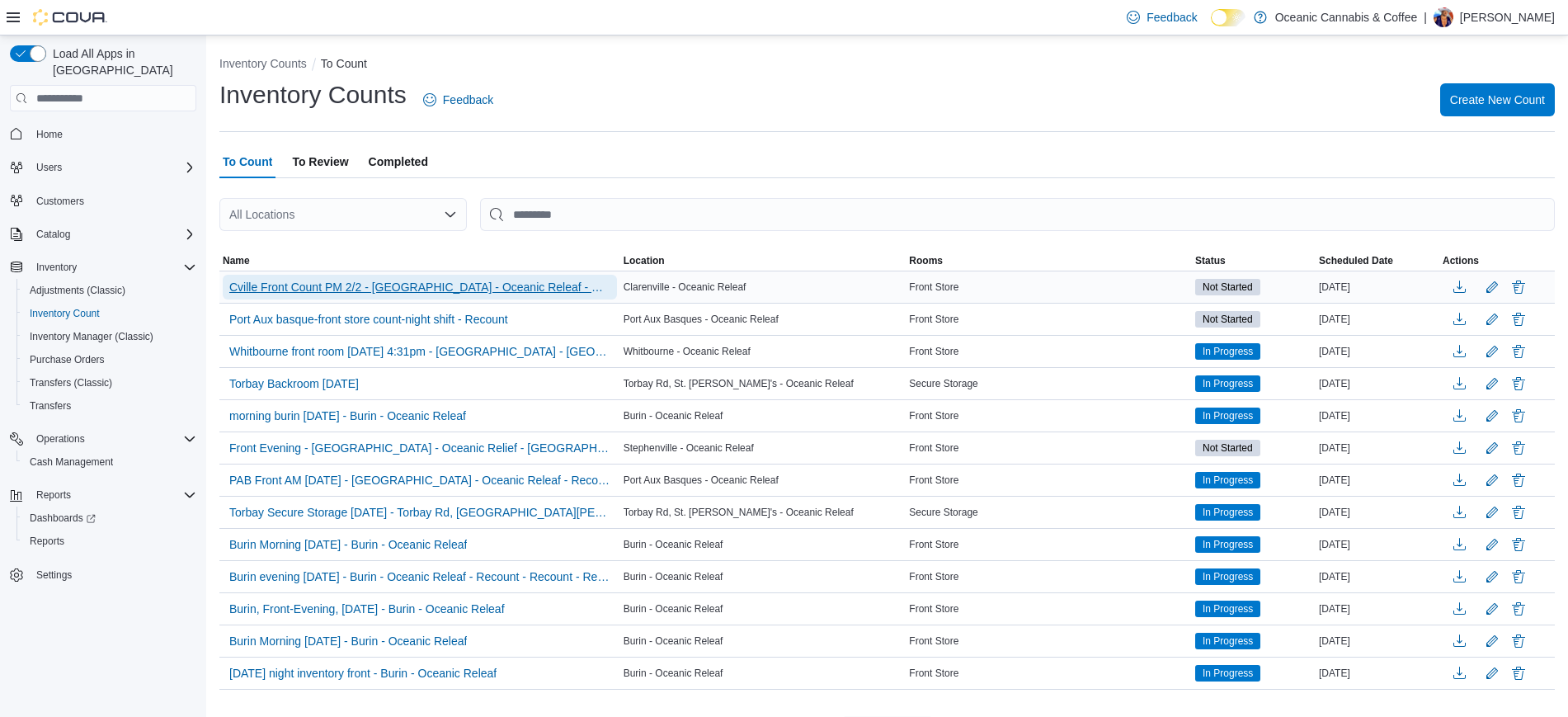
click at [409, 284] on span "Cville Front Count PM 2/2 - Clarenville - Oceanic Releaf - Recount" at bounding box center [420, 287] width 381 height 17
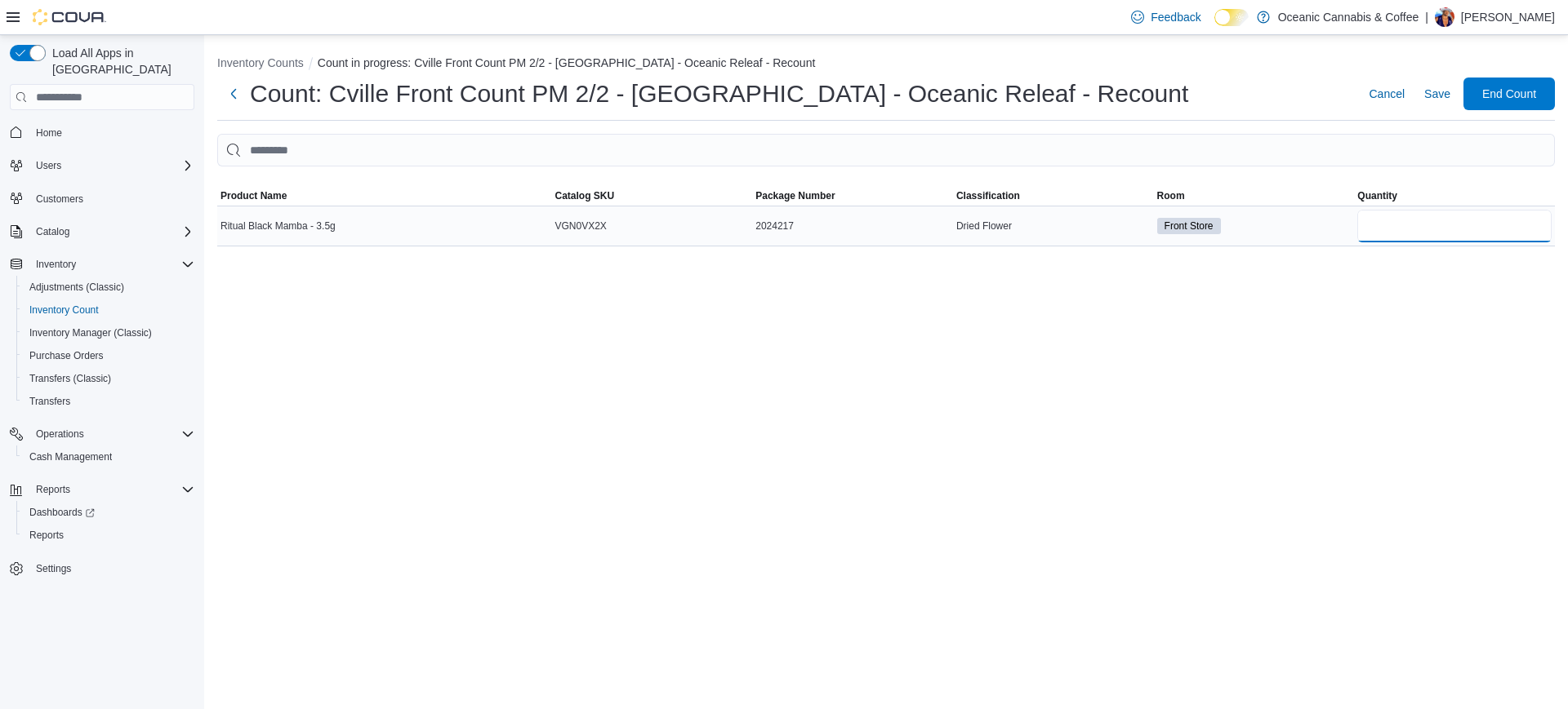
click at [1389, 226] on input "number" at bounding box center [1454, 226] width 194 height 33
click at [1497, 93] on span "End Count" at bounding box center [1509, 93] width 54 height 17
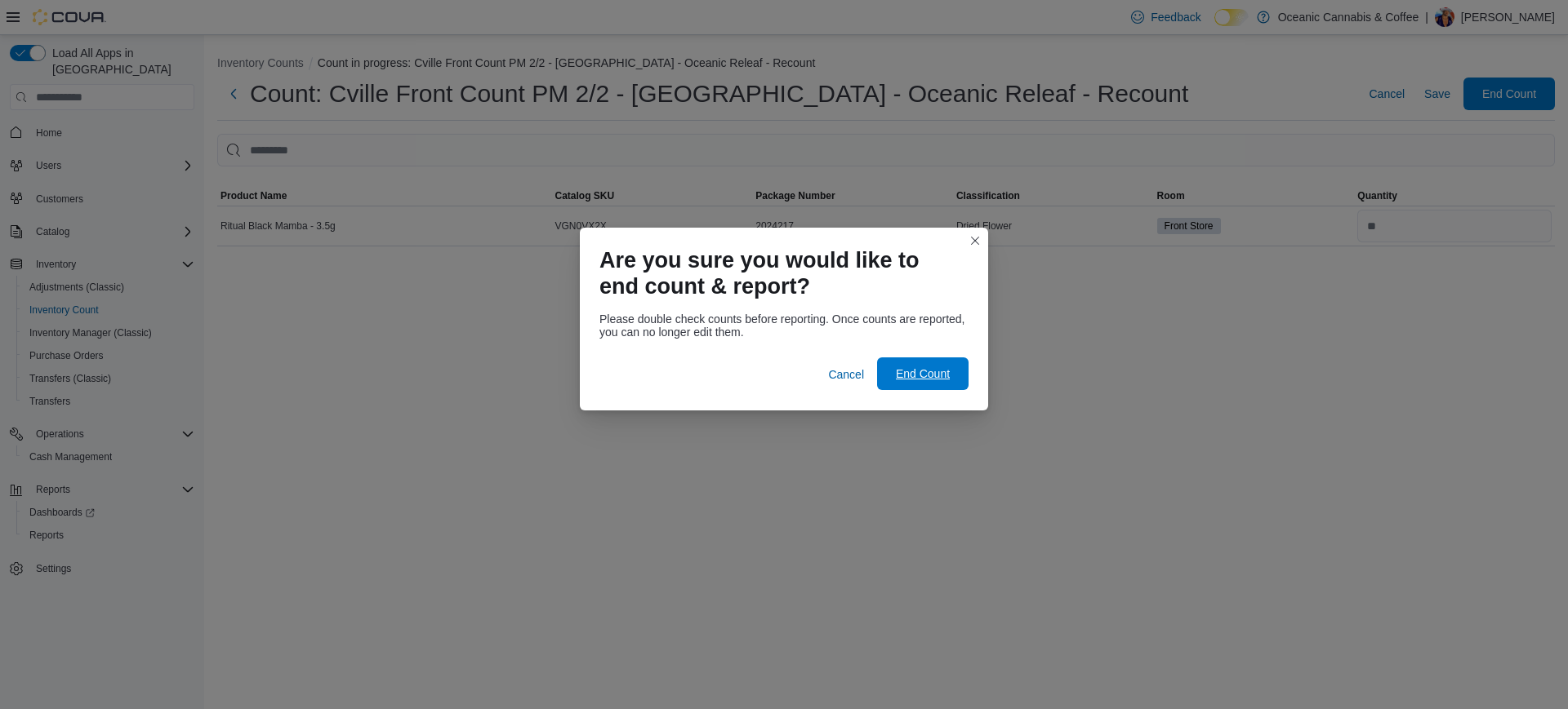
click at [917, 385] on span "End Count" at bounding box center [923, 373] width 72 height 33
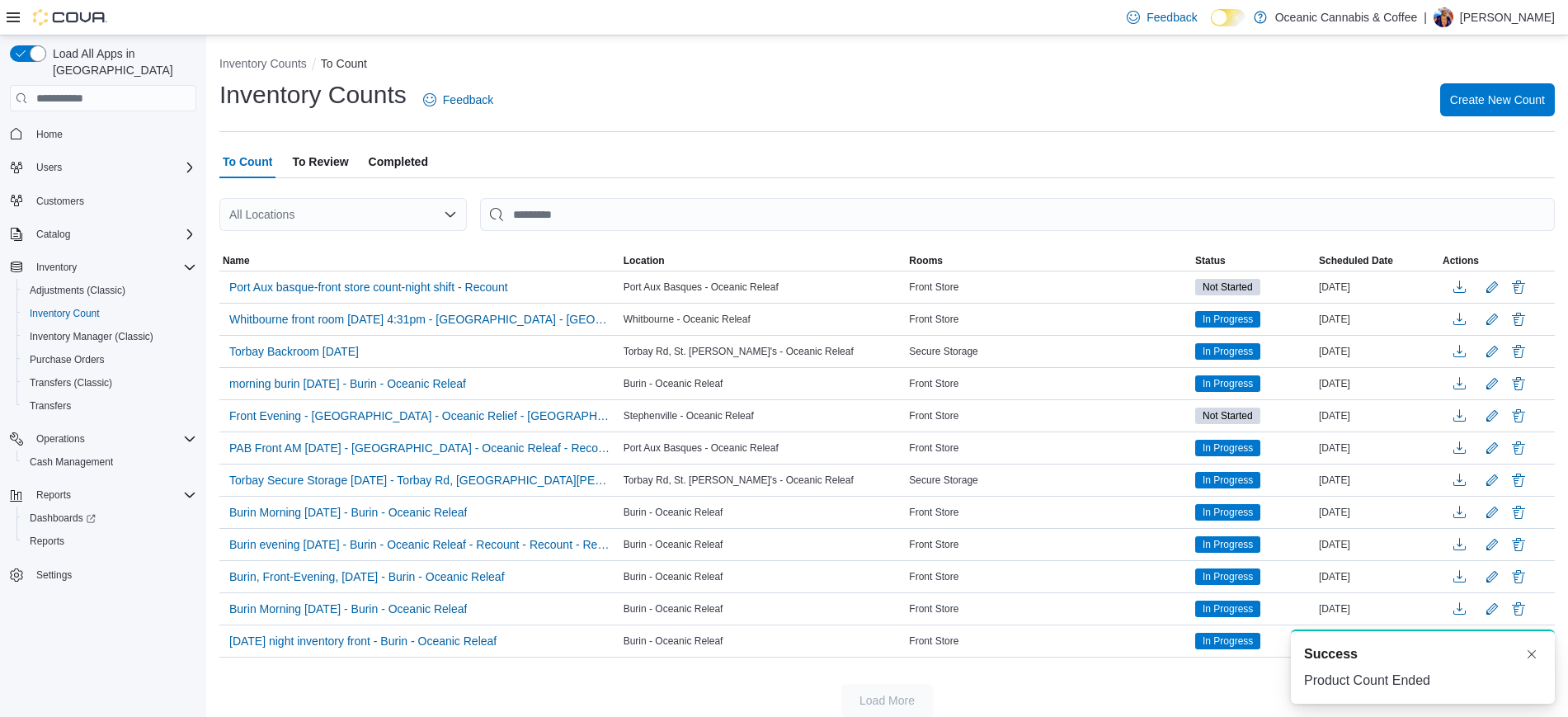
click at [332, 165] on span "To Review" at bounding box center [320, 162] width 56 height 33
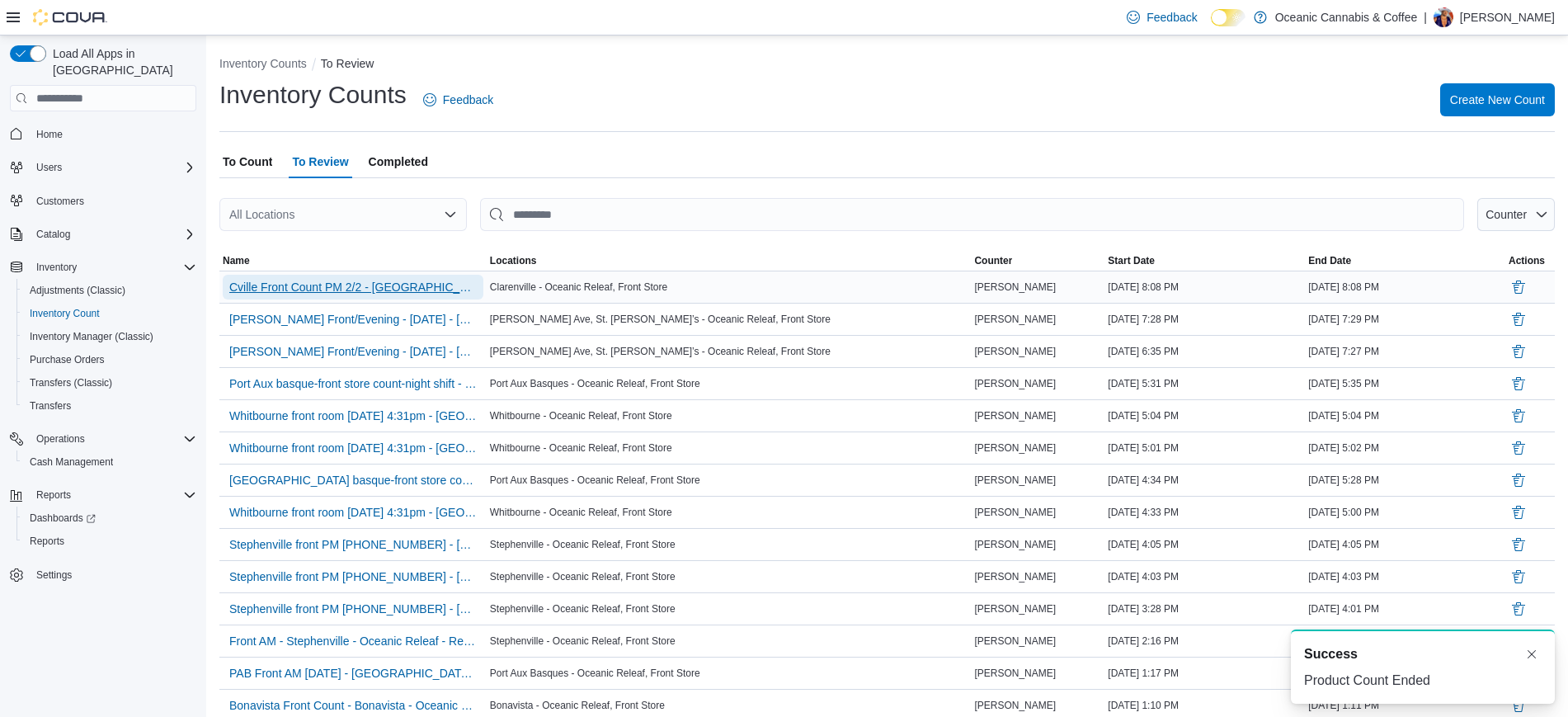
click at [375, 279] on span "Cville Front Count PM 2/2 - Clarenville - Oceanic Releaf - Recount" at bounding box center [353, 287] width 247 height 17
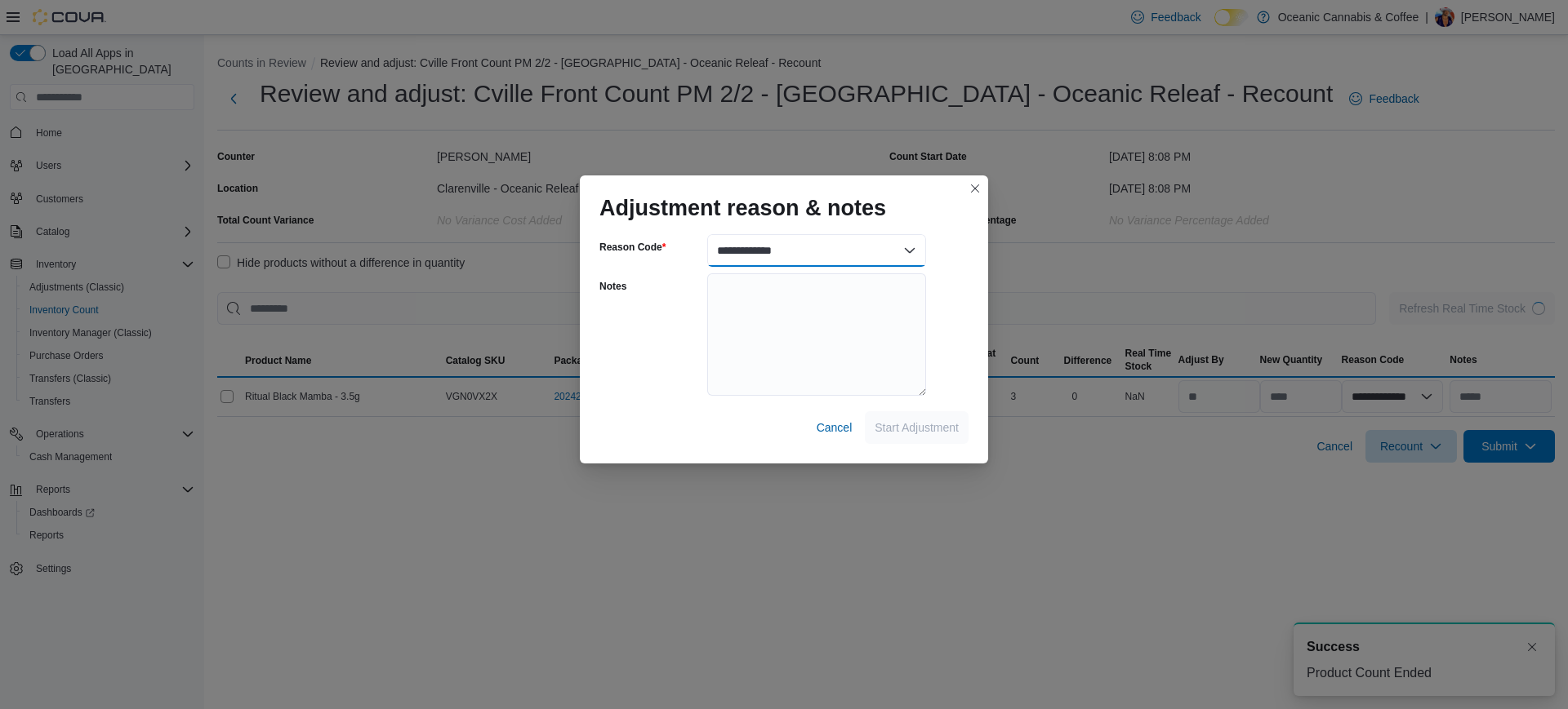
click at [782, 259] on select "**********" at bounding box center [817, 249] width 219 height 33
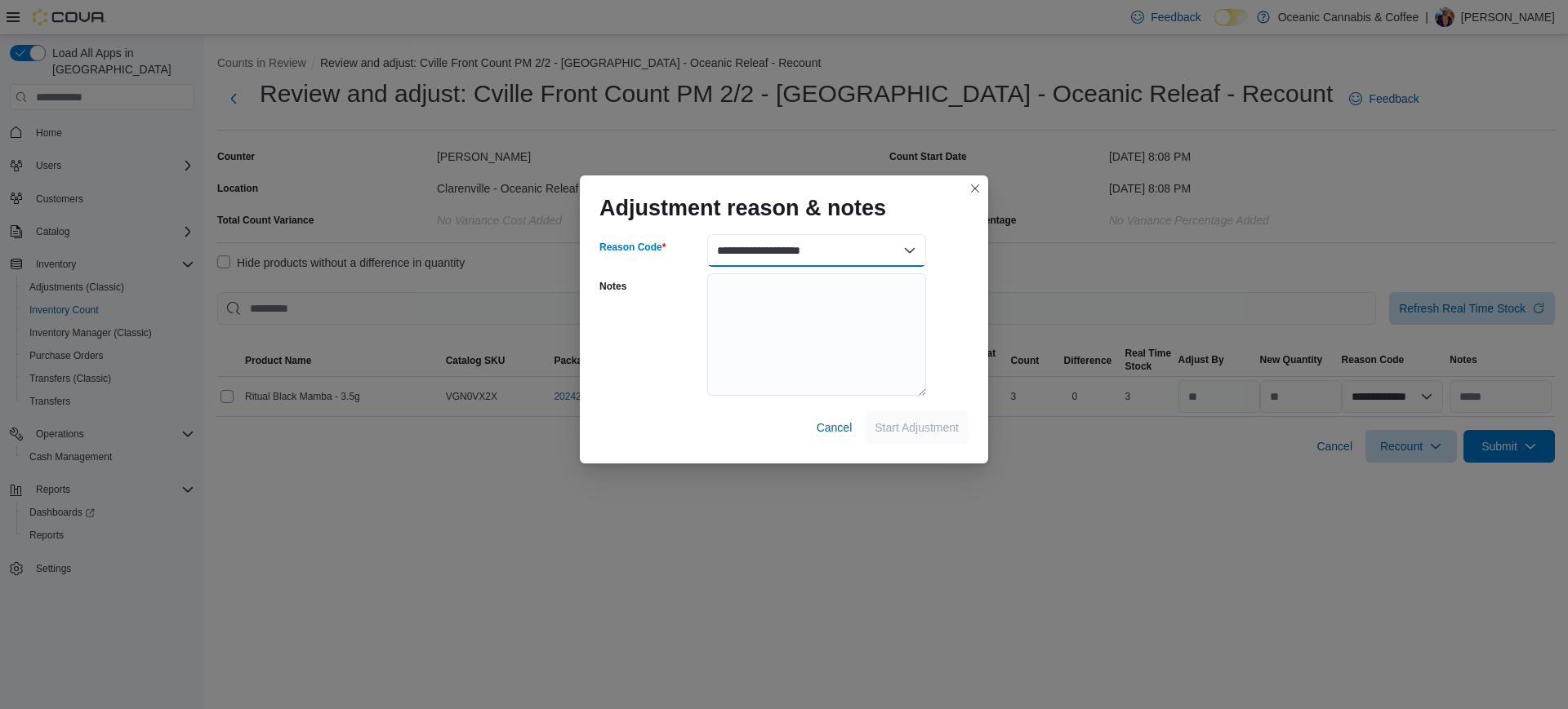
click at [708, 234] on select "**********" at bounding box center [817, 249] width 219 height 33
click at [930, 433] on span "Start Adjustment" at bounding box center [916, 426] width 84 height 17
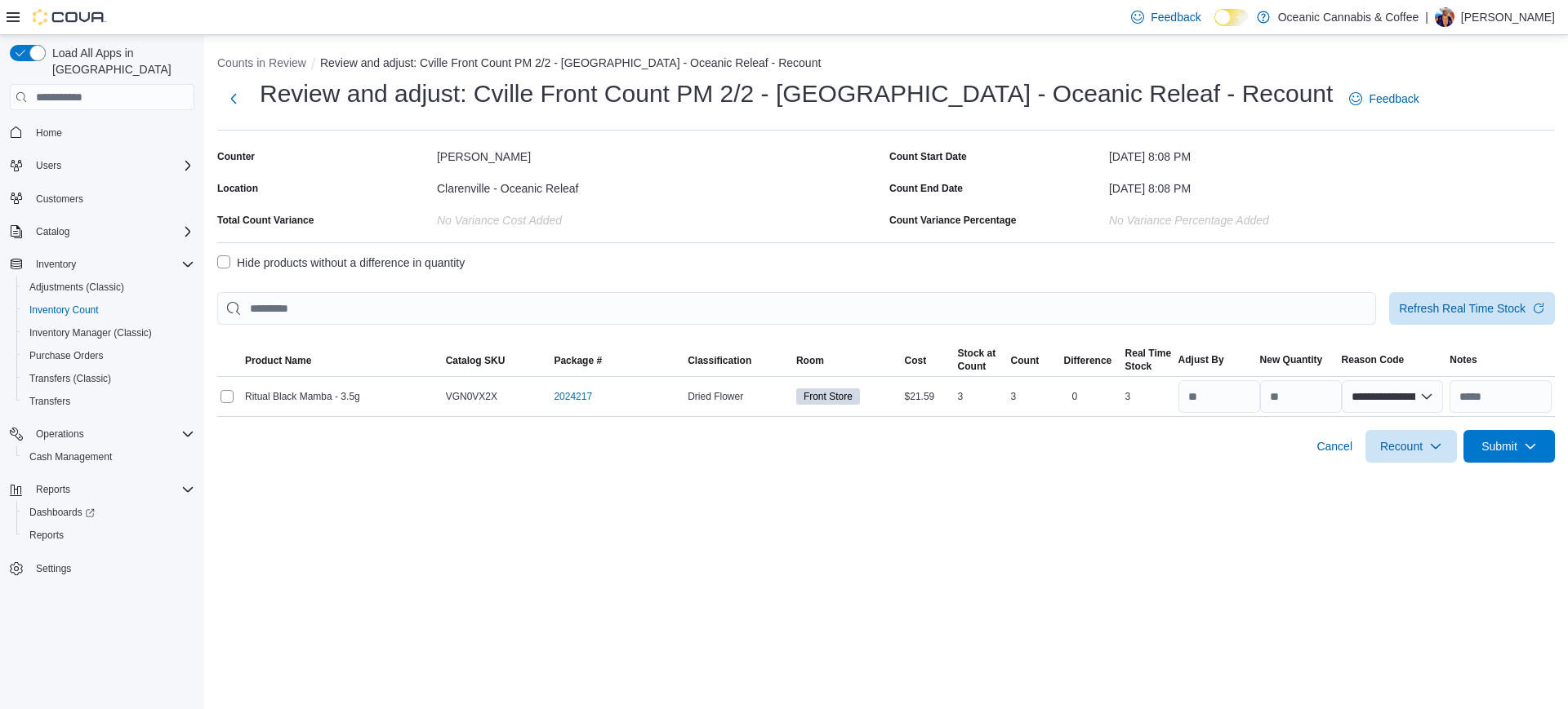
click at [395, 270] on label "Hide products without a difference in quantity" at bounding box center [340, 262] width 248 height 20
click at [304, 268] on label "Hide products without a difference in quantity" at bounding box center [340, 262] width 248 height 20
click at [220, 260] on label "Hide products without a difference in quantity" at bounding box center [340, 262] width 248 height 20
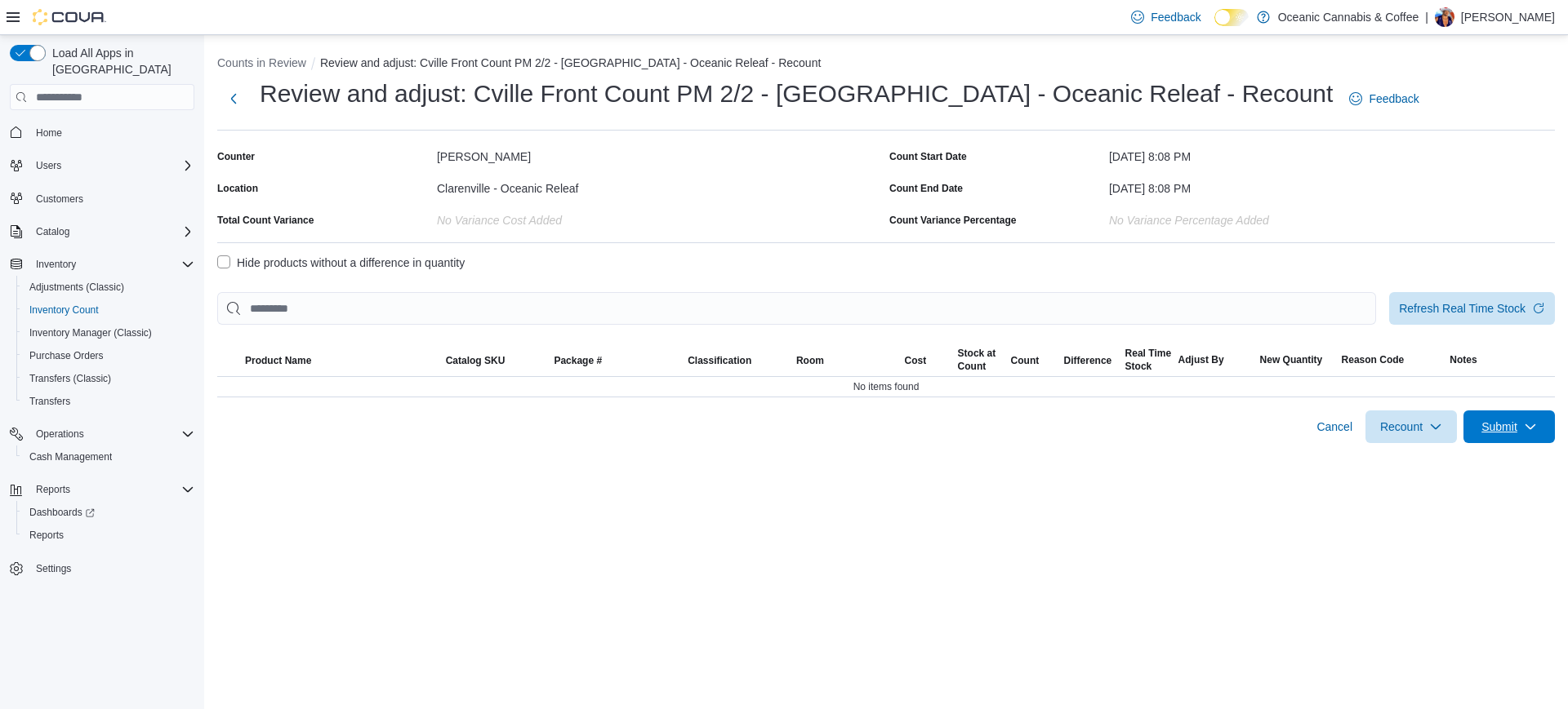
drag, startPoint x: 1488, startPoint y: 439, endPoint x: 1504, endPoint y: 401, distance: 41.2
click at [1489, 437] on span "Submit" at bounding box center [1509, 426] width 72 height 33
click at [1480, 501] on span "Submit without Adjustments" at bounding box center [1477, 499] width 140 height 17
